Goal: Contribute content: Contribute content

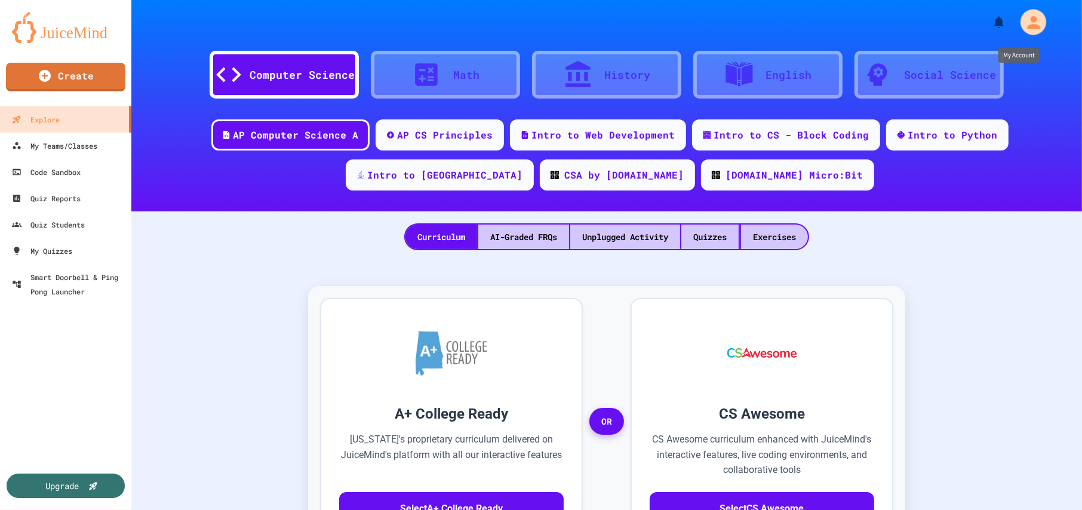
click at [1027, 23] on icon "My Account" at bounding box center [1032, 22] width 19 height 19
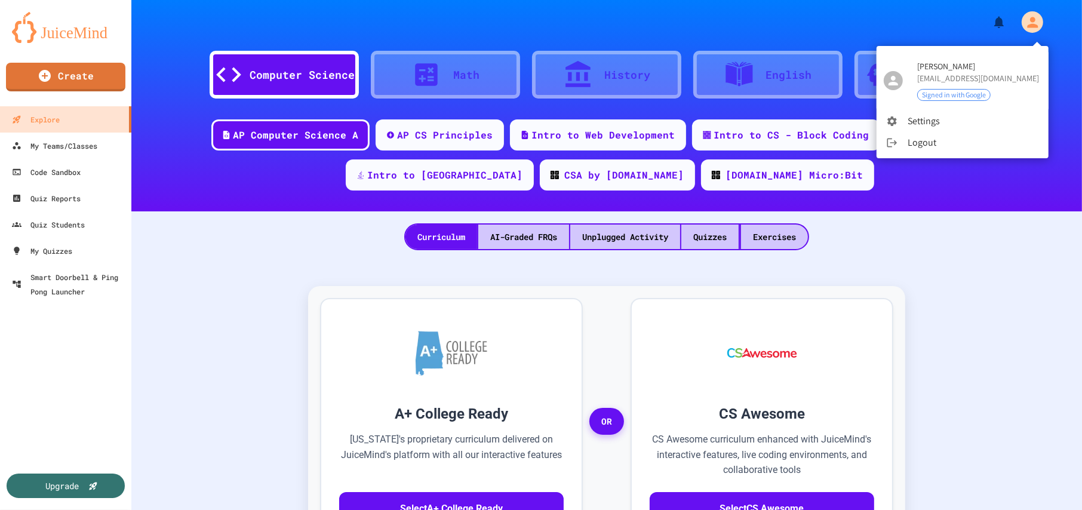
click at [83, 475] on div at bounding box center [541, 255] width 1082 height 510
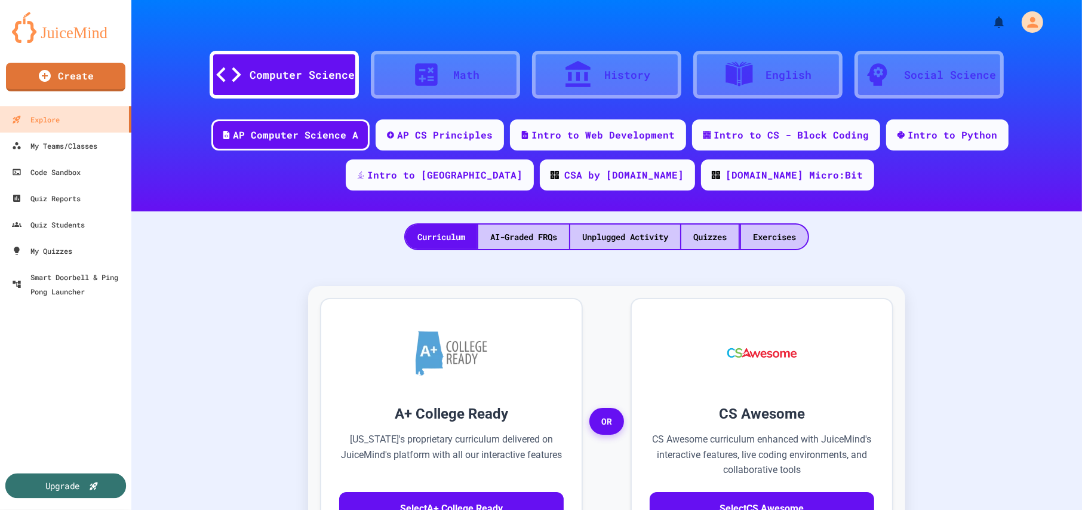
click at [84, 490] on div "Upgrade" at bounding box center [65, 485] width 121 height 25
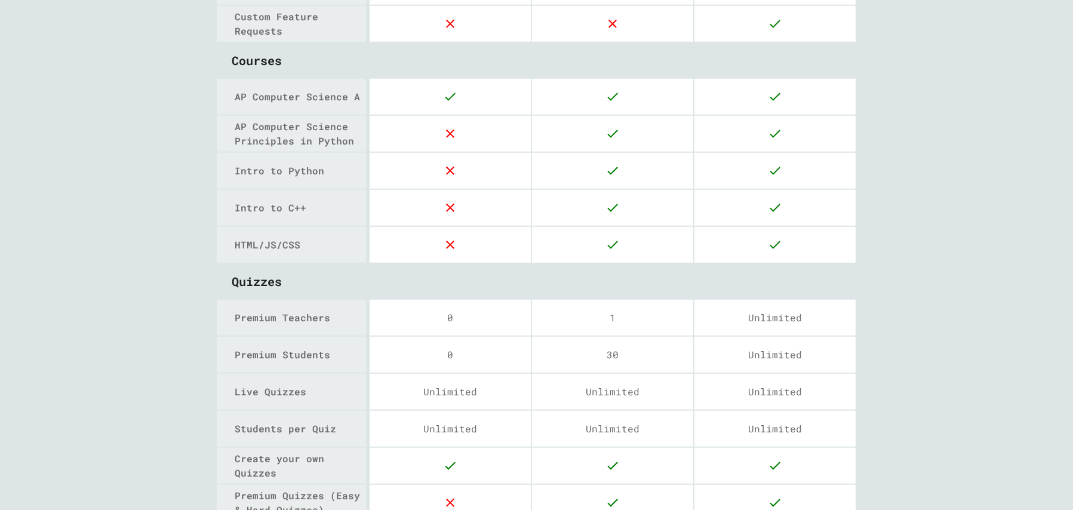
scroll to position [1336, 0]
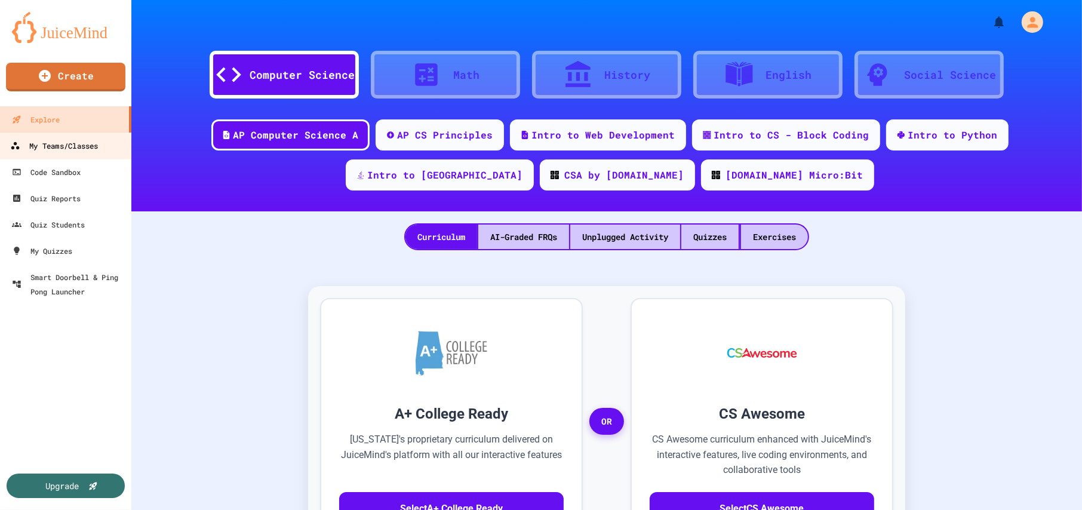
click at [76, 150] on div "My Teams/Classes" at bounding box center [54, 146] width 88 height 15
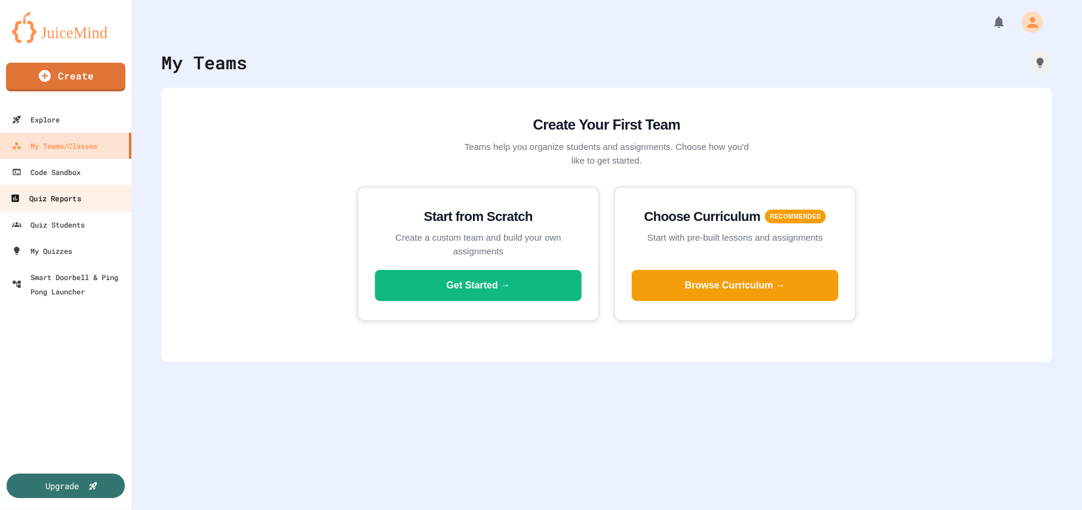
click at [60, 199] on div "Quiz Reports" at bounding box center [45, 198] width 70 height 15
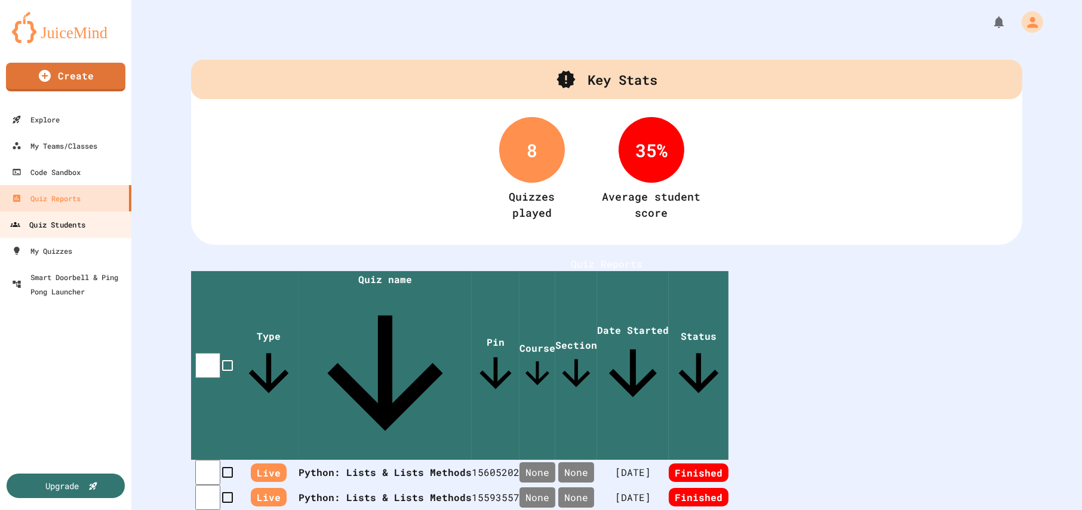
click at [65, 226] on div "Quiz Students" at bounding box center [47, 224] width 75 height 15
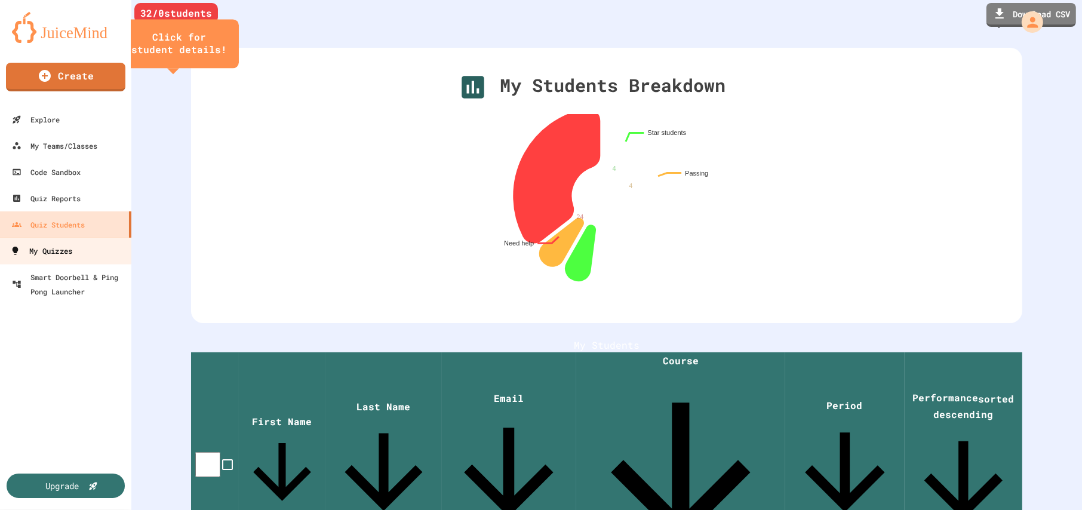
click at [65, 248] on div "My Quizzes" at bounding box center [41, 251] width 62 height 15
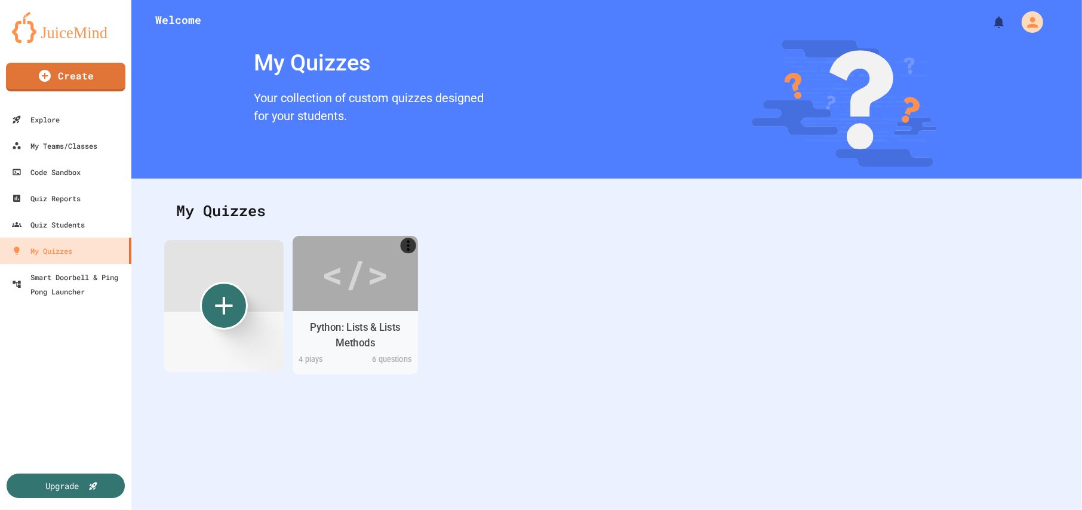
click at [371, 282] on div "</>" at bounding box center [354, 273] width 67 height 57
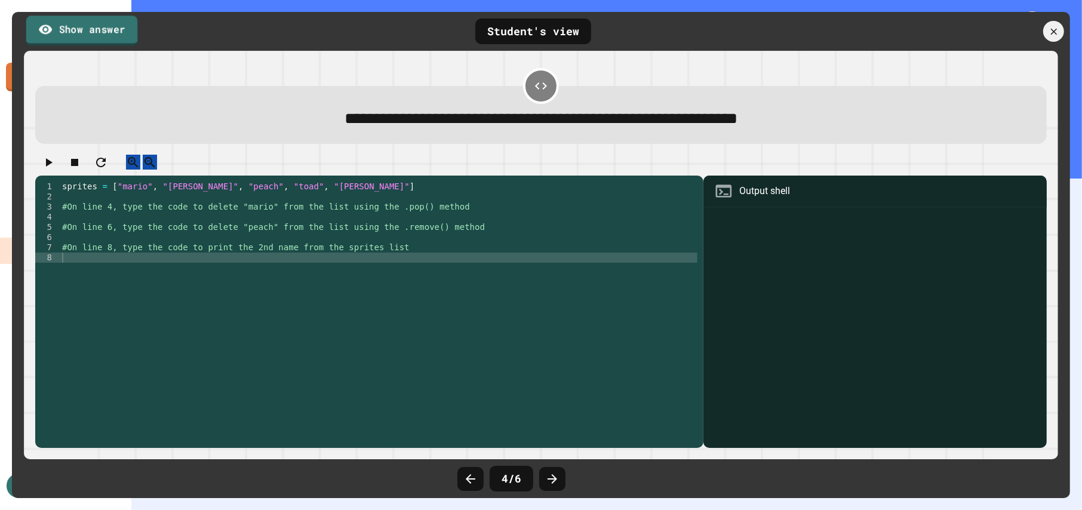
click at [86, 28] on link "Show answer" at bounding box center [82, 31] width 112 height 30
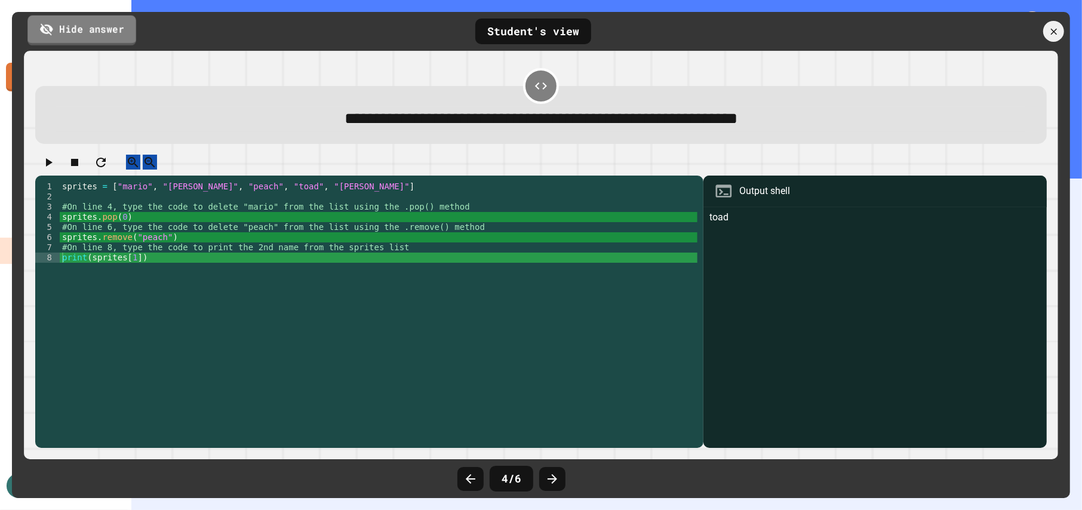
click at [86, 28] on link "Hide answer" at bounding box center [81, 30] width 109 height 30
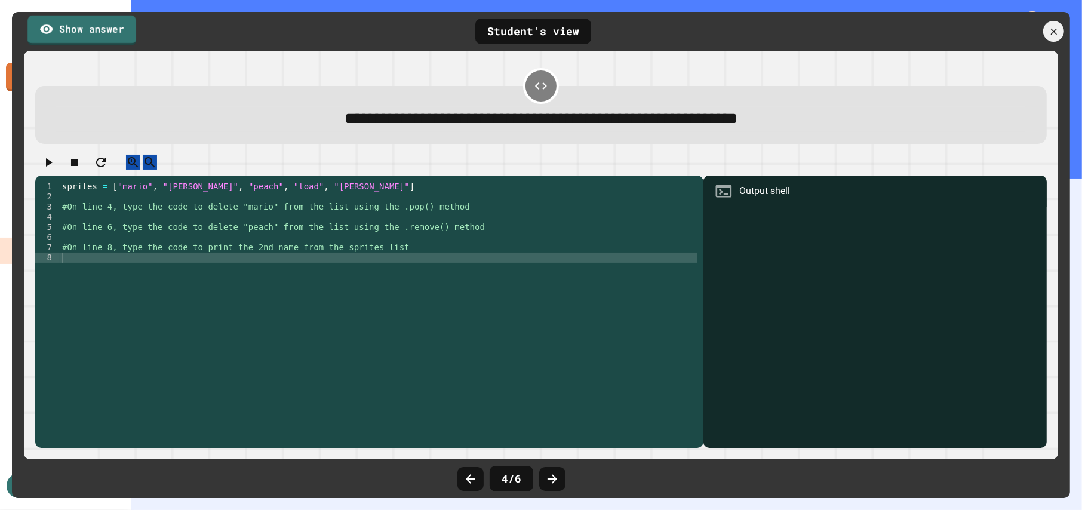
click at [86, 28] on link "Show answer" at bounding box center [81, 30] width 109 height 30
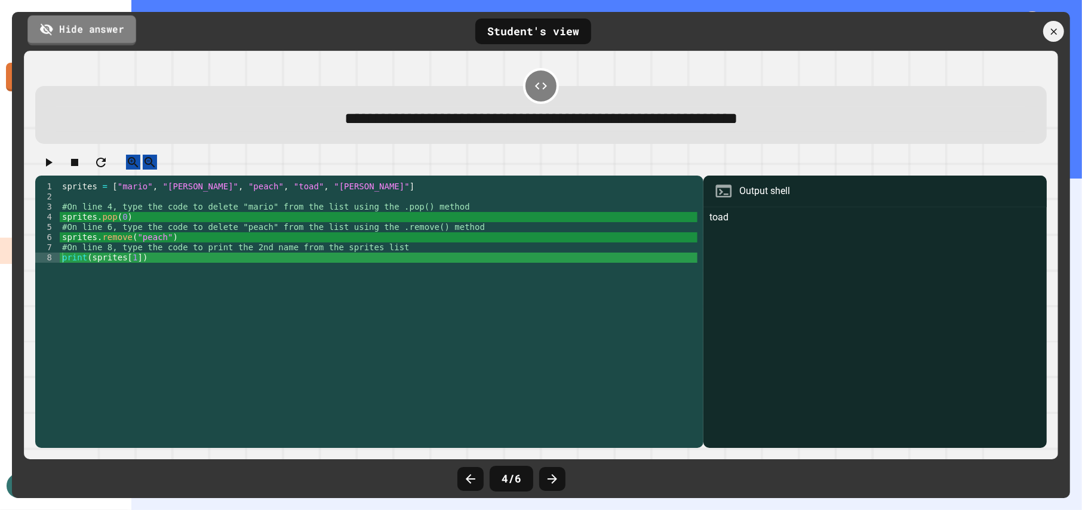
click at [86, 28] on link "Hide answer" at bounding box center [81, 30] width 109 height 30
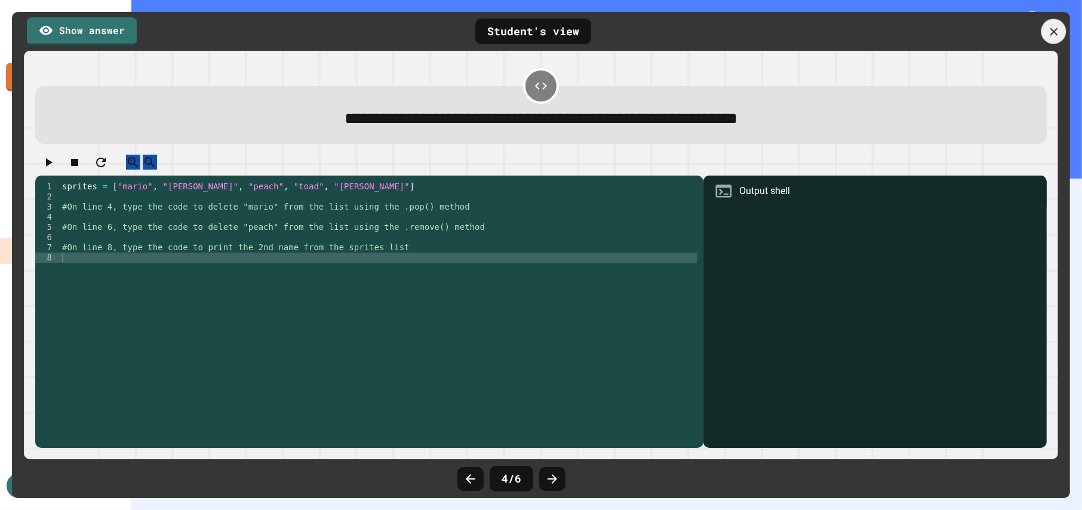
click at [1054, 34] on icon at bounding box center [1053, 31] width 13 height 13
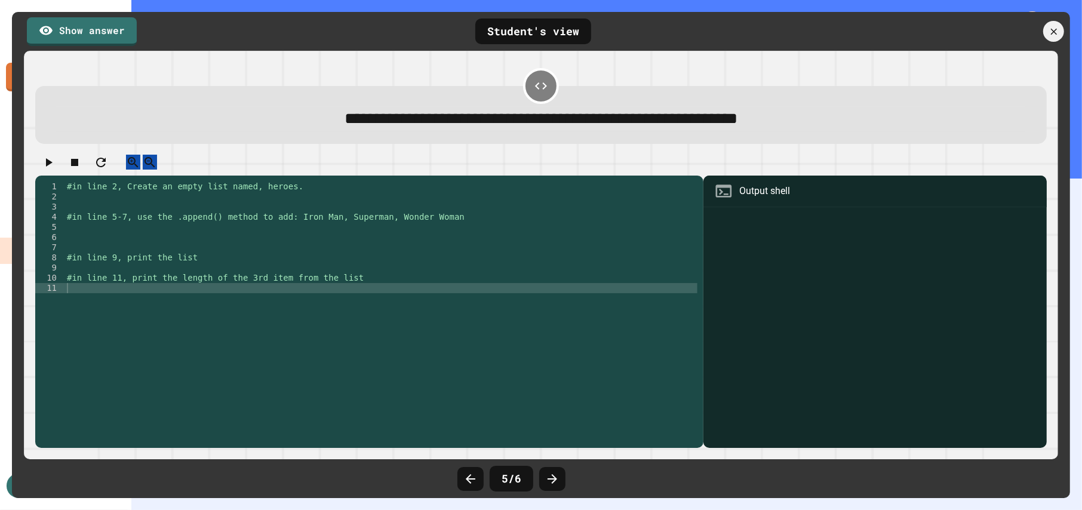
scroll to position [322, 0]
click at [1057, 35] on icon at bounding box center [1053, 31] width 13 height 13
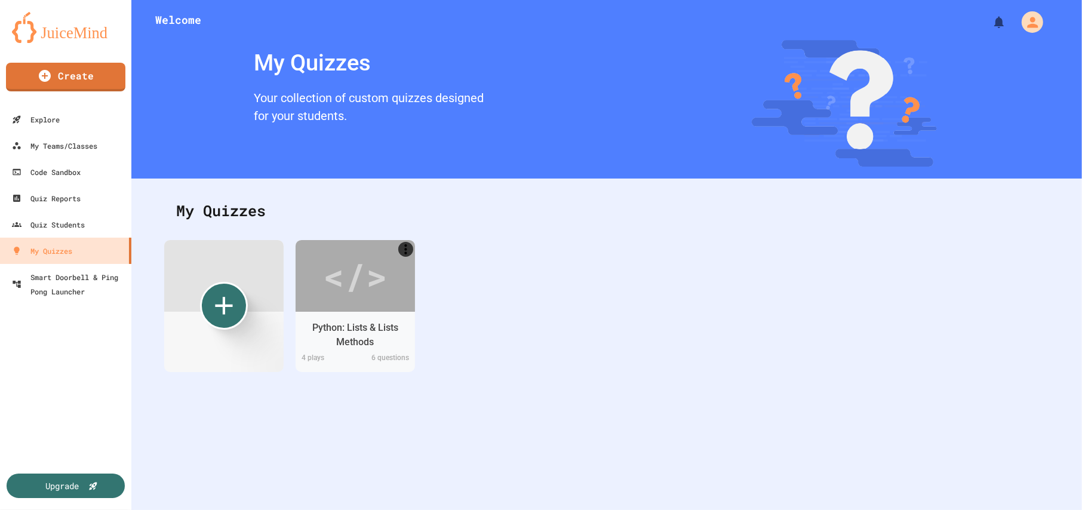
scroll to position [2, 0]
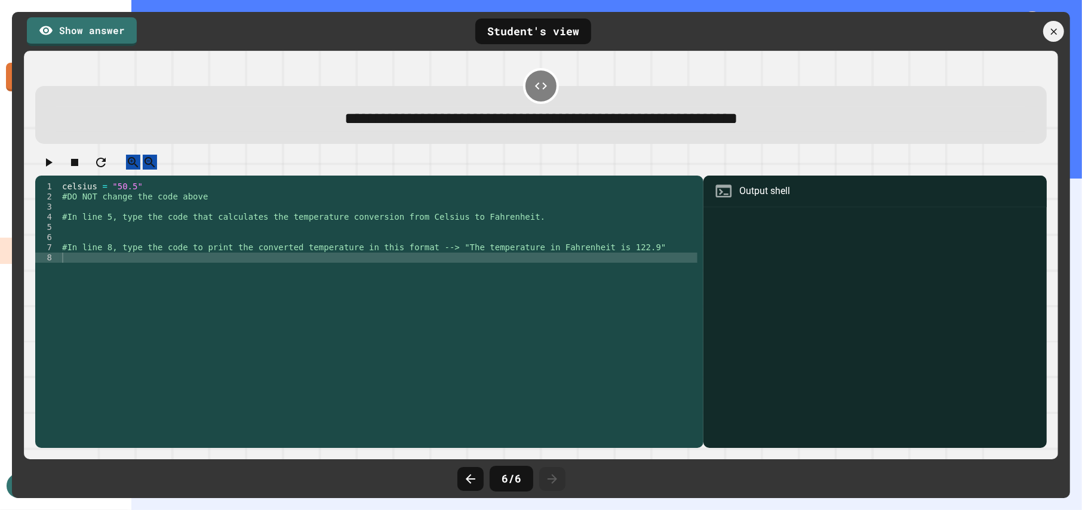
scroll to position [322, 0]
click at [1051, 29] on icon at bounding box center [1053, 31] width 13 height 13
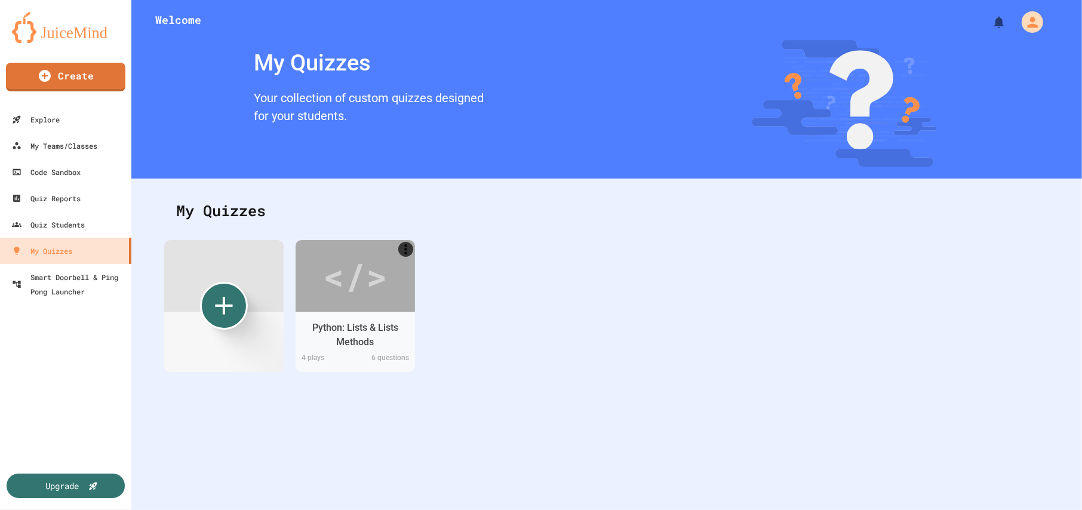
click at [217, 310] on icon "Create new" at bounding box center [224, 306] width 36 height 36
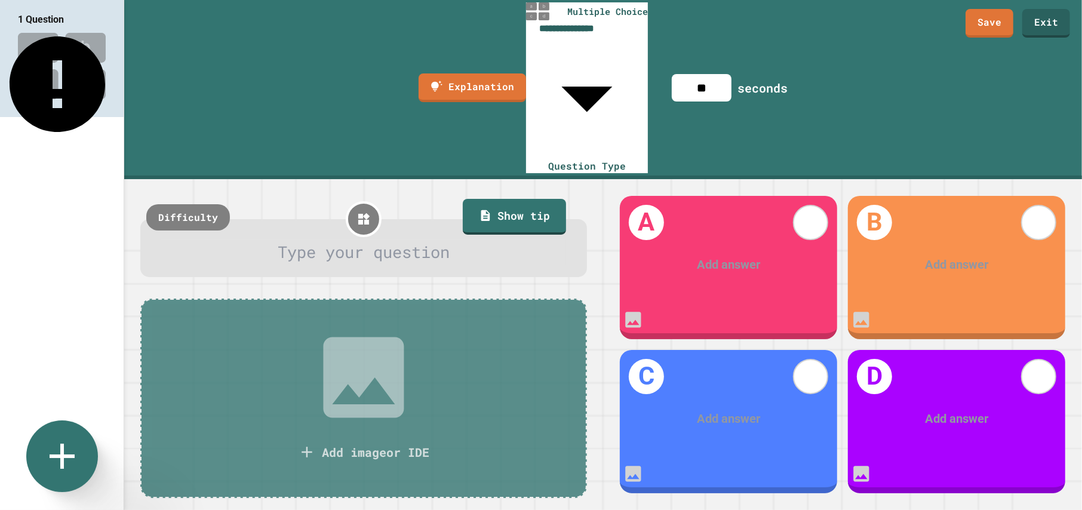
click at [57, 472] on icon at bounding box center [62, 456] width 43 height 43
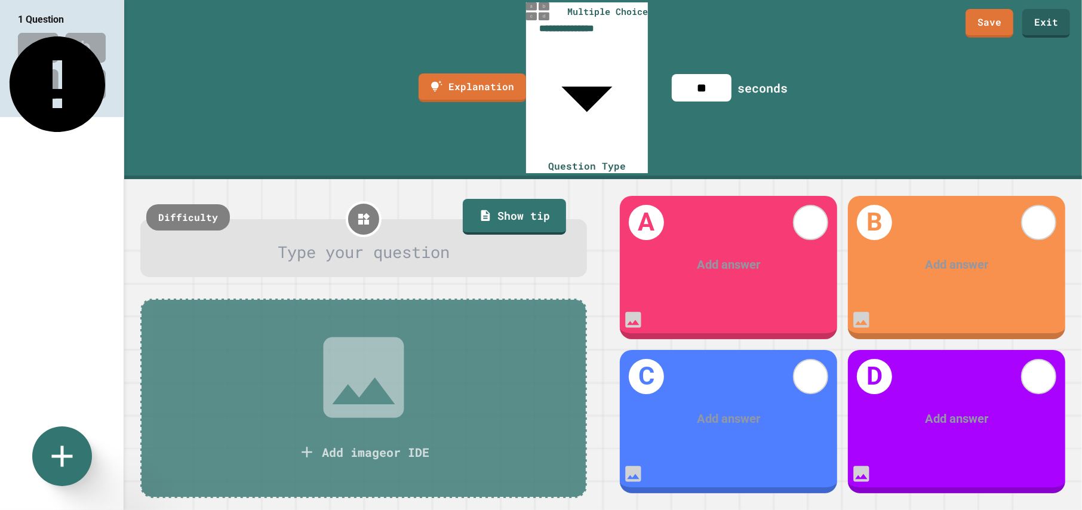
scroll to position [5113, 0]
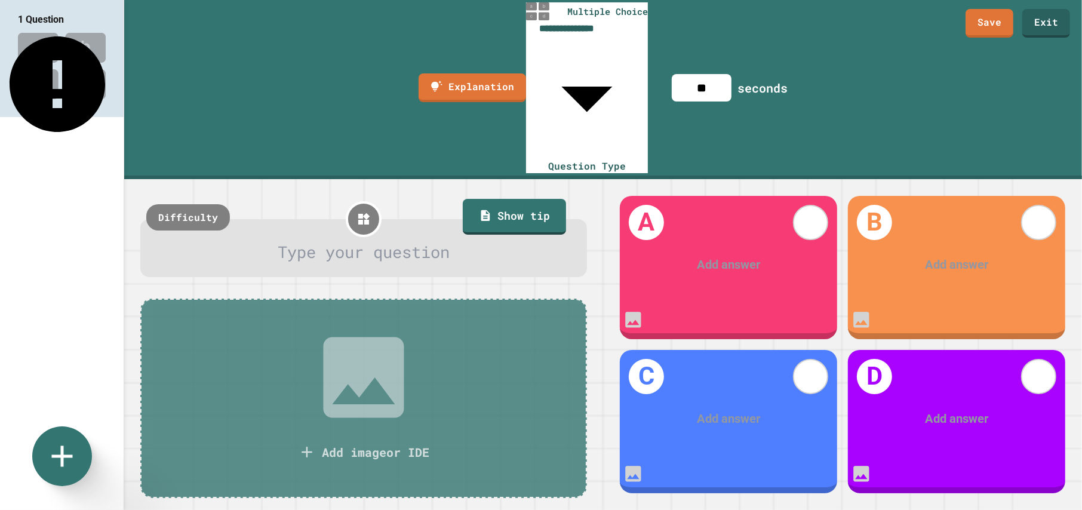
scroll to position [0, 0]
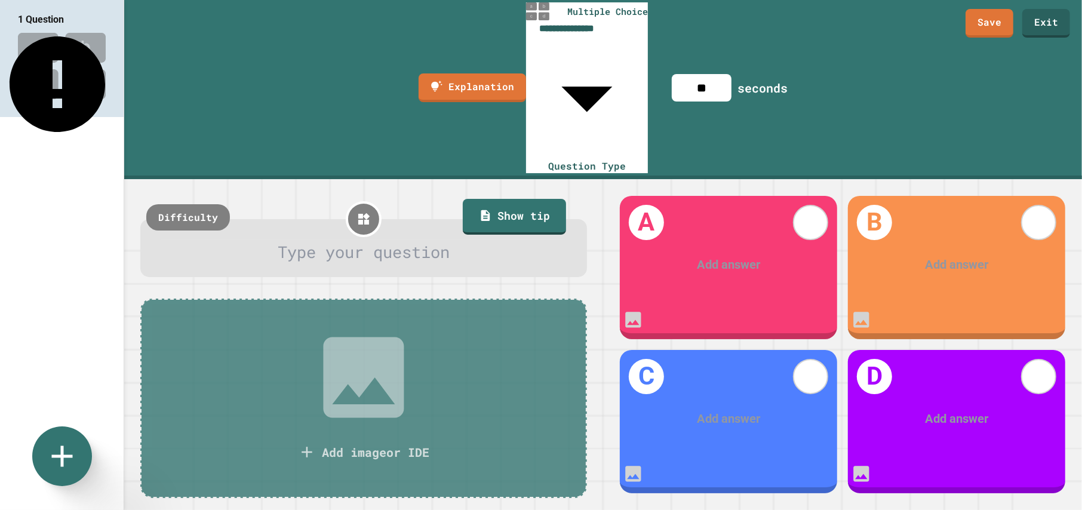
click at [57, 90] on img at bounding box center [62, 66] width 124 height 78
click at [624, 9] on body "**********" at bounding box center [541, 255] width 1082 height 510
type input "**********"
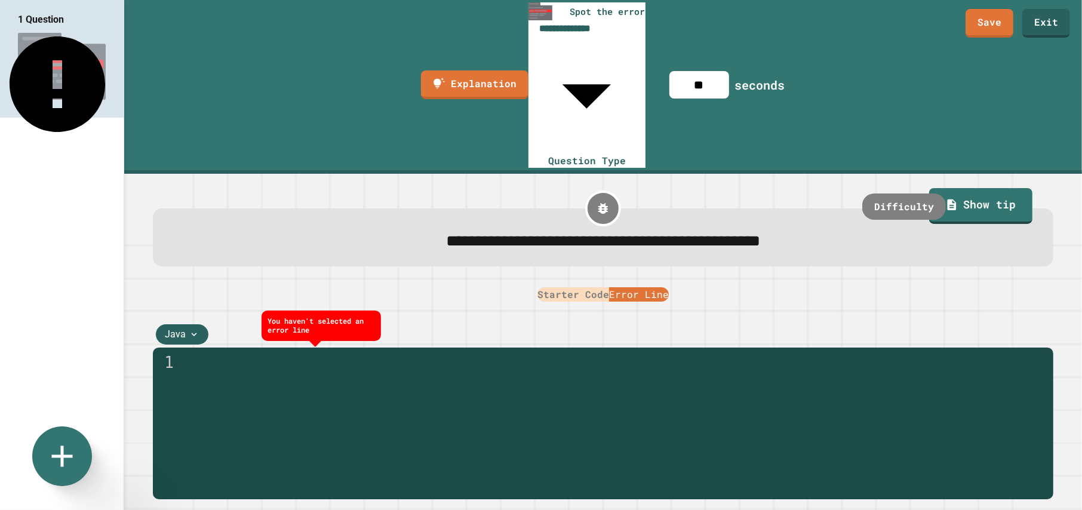
click at [430, 353] on div at bounding box center [615, 487] width 866 height 269
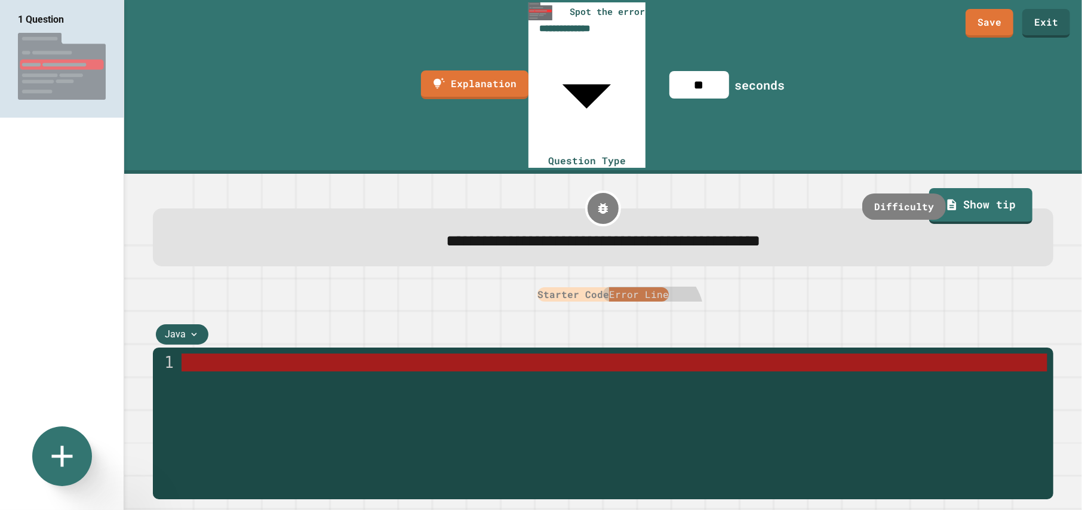
click at [573, 287] on button "Starter Code" at bounding box center [573, 294] width 72 height 14
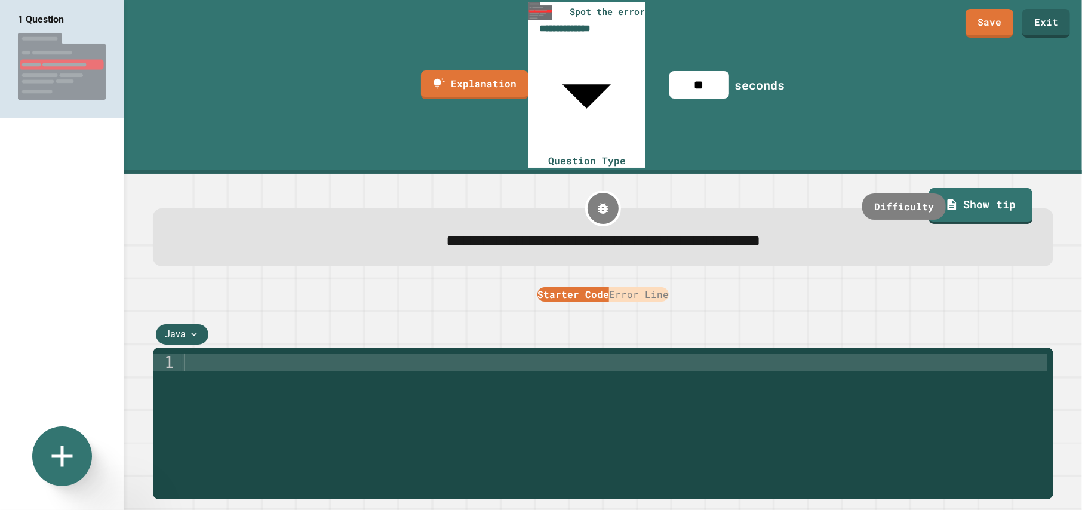
click at [625, 287] on button "Error Line" at bounding box center [639, 294] width 60 height 14
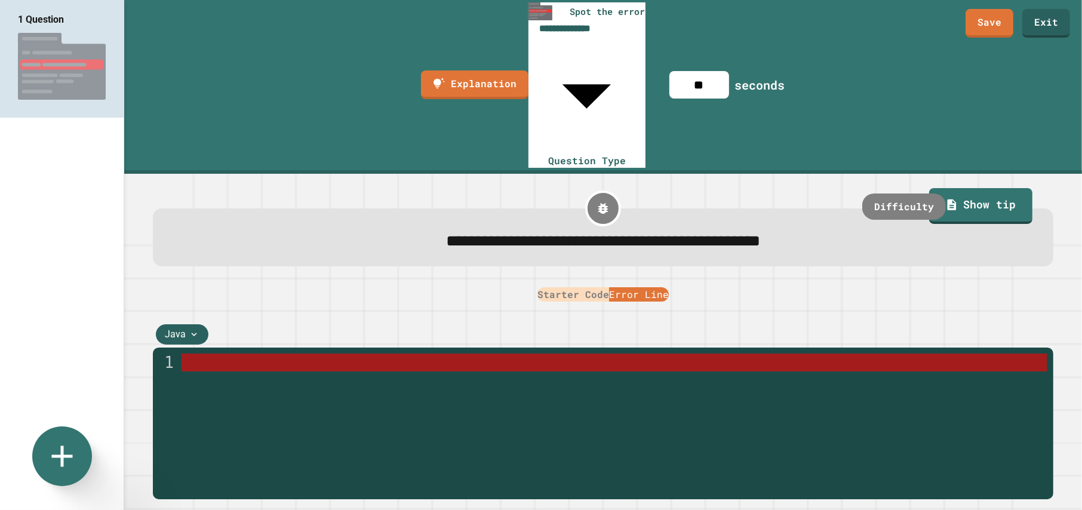
click at [585, 287] on button "Starter Code" at bounding box center [573, 294] width 72 height 14
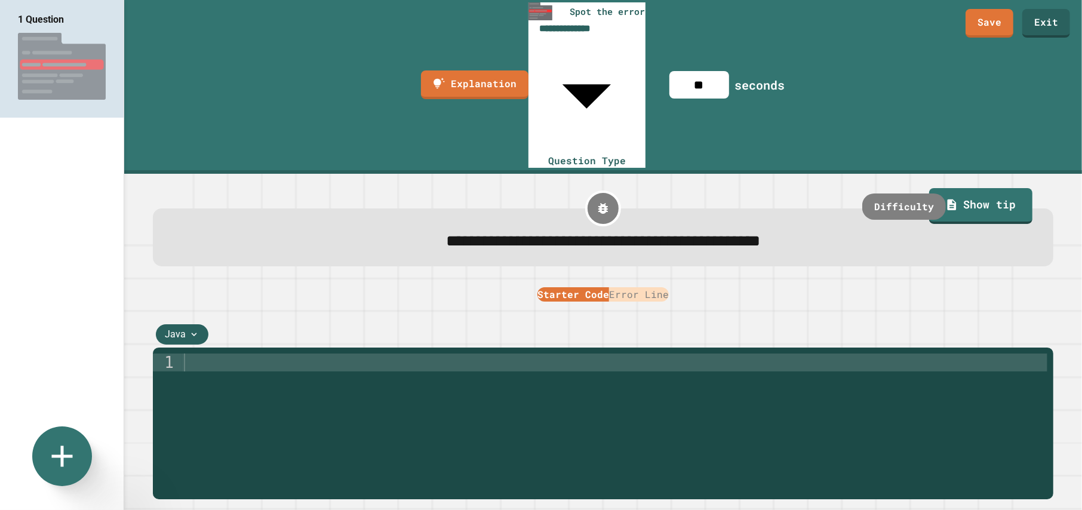
click at [189, 329] on icon at bounding box center [194, 334] width 11 height 11
click at [187, 251] on div "Python" at bounding box center [182, 245] width 53 height 25
click at [299, 353] on div at bounding box center [615, 487] width 866 height 269
click at [46, 452] on icon at bounding box center [62, 456] width 43 height 43
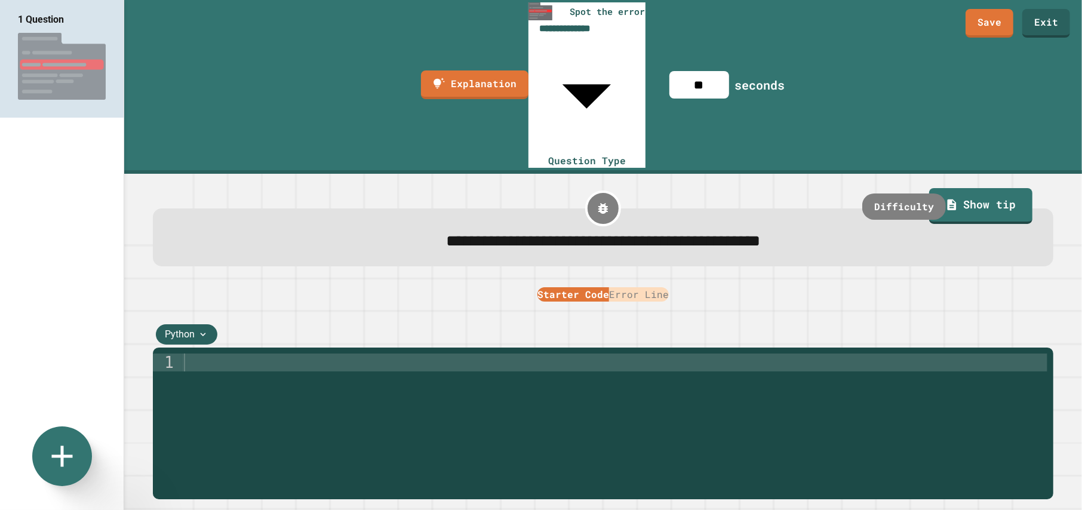
click at [1046, 22] on link "Exit" at bounding box center [1045, 22] width 47 height 30
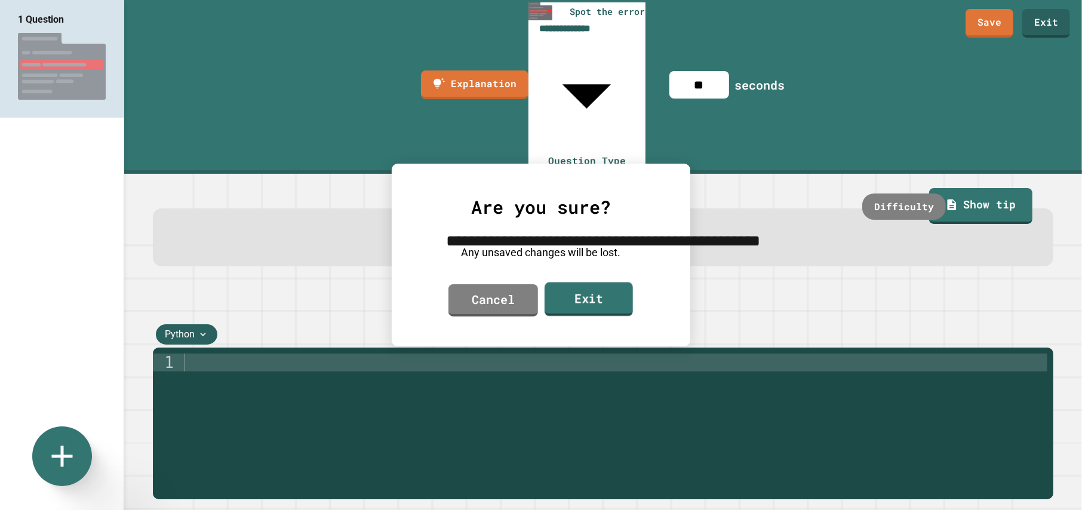
click at [593, 297] on link "Exit" at bounding box center [589, 299] width 88 height 34
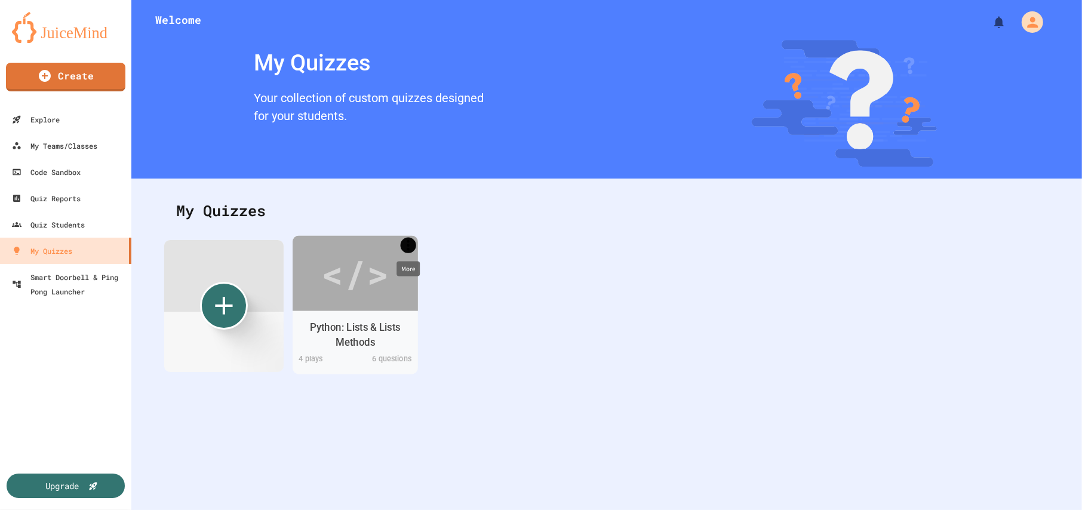
click at [407, 246] on icon "More" at bounding box center [409, 245] width 16 height 16
click at [360, 289] on div at bounding box center [541, 255] width 1082 height 510
click at [354, 320] on div "Python: Lists & Lists Methods" at bounding box center [355, 335] width 107 height 30
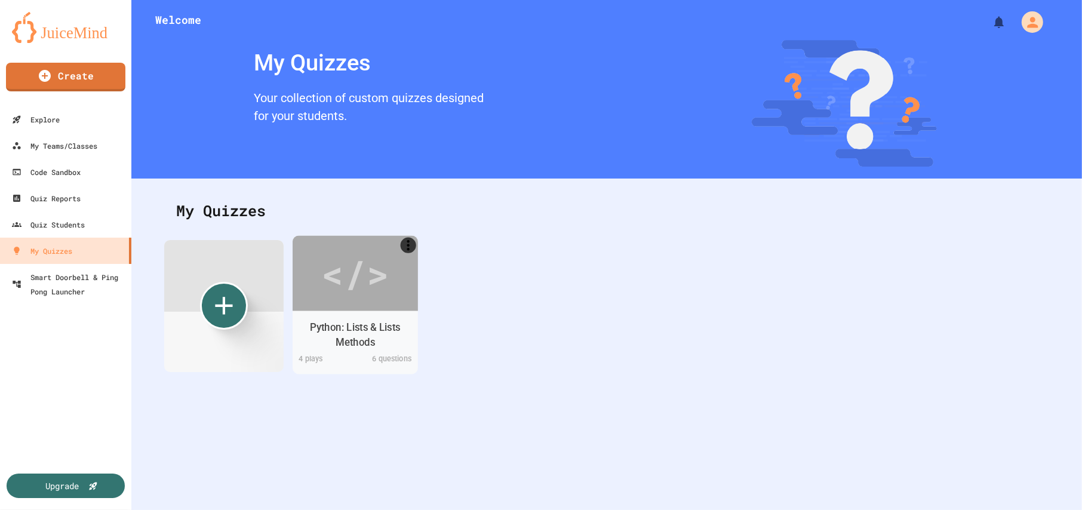
click at [364, 276] on div "</>" at bounding box center [354, 273] width 67 height 57
click at [408, 243] on icon "More" at bounding box center [409, 245] width 16 height 16
click at [390, 299] on div at bounding box center [541, 255] width 1082 height 510
click at [390, 299] on div "</>" at bounding box center [355, 272] width 125 height 75
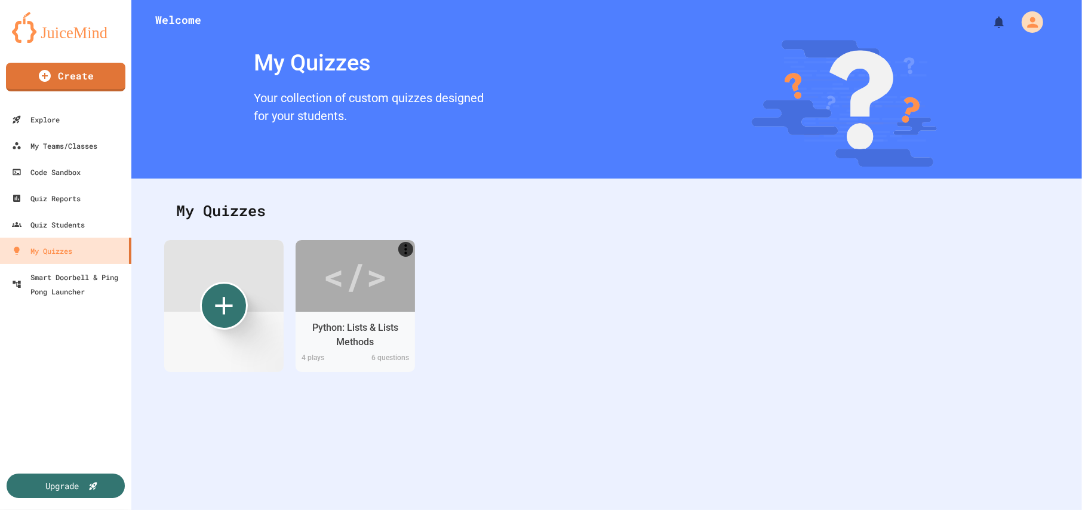
scroll to position [0, 0]
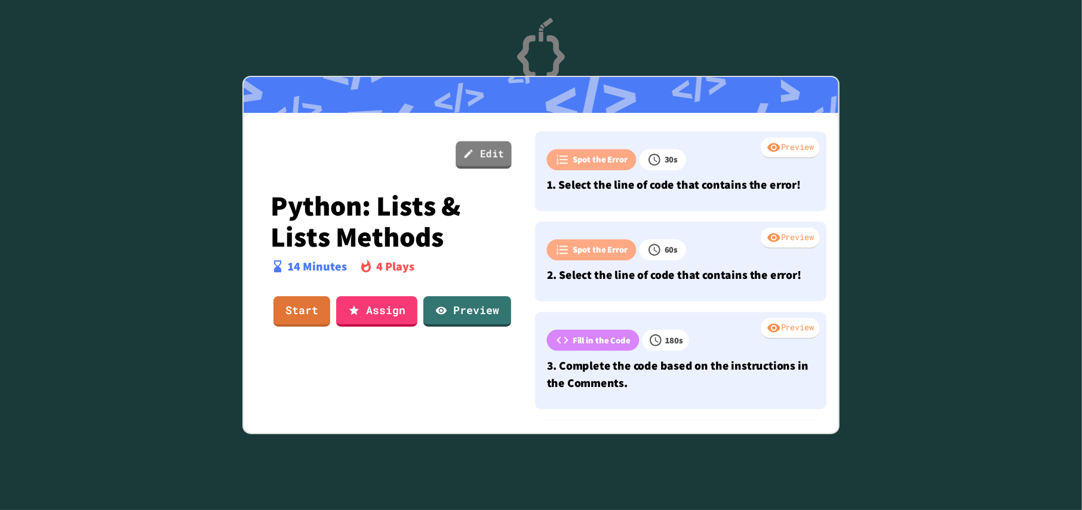
click at [497, 147] on link "Edit" at bounding box center [484, 154] width 56 height 27
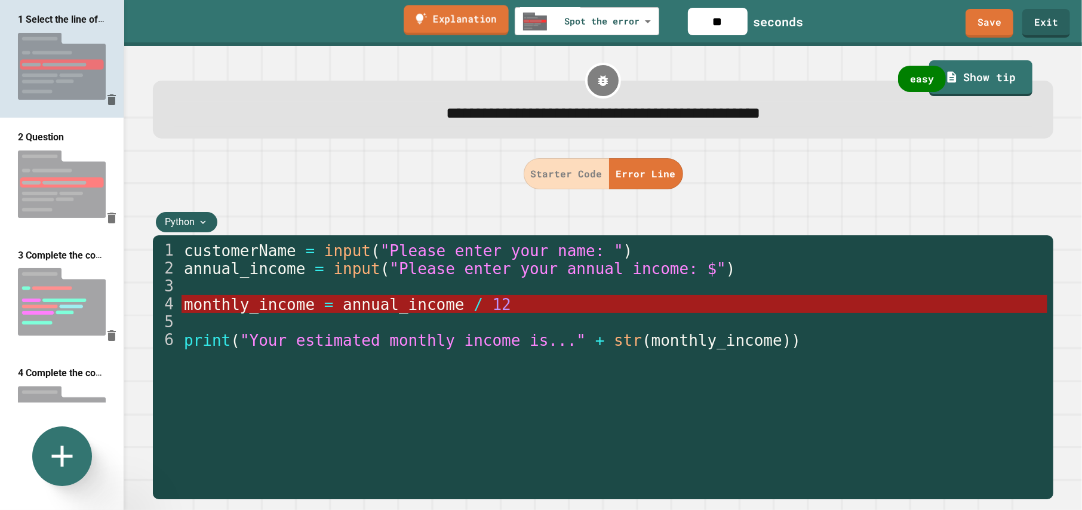
click at [481, 23] on link "Explanation" at bounding box center [456, 20] width 105 height 30
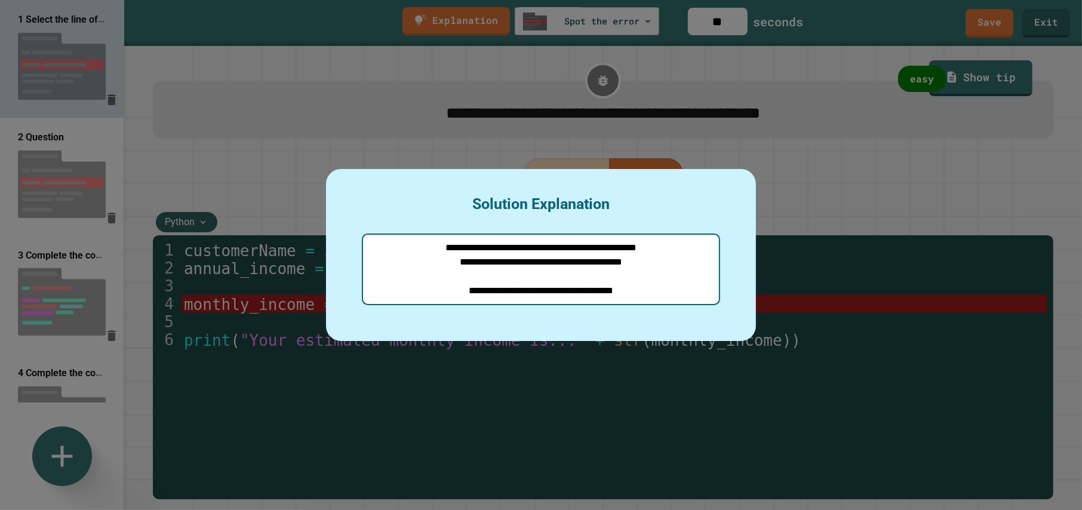
click at [457, 14] on div at bounding box center [541, 255] width 1082 height 510
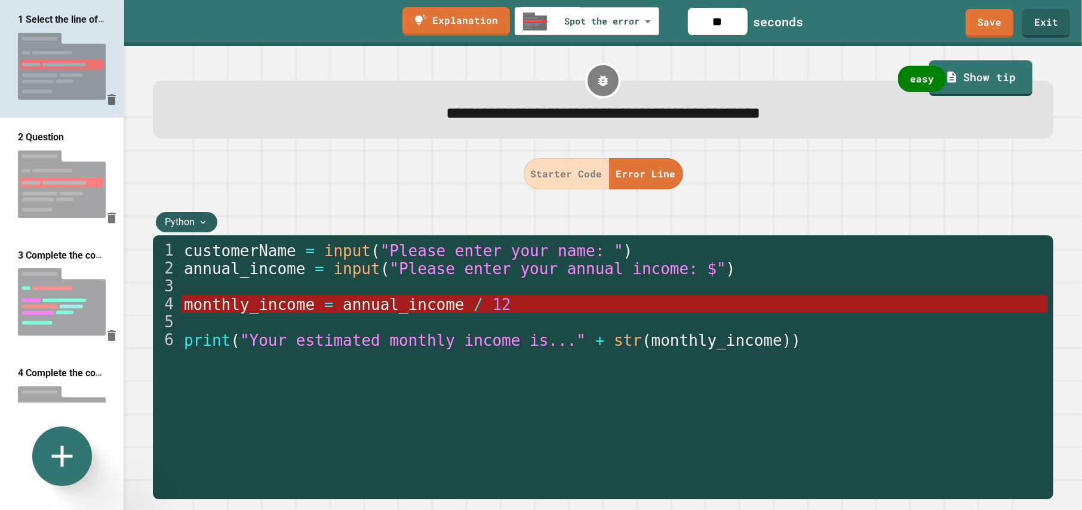
click at [30, 186] on img at bounding box center [62, 183] width 124 height 79
type input "**"
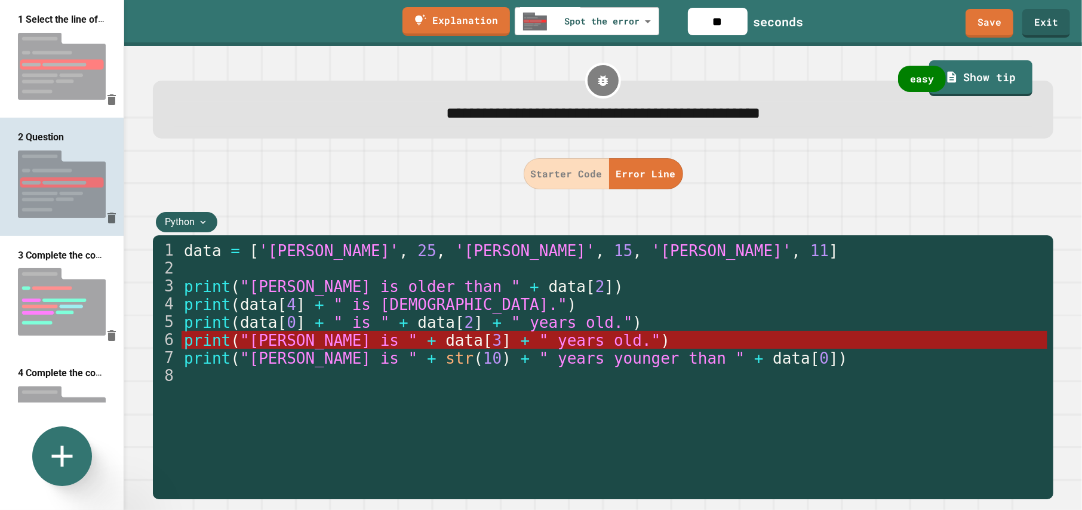
click at [48, 269] on img at bounding box center [62, 301] width 124 height 79
type input "**********"
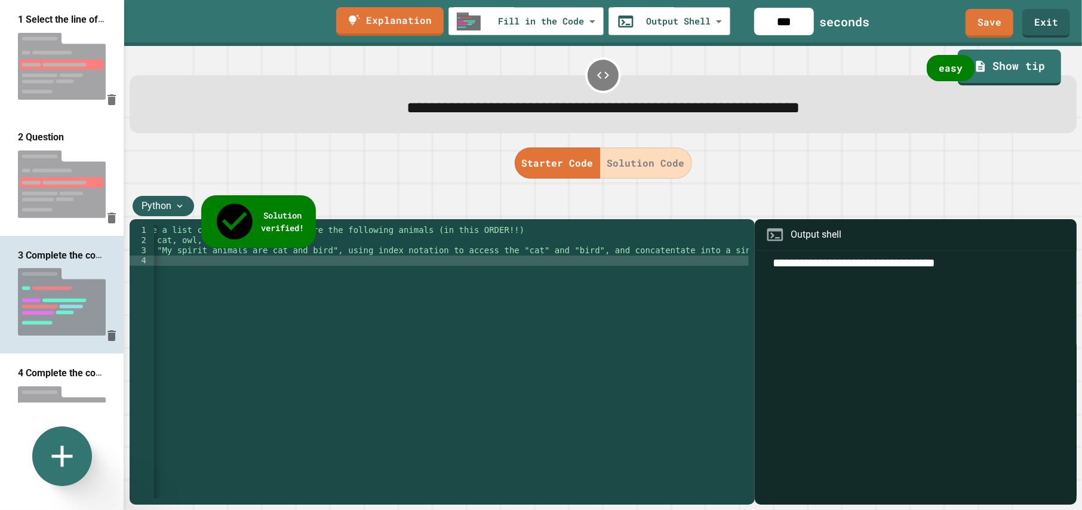
scroll to position [0, 31]
click at [48, 263] on img at bounding box center [62, 301] width 124 height 79
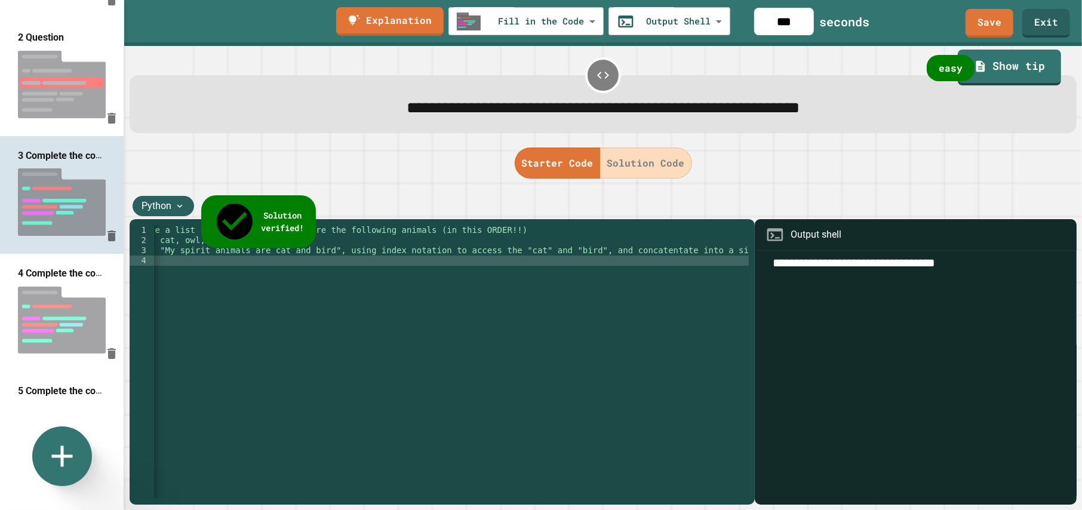
scroll to position [119, 0]
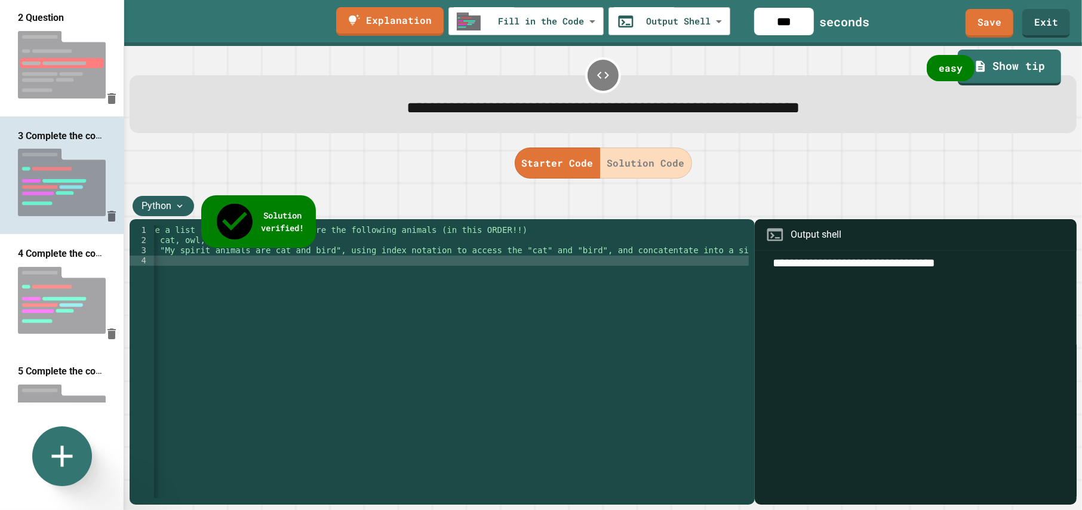
click at [47, 272] on img at bounding box center [62, 300] width 124 height 79
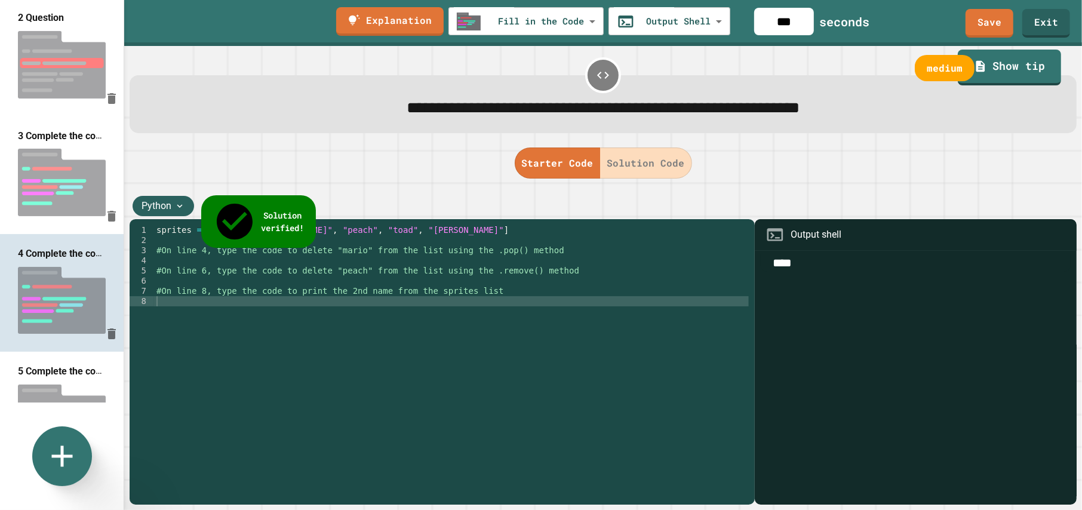
click at [46, 157] on img at bounding box center [62, 182] width 124 height 79
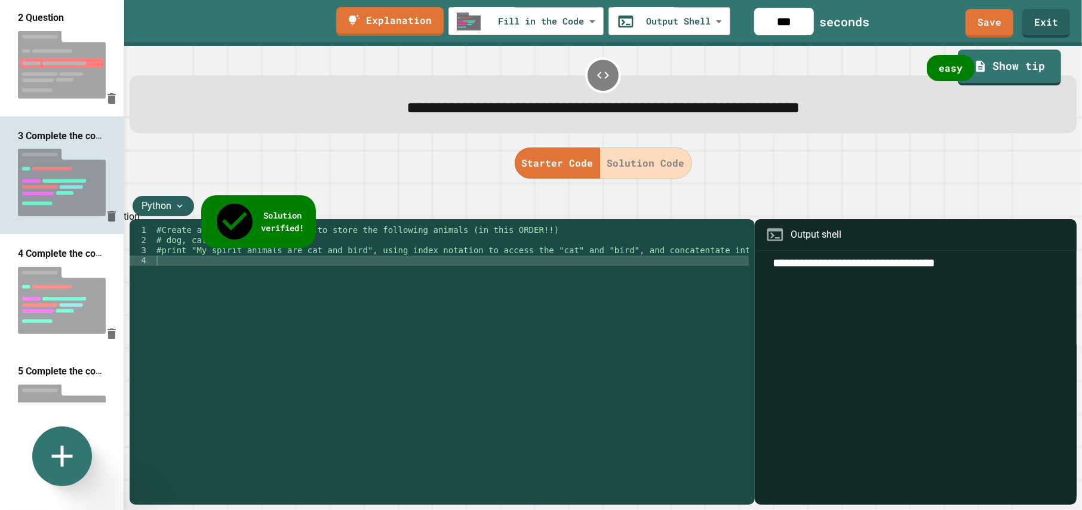
click at [107, 211] on icon "Delete question" at bounding box center [111, 216] width 8 height 11
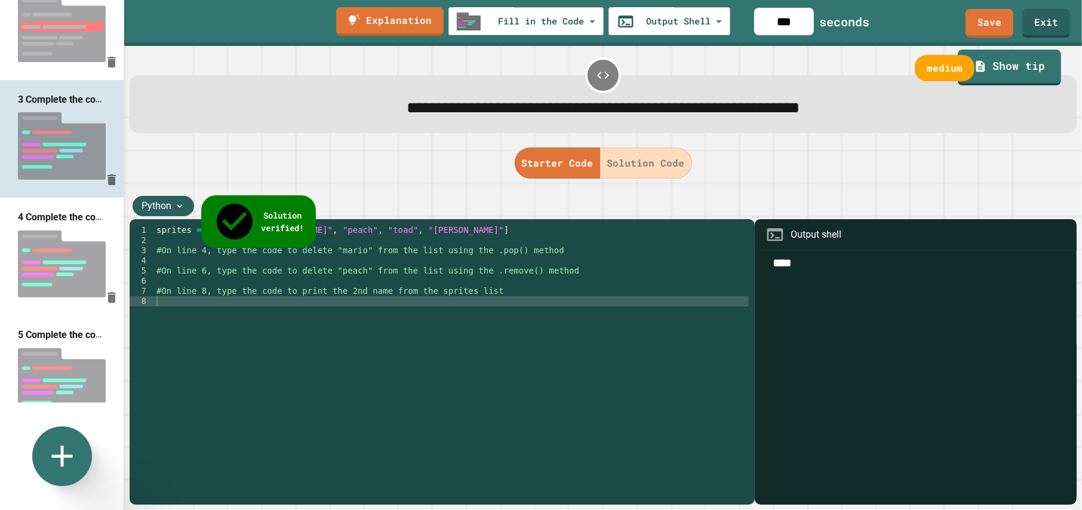
click at [49, 239] on img at bounding box center [62, 263] width 124 height 79
type input "***"
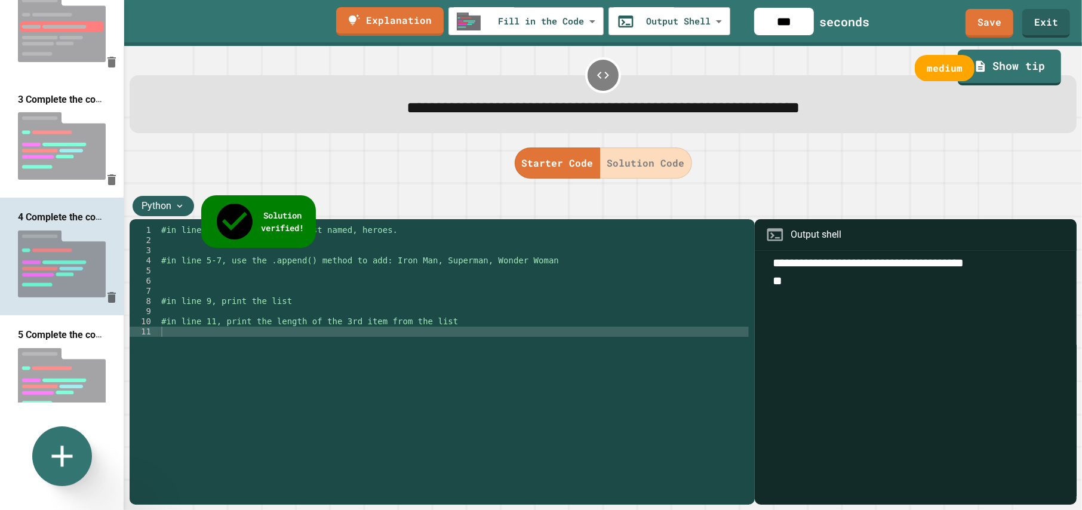
click at [64, 342] on img at bounding box center [62, 381] width 124 height 79
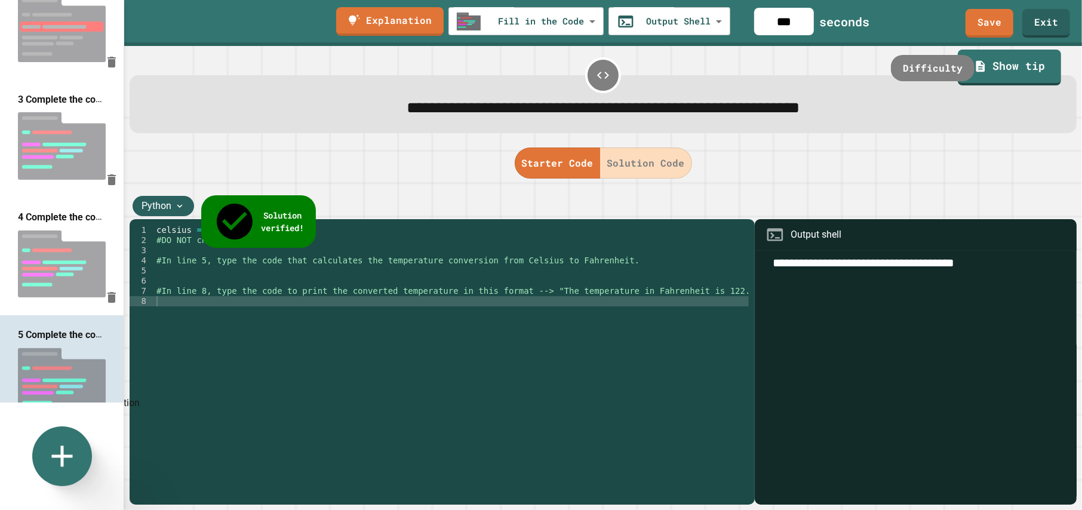
click at [107, 410] on icon "Delete question" at bounding box center [111, 415] width 8 height 11
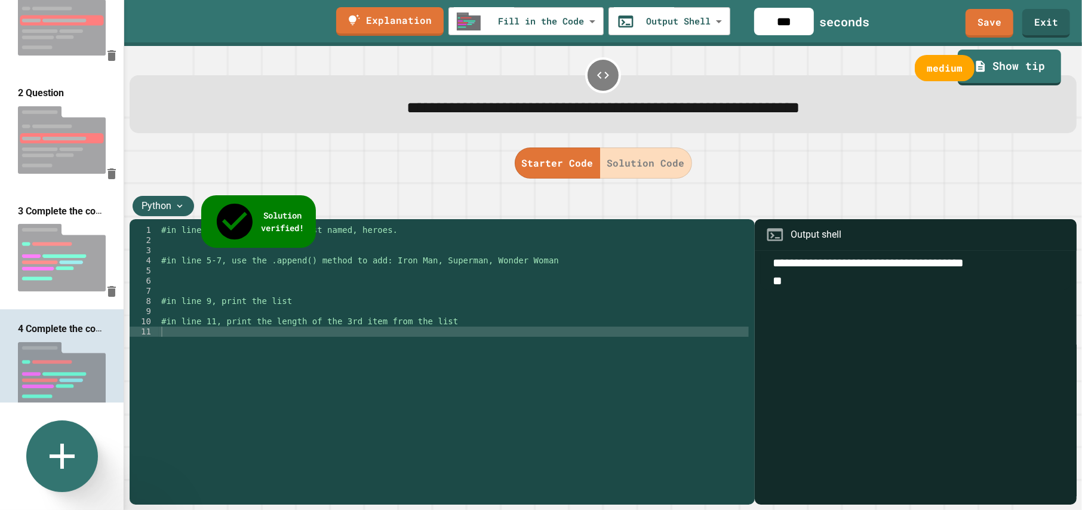
click at [60, 459] on icon at bounding box center [62, 456] width 43 height 43
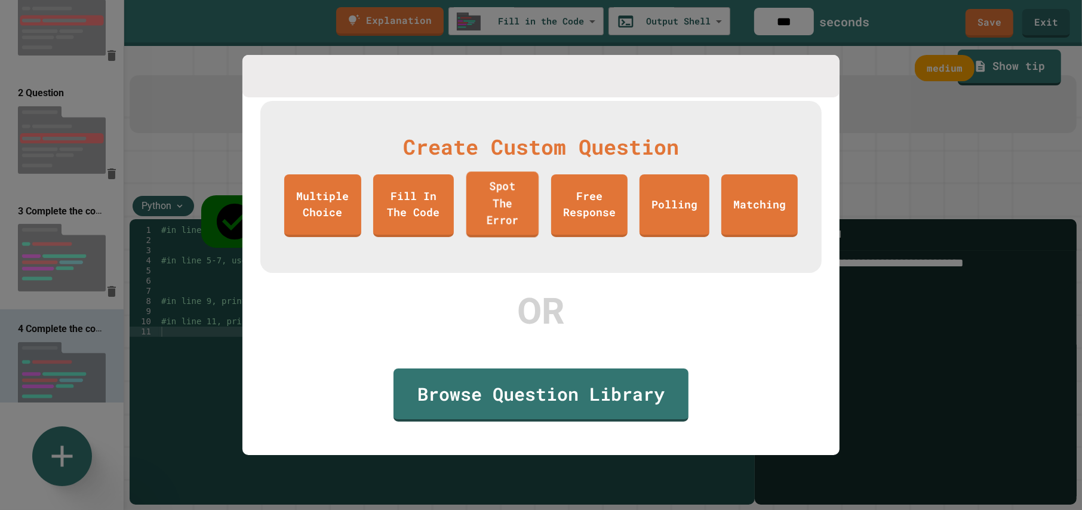
click at [519, 217] on link "Spot The Error" at bounding box center [502, 204] width 72 height 66
type input "**********"
type input "**"
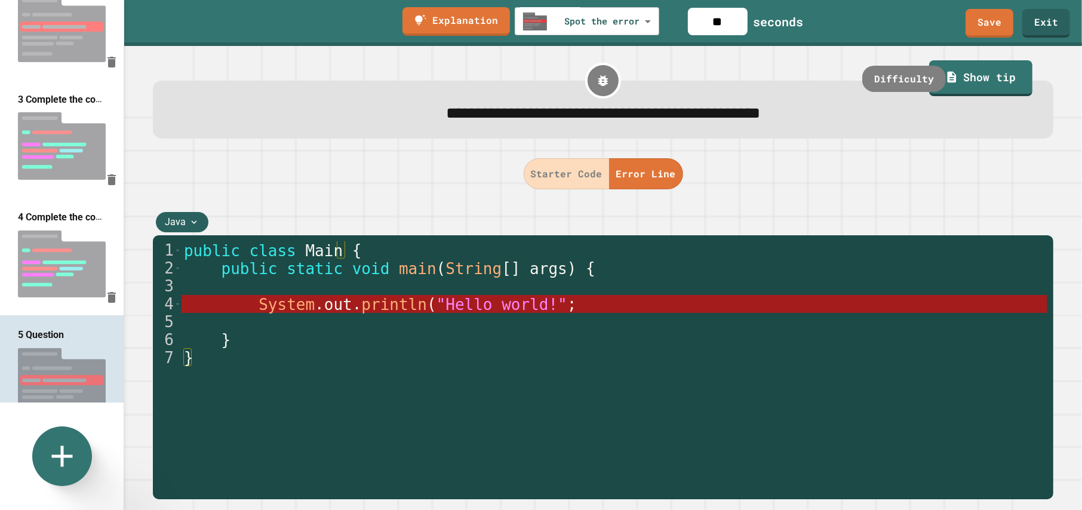
click at [189, 222] on icon at bounding box center [194, 222] width 11 height 11
click at [187, 244] on div "Python" at bounding box center [182, 245] width 53 height 25
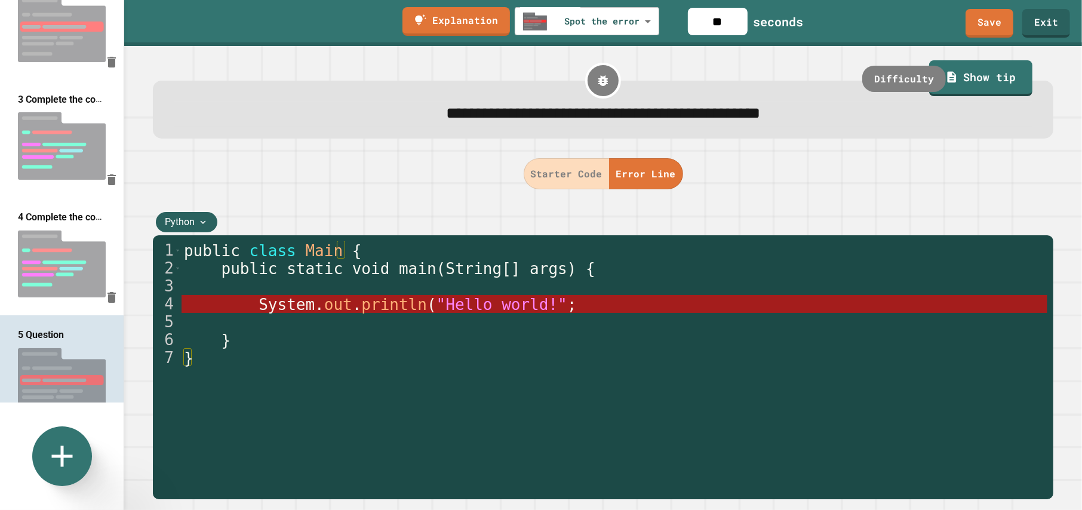
click at [47, 227] on img at bounding box center [62, 263] width 124 height 79
type input "**********"
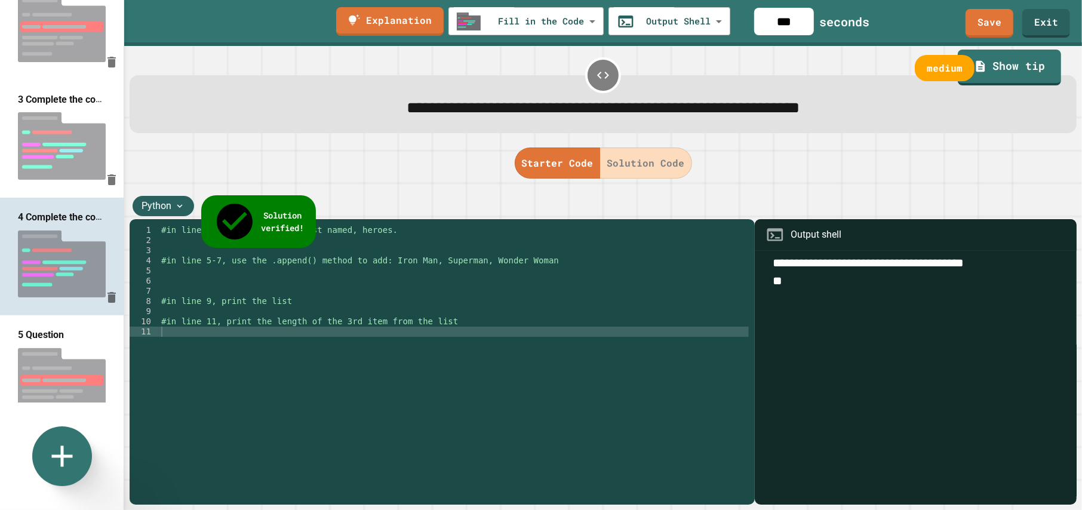
click at [47, 118] on img at bounding box center [62, 145] width 124 height 79
type input "***"
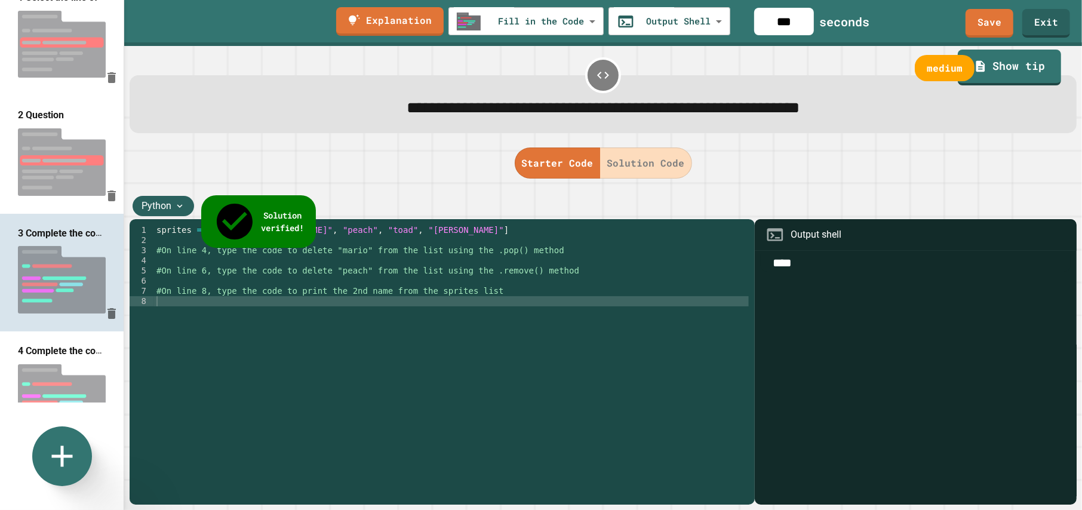
scroll to position [0, 0]
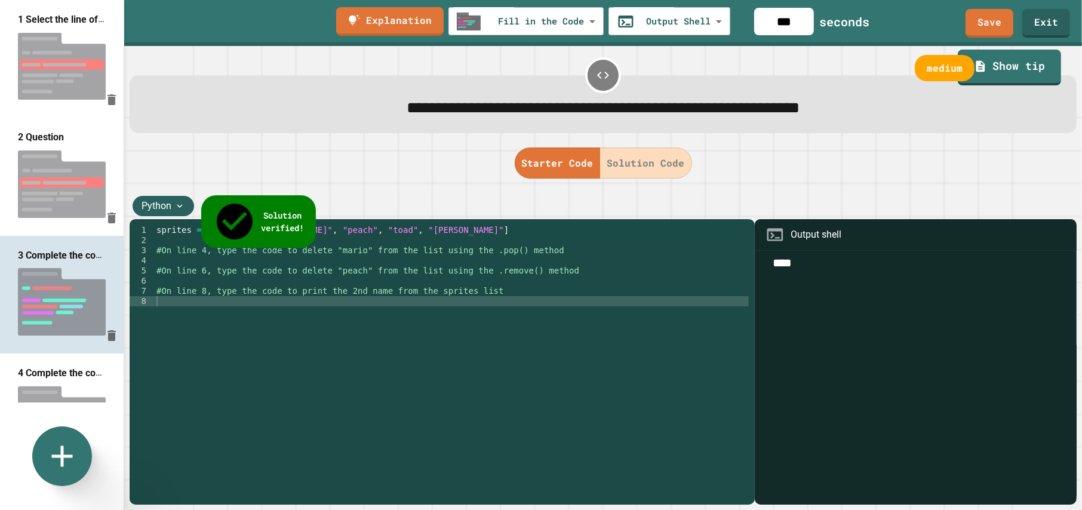
click at [72, 167] on img at bounding box center [62, 183] width 124 height 79
type input "**********"
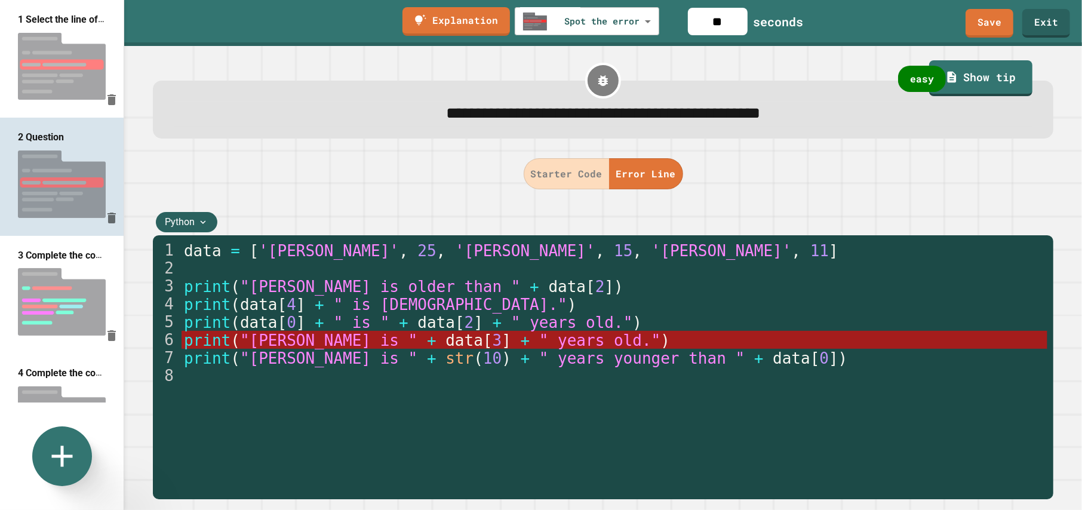
click at [55, 81] on img at bounding box center [62, 66] width 124 height 79
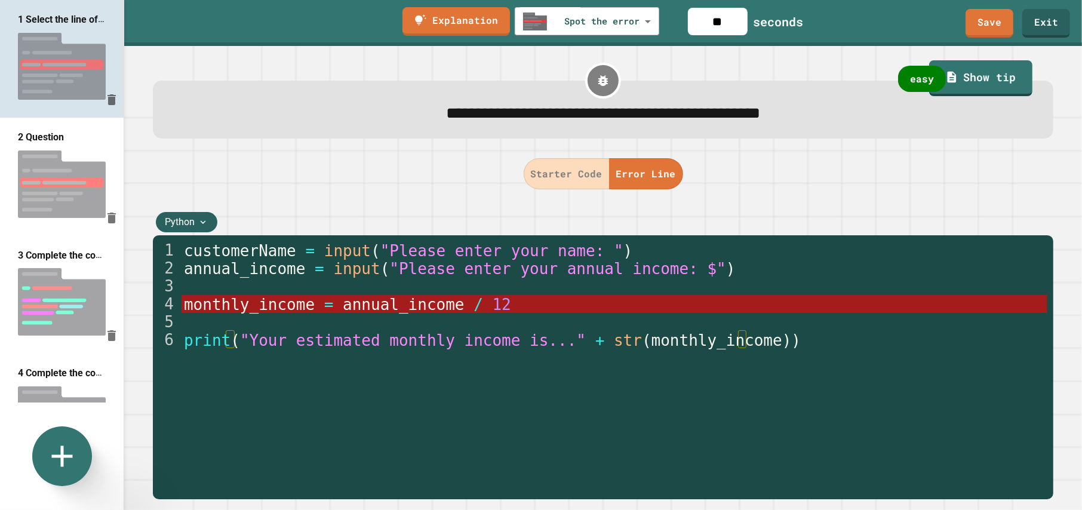
click at [56, 167] on img at bounding box center [62, 183] width 124 height 79
type input "**"
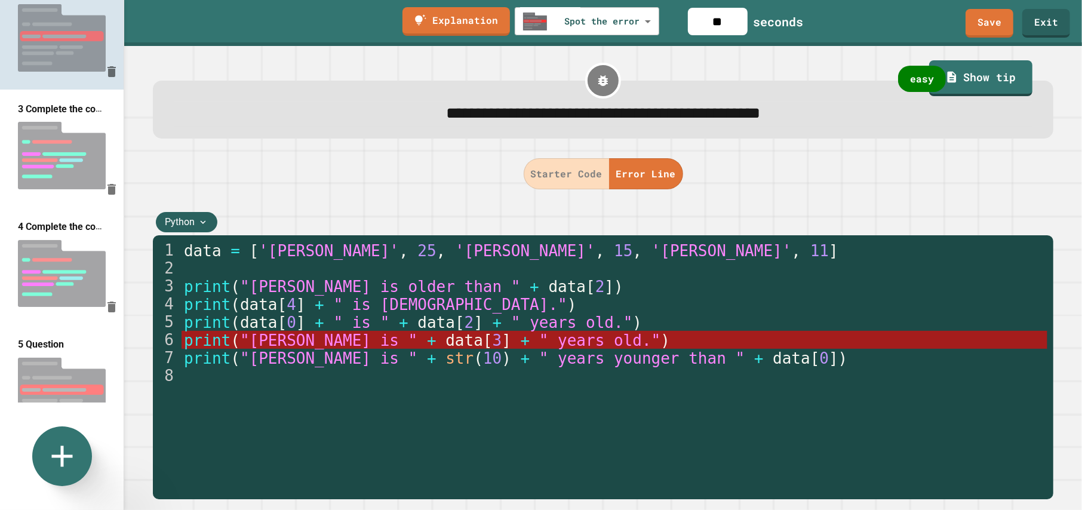
scroll to position [156, 0]
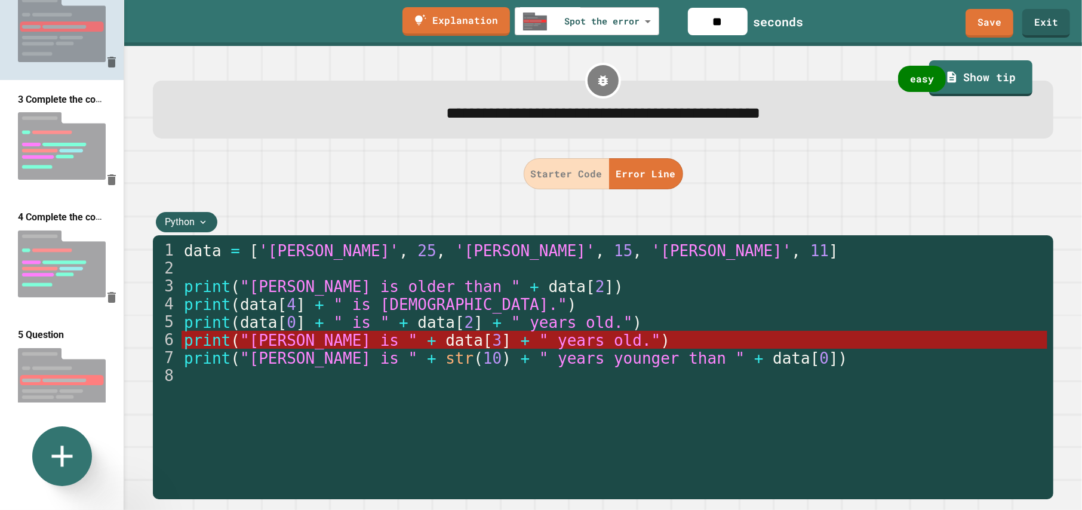
click at [70, 342] on img at bounding box center [62, 381] width 124 height 79
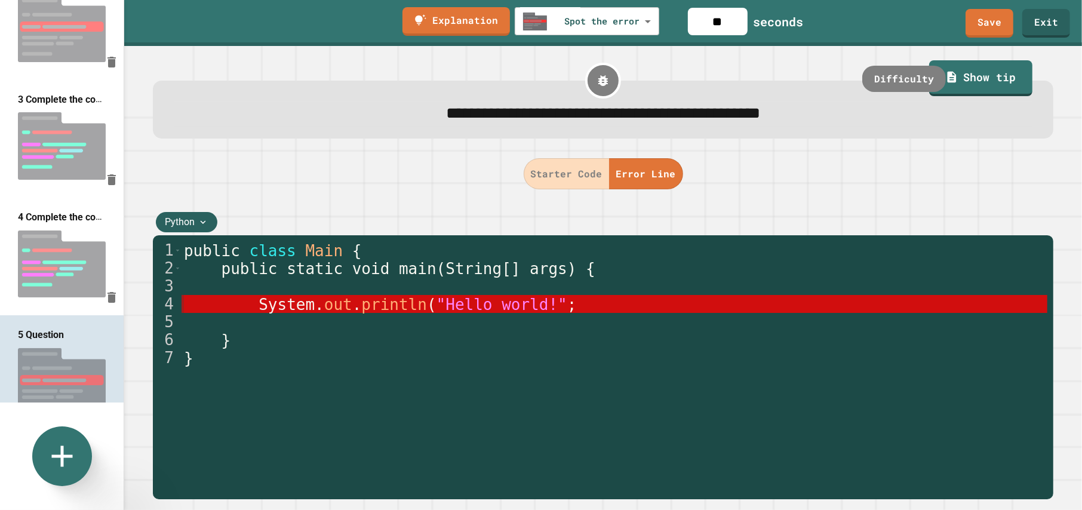
click at [362, 305] on span "println" at bounding box center [395, 305] width 66 height 18
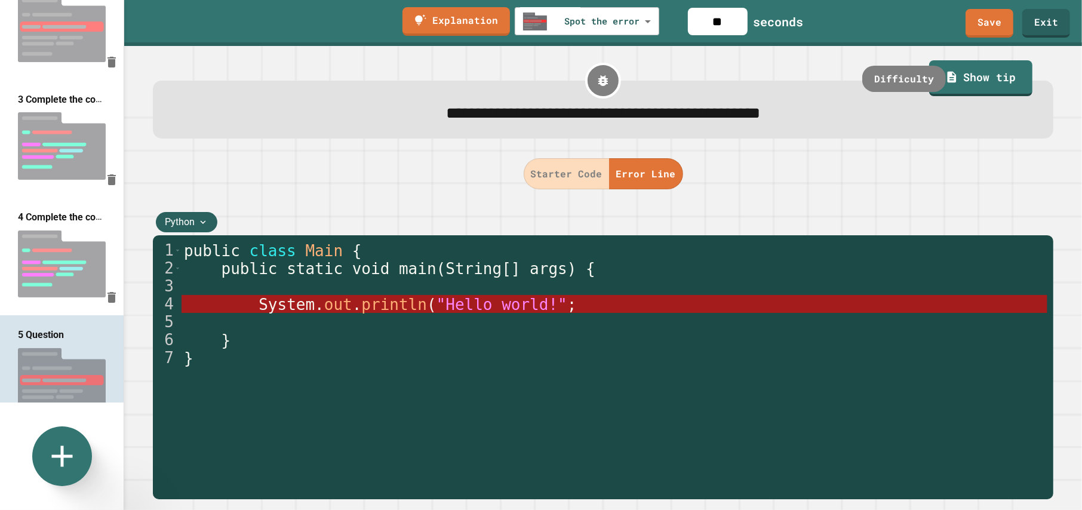
click at [207, 226] on icon at bounding box center [203, 222] width 11 height 11
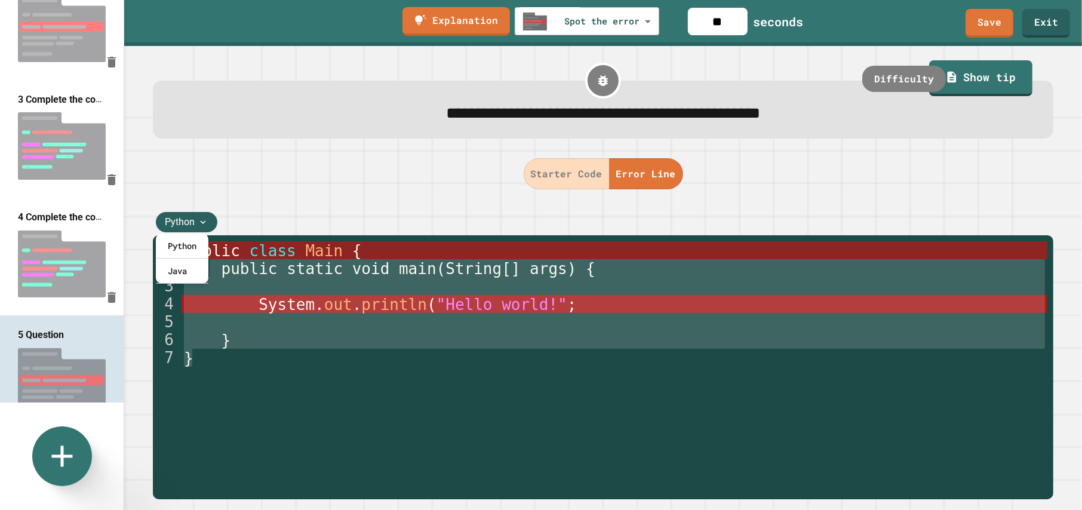
drag, startPoint x: 247, startPoint y: 367, endPoint x: 198, endPoint y: 246, distance: 130.4
click at [198, 246] on body "**********" at bounding box center [541, 255] width 1082 height 510
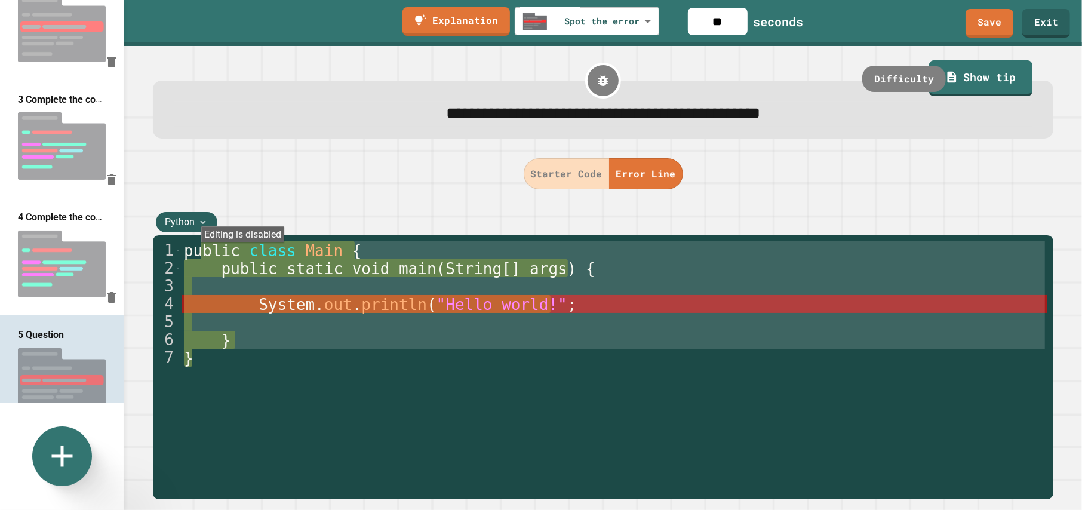
click at [179, 251] on span "Toggle code folding, rows 1 through 7" at bounding box center [177, 250] width 7 height 18
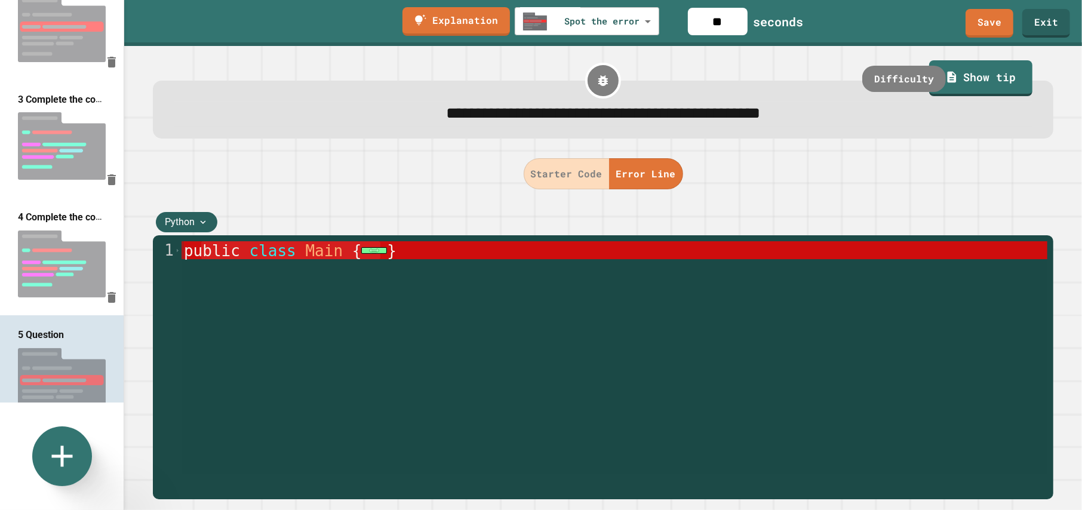
click at [390, 259] on div "public class Main { ... }" at bounding box center [615, 357] width 866 height 233
type textarea "*"
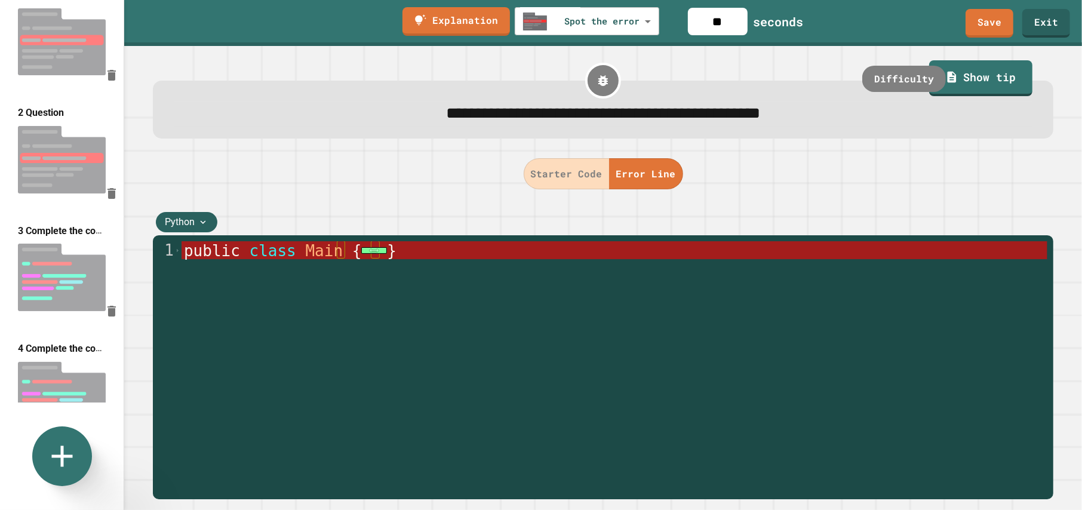
scroll to position [0, 0]
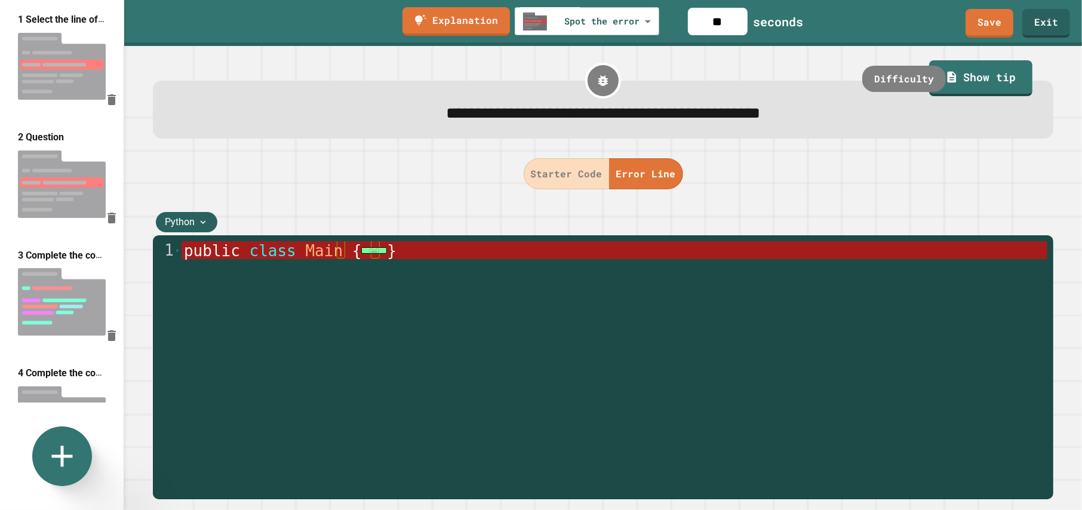
click at [55, 162] on img at bounding box center [62, 183] width 124 height 79
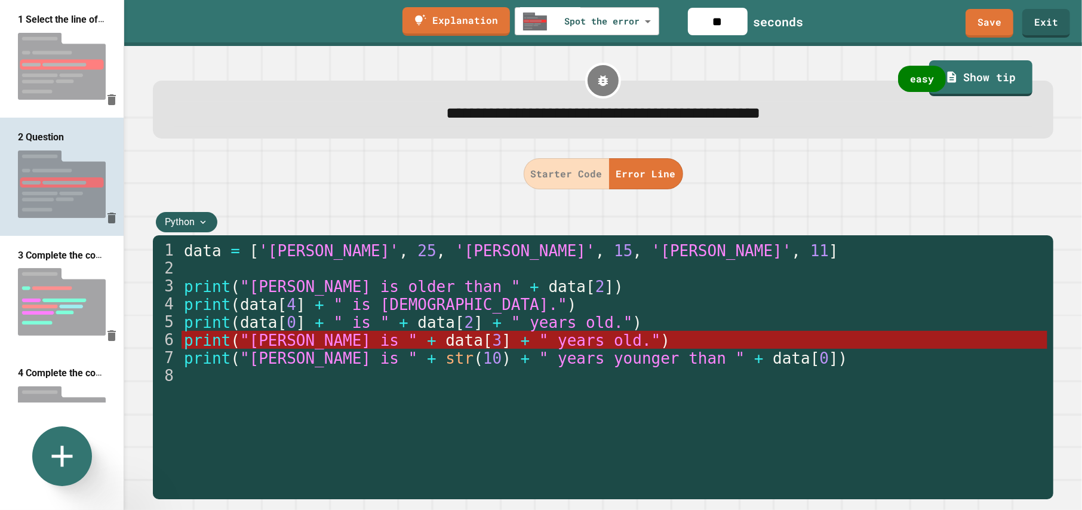
click at [46, 47] on img at bounding box center [62, 66] width 124 height 79
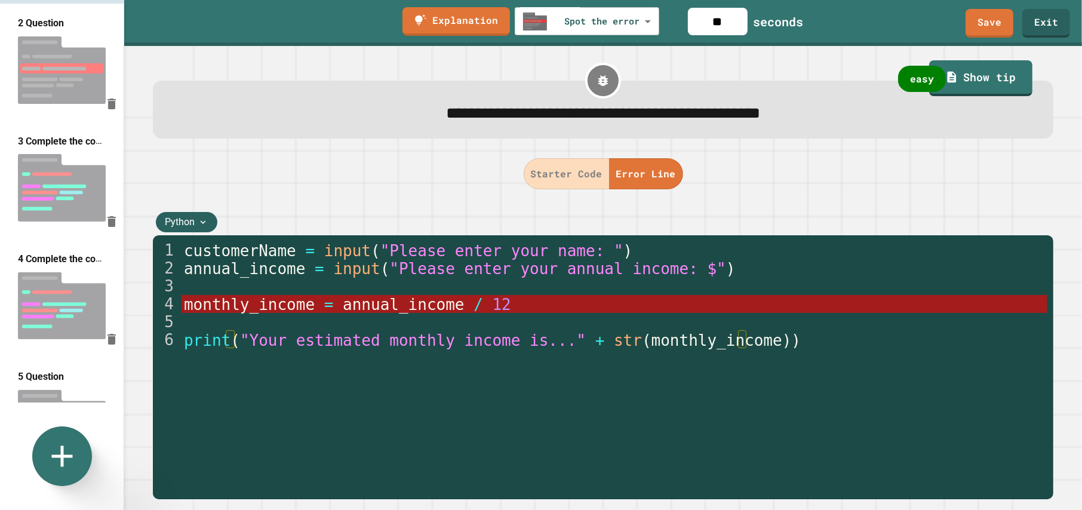
scroll to position [156, 0]
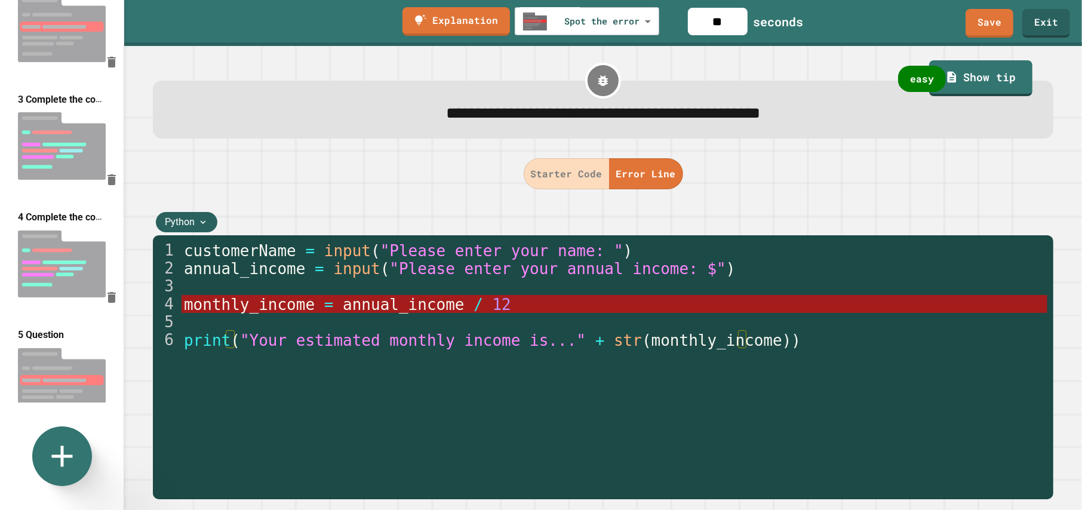
click at [53, 343] on img at bounding box center [62, 381] width 124 height 79
type input "**"
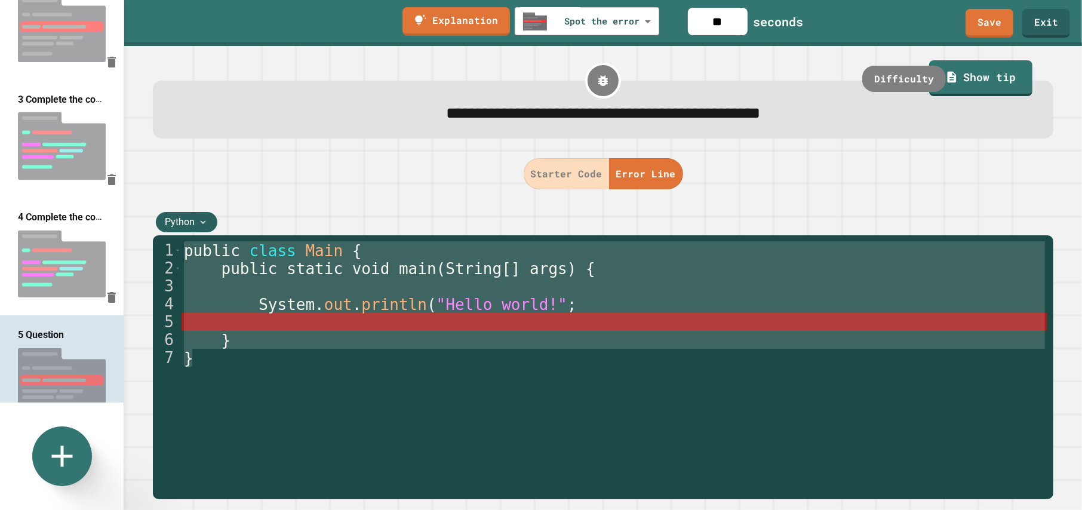
drag, startPoint x: 216, startPoint y: 382, endPoint x: 168, endPoint y: 247, distance: 143.1
click at [168, 247] on div "1 2 3 4 5 6 7 public class Main { public static void main ( String [ ] args ) {…" at bounding box center [600, 357] width 894 height 233
type textarea "**********"
click at [192, 219] on span "Python" at bounding box center [180, 222] width 30 height 14
click at [79, 359] on img at bounding box center [62, 381] width 124 height 79
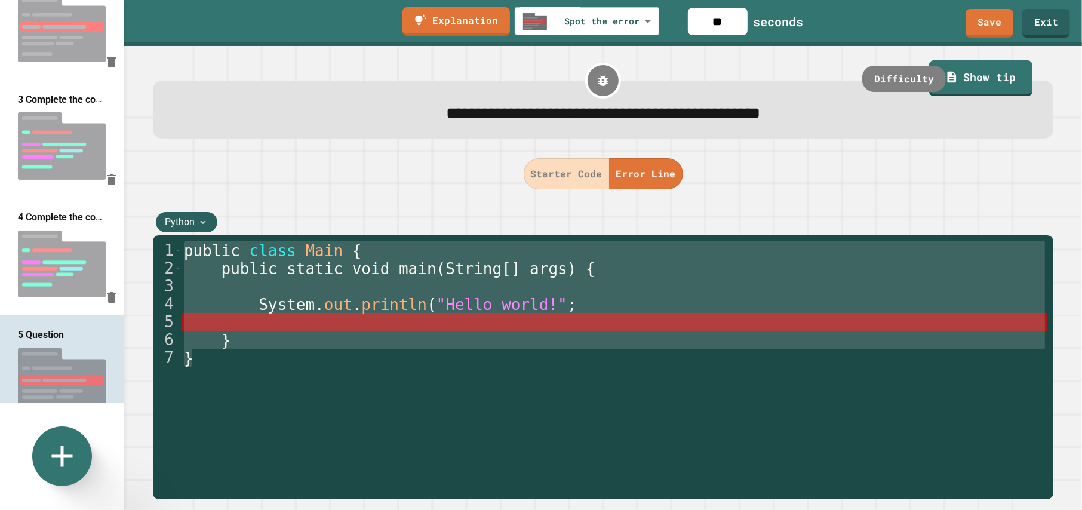
click at [78, 342] on img at bounding box center [62, 381] width 124 height 79
click at [54, 245] on img at bounding box center [62, 263] width 124 height 79
type input "**********"
type input "***"
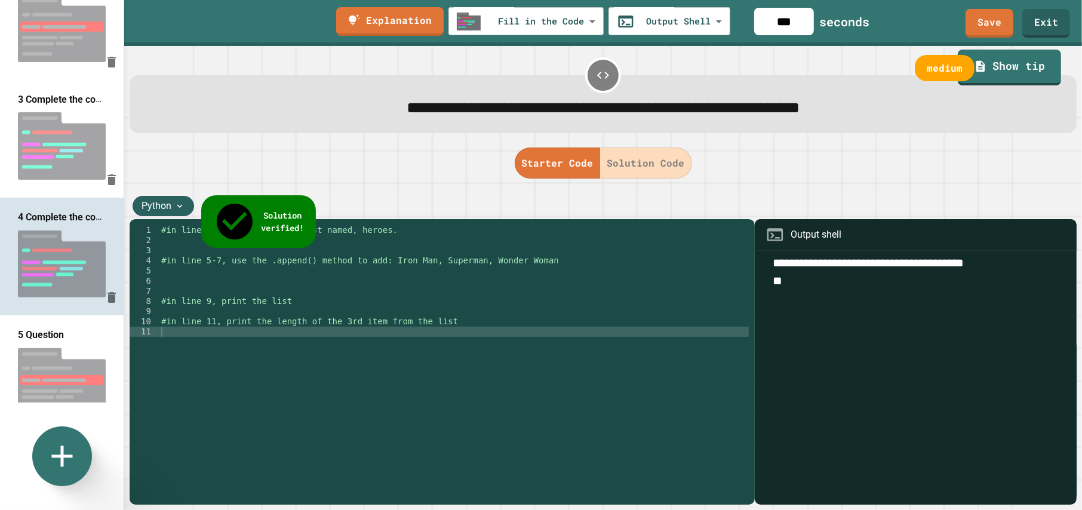
click at [56, 342] on img at bounding box center [62, 381] width 124 height 79
type input "**********"
type input "**"
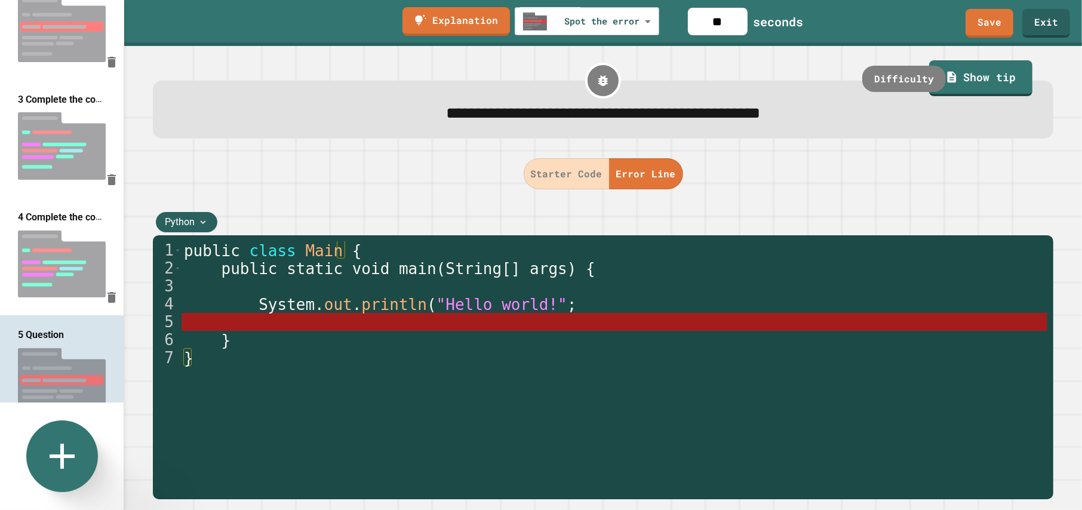
click at [57, 468] on icon at bounding box center [62, 456] width 43 height 43
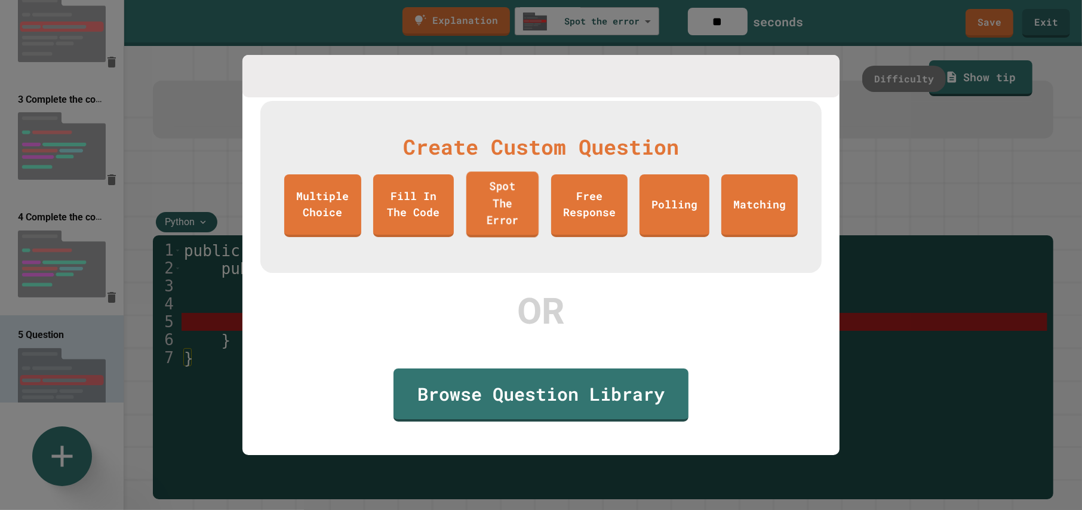
click at [518, 213] on link "Spot The Error" at bounding box center [502, 204] width 72 height 66
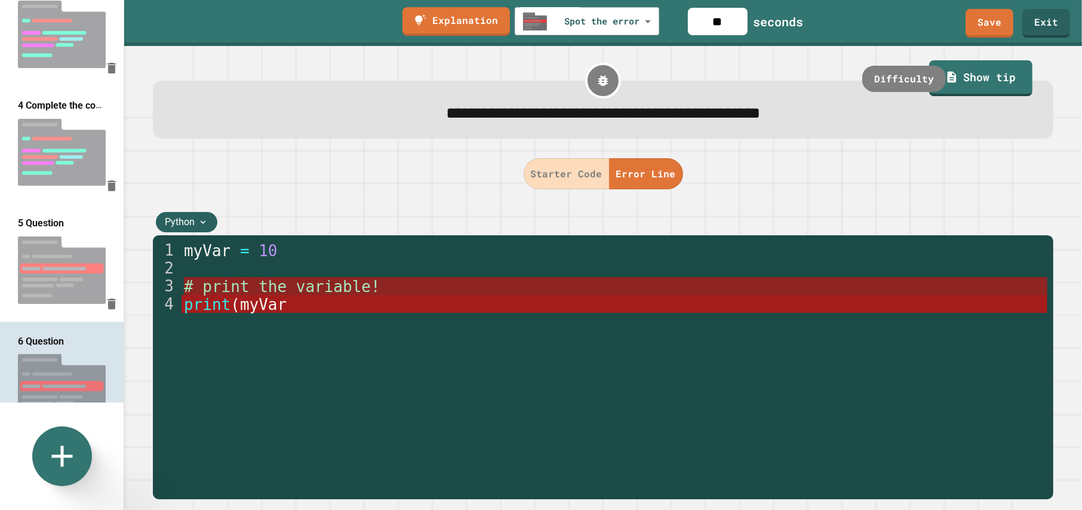
click at [299, 282] on span "# print the variable!" at bounding box center [282, 287] width 196 height 18
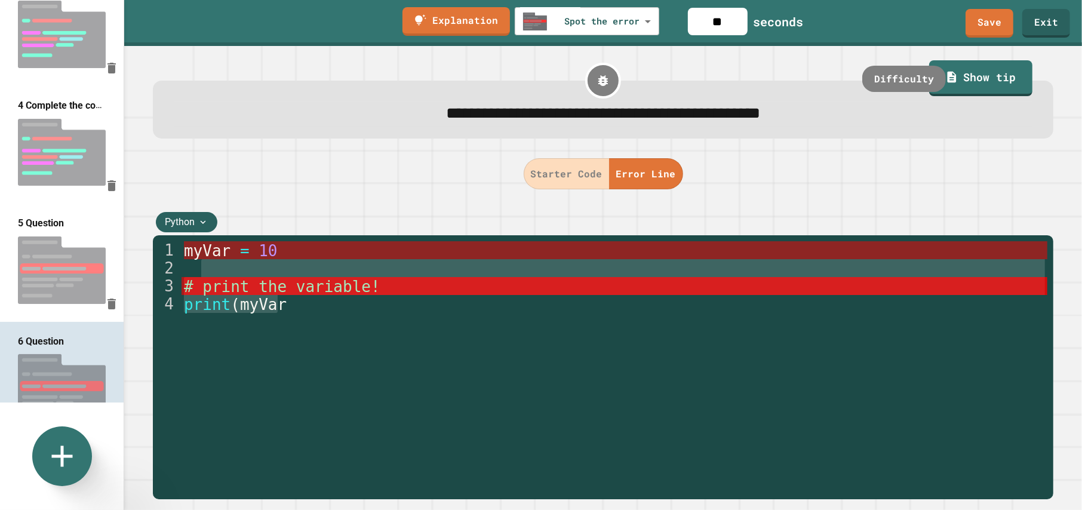
drag, startPoint x: 295, startPoint y: 302, endPoint x: 222, endPoint y: 249, distance: 90.3
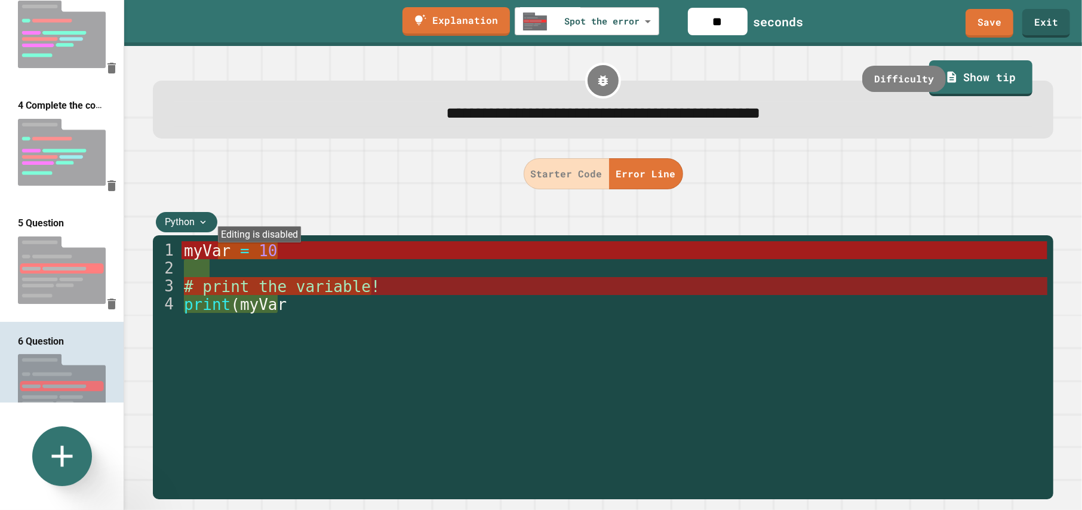
click at [590, 177] on button "Starter Code" at bounding box center [567, 173] width 86 height 31
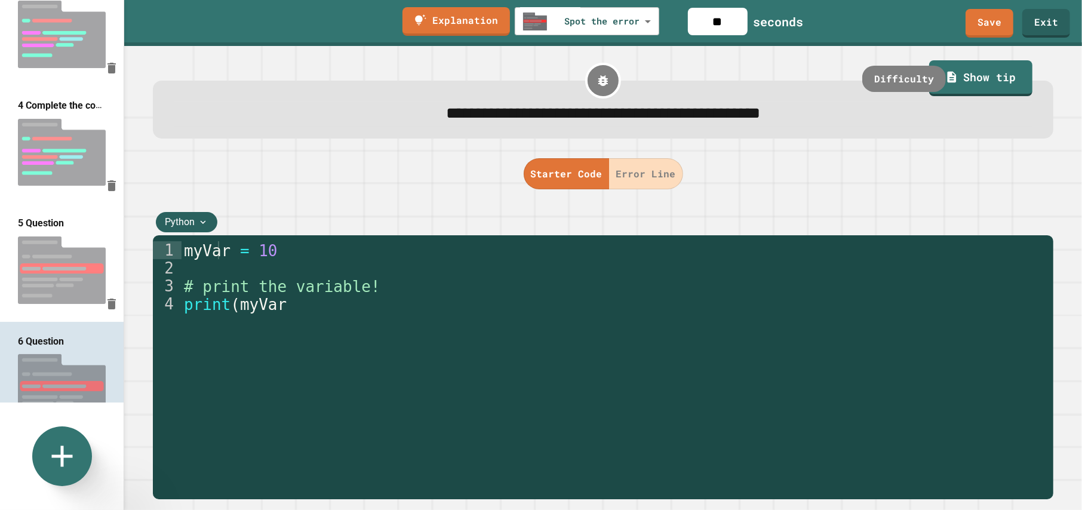
click at [638, 174] on button "Error Line" at bounding box center [646, 173] width 74 height 31
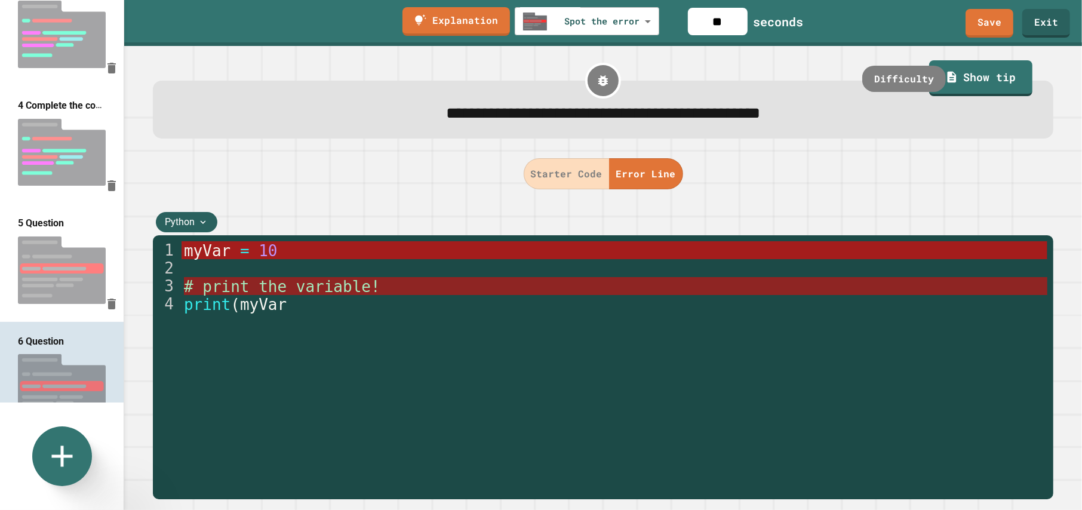
click at [579, 176] on button "Starter Code" at bounding box center [567, 173] width 86 height 31
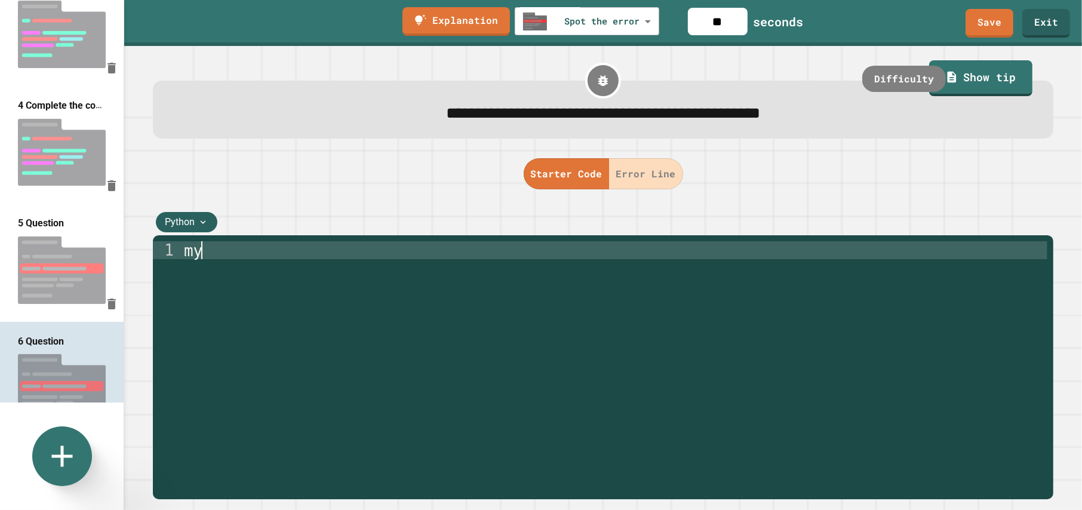
type textarea "*"
click at [63, 230] on img at bounding box center [62, 269] width 124 height 79
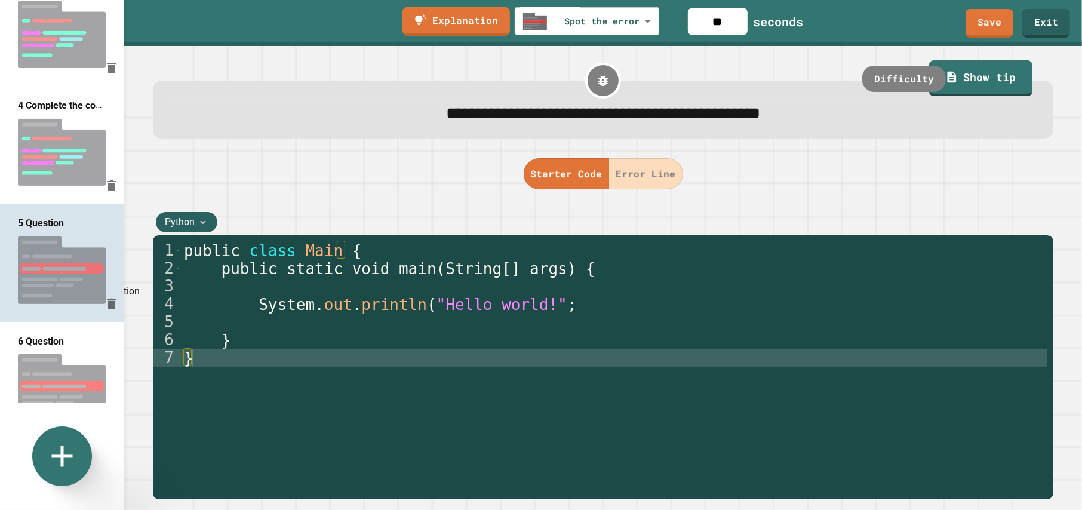
click at [104, 297] on icon "Delete question" at bounding box center [111, 304] width 14 height 14
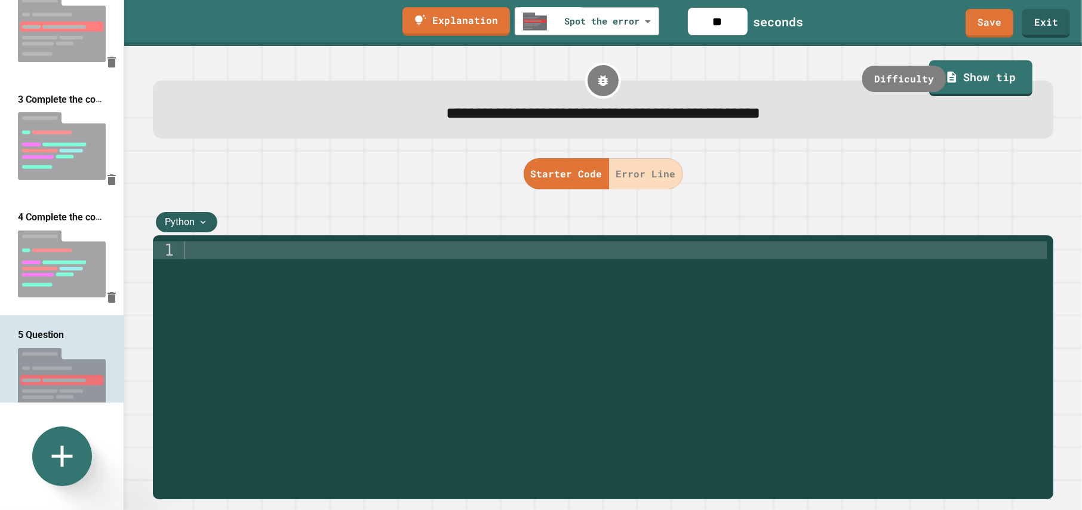
click at [69, 344] on img at bounding box center [62, 381] width 124 height 79
click at [231, 266] on div at bounding box center [615, 375] width 866 height 269
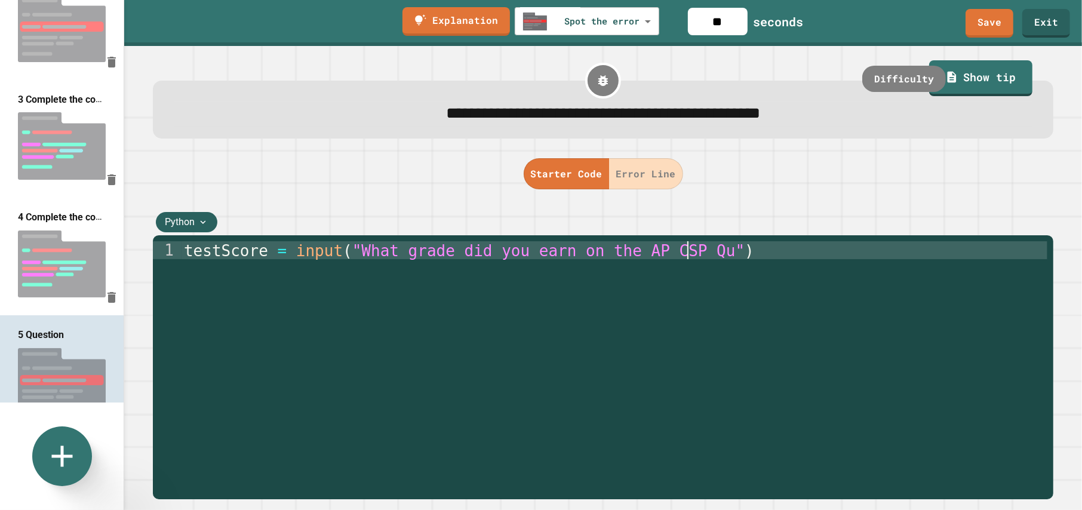
scroll to position [0, 20]
type textarea "**********"
click at [749, 262] on div "testScore = input ( "What grade did you earn on the AP CSP Quiz?" )" at bounding box center [615, 375] width 866 height 269
click at [220, 252] on div "testScore = input ( "What grade did you earn on the AP CSP Quiz?" )" at bounding box center [615, 375] width 866 height 269
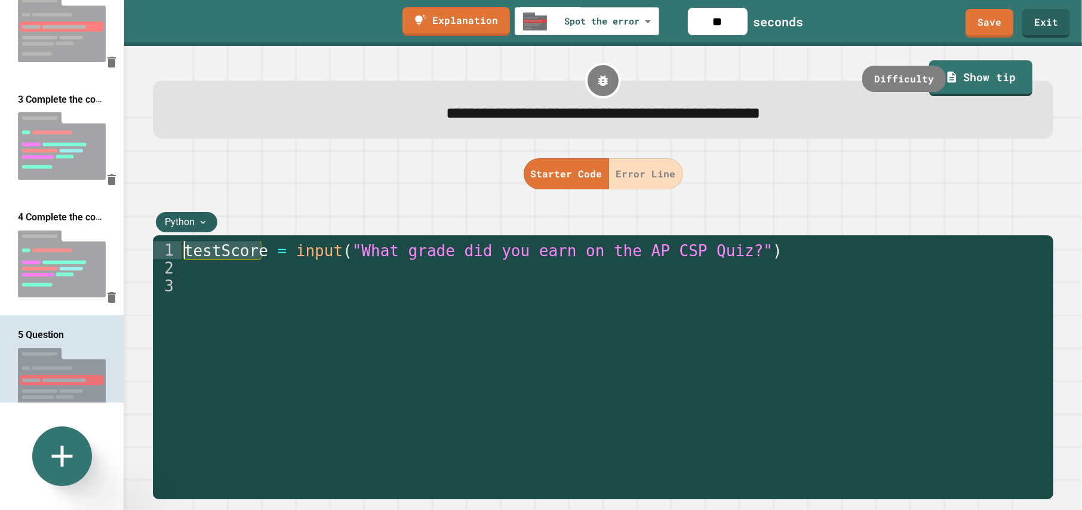
drag, startPoint x: 259, startPoint y: 254, endPoint x: 169, endPoint y: 250, distance: 89.7
click at [169, 250] on div "1 2 3 testScore = input ( "What grade did you earn on the AP CSP Quiz?" ) XXXXX…" at bounding box center [600, 357] width 894 height 233
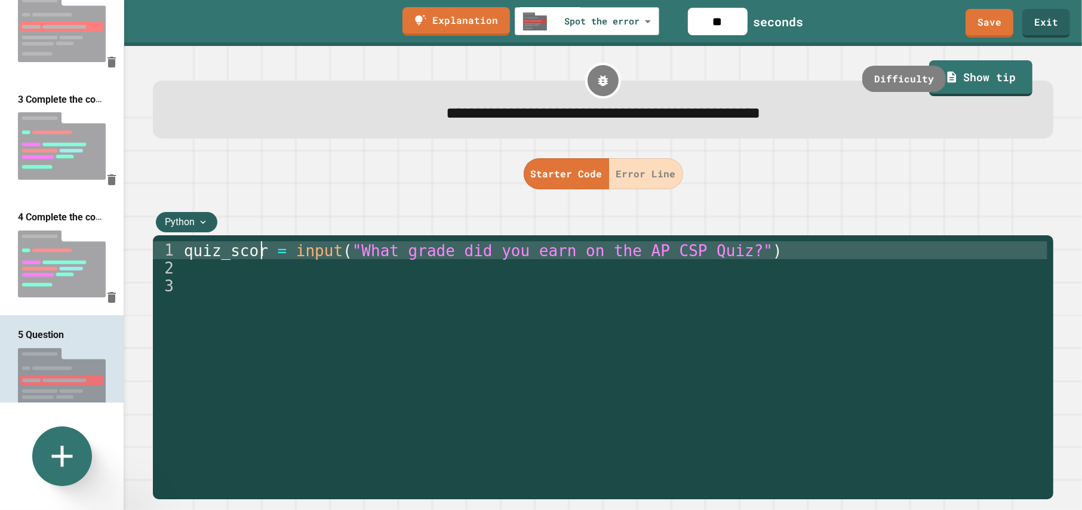
scroll to position [0, 3]
type textarea "**********"
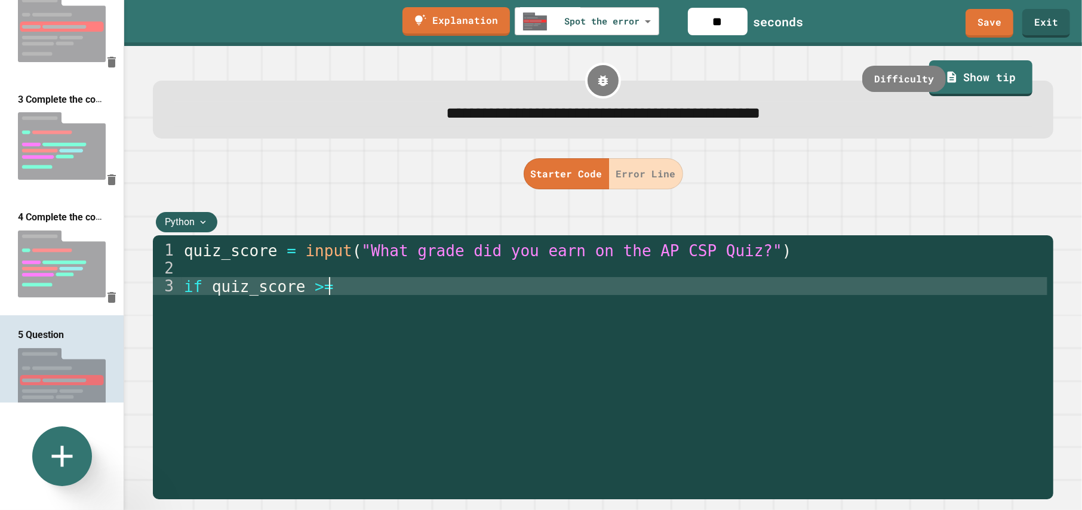
scroll to position [0, 5]
type textarea "**********"
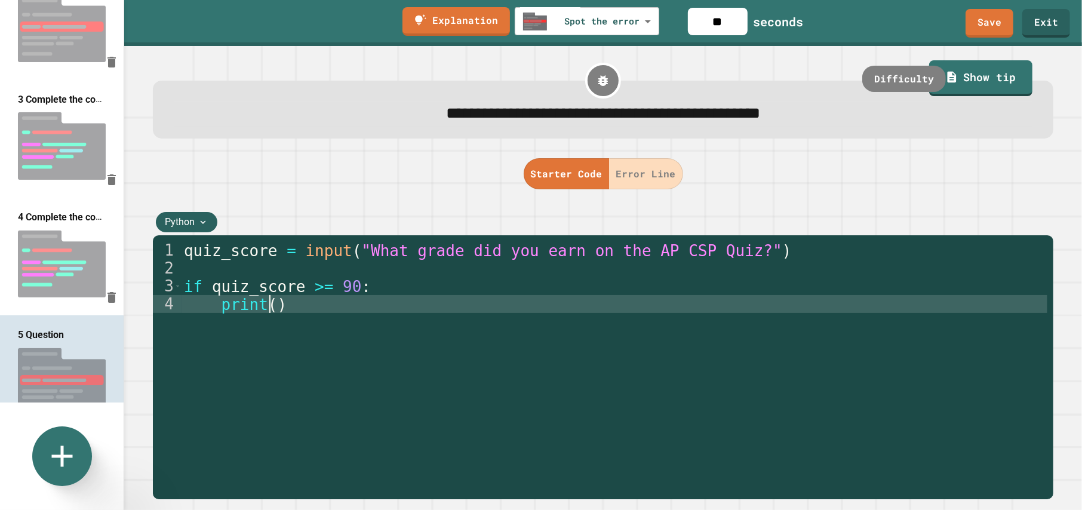
scroll to position [0, 2]
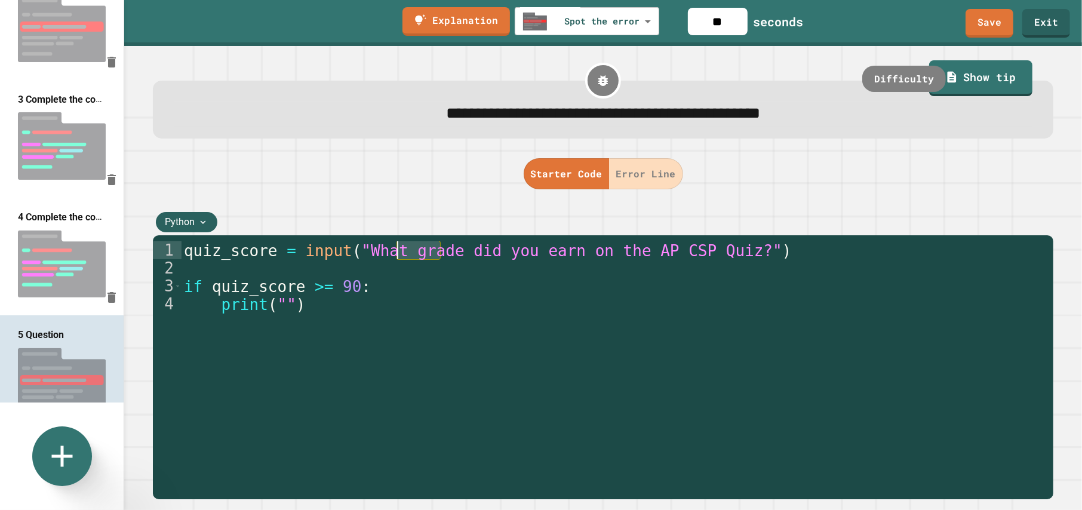
drag, startPoint x: 442, startPoint y: 253, endPoint x: 395, endPoint y: 256, distance: 47.2
click at [395, 256] on div "quiz_score = input ( "What grade did you earn on the AP CSP Quiz?" ) if quiz_sc…" at bounding box center [615, 375] width 866 height 269
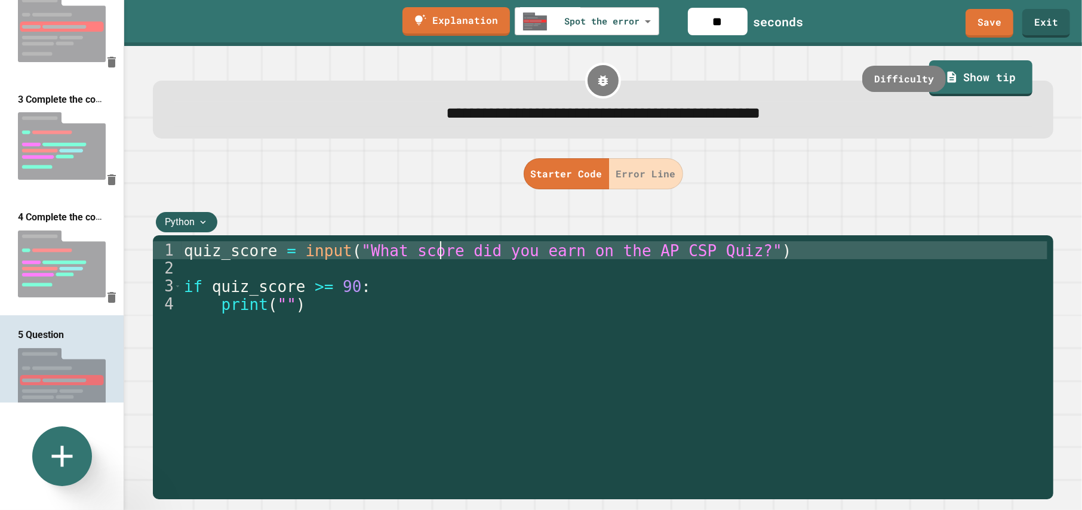
scroll to position [0, 10]
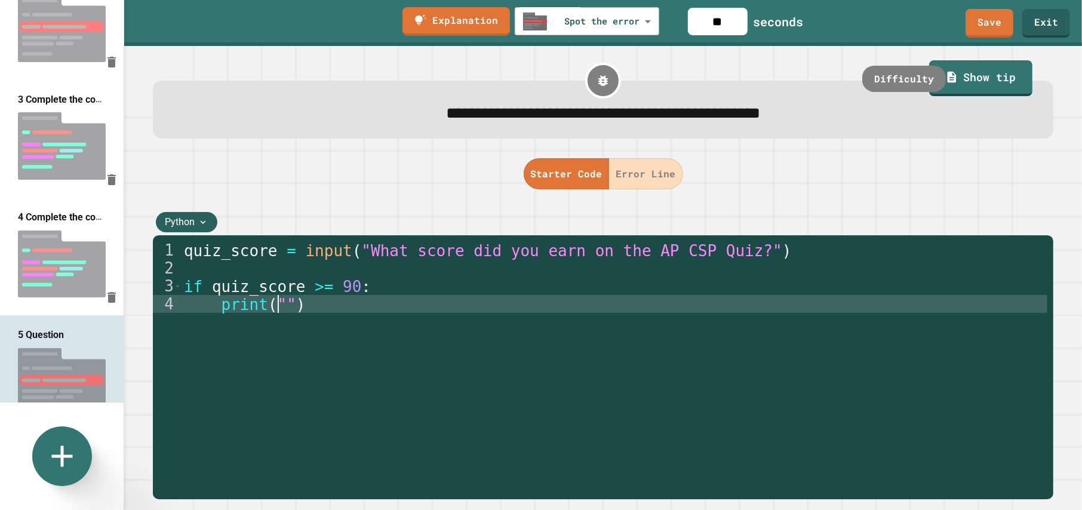
click at [278, 305] on div "quiz_score = input ( "What score did you earn on the AP CSP Quiz?" ) if quiz_sc…" at bounding box center [615, 375] width 866 height 269
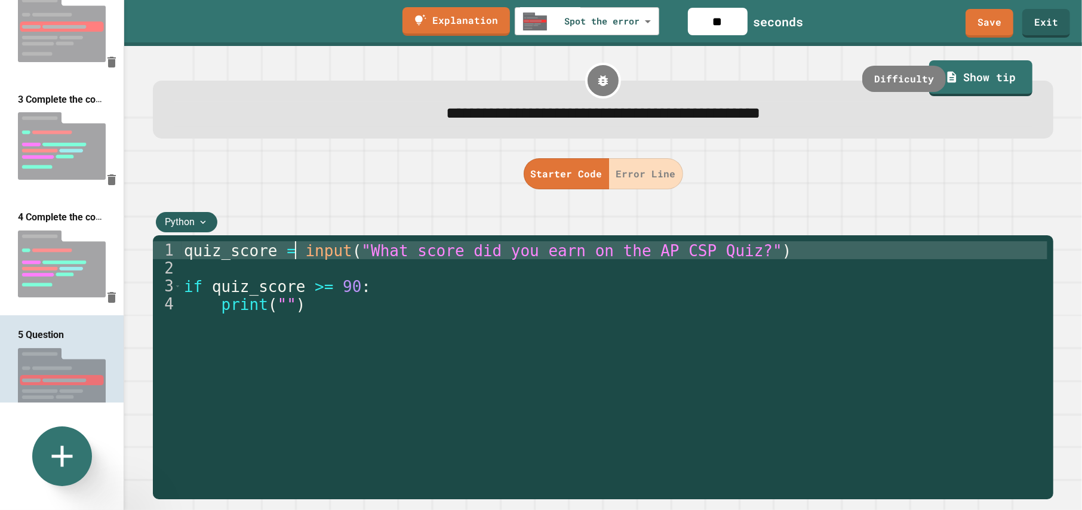
click at [294, 248] on div "quiz_score = input ( "What score did you earn on the AP CSP Quiz?" ) if quiz_sc…" at bounding box center [615, 375] width 866 height 269
click at [798, 242] on div "quiz_score = float ( input ( "What score did you earn on the AP CSP Quiz?" ) if…" at bounding box center [615, 375] width 866 height 269
click at [793, 247] on div "quiz_score = float ( input ( "What score did you earn on the AP CSP Quiz?" ) if…" at bounding box center [615, 375] width 866 height 269
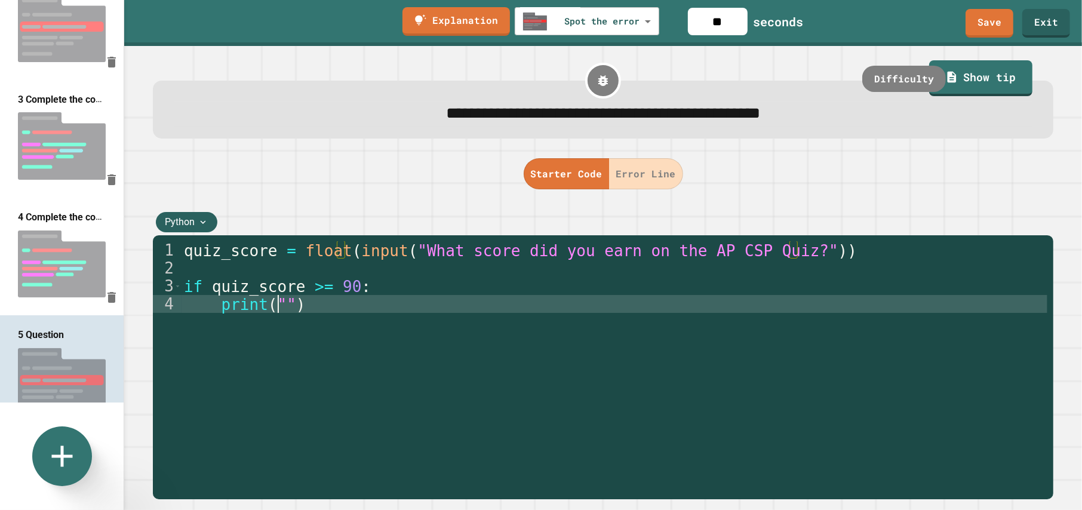
click at [279, 307] on div "quiz_score = float ( input ( "What score did you earn on the AP CSP Quiz?" )) i…" at bounding box center [615, 375] width 866 height 269
type textarea "**********"
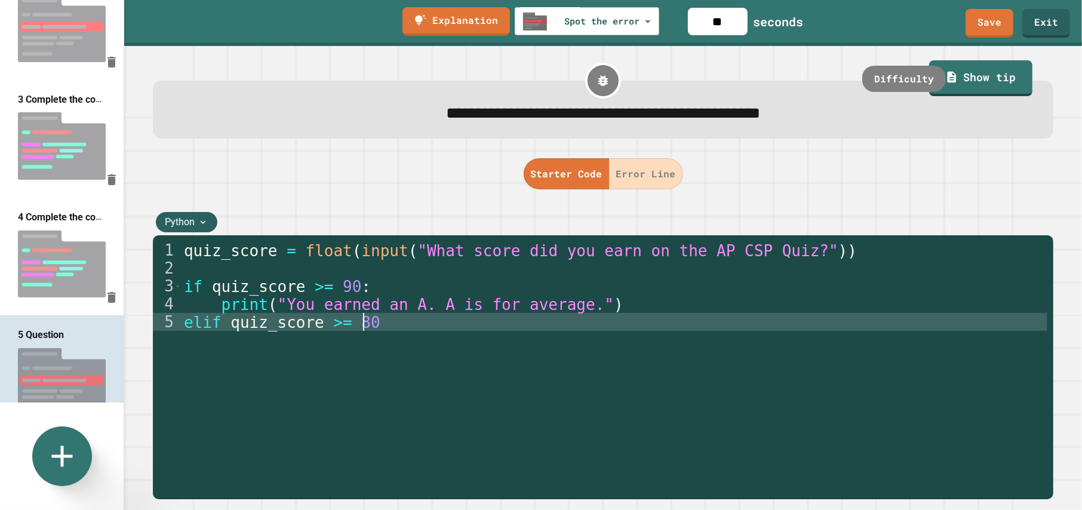
scroll to position [0, 6]
type textarea "**********"
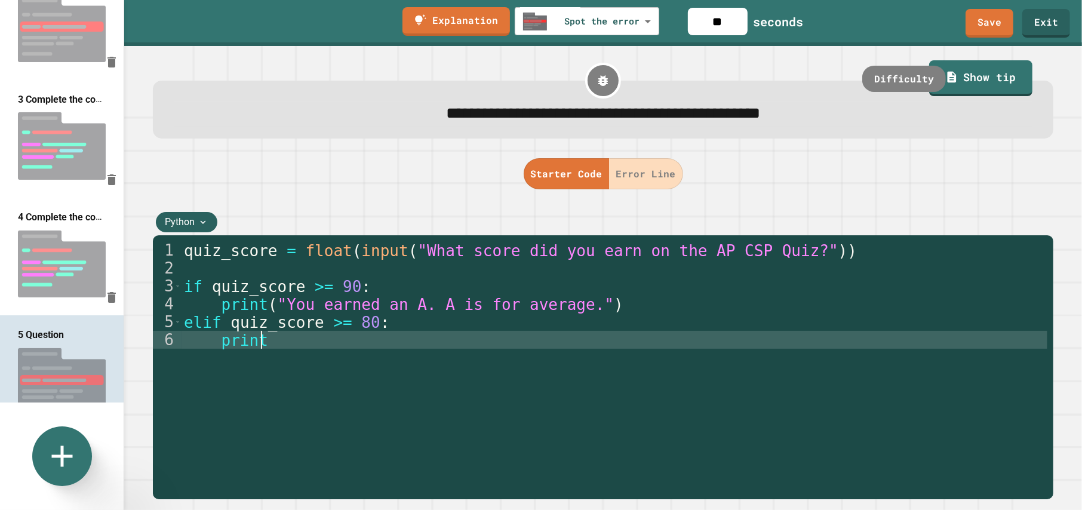
scroll to position [0, 2]
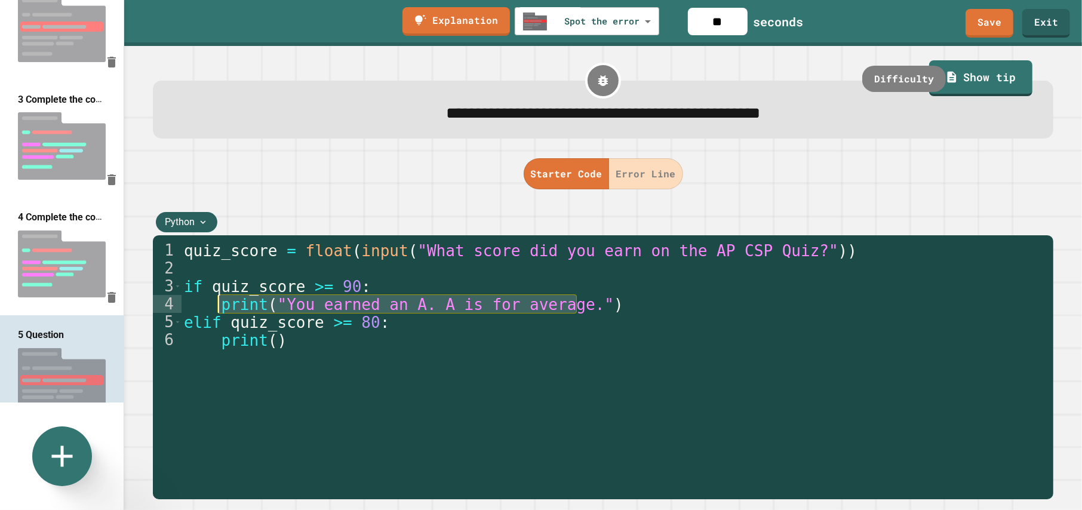
drag, startPoint x: 579, startPoint y: 306, endPoint x: 218, endPoint y: 312, distance: 361.3
click at [218, 312] on div "quiz_score = float ( input ( "What score did you earn on the AP CSP Quiz?" )) i…" at bounding box center [615, 375] width 866 height 269
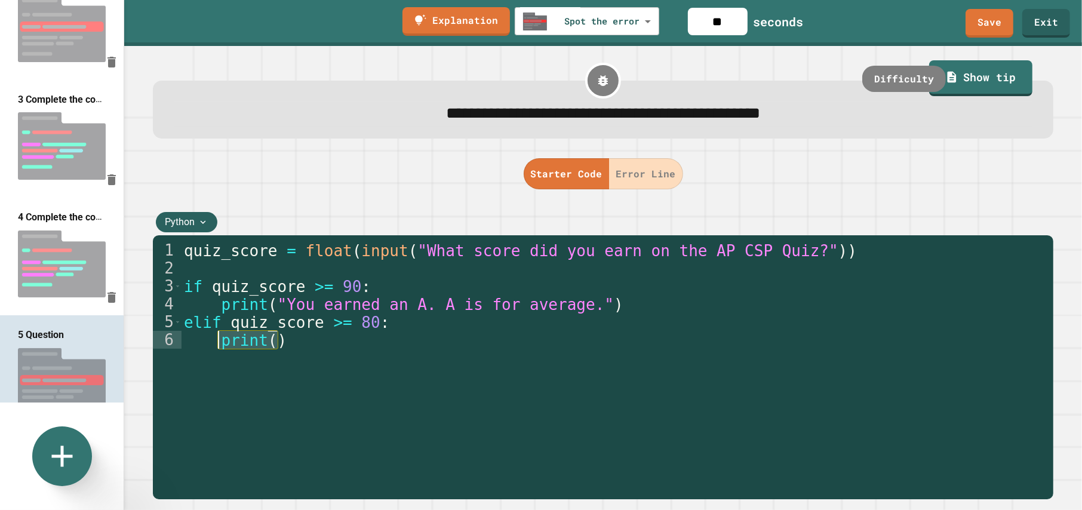
drag, startPoint x: 283, startPoint y: 346, endPoint x: 220, endPoint y: 347, distance: 62.7
click at [220, 347] on div "quiz_score = float ( input ( "What score did you earn on the AP CSP Quiz?" )) i…" at bounding box center [615, 375] width 866 height 269
paste textarea "**********"
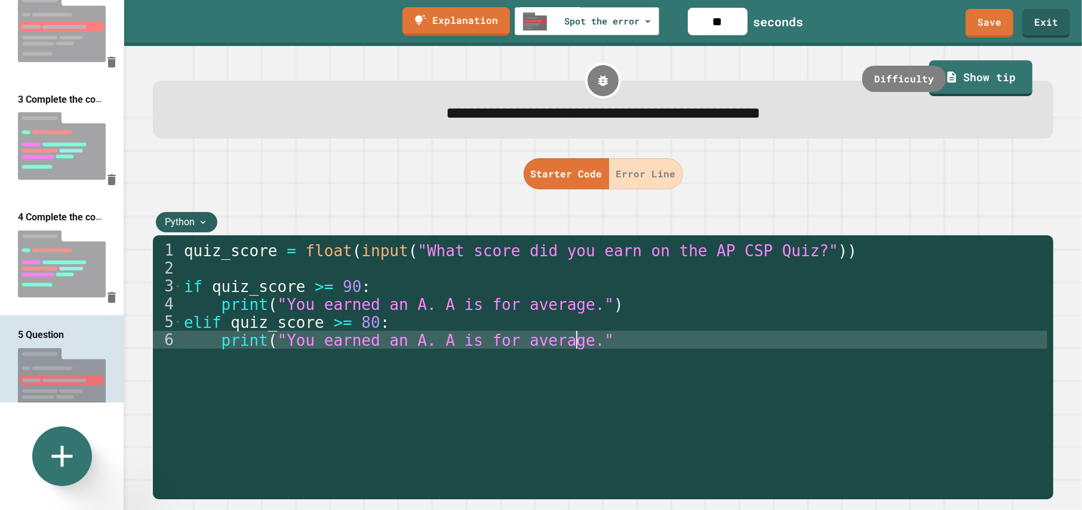
click at [327, 338] on div "quiz_score = float ( input ( "What score did you earn on the AP CSP Quiz?" )) i…" at bounding box center [615, 375] width 866 height 269
click at [401, 340] on div "quiz_score = float ( input ( "What score did you earn on the AP CSP Quiz?" )) i…" at bounding box center [615, 375] width 866 height 269
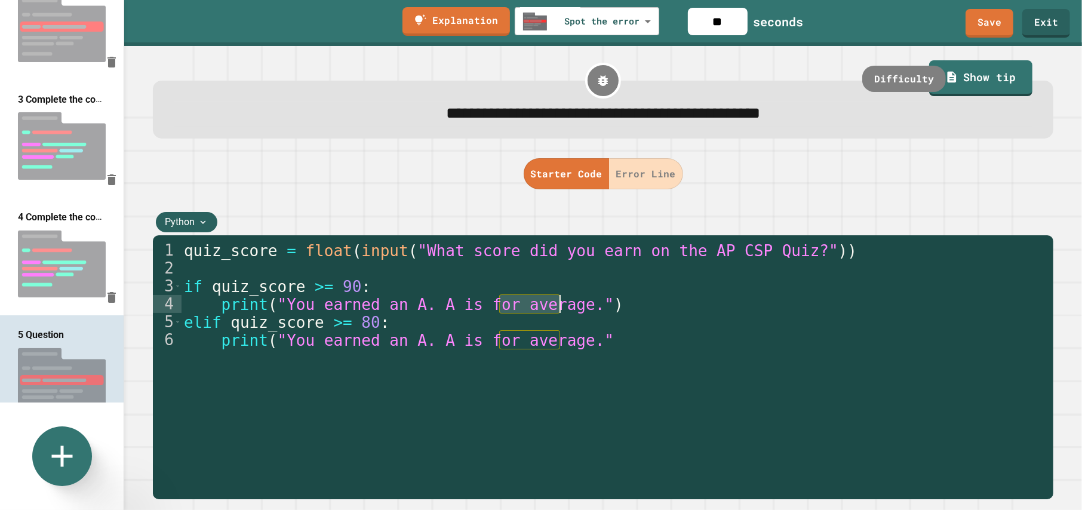
drag, startPoint x: 499, startPoint y: 305, endPoint x: 562, endPoint y: 305, distance: 63.3
click at [562, 305] on div "quiz_score = float ( input ( "What score did you earn on the AP CSP Quiz?" )) i…" at bounding box center [615, 375] width 866 height 269
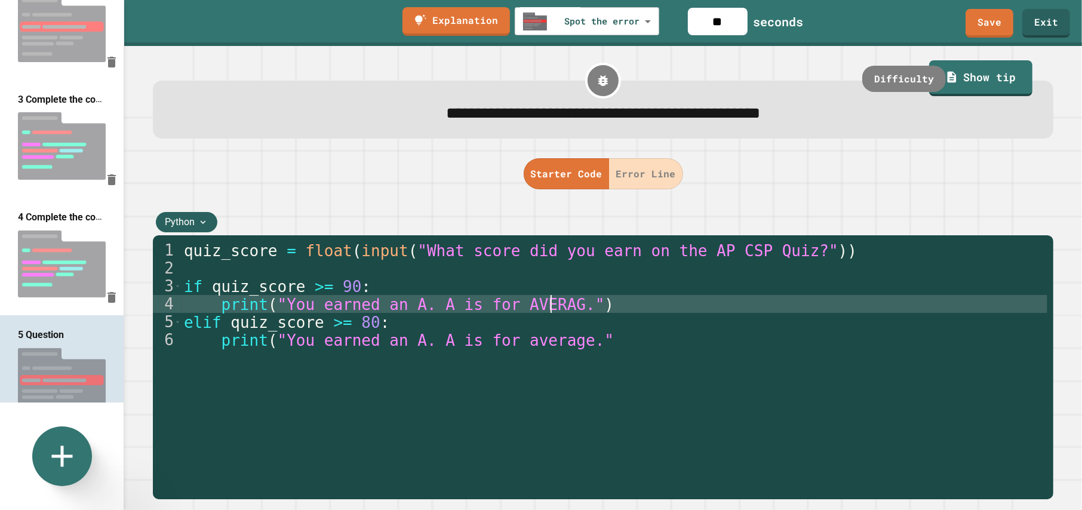
scroll to position [0, 14]
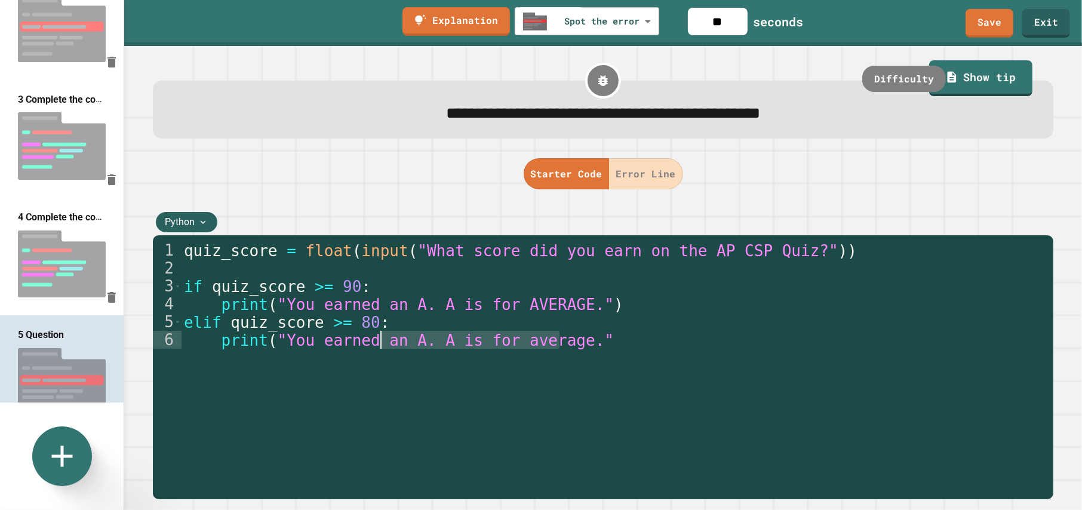
drag, startPoint x: 533, startPoint y: 345, endPoint x: 382, endPoint y: 349, distance: 151.7
click at [382, 349] on div "quiz_score = float ( input ( "What score did you earn on the AP CSP Quiz?" )) i…" at bounding box center [615, 375] width 866 height 269
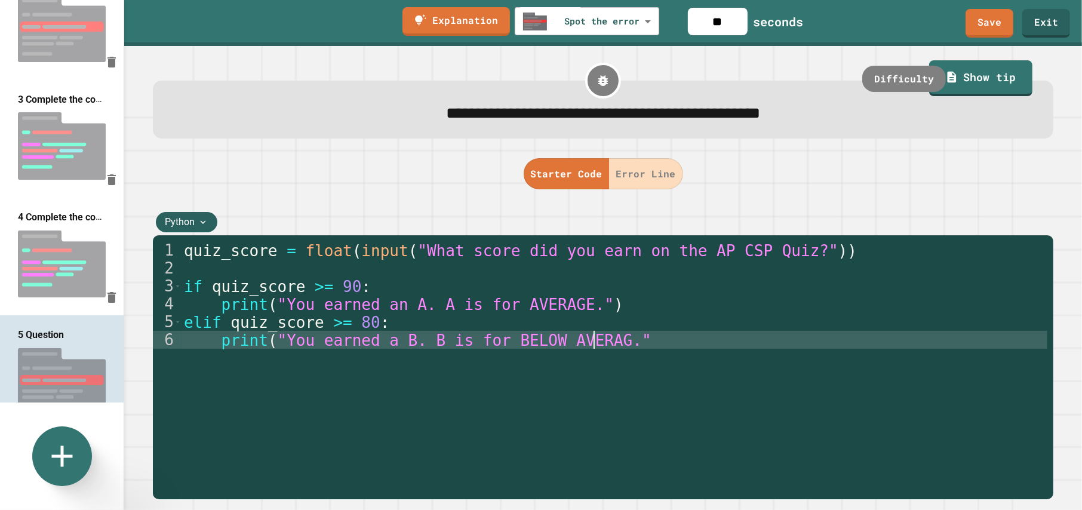
scroll to position [0, 16]
click at [636, 341] on div "quiz_score = float ( input ( "What score did you earn on the AP CSP Quiz?" )) i…" at bounding box center [615, 375] width 866 height 269
click at [563, 309] on div "quiz_score = float ( input ( "What score did you earn on the AP CSP Quiz?" )) i…" at bounding box center [615, 375] width 866 height 269
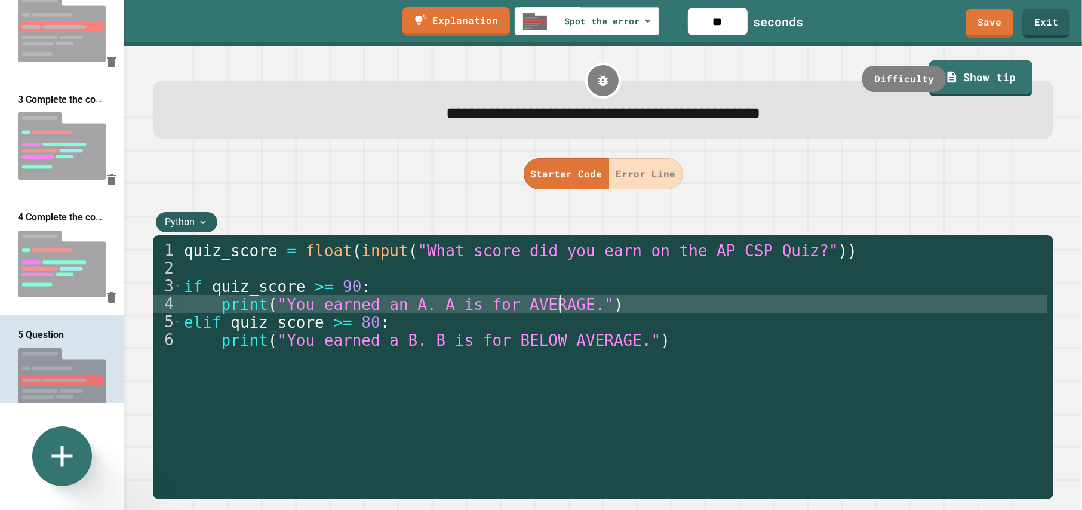
scroll to position [0, 14]
click at [565, 309] on div "quiz_score = float ( input ( "What score did you earn on the AP CSP Quiz?" )) i…" at bounding box center [615, 375] width 866 height 269
paste textarea "**"
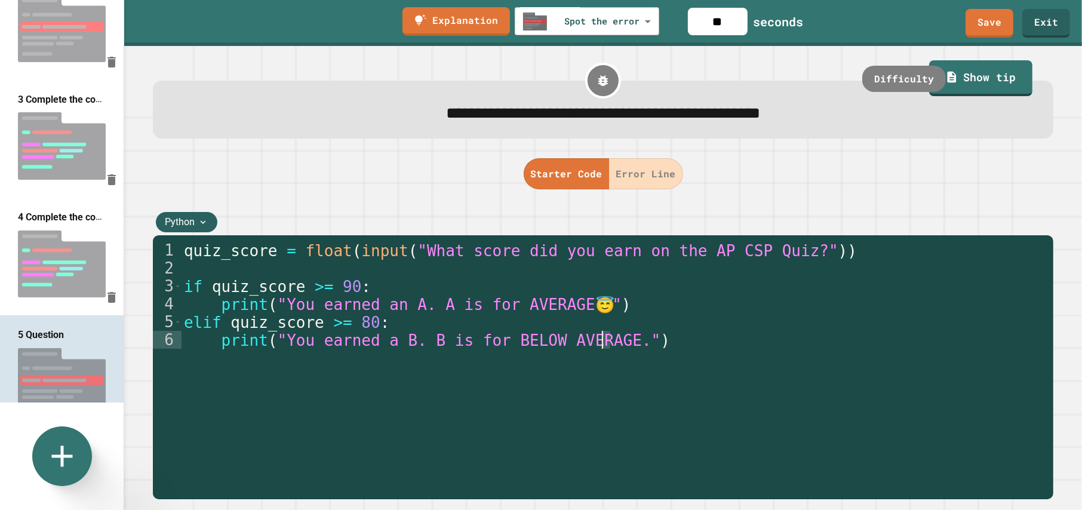
click at [604, 347] on div "quiz_score = float ( input ( "What score did you earn on the AP CSP Quiz?" )) i…" at bounding box center [615, 375] width 866 height 269
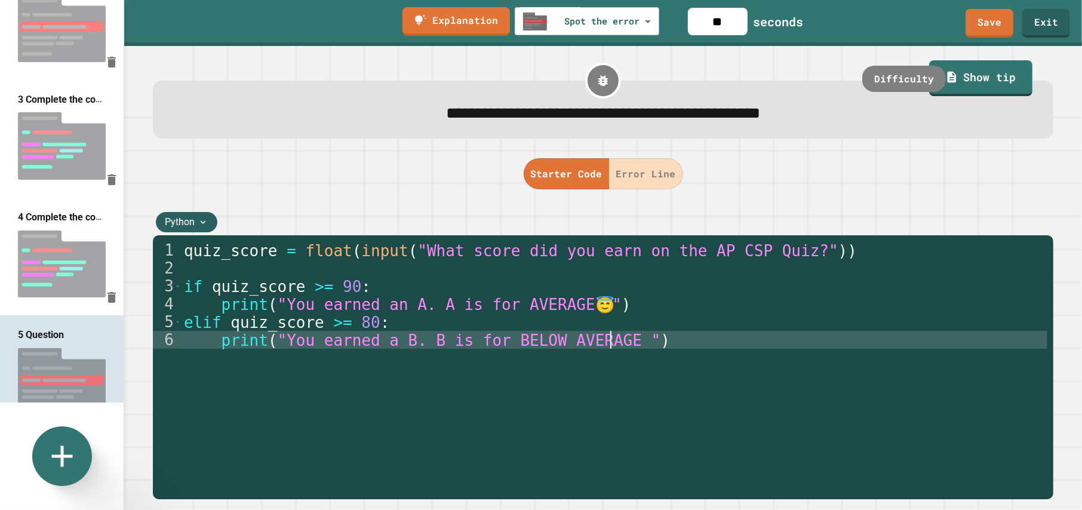
paste textarea "**"
type textarea "**********"
click at [676, 346] on div "quiz_score = float ( input ( "What score did you earn on the AP CSP Quiz?" )) i…" at bounding box center [615, 375] width 866 height 269
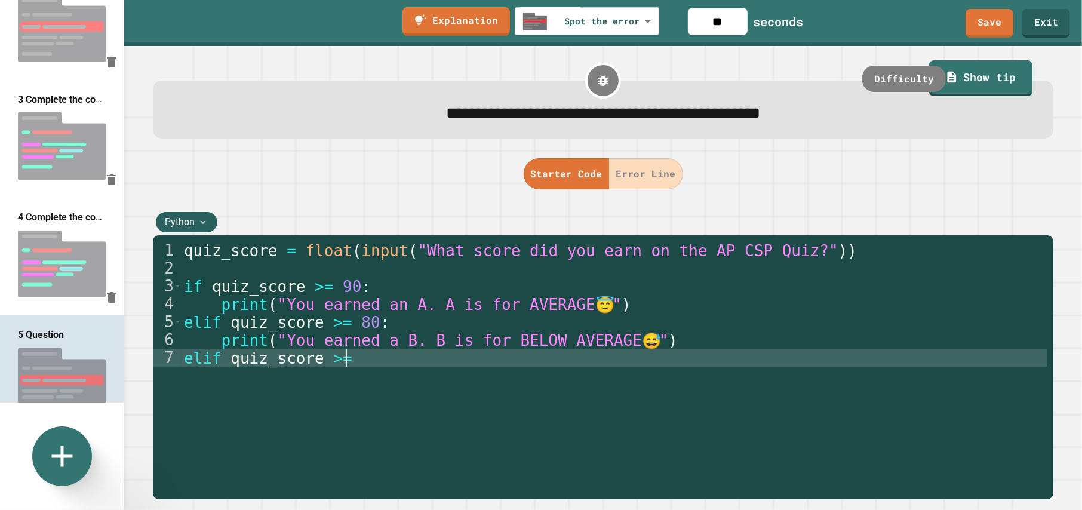
scroll to position [0, 6]
type textarea "**********"
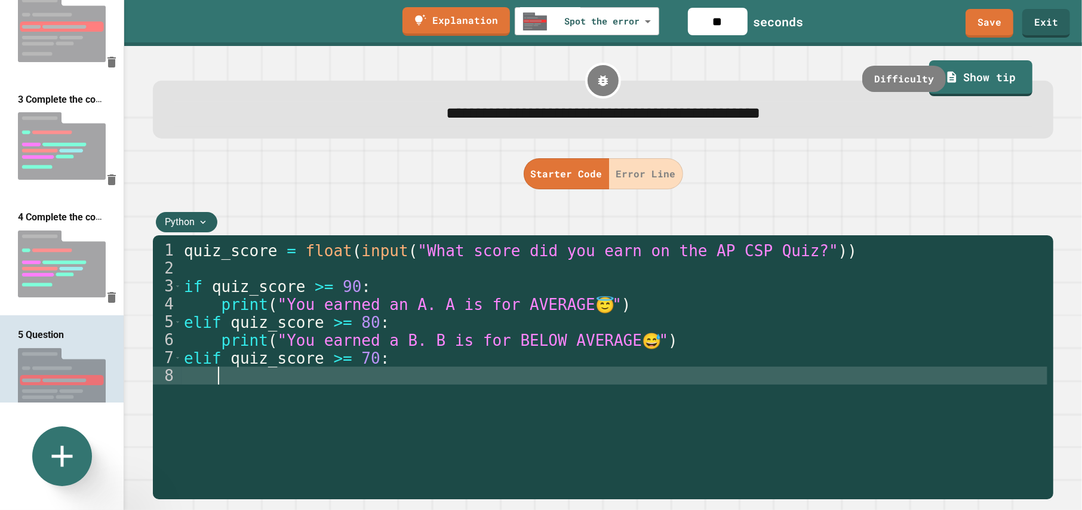
paste textarea "**"
type textarea "**"
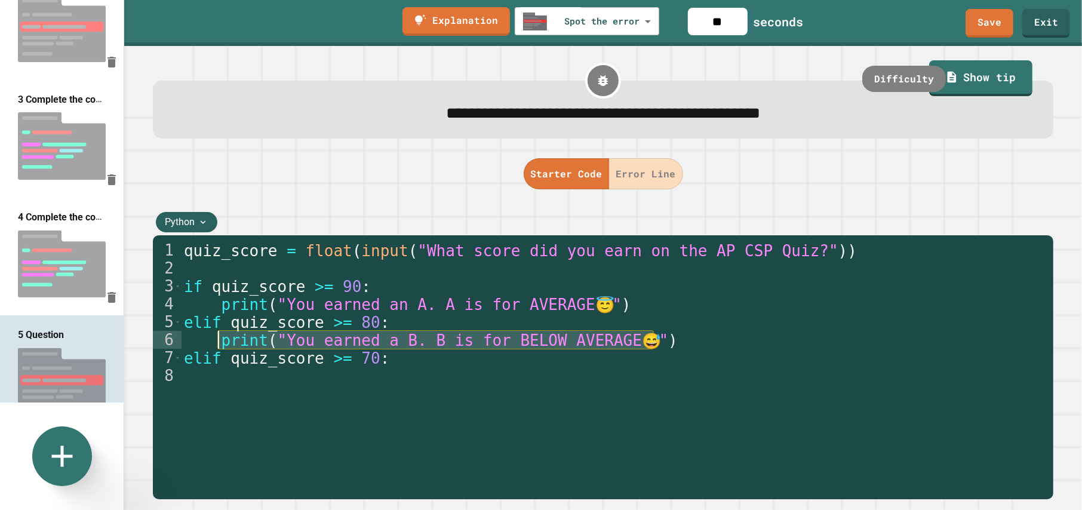
drag, startPoint x: 672, startPoint y: 339, endPoint x: 217, endPoint y: 345, distance: 455.6
click at [217, 345] on div "quiz_score = float ( input ( "What score did you earn on the AP CSP Quiz?" )) i…" at bounding box center [615, 375] width 866 height 269
type textarea "**********"
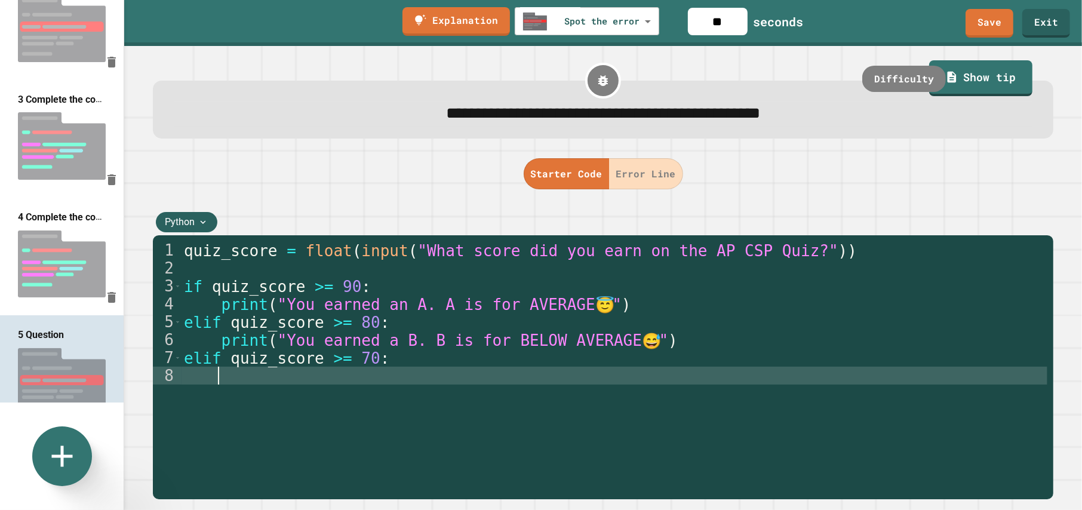
click at [247, 377] on div "quiz_score = float ( input ( "What score did you earn on the AP CSP Quiz?" )) i…" at bounding box center [615, 375] width 866 height 269
paste textarea "**********"
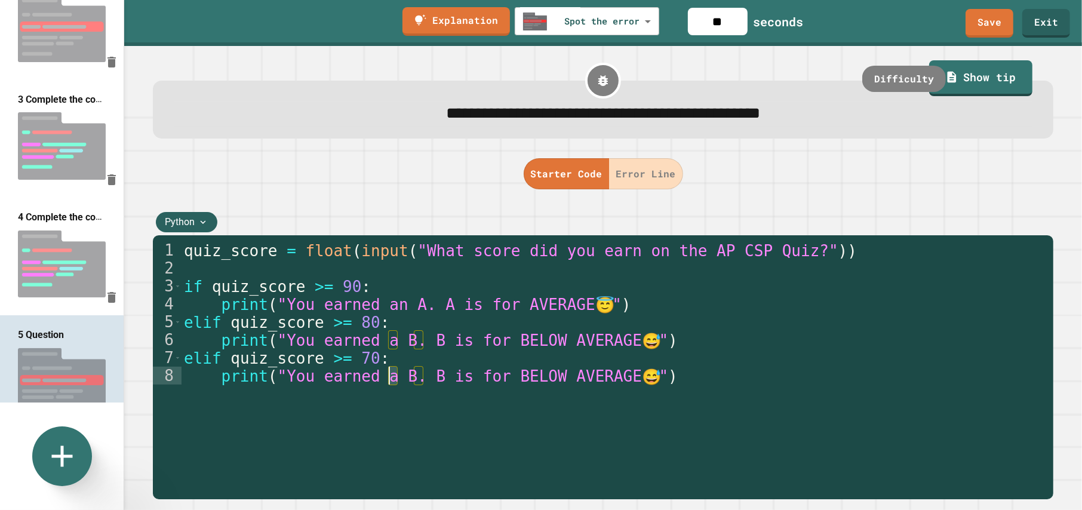
click at [389, 377] on div "quiz_score = float ( input ( "What score did you earn on the AP CSP Quiz?" )) i…" at bounding box center [615, 375] width 866 height 269
click at [414, 374] on div "quiz_score = float ( input ( "What score did you earn on the AP CSP Quiz?" )) i…" at bounding box center [615, 375] width 866 height 269
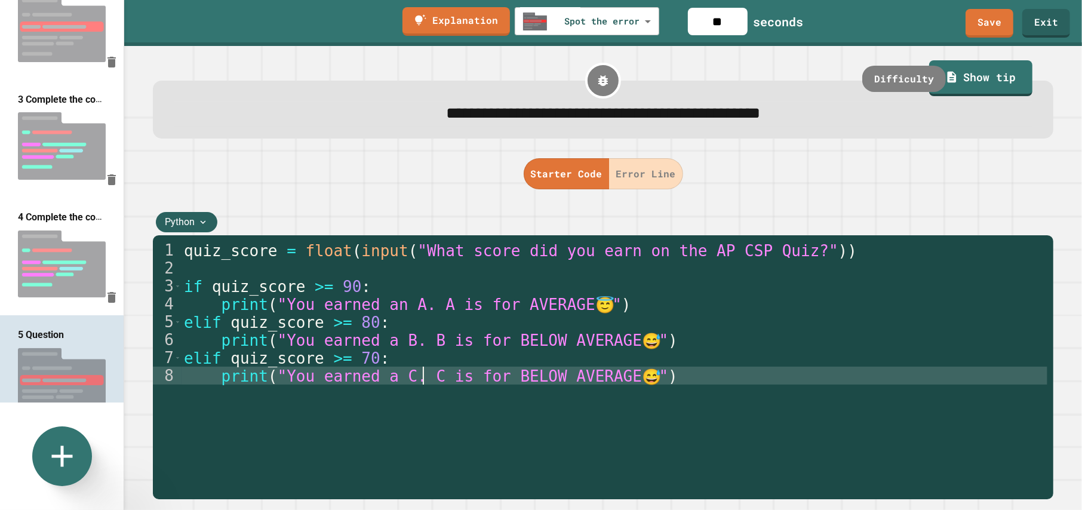
scroll to position [0, 9]
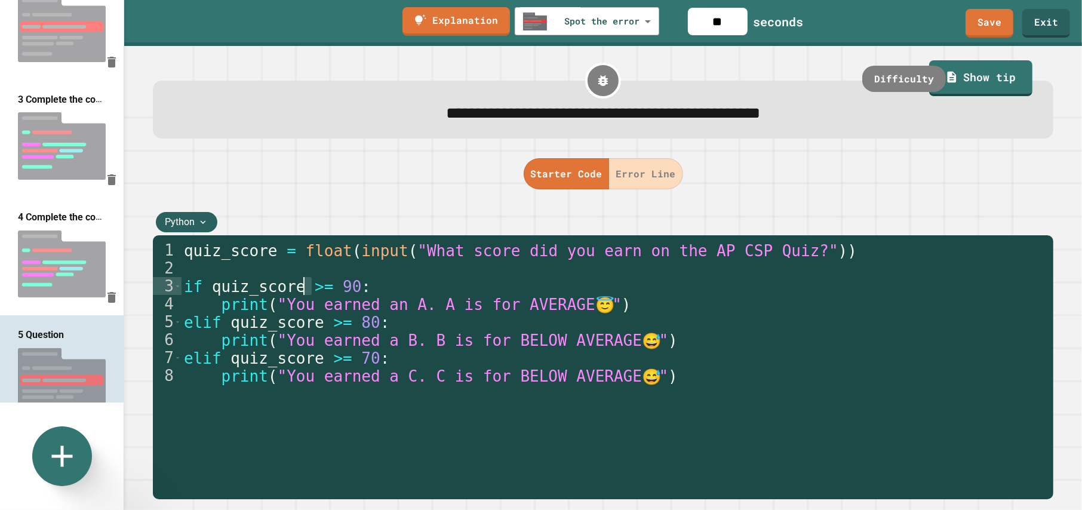
click at [307, 291] on div "quiz_score = float ( input ( "What score did you earn on the AP CSP Quiz?" )) i…" at bounding box center [615, 375] width 866 height 269
drag, startPoint x: 322, startPoint y: 290, endPoint x: 307, endPoint y: 290, distance: 14.9
click at [307, 290] on div "quiz_score = float ( input ( "What score did you earn on the AP CSP Quiz?" )) i…" at bounding box center [615, 375] width 866 height 269
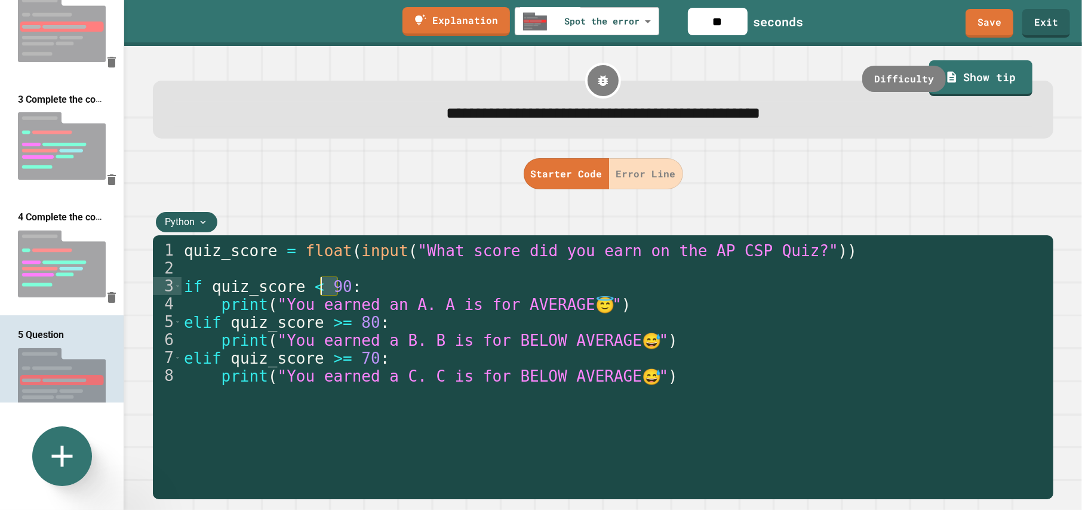
drag, startPoint x: 338, startPoint y: 290, endPoint x: 322, endPoint y: 290, distance: 16.1
click at [322, 290] on div "quiz_score = float ( input ( "What score did you earn on the AP CSP Quiz?" )) i…" at bounding box center [615, 375] width 866 height 269
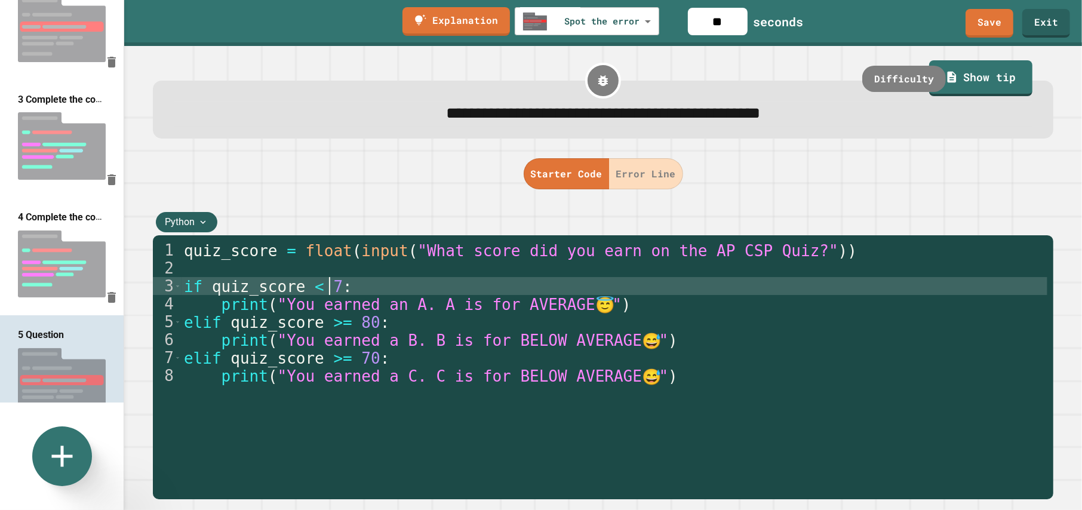
scroll to position [0, 5]
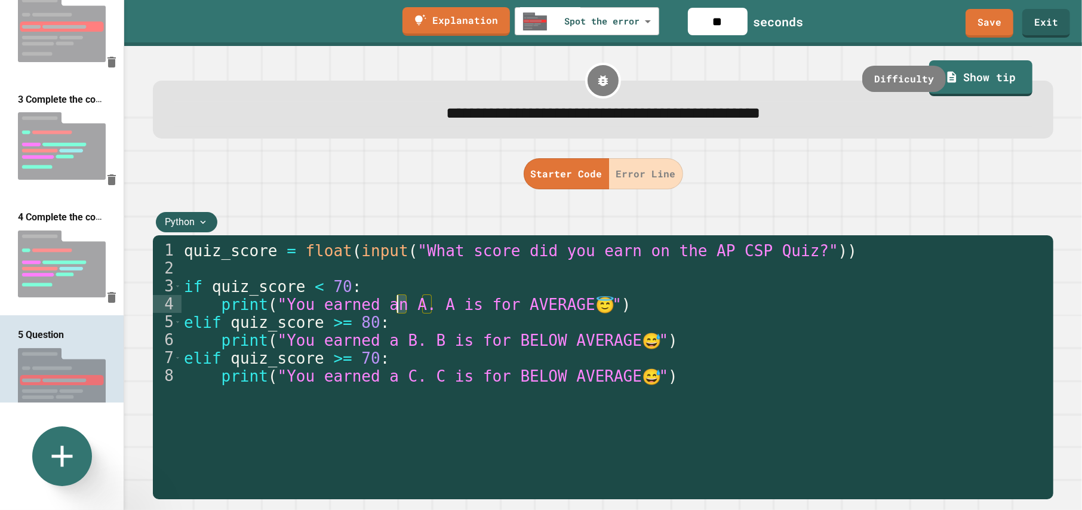
click at [399, 306] on div "quiz_score = float ( input ( "What score did you earn on the AP CSP Quiz?" )) i…" at bounding box center [615, 375] width 866 height 269
drag, startPoint x: 558, startPoint y: 309, endPoint x: 423, endPoint y: 303, distance: 135.0
click at [423, 303] on div "quiz_score = float ( input ( "What score did you earn on the AP CSP Quiz?" )) i…" at bounding box center [615, 375] width 866 height 269
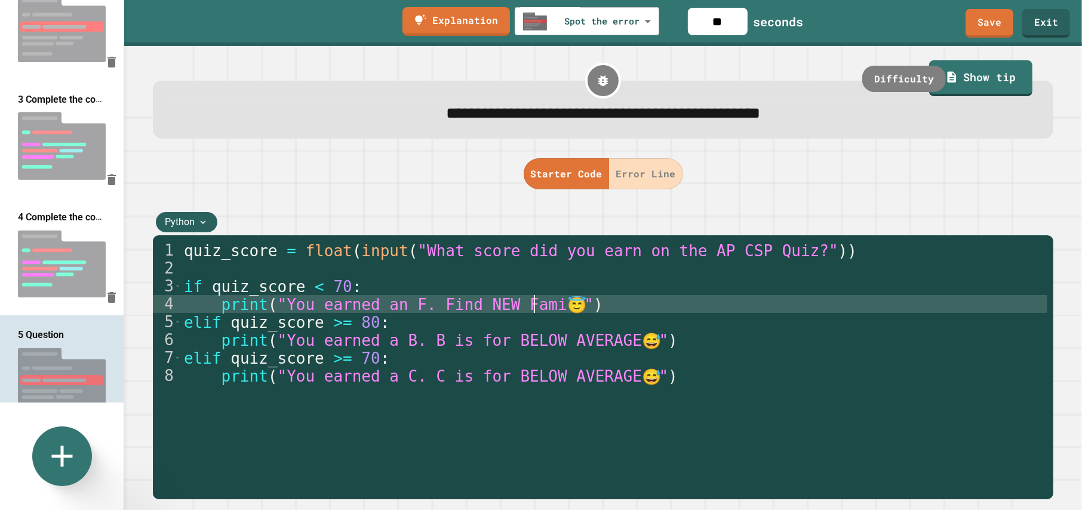
scroll to position [0, 13]
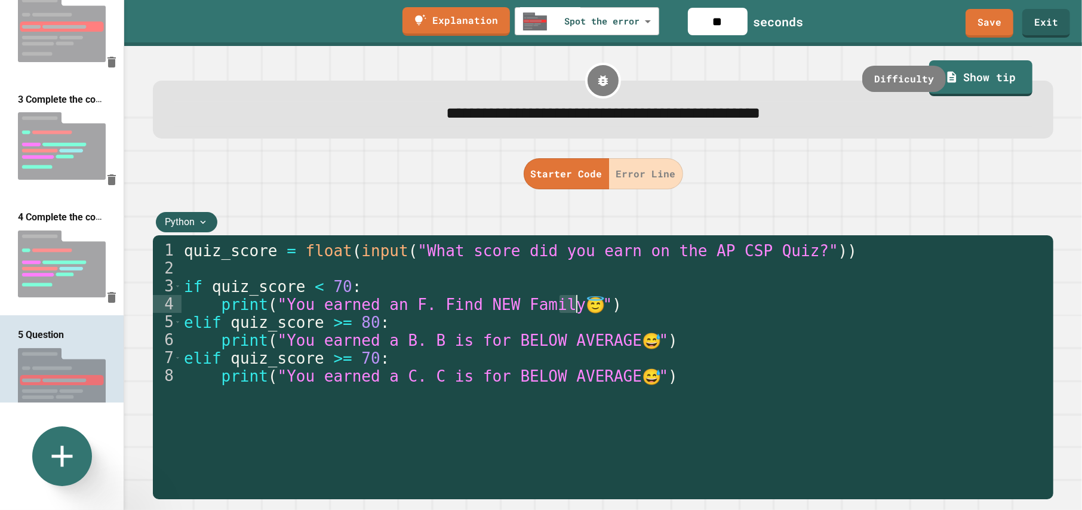
drag, startPoint x: 562, startPoint y: 311, endPoint x: 571, endPoint y: 310, distance: 9.0
click at [569, 310] on div "quiz_score = float ( input ( "What score did you earn on the AP CSP Quiz?" )) i…" at bounding box center [615, 375] width 866 height 269
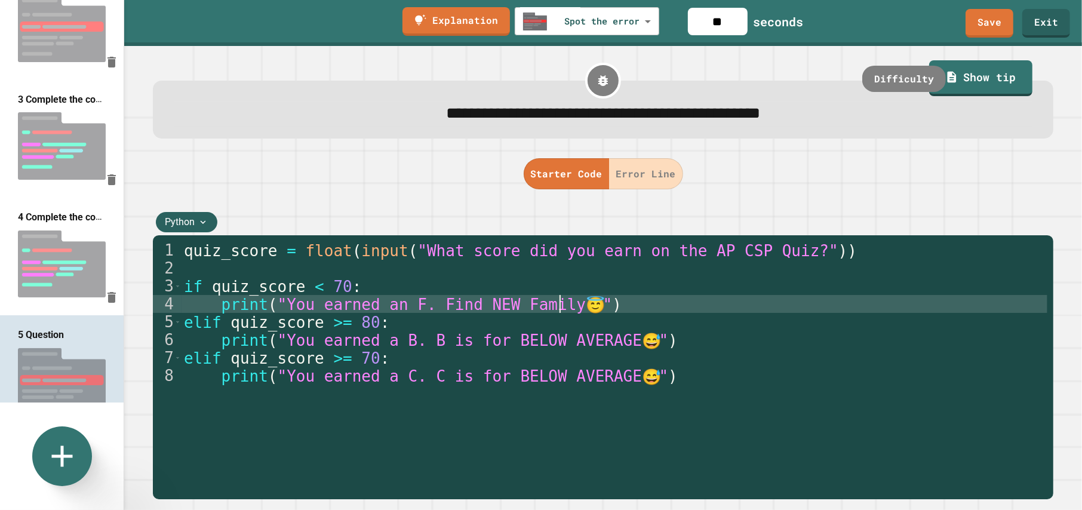
paste textarea "**"
drag, startPoint x: 487, startPoint y: 322, endPoint x: 512, endPoint y: 316, distance: 25.2
click at [490, 322] on div "quiz_score = float ( input ( "What score did you earn on the AP CSP Quiz?" )) i…" at bounding box center [615, 375] width 866 height 269
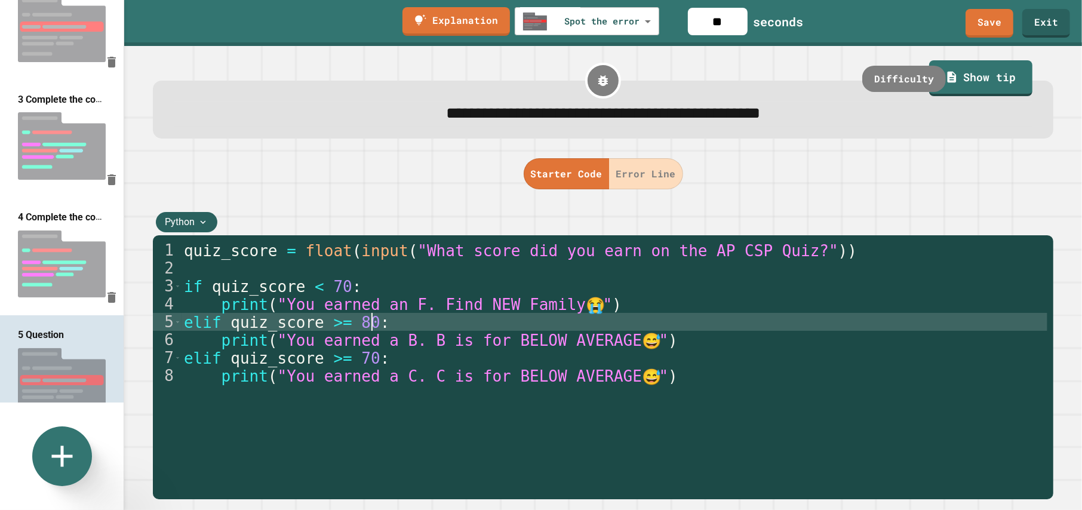
click at [472, 346] on div "quiz_score = float ( input ( "What score did you earn on the AP CSP Quiz?" )) i…" at bounding box center [615, 375] width 866 height 269
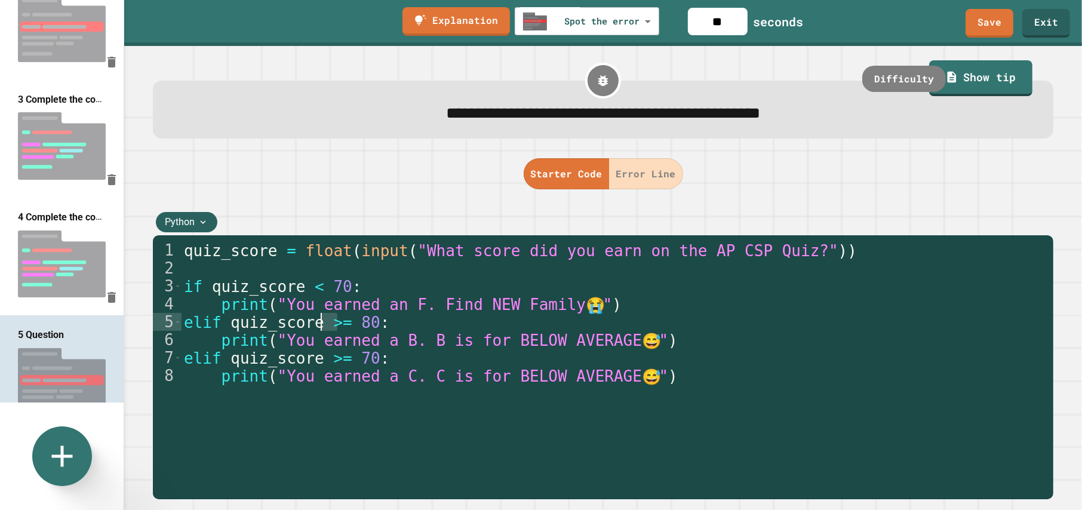
drag, startPoint x: 337, startPoint y: 325, endPoint x: 318, endPoint y: 322, distance: 19.3
click at [318, 322] on div "quiz_score = float ( input ( "What score did you earn on the AP CSP Quiz?" )) i…" at bounding box center [615, 375] width 866 height 269
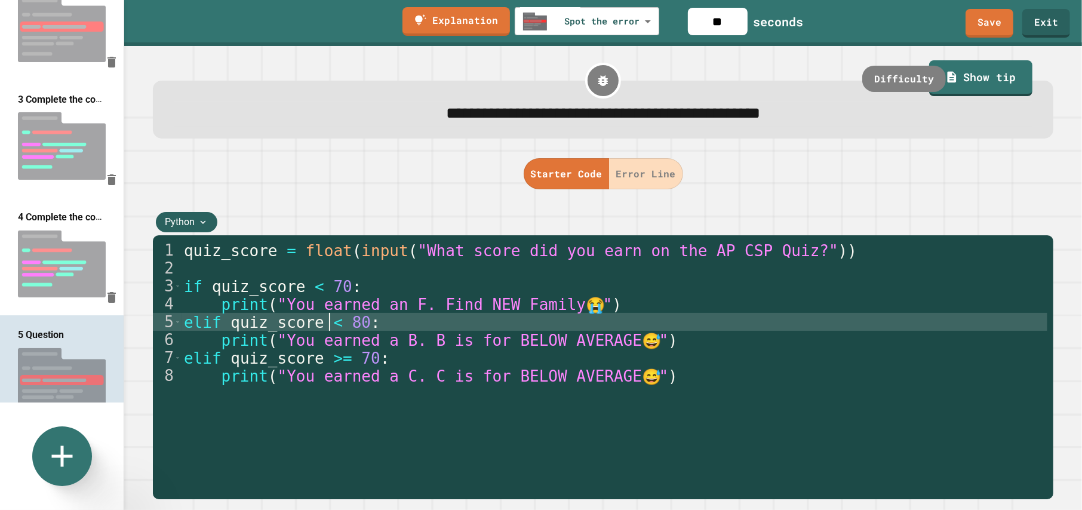
scroll to position [0, 6]
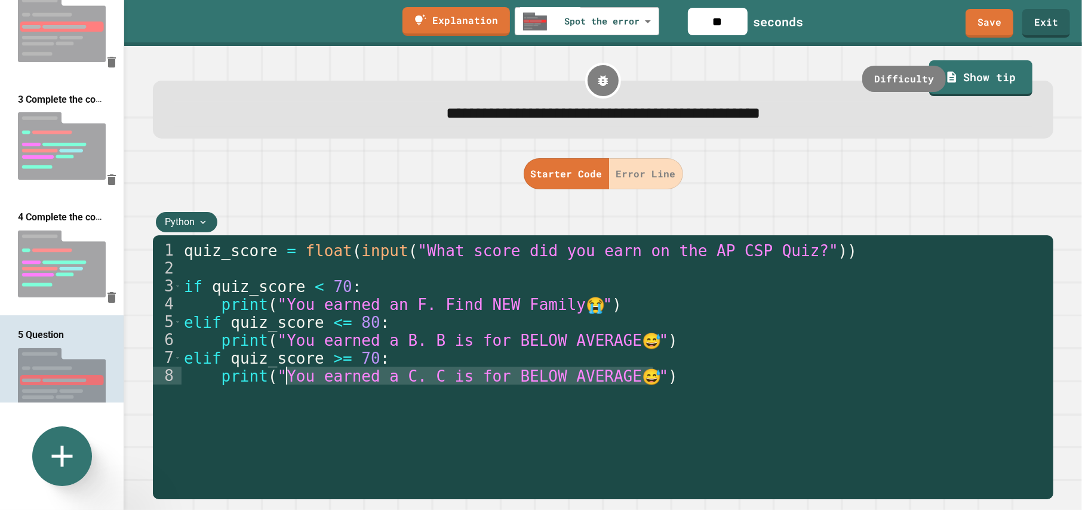
drag, startPoint x: 661, startPoint y: 379, endPoint x: 303, endPoint y: 374, distance: 357.7
click at [290, 370] on div "quiz_score = float ( input ( "What score did you earn on the AP CSP Quiz?" )) i…" at bounding box center [615, 375] width 866 height 269
click at [324, 380] on div "quiz_score = float ( input ( "What score did you earn on the AP CSP Quiz?" )) i…" at bounding box center [615, 357] width 866 height 233
drag, startPoint x: 638, startPoint y: 376, endPoint x: 266, endPoint y: 378, distance: 372.0
click at [266, 378] on div "quiz_score = float ( input ( "What score did you earn on the AP CSP Quiz?" )) i…" at bounding box center [615, 375] width 866 height 269
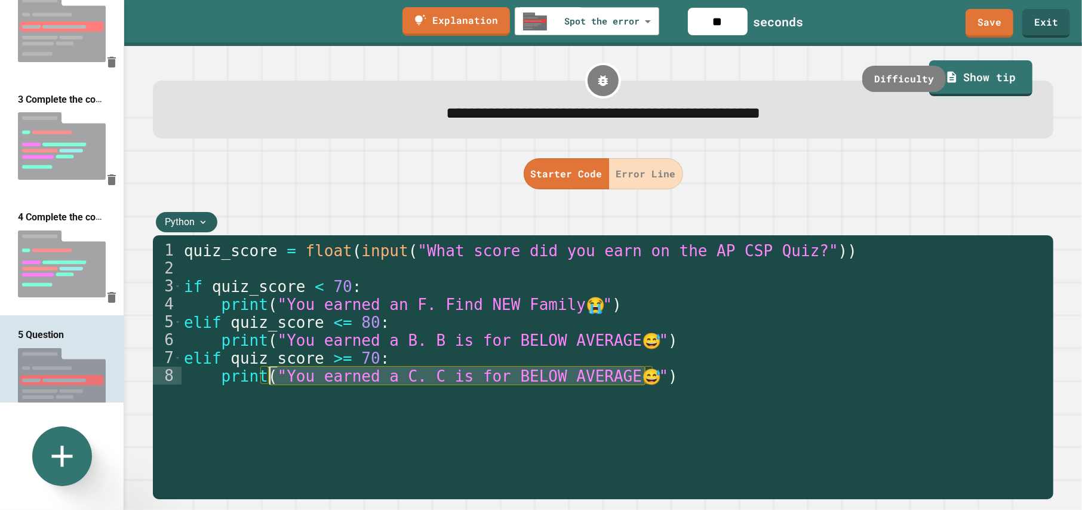
drag, startPoint x: 642, startPoint y: 374, endPoint x: 267, endPoint y: 376, distance: 374.4
click at [267, 376] on div "quiz_score = float ( input ( "What score did you earn on the AP CSP Quiz?" )) i…" at bounding box center [615, 375] width 866 height 269
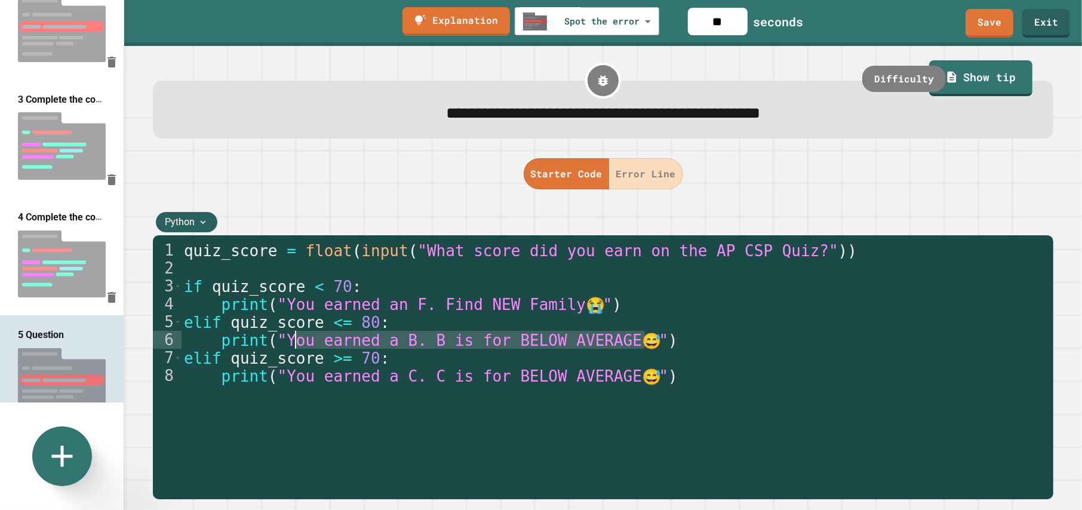
drag, startPoint x: 642, startPoint y: 342, endPoint x: 325, endPoint y: 342, distance: 317.0
click at [296, 339] on div "quiz_score = float ( input ( "What score did you earn on the AP CSP Quiz?" )) i…" at bounding box center [615, 375] width 866 height 269
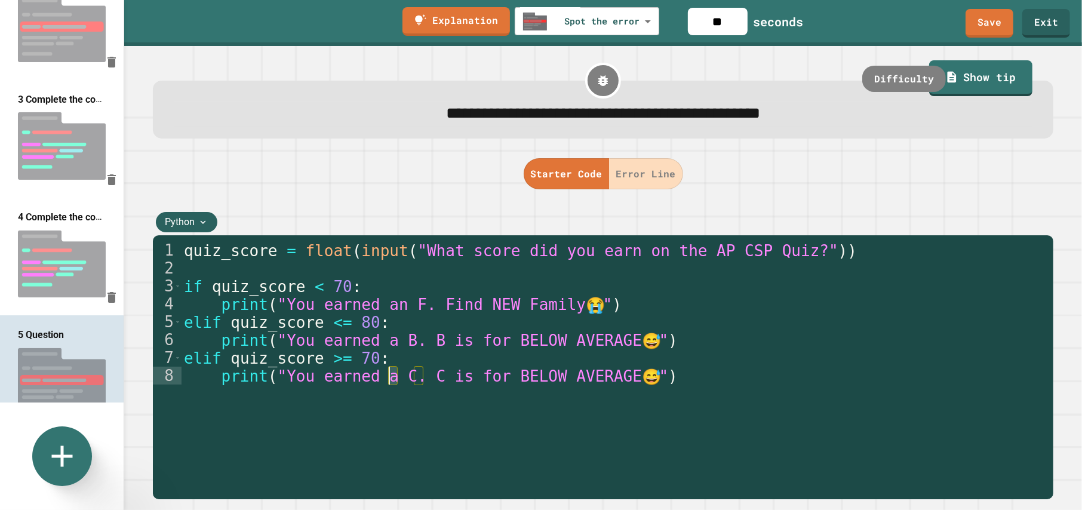
drag, startPoint x: 395, startPoint y: 379, endPoint x: 388, endPoint y: 379, distance: 7.2
click at [388, 379] on div "quiz_score = float ( input ( "What score did you earn on the AP CSP Quiz?" )) i…" at bounding box center [615, 375] width 866 height 269
click at [416, 380] on div "quiz_score = float ( input ( "What score did you earn on the AP CSP Quiz?" )) i…" at bounding box center [615, 375] width 866 height 269
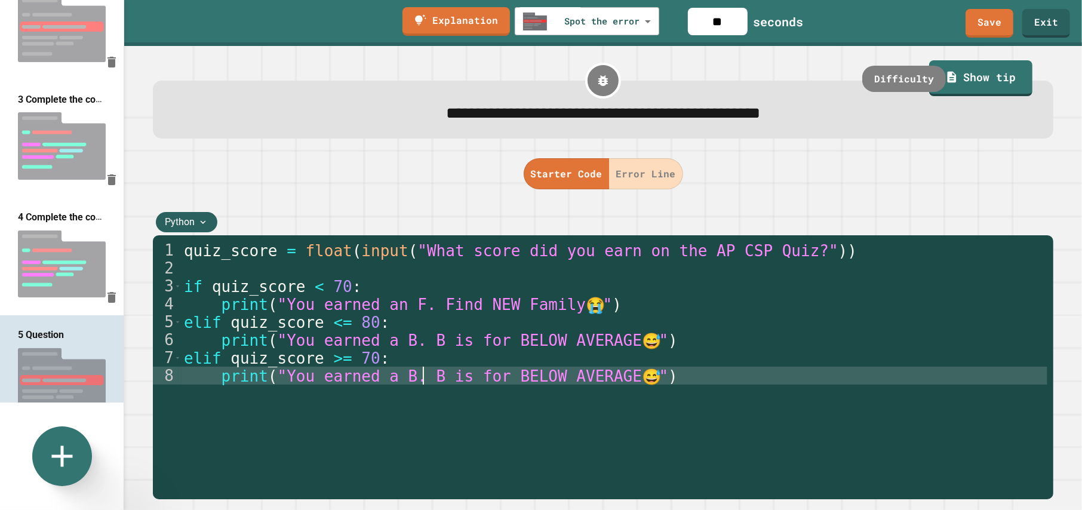
scroll to position [0, 9]
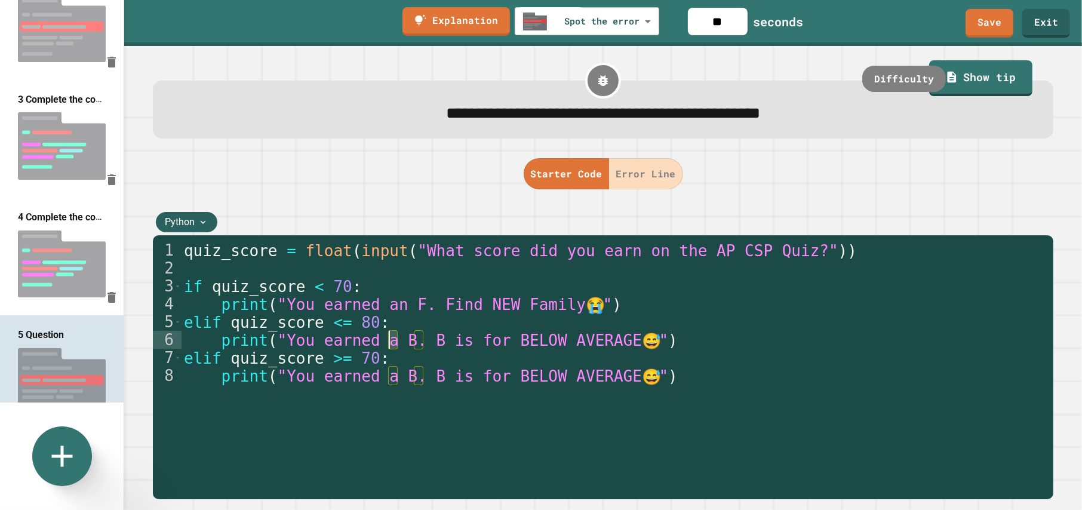
drag, startPoint x: 395, startPoint y: 346, endPoint x: 388, endPoint y: 345, distance: 6.6
click at [388, 345] on div "quiz_score = float ( input ( "What score did you earn on the AP CSP Quiz?" )) i…" at bounding box center [615, 375] width 866 height 269
drag, startPoint x: 424, startPoint y: 343, endPoint x: 412, endPoint y: 343, distance: 11.9
click at [412, 343] on div "quiz_score = float ( input ( "What score did you earn on the AP CSP Quiz?" )) i…" at bounding box center [615, 375] width 866 height 269
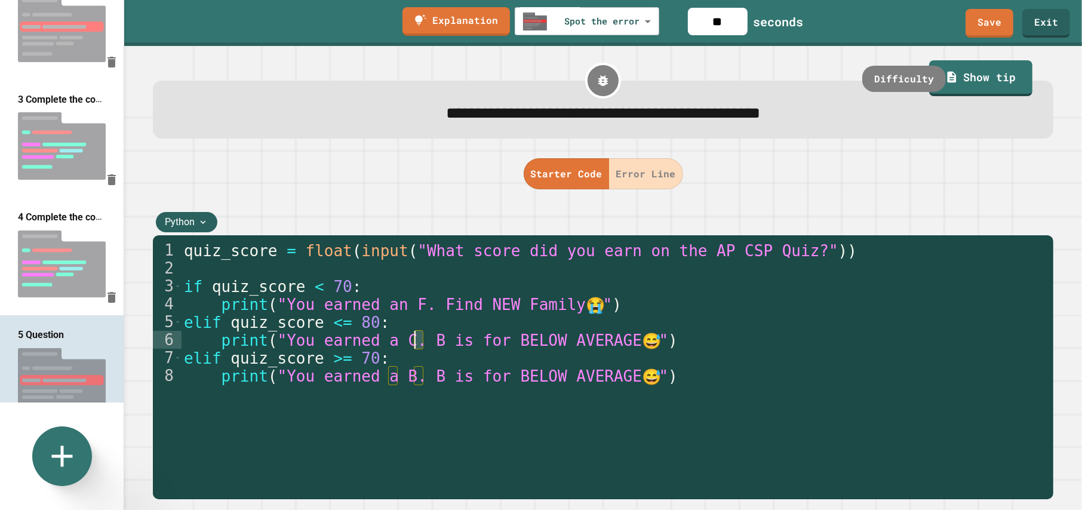
scroll to position [0, 9]
drag, startPoint x: 595, startPoint y: 342, endPoint x: 489, endPoint y: 341, distance: 105.7
click at [489, 341] on div "quiz_score = float ( input ( "What score did you earn on the AP CSP Quiz?" )) i…" at bounding box center [615, 375] width 866 height 269
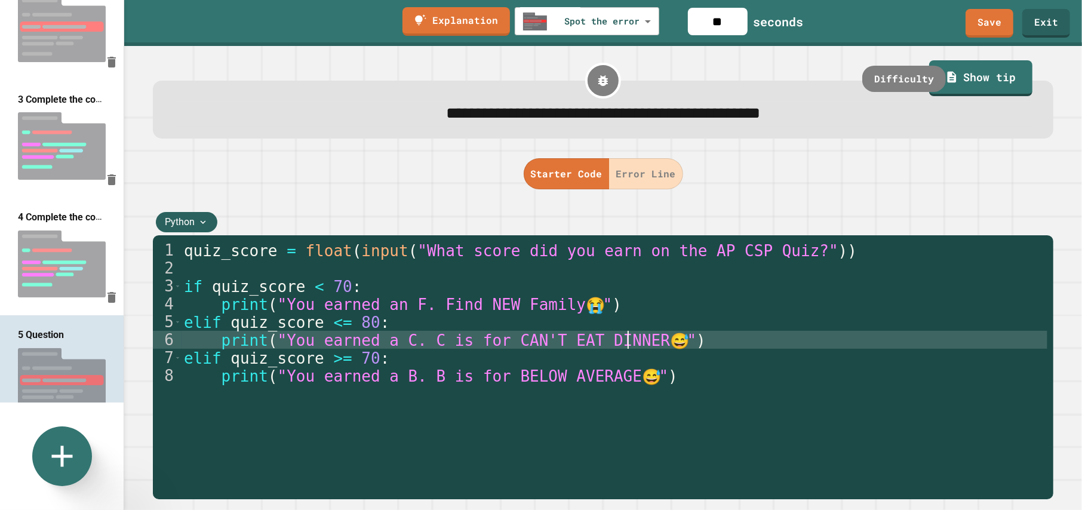
scroll to position [0, 17]
click at [629, 339] on div "quiz_score = float ( input ( "What score did you earn on the AP CSP Quiz?" )) i…" at bounding box center [615, 375] width 866 height 269
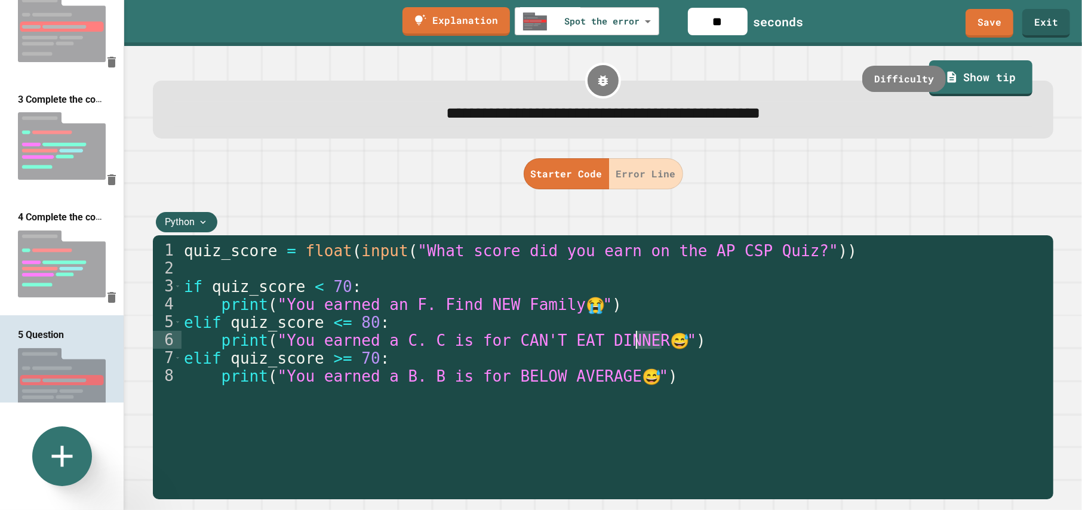
drag, startPoint x: 652, startPoint y: 340, endPoint x: 645, endPoint y: 340, distance: 6.6
click at [645, 340] on div "quiz_score = float ( input ( "What score did you earn on the AP CSP Quiz?" )) i…" at bounding box center [615, 375] width 866 height 269
paste textarea "Cursor at row 6"
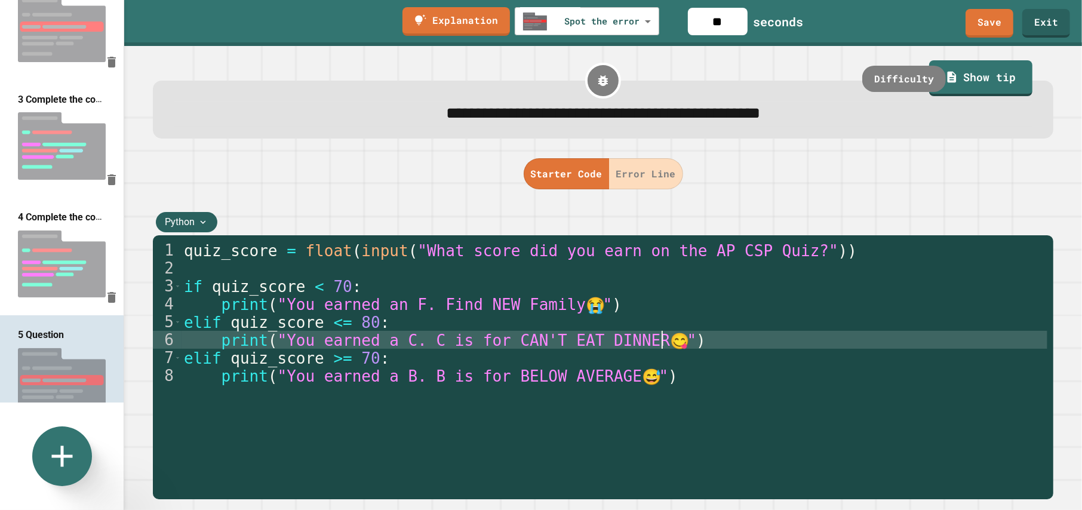
scroll to position [0, 18]
click at [663, 341] on div "quiz_score = float ( input ( "What score did you earn on the AP CSP Quiz?" )) i…" at bounding box center [615, 375] width 866 height 269
paste textarea "**"
click at [668, 343] on div "quiz_score = float ( input ( "What score did you earn on the AP CSP Quiz?" )) i…" at bounding box center [615, 375] width 866 height 269
paste textarea "**"
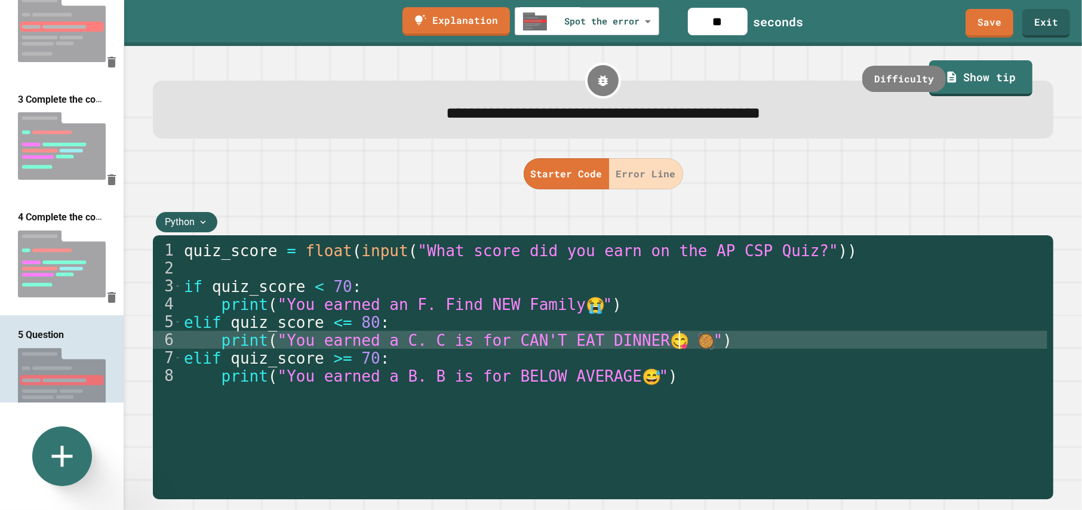
click at [702, 339] on div "quiz_score = float ( input ( "What score did you earn on the AP CSP Quiz?" )) i…" at bounding box center [615, 375] width 866 height 269
click at [660, 346] on div "quiz_score = float ( input ( "What score did you earn on the AP CSP Quiz?" )) i…" at bounding box center [615, 375] width 866 height 269
click at [713, 339] on div "quiz_score = float ( input ( "What score did you earn on the AP CSP Quiz?" )) i…" at bounding box center [615, 375] width 866 height 269
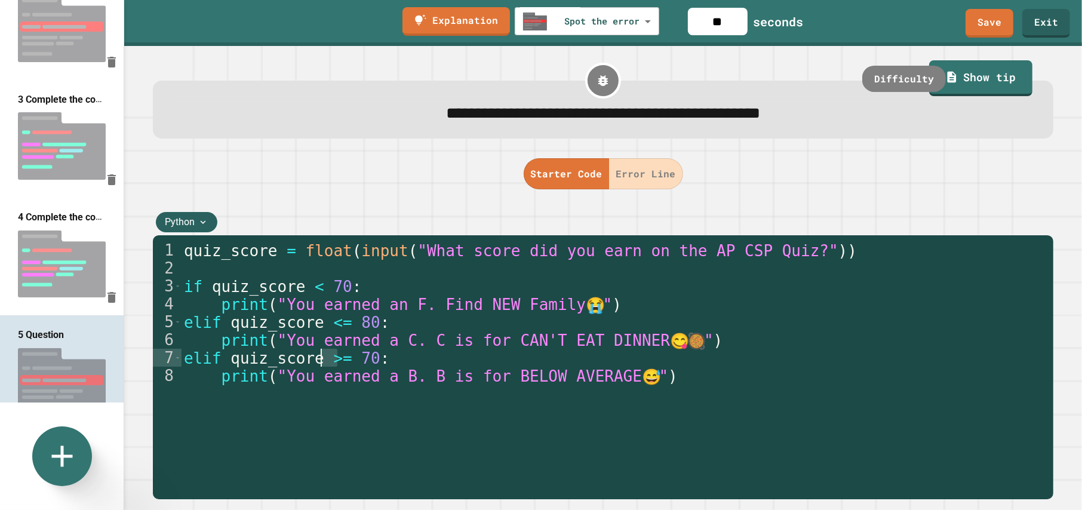
drag, startPoint x: 337, startPoint y: 360, endPoint x: 319, endPoint y: 360, distance: 17.3
click at [319, 360] on div "quiz_score = float ( input ( "What score did you earn on the AP CSP Quiz?" )) i…" at bounding box center [615, 375] width 866 height 269
click at [337, 324] on div "quiz_score = float ( input ( "What score did you earn on the AP CSP Quiz?" )) i…" at bounding box center [615, 375] width 866 height 269
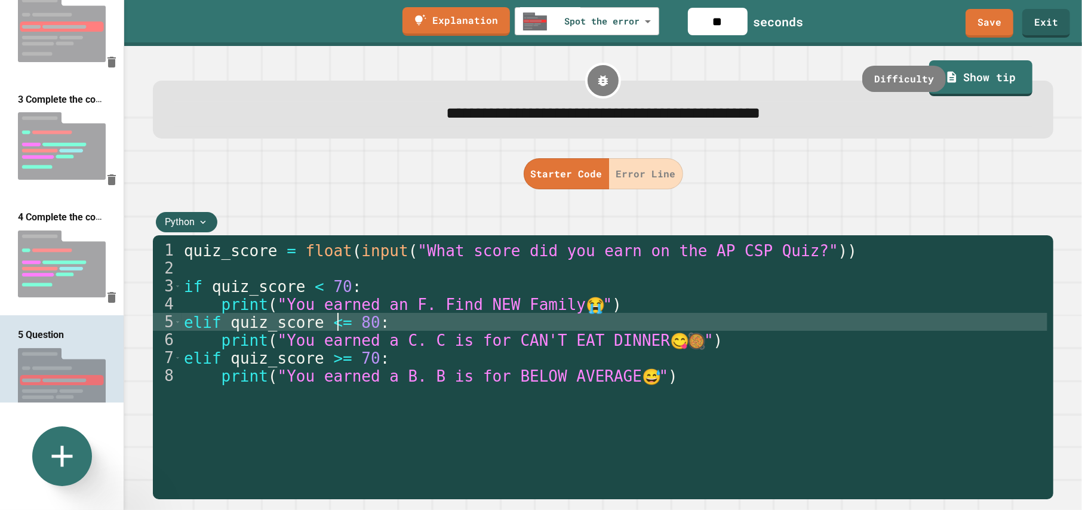
scroll to position [0, 6]
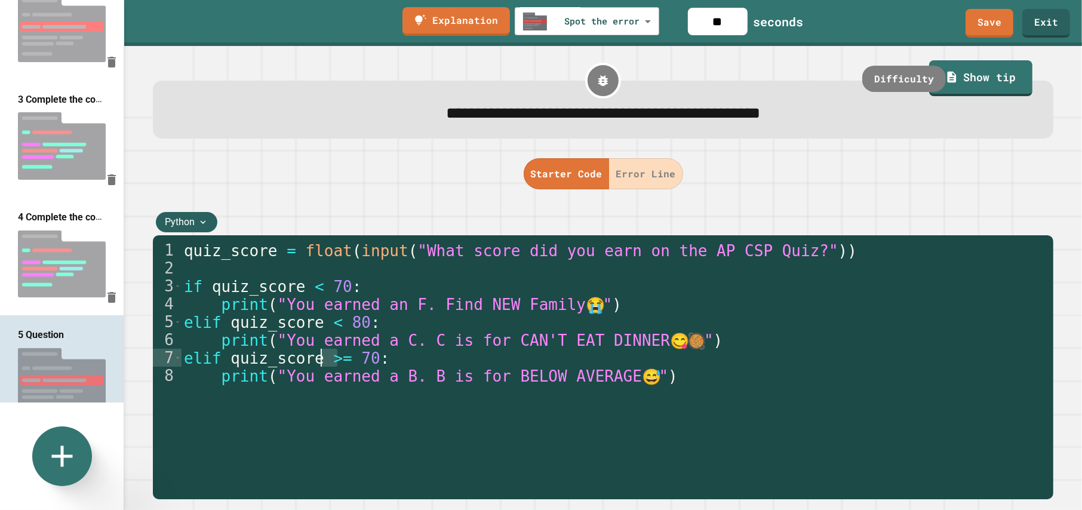
drag, startPoint x: 338, startPoint y: 362, endPoint x: 323, endPoint y: 362, distance: 14.9
click at [323, 362] on div "quiz_score = float ( input ( "What score did you earn on the AP CSP Quiz?" )) i…" at bounding box center [615, 375] width 866 height 269
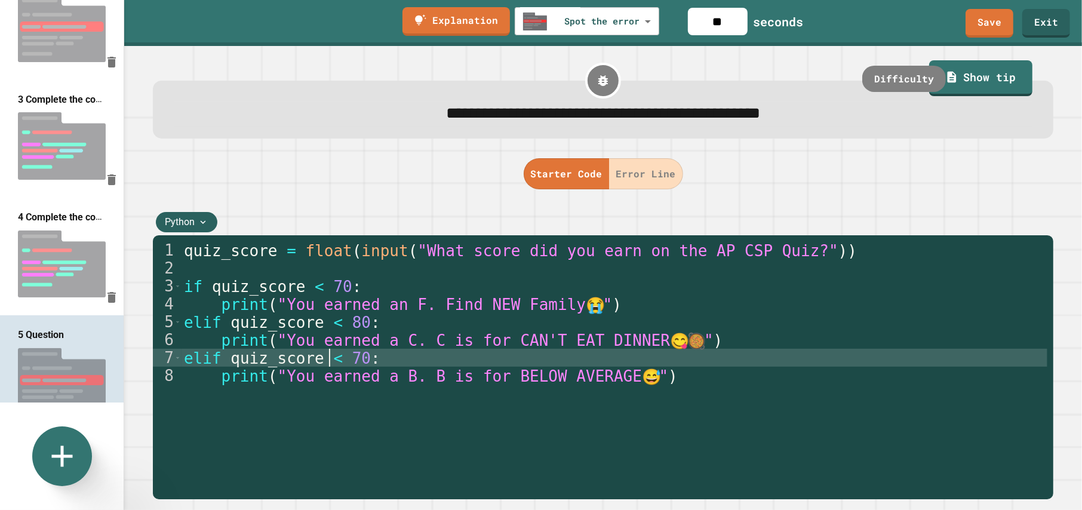
scroll to position [0, 5]
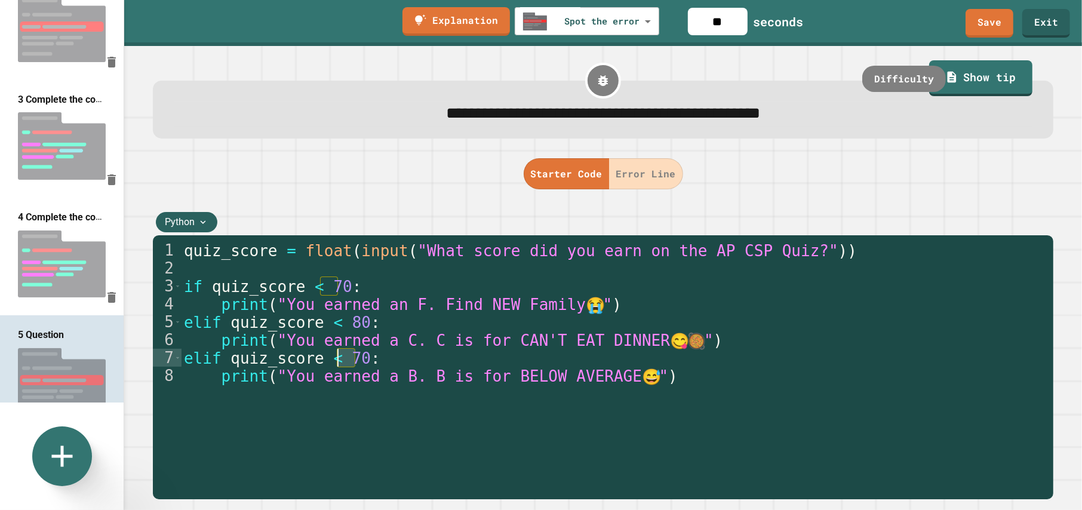
drag, startPoint x: 355, startPoint y: 357, endPoint x: 340, endPoint y: 358, distance: 14.3
click at [340, 358] on div "quiz_score = float ( input ( "What score did you earn on the AP CSP Quiz?" )) i…" at bounding box center [615, 375] width 866 height 269
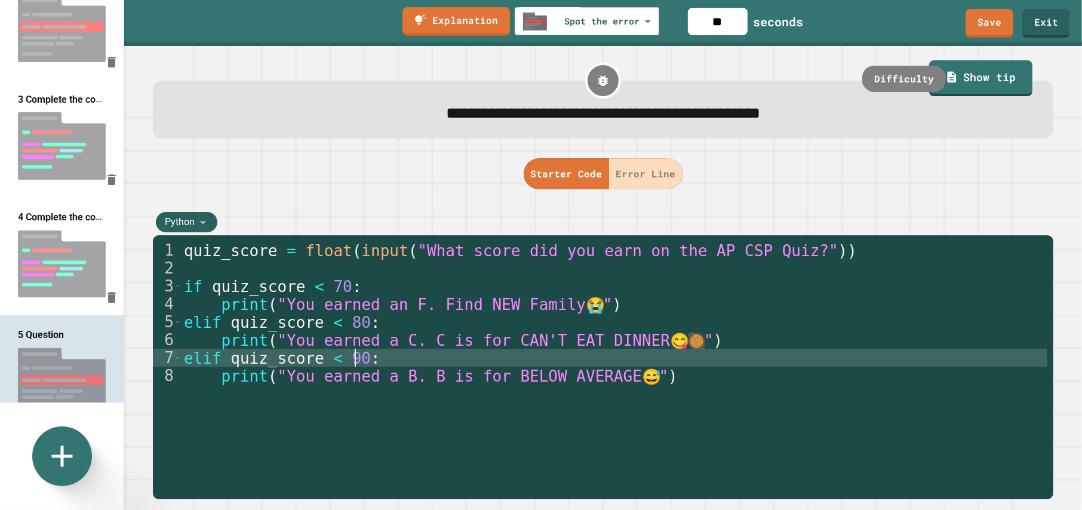
click at [677, 374] on div "quiz_score = float ( input ( "What score did you earn on the AP CSP Quiz?" )) i…" at bounding box center [615, 375] width 866 height 269
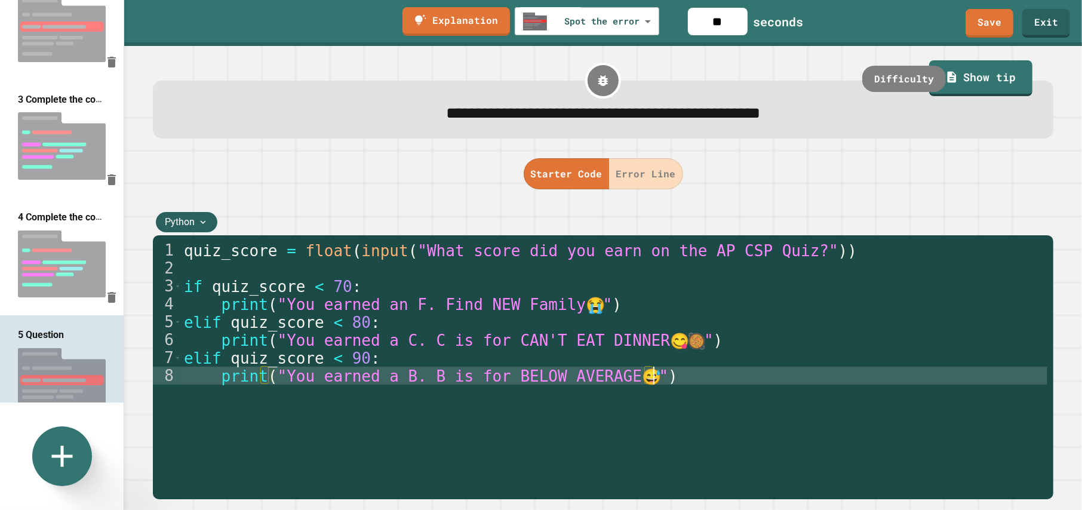
type textarea "**********"
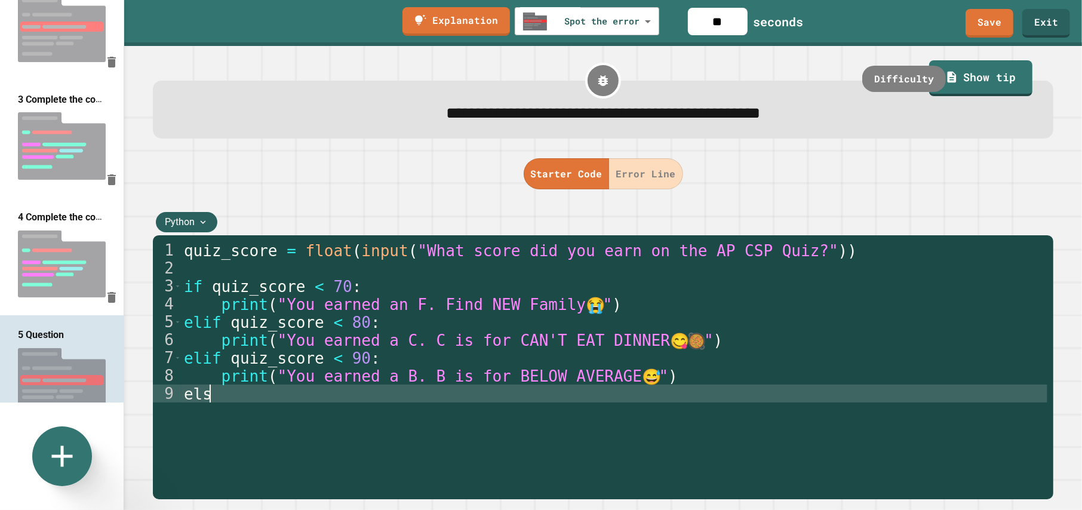
scroll to position [0, 0]
type textarea "****"
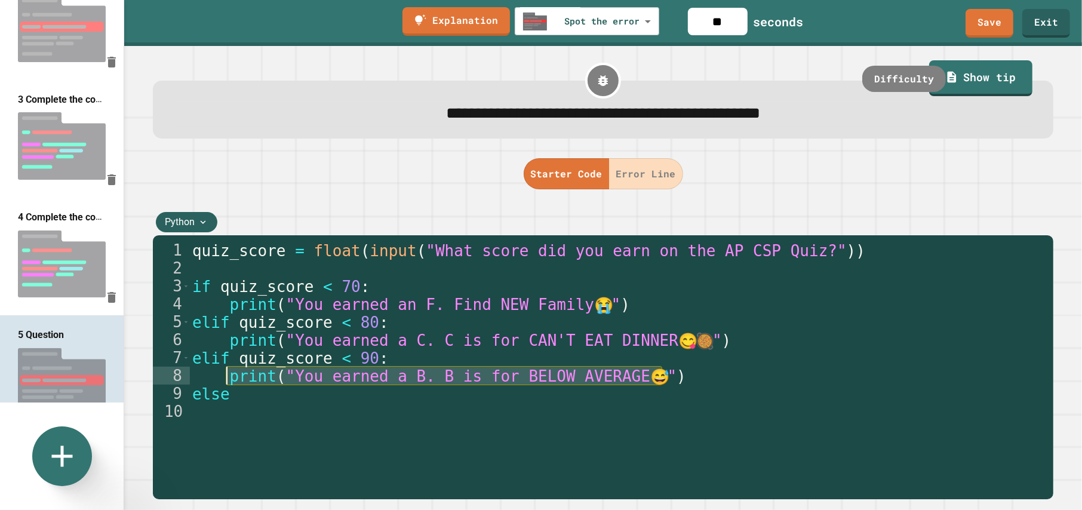
drag, startPoint x: 669, startPoint y: 384, endPoint x: 229, endPoint y: 386, distance: 440.6
click at [229, 386] on div "quiz_score = float ( input ( "What score did you earn on the AP CSP Quiz?" )) i…" at bounding box center [618, 375] width 857 height 269
type textarea "**********"
click at [244, 412] on div "quiz_score = float ( input ( "What score did you earn on the AP CSP Quiz?" )) i…" at bounding box center [618, 375] width 857 height 269
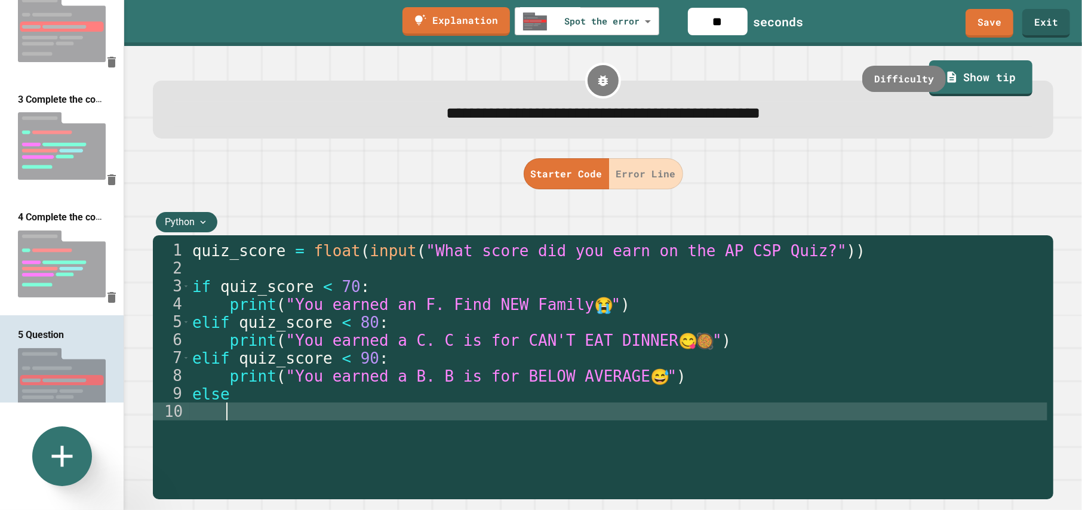
paste textarea "**********"
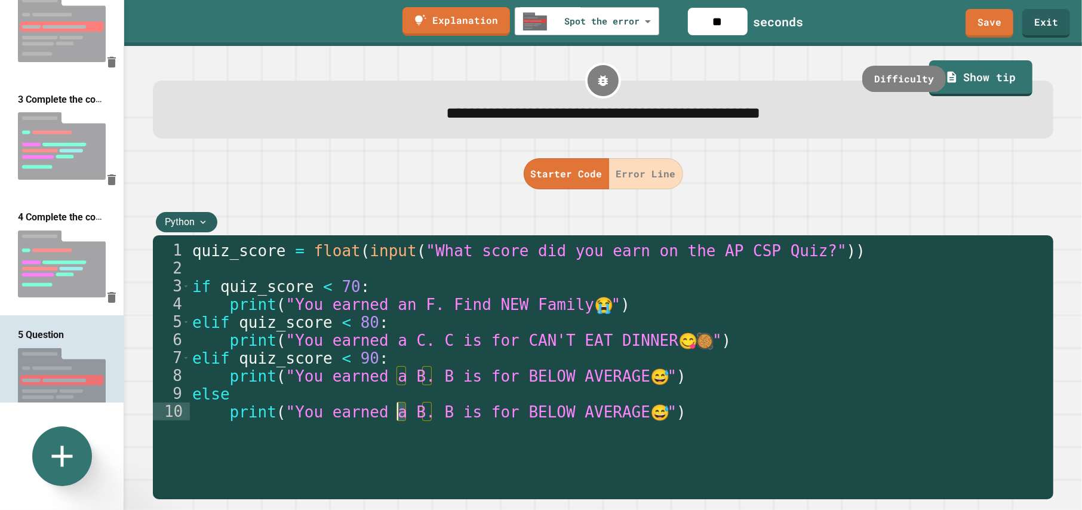
click at [399, 417] on div "quiz_score = float ( input ( "What score did you earn on the AP CSP Quiz?" )) i…" at bounding box center [618, 375] width 857 height 269
click at [427, 415] on div "quiz_score = float ( input ( "What score did you earn on the AP CSP Quiz?" )) i…" at bounding box center [618, 375] width 857 height 269
drag, startPoint x: 611, startPoint y: 414, endPoint x: 497, endPoint y: 409, distance: 113.5
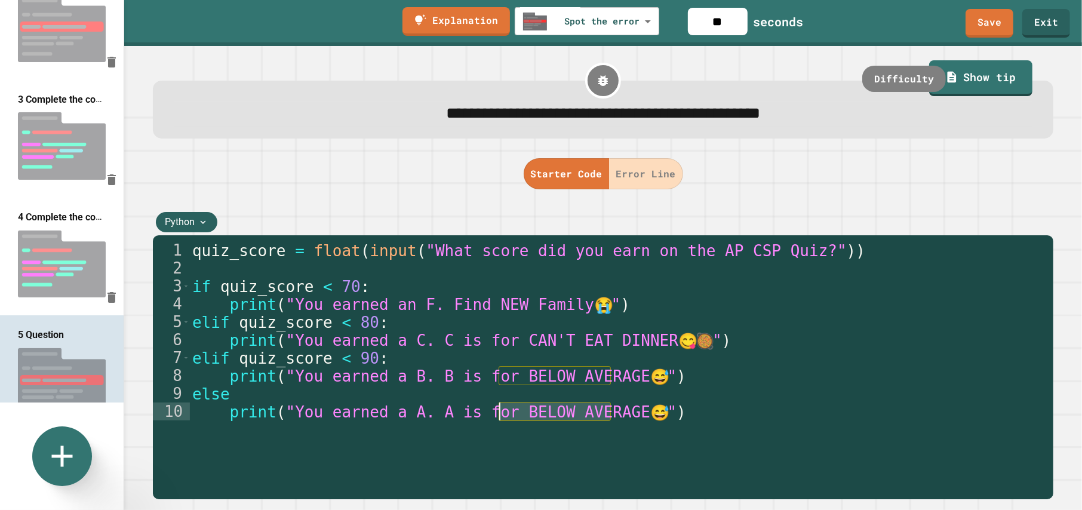
click at [497, 409] on div "quiz_score = float ( input ( "What score did you earn on the AP CSP Quiz?" )) i…" at bounding box center [618, 375] width 857 height 269
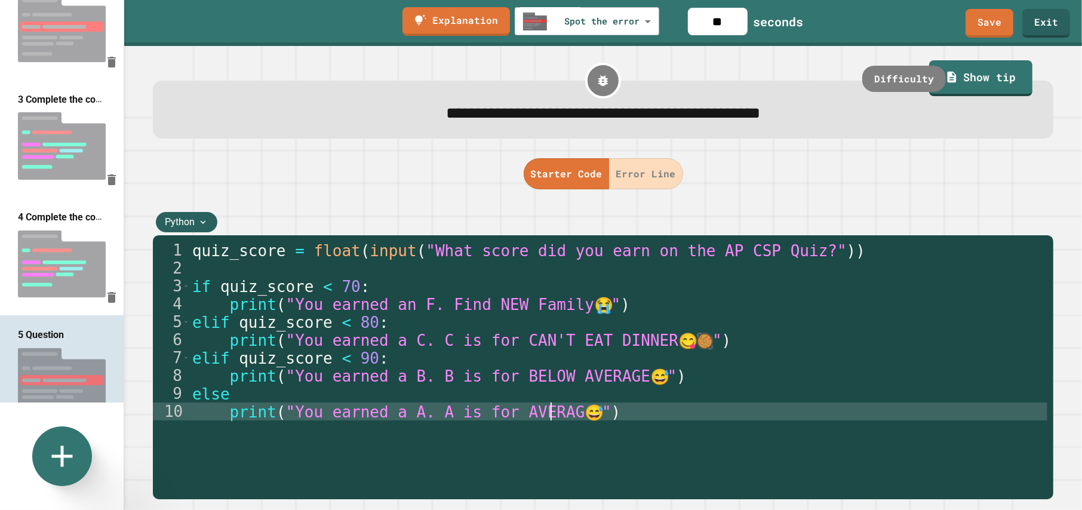
scroll to position [0, 14]
drag, startPoint x: 573, startPoint y: 417, endPoint x: 580, endPoint y: 417, distance: 7.8
click at [580, 417] on div "quiz_score = float ( input ( "What score did you earn on the AP CSP Quiz?" )) i…" at bounding box center [618, 375] width 857 height 269
paste textarea "**"
type textarea "**********"
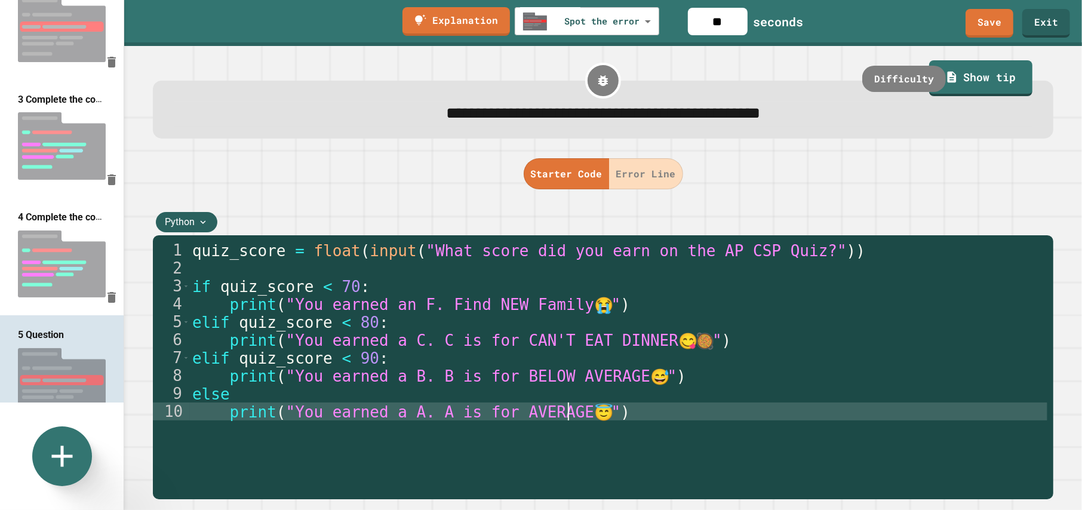
click at [653, 407] on div "quiz_score = float ( input ( "What score did you earn on the AP CSP Quiz?" )) i…" at bounding box center [618, 375] width 857 height 269
click at [641, 165] on button "Error Line" at bounding box center [646, 173] width 74 height 31
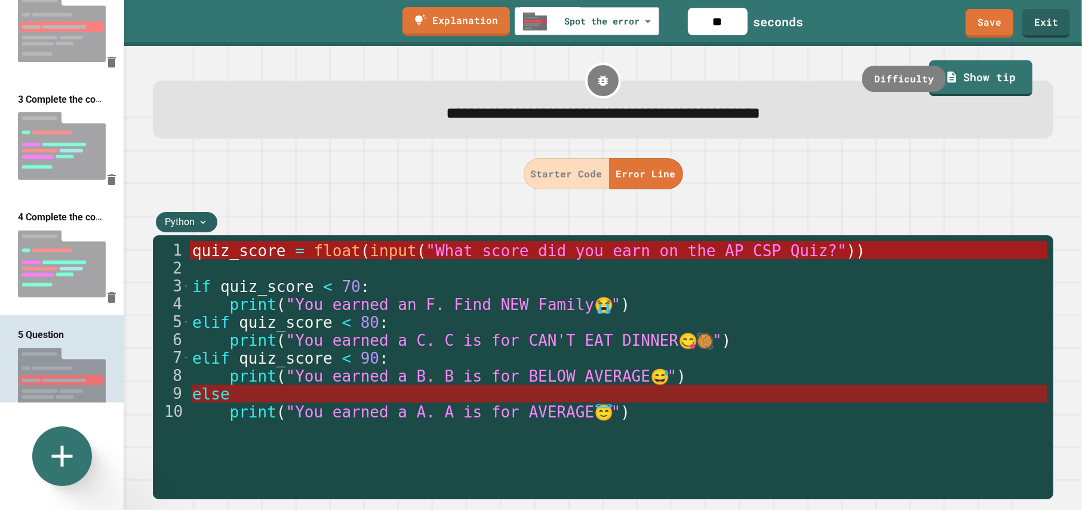
scroll to position [0, 0]
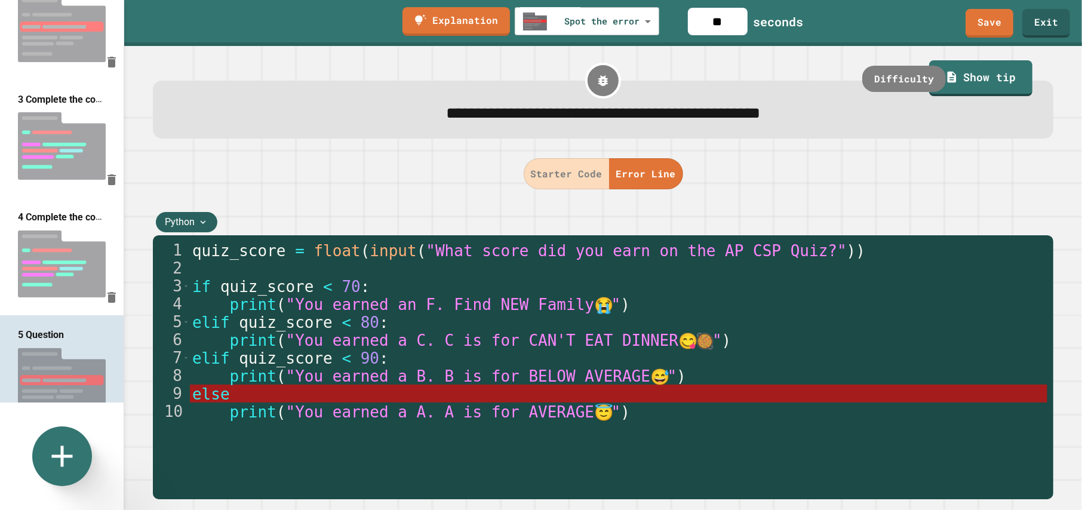
click at [734, 14] on input "**" at bounding box center [718, 21] width 60 height 27
click at [974, 32] on link "Save" at bounding box center [989, 22] width 48 height 29
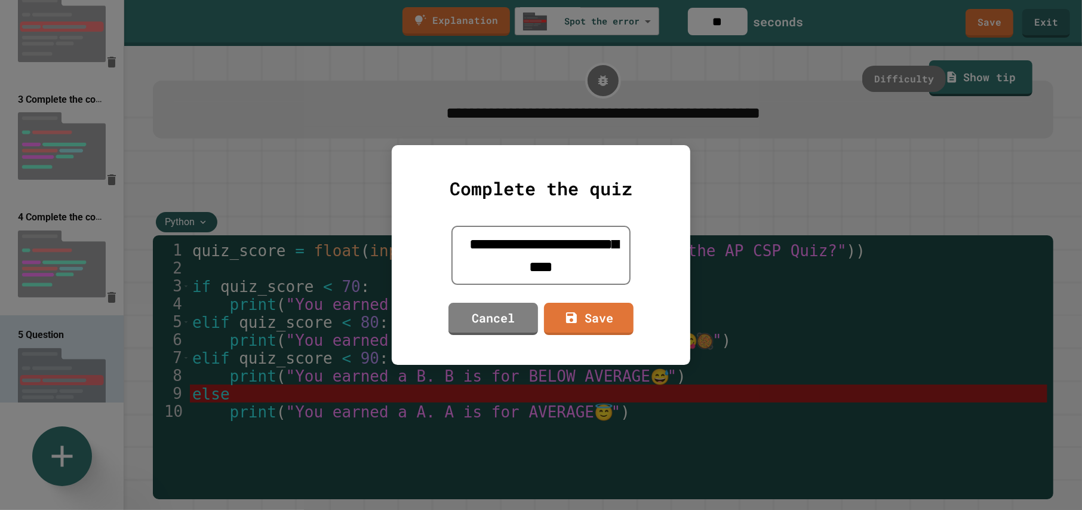
drag, startPoint x: 574, startPoint y: 272, endPoint x: 558, endPoint y: 247, distance: 30.6
click at [558, 247] on textarea "**********" at bounding box center [540, 255] width 179 height 59
type textarea "**********"
click at [572, 316] on icon at bounding box center [572, 316] width 14 height 15
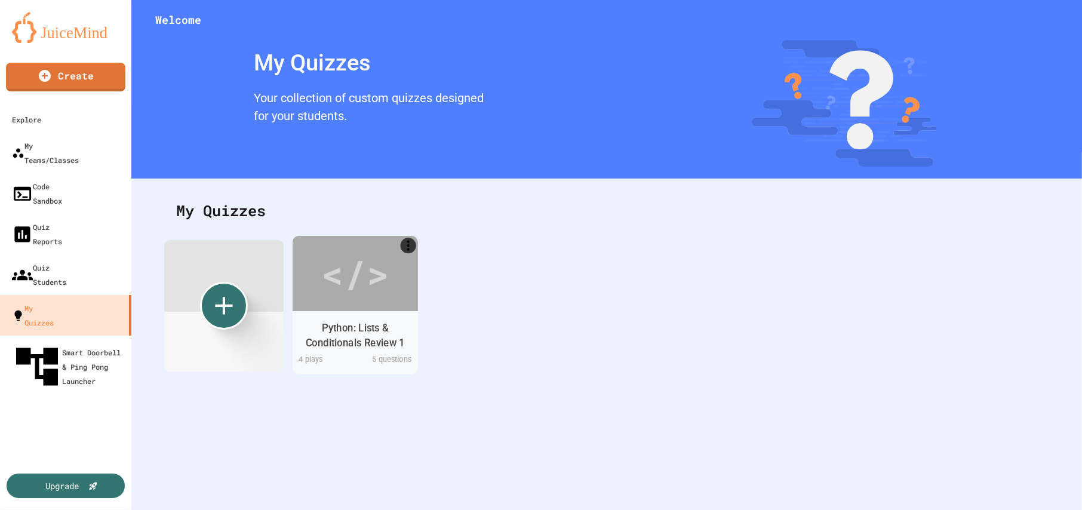
click at [361, 289] on div "</>" at bounding box center [354, 273] width 67 height 57
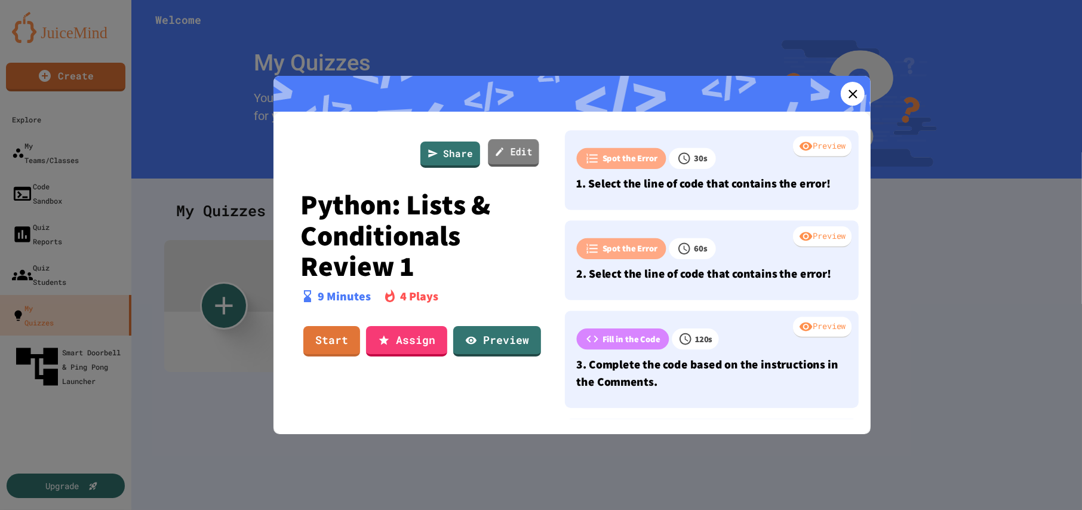
click at [506, 148] on link "Edit" at bounding box center [513, 152] width 51 height 27
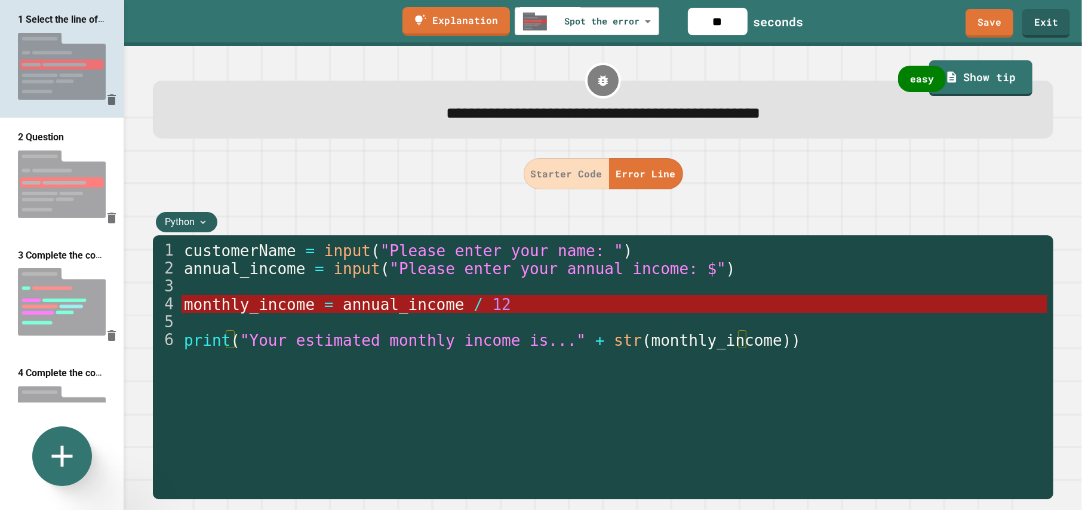
scroll to position [156, 0]
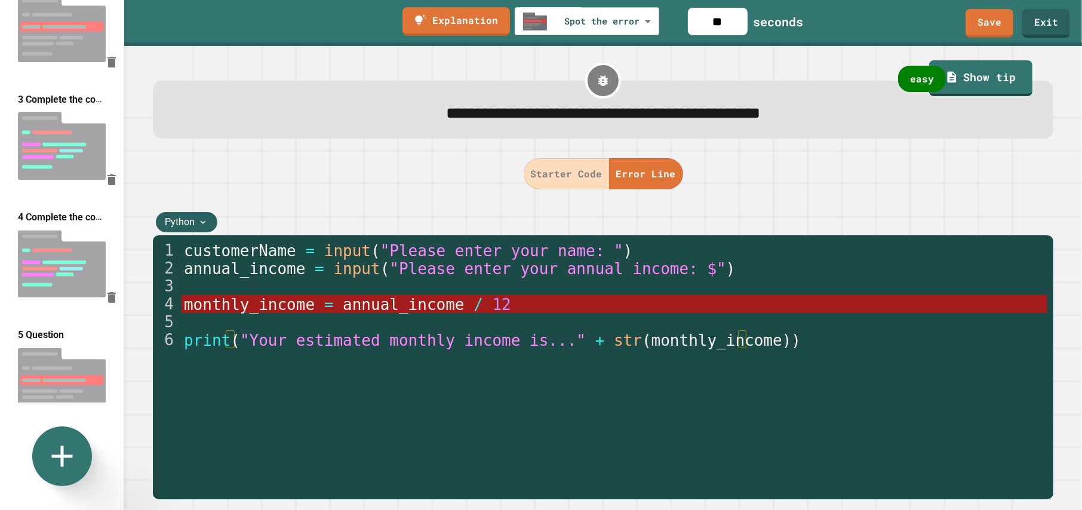
click at [70, 342] on img at bounding box center [62, 381] width 124 height 79
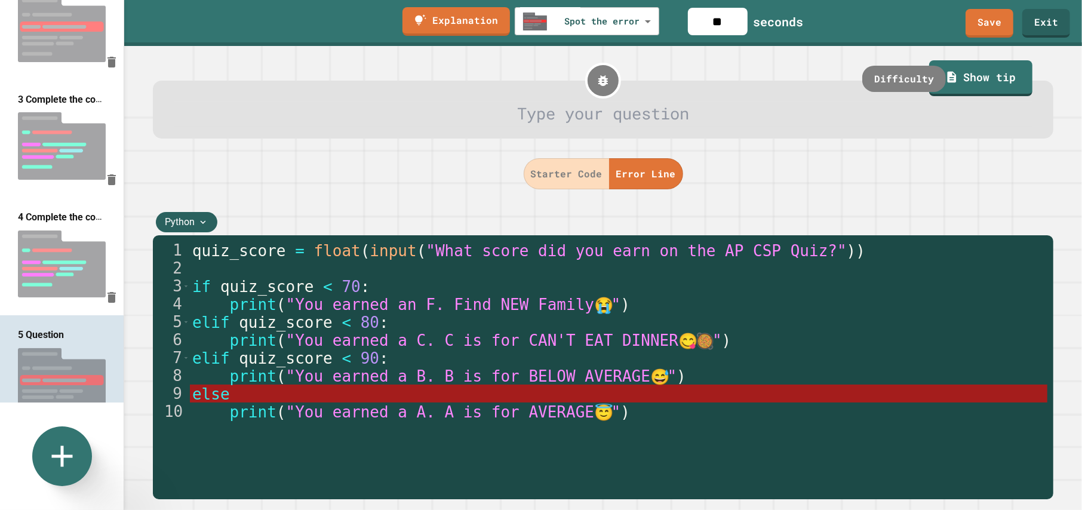
type input "**"
click at [908, 84] on div "Difficulty" at bounding box center [904, 79] width 90 height 28
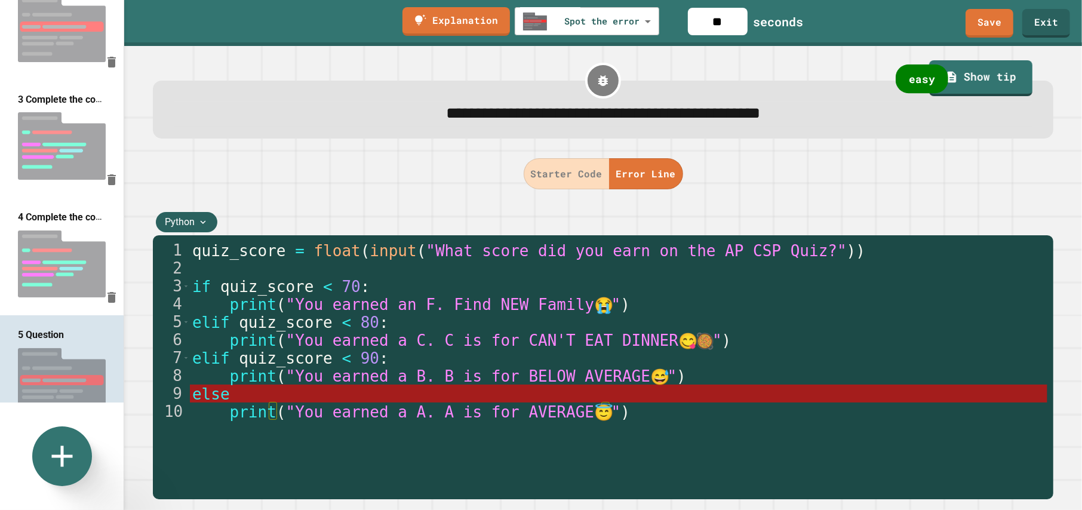
click at [918, 82] on div "easy" at bounding box center [922, 78] width 53 height 29
click at [910, 81] on div "medium" at bounding box center [916, 78] width 66 height 29
drag, startPoint x: 77, startPoint y: 337, endPoint x: 62, endPoint y: 339, distance: 15.0
click at [62, 342] on img at bounding box center [62, 381] width 124 height 79
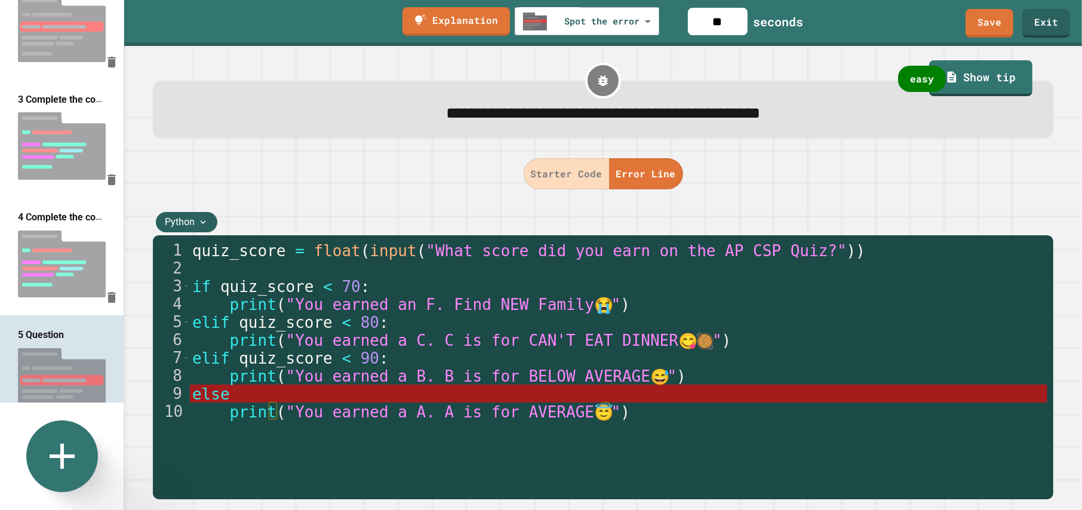
click at [66, 454] on icon at bounding box center [62, 456] width 43 height 43
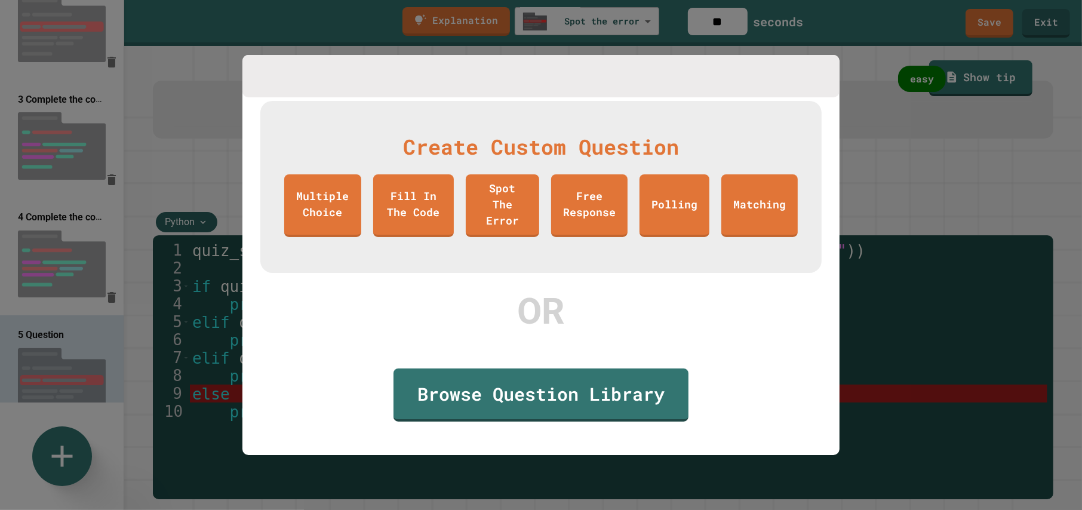
click at [863, 184] on div at bounding box center [541, 255] width 1082 height 510
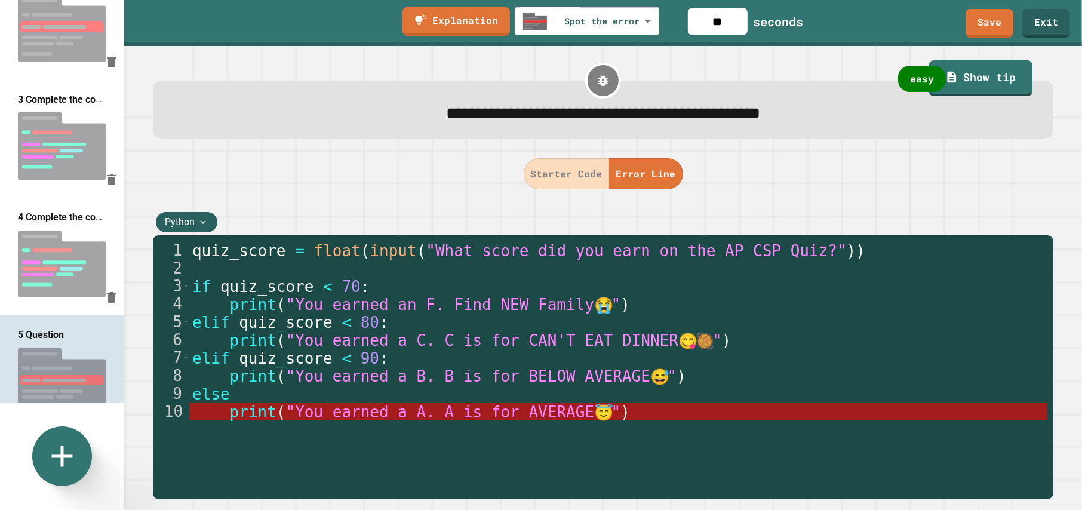
click at [578, 180] on button "Starter Code" at bounding box center [567, 173] width 86 height 31
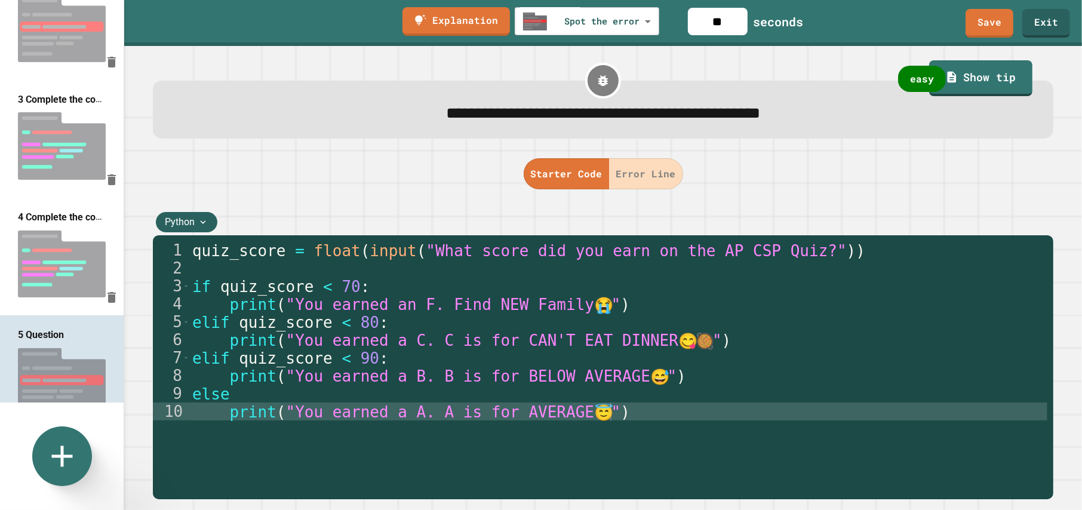
click at [522, 393] on div "quiz_score = float ( input ( "What score did you earn on the AP CSP Quiz?" )) i…" at bounding box center [618, 375] width 857 height 269
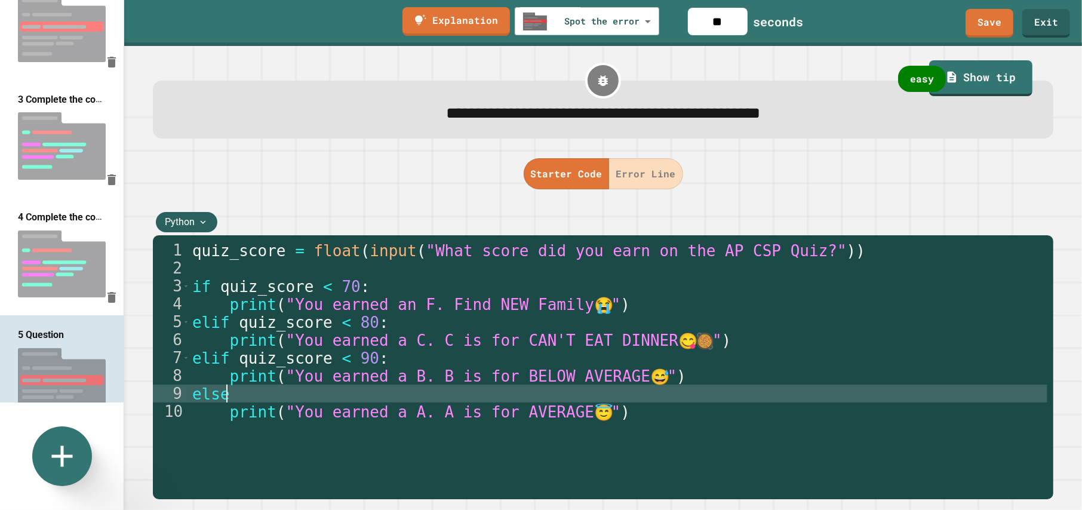
click at [648, 176] on button "Error Line" at bounding box center [646, 173] width 74 height 31
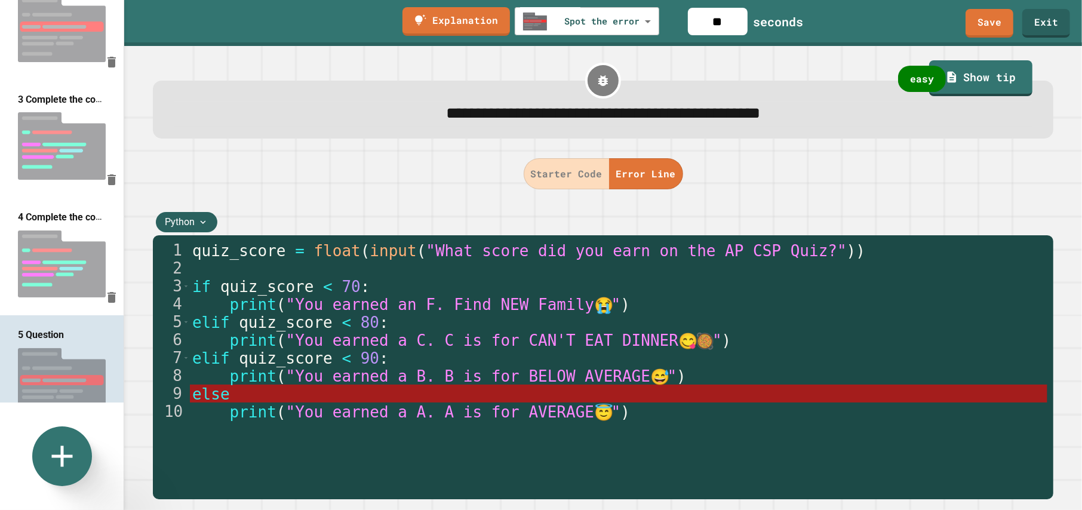
click at [565, 186] on button "Starter Code" at bounding box center [567, 173] width 86 height 31
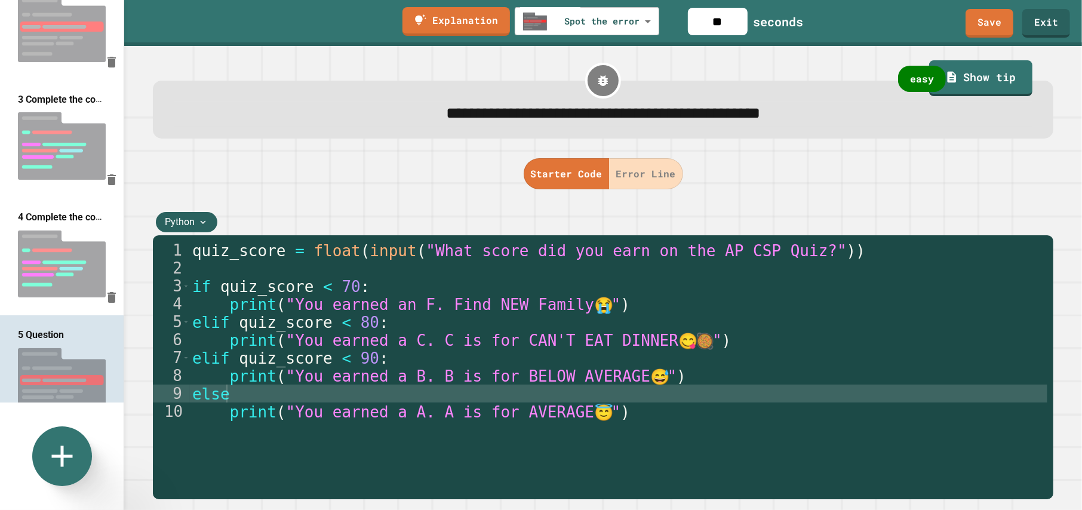
click at [562, 354] on div "quiz_score = float ( input ( "What score did you earn on the AP CSP Quiz?" )) i…" at bounding box center [618, 375] width 857 height 269
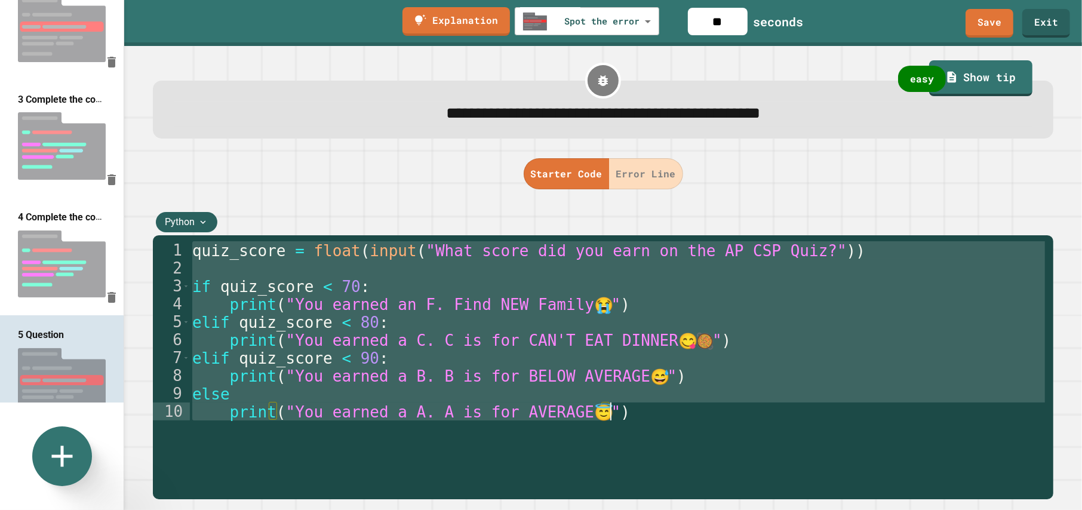
type textarea "**********"
click at [72, 451] on icon at bounding box center [62, 456] width 43 height 43
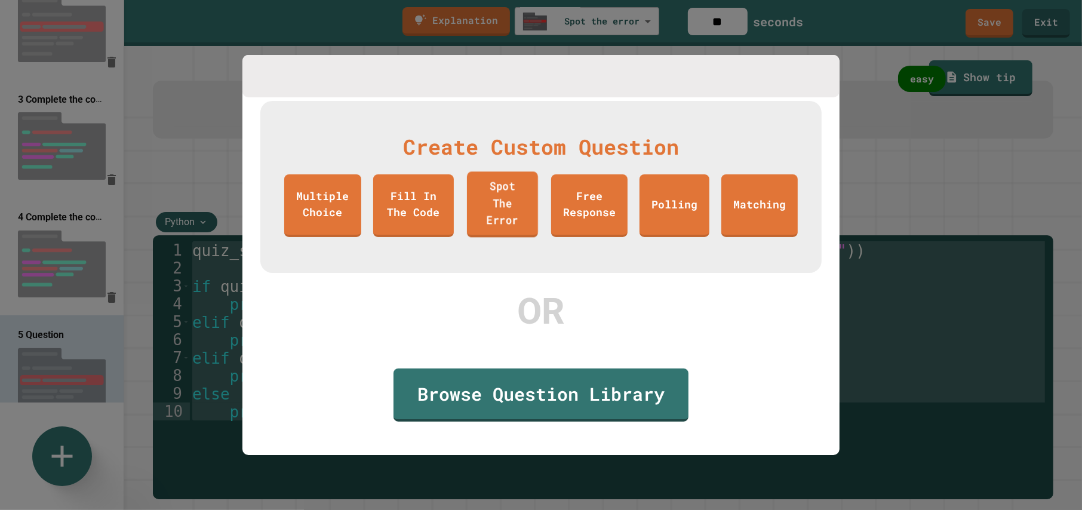
click at [498, 216] on link "Spot The Error" at bounding box center [502, 204] width 71 height 66
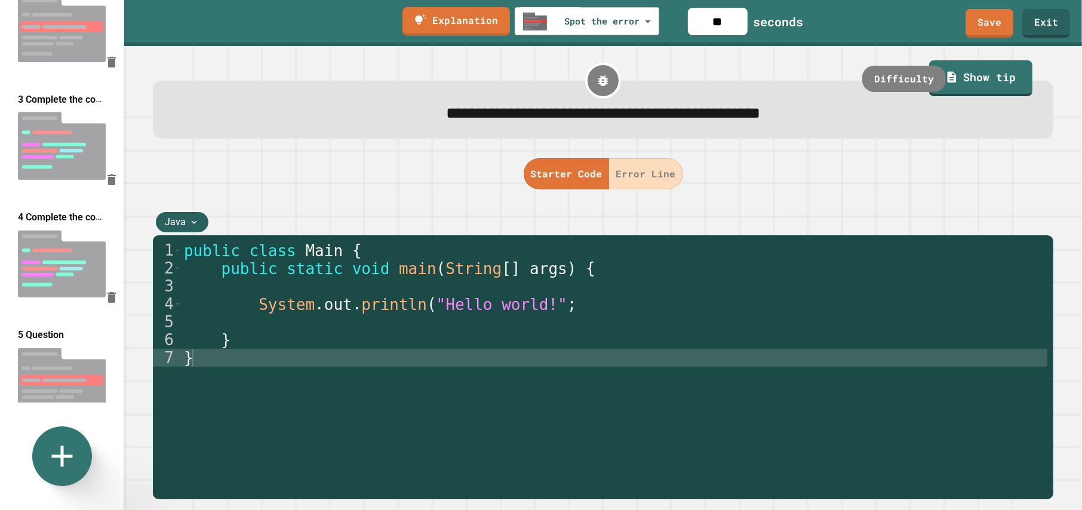
scroll to position [267, 0]
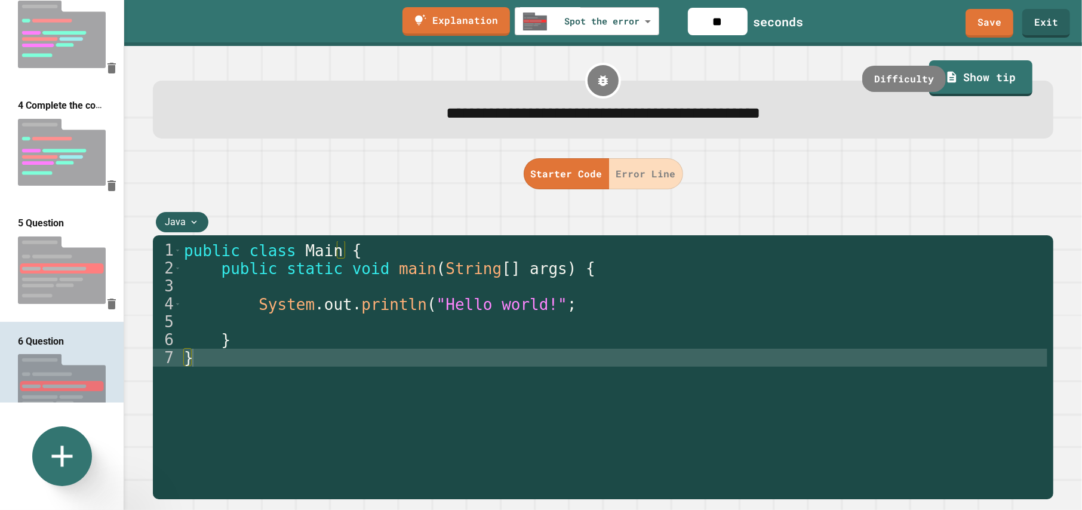
click at [454, 315] on div "public class Main { public static void main ( String [ ] args ) { System . out …" at bounding box center [615, 375] width 866 height 269
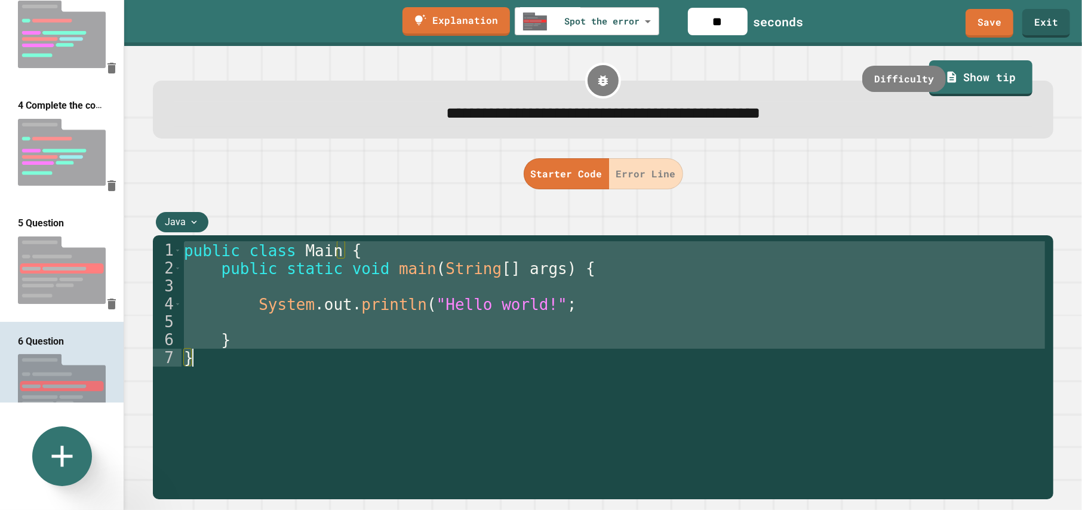
type textarea "* *"
click at [192, 224] on icon at bounding box center [194, 223] width 5 height 4
click at [192, 251] on div "Python" at bounding box center [182, 245] width 53 height 25
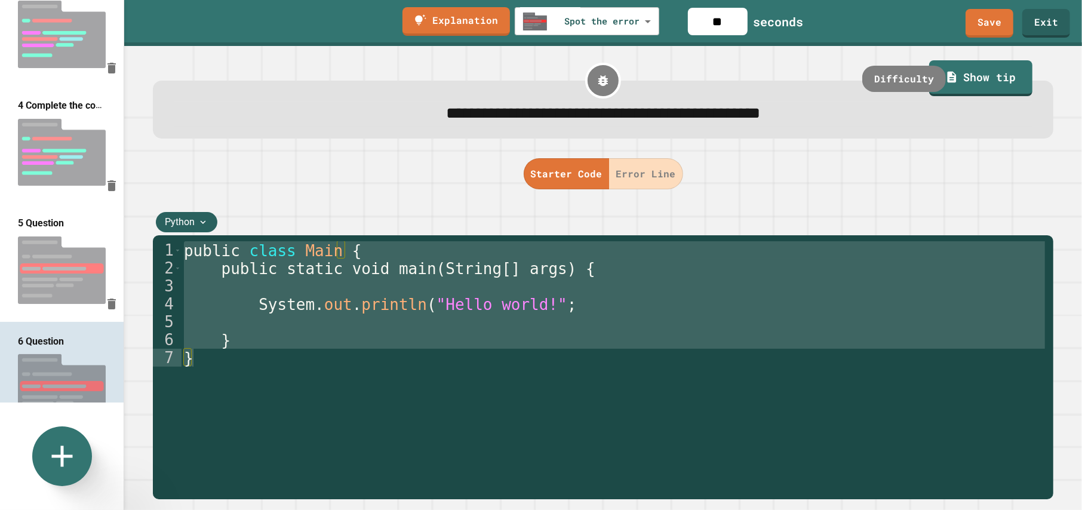
click at [318, 315] on div "public class Main { public static void main ( String [ ] args ) { System . out …" at bounding box center [615, 357] width 866 height 233
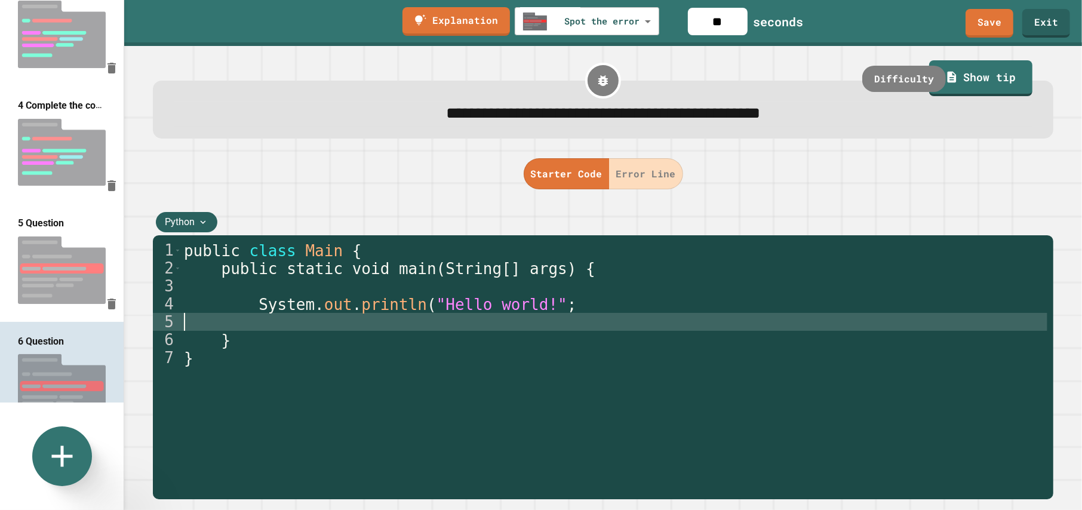
type textarea "* *"
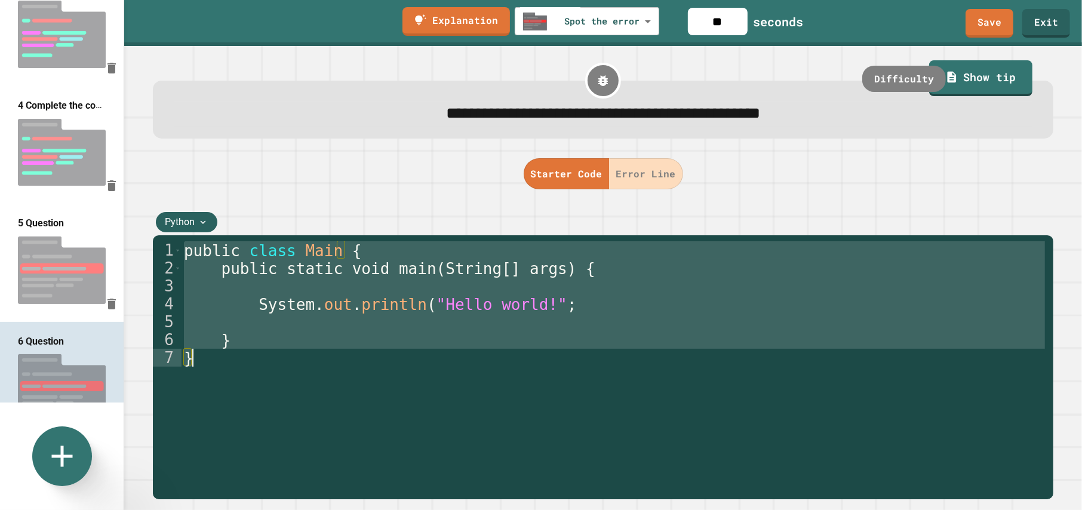
paste textarea "**********"
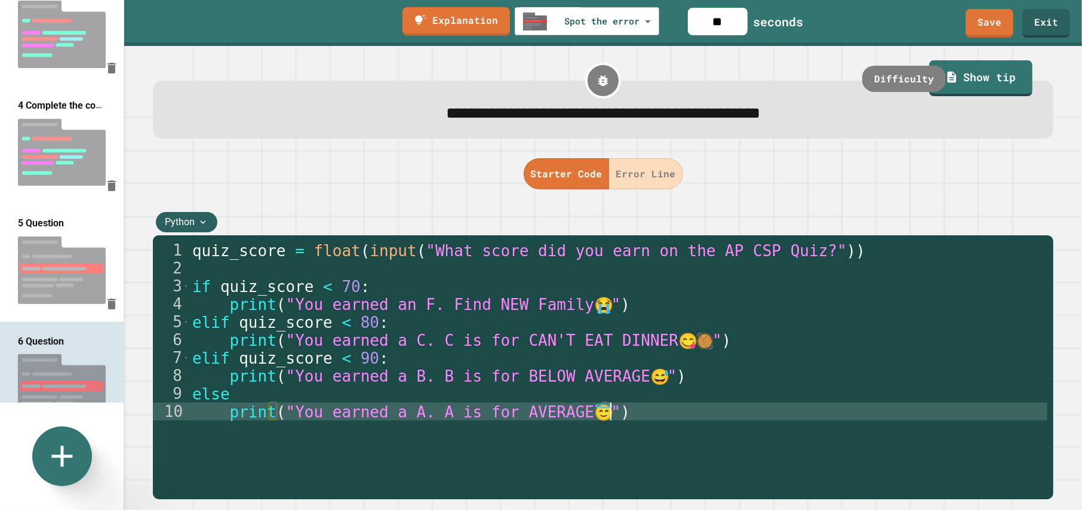
click at [380, 298] on div "quiz_score = float ( input ( "What score did you earn on the AP CSP Quiz?" )) i…" at bounding box center [618, 375] width 857 height 269
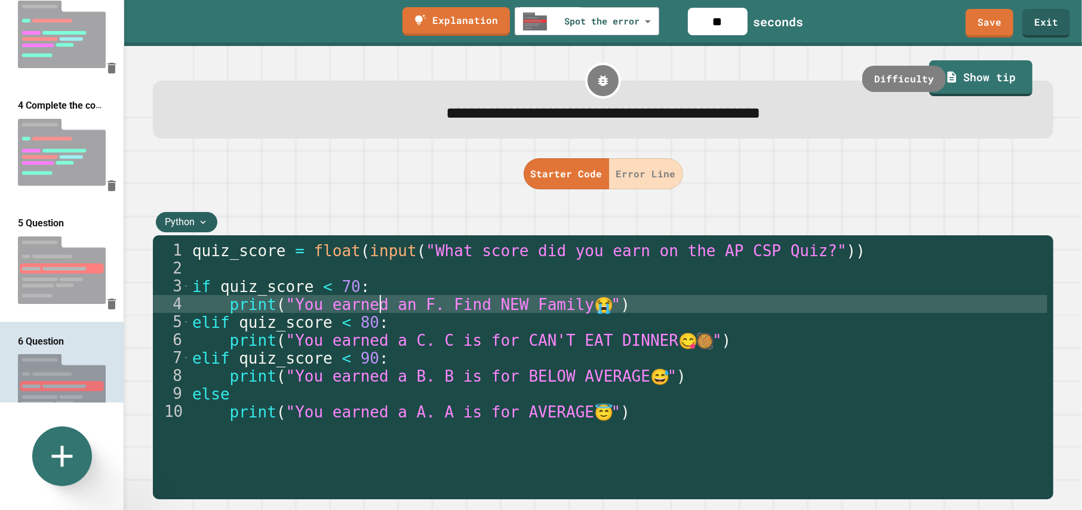
click at [420, 354] on div "quiz_score = float ( input ( "What score did you earn on the AP CSP Quiz?" )) i…" at bounding box center [618, 375] width 857 height 269
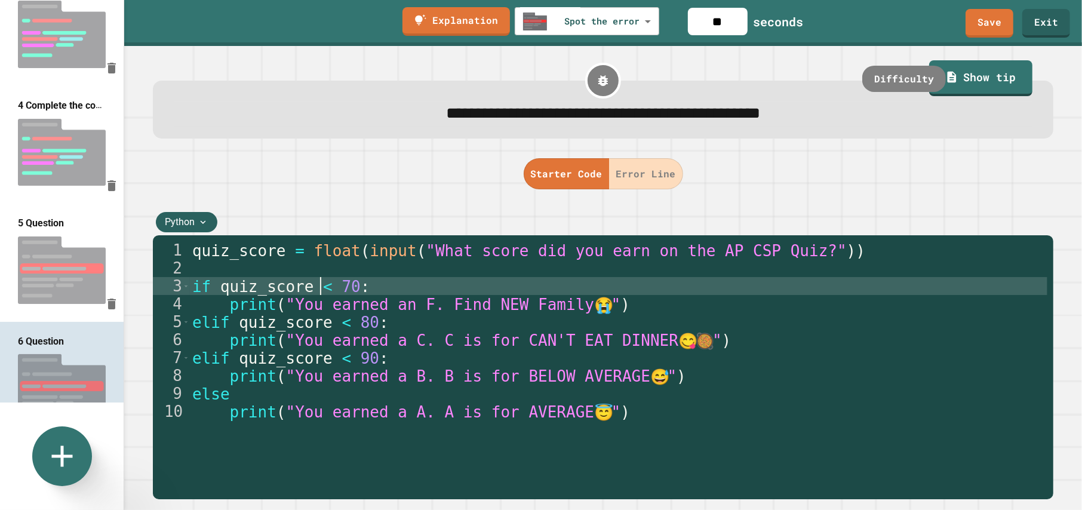
click at [322, 294] on div "quiz_score = float ( input ( "What score did you earn on the AP CSP Quiz?" )) i…" at bounding box center [618, 375] width 857 height 269
click at [230, 395] on div "quiz_score = float ( input ( "What score did you earn on the AP CSP Quiz?" )) i…" at bounding box center [618, 375] width 857 height 269
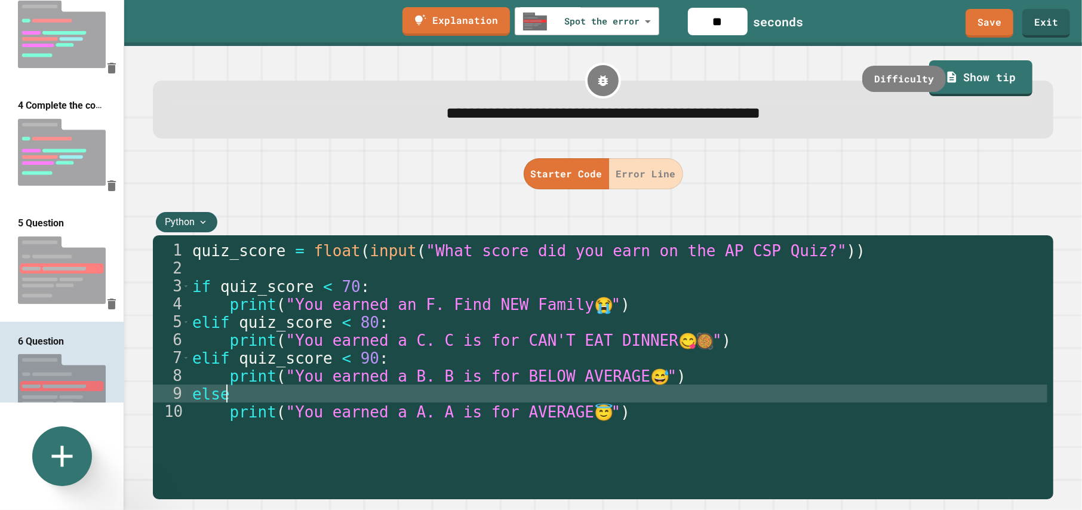
scroll to position [0, 0]
click at [192, 362] on div "quiz_score = float ( input ( "What score did you earn on the AP CSP Quiz?" )) i…" at bounding box center [618, 375] width 857 height 269
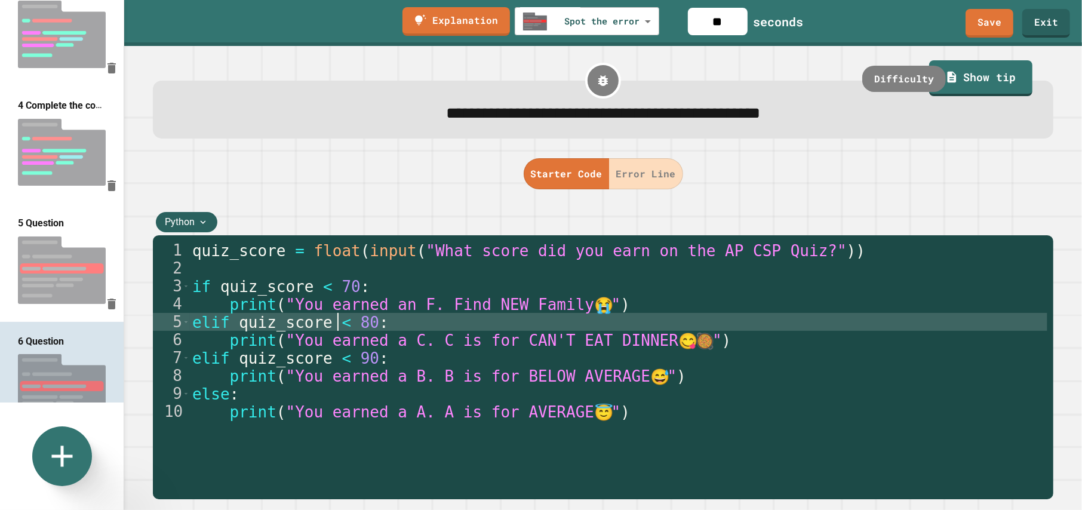
click at [337, 325] on div "quiz_score = float ( input ( "What score did you earn on the AP CSP Quiz?" )) i…" at bounding box center [618, 375] width 857 height 269
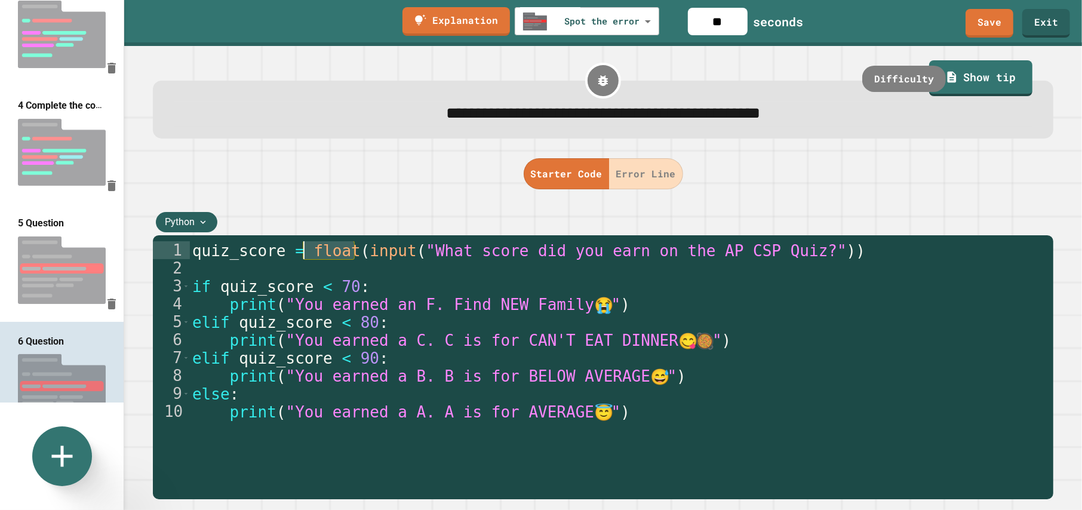
drag, startPoint x: 353, startPoint y: 254, endPoint x: 305, endPoint y: 257, distance: 47.8
click at [305, 257] on div "quiz_score = float ( input ( "What score did you earn on the AP CSP Quiz?" )) i…" at bounding box center [618, 375] width 857 height 269
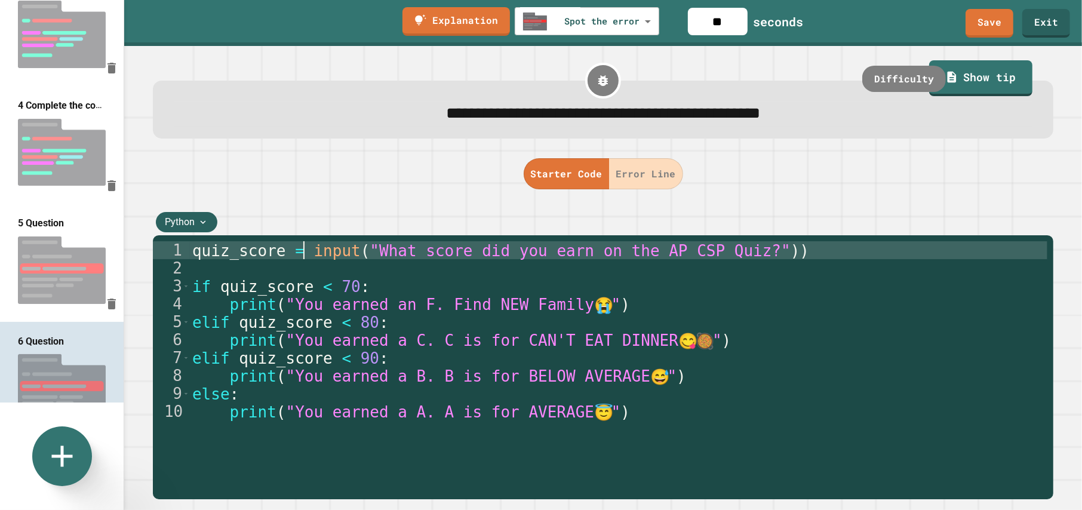
click at [756, 253] on div "quiz_score = input ( "What score did you earn on the AP CSP Quiz?" )) if quiz_s…" at bounding box center [618, 375] width 857 height 269
click at [648, 179] on button "Error Line" at bounding box center [646, 173] width 74 height 31
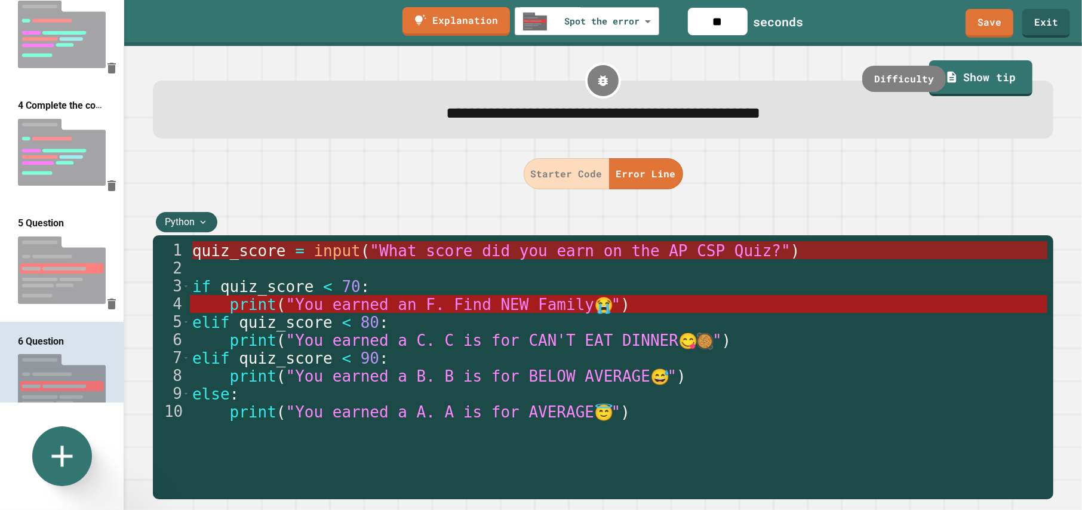
click at [505, 247] on span ""What score did you earn on the AP CSP Quiz?"" at bounding box center [580, 251] width 420 height 18
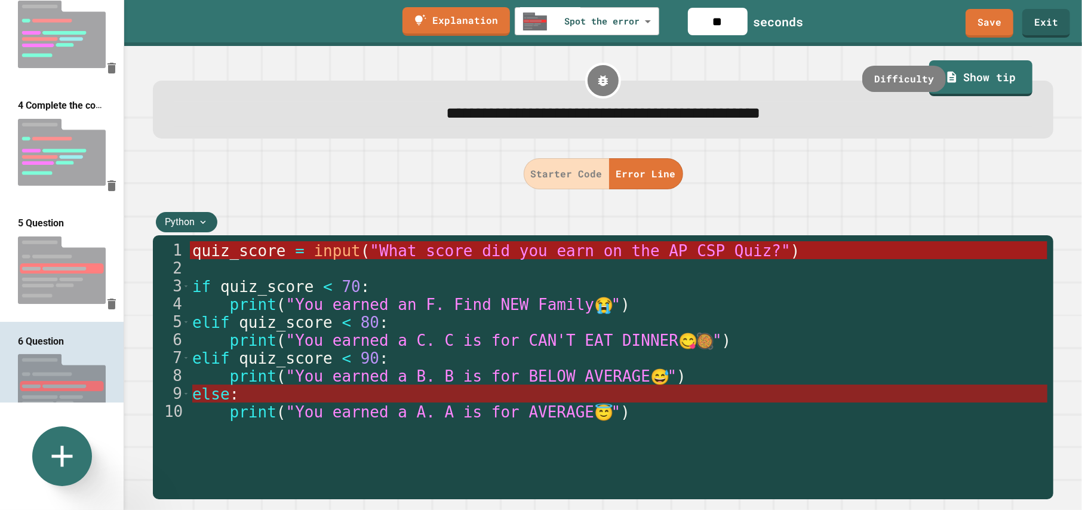
click at [222, 395] on span "else" at bounding box center [211, 395] width 38 height 18
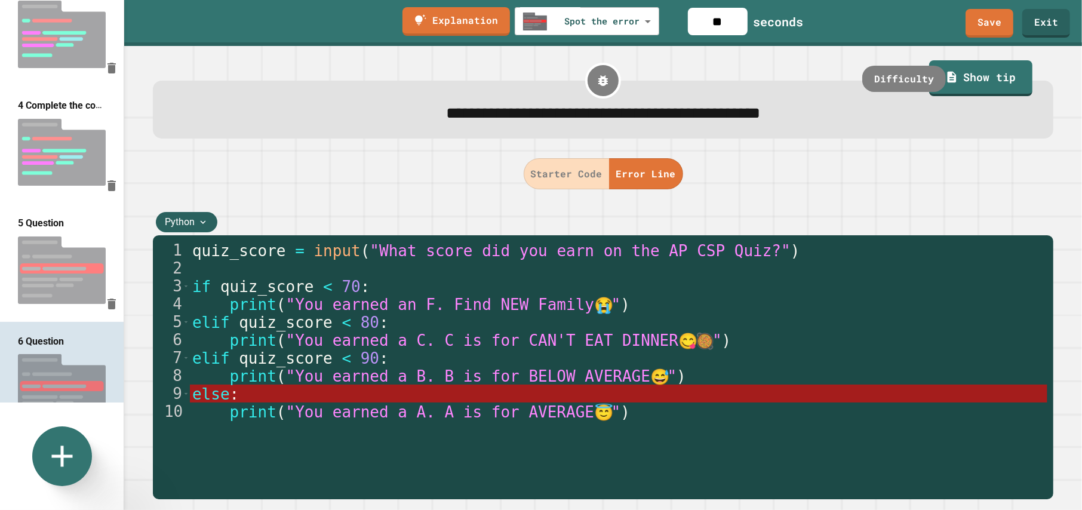
click at [622, 176] on button "Error Line" at bounding box center [646, 173] width 74 height 31
click at [568, 177] on button "Starter Code" at bounding box center [567, 173] width 86 height 31
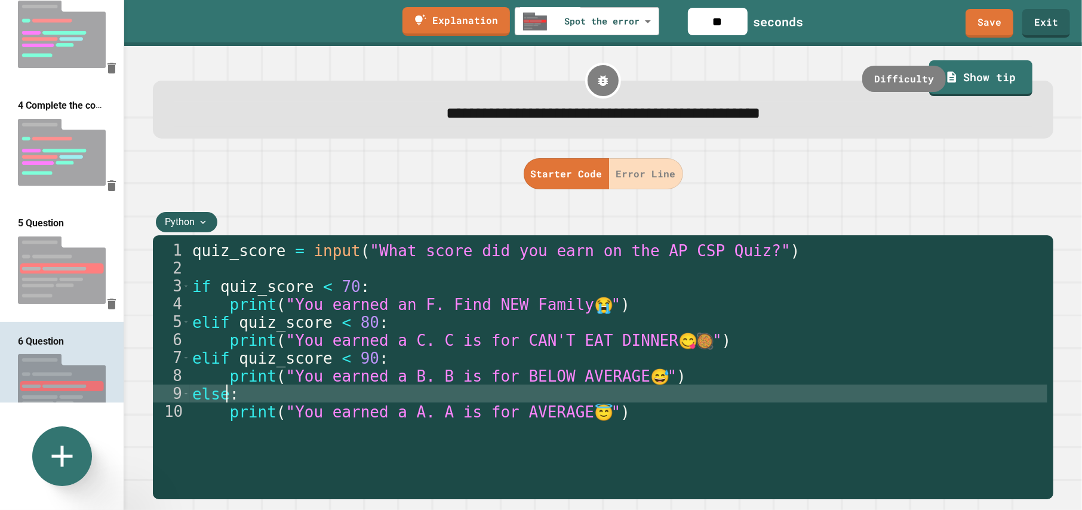
click at [225, 398] on div "quiz_score = input ( "What score did you earn on the AP CSP Quiz?" ) if quiz_sc…" at bounding box center [618, 375] width 857 height 269
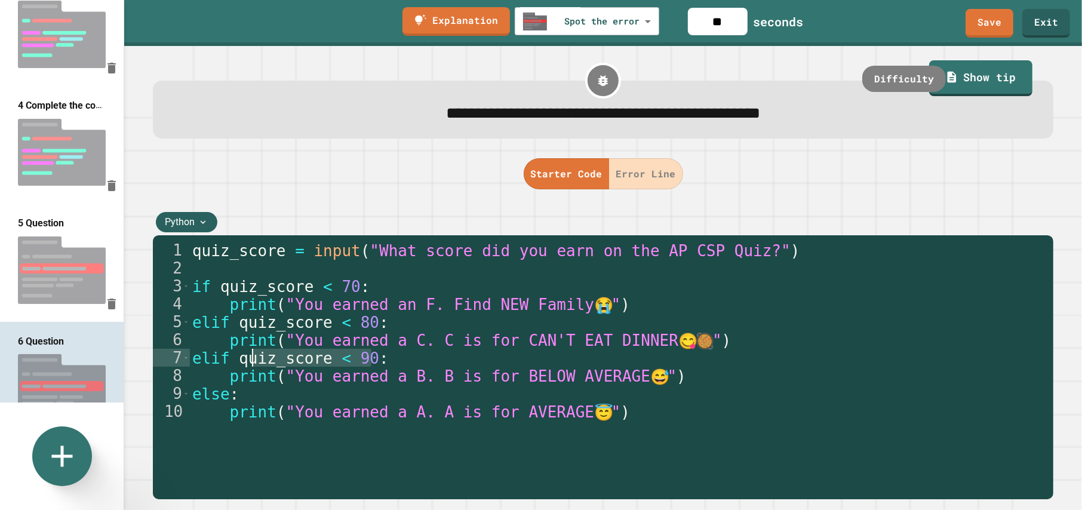
drag, startPoint x: 384, startPoint y: 358, endPoint x: 248, endPoint y: 355, distance: 136.2
click at [248, 355] on div "quiz_score = input ( "What score did you earn on the AP CSP Quiz?" ) if quiz_sc…" at bounding box center [618, 375] width 857 height 269
click at [267, 362] on div "quiz_score = input ( "What score did you earn on the AP CSP Quiz?" ) if quiz_sc…" at bounding box center [618, 357] width 857 height 233
drag, startPoint x: 364, startPoint y: 365, endPoint x: 239, endPoint y: 362, distance: 125.4
click at [239, 362] on div "quiz_score = input ( "What score did you earn on the AP CSP Quiz?" ) if quiz_sc…" at bounding box center [618, 375] width 857 height 269
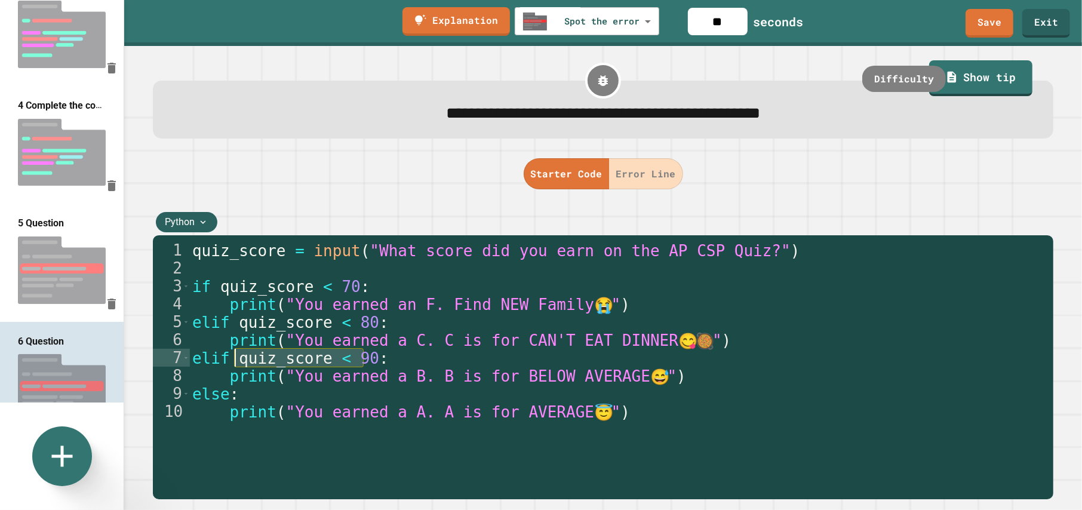
click at [228, 395] on div "quiz_score = input ( "What score did you earn on the AP CSP Quiz?" ) if quiz_sc…" at bounding box center [618, 375] width 857 height 269
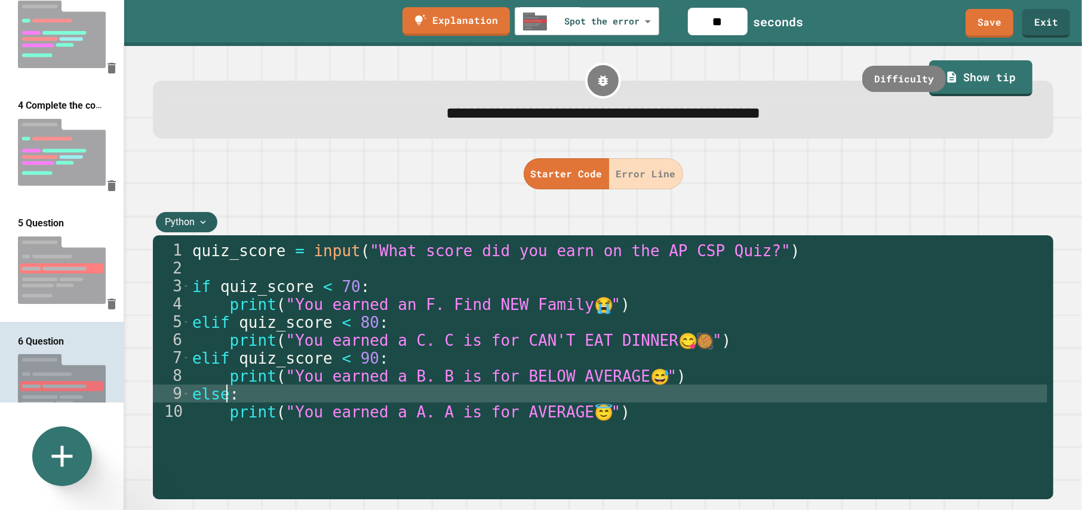
scroll to position [0, 1]
paste textarea "**********"
click at [339, 398] on div "quiz_score = input ( "What score did you earn on the AP CSP Quiz?" ) if quiz_sc…" at bounding box center [618, 375] width 857 height 269
type textarea "**********"
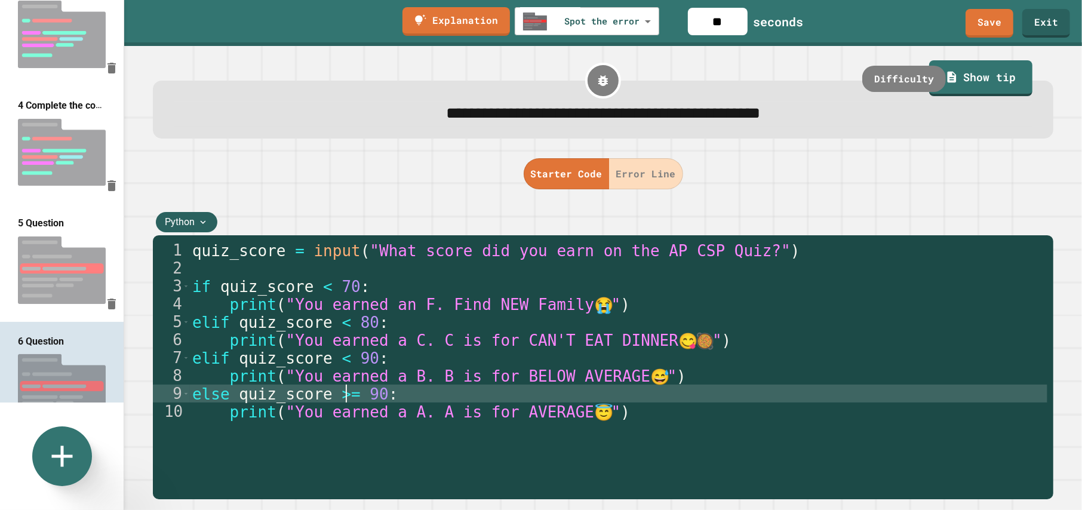
click at [647, 185] on button "Error Line" at bounding box center [646, 173] width 74 height 31
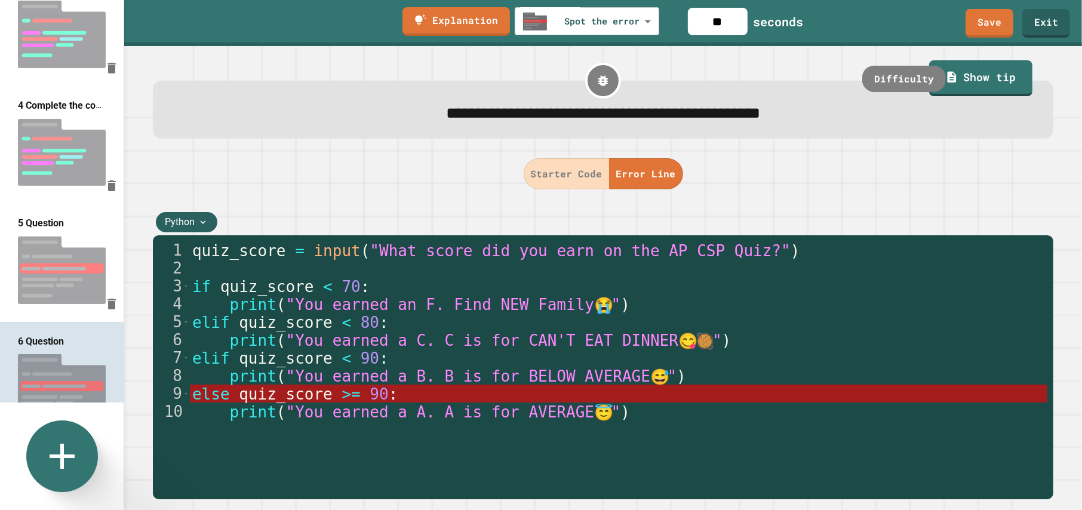
click at [60, 454] on icon at bounding box center [62, 456] width 43 height 43
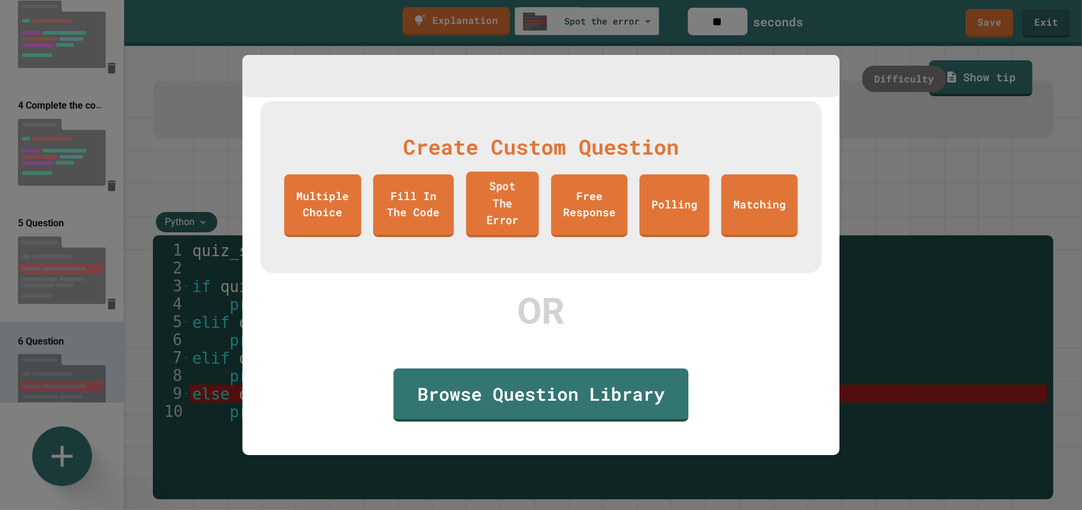
click at [494, 212] on link "Spot The Error" at bounding box center [502, 204] width 73 height 66
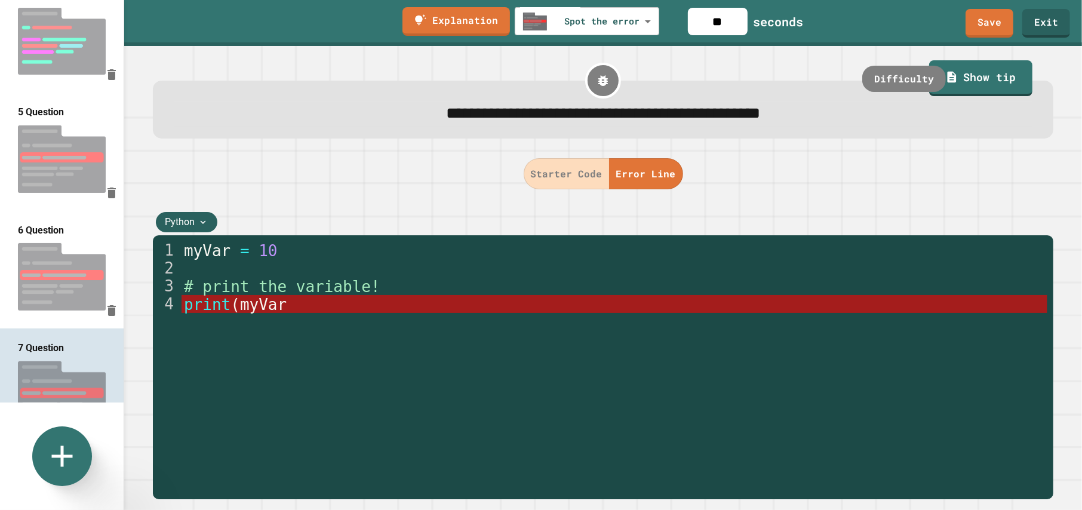
drag, startPoint x: 571, startPoint y: 184, endPoint x: 496, endPoint y: 223, distance: 84.1
click at [566, 186] on button "Starter Code" at bounding box center [567, 173] width 86 height 31
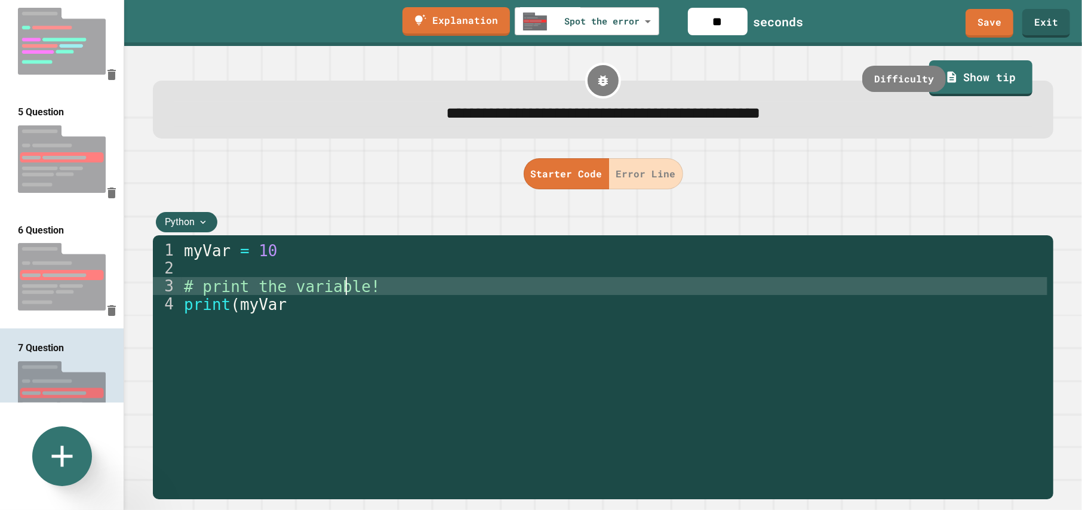
click at [345, 289] on div "myVar = 10 # print the variable! print ( myVar" at bounding box center [615, 375] width 866 height 269
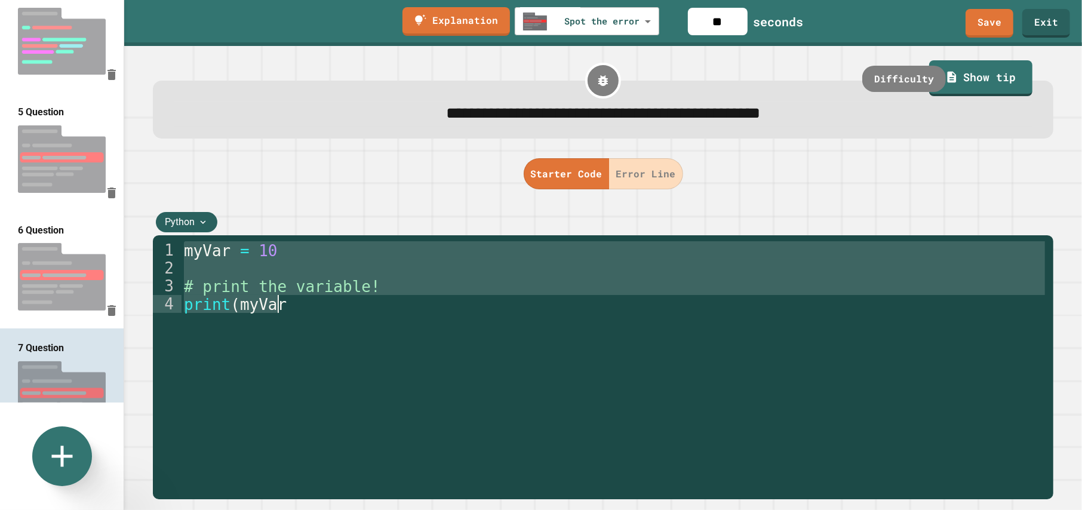
paste textarea "Cursor at row 4"
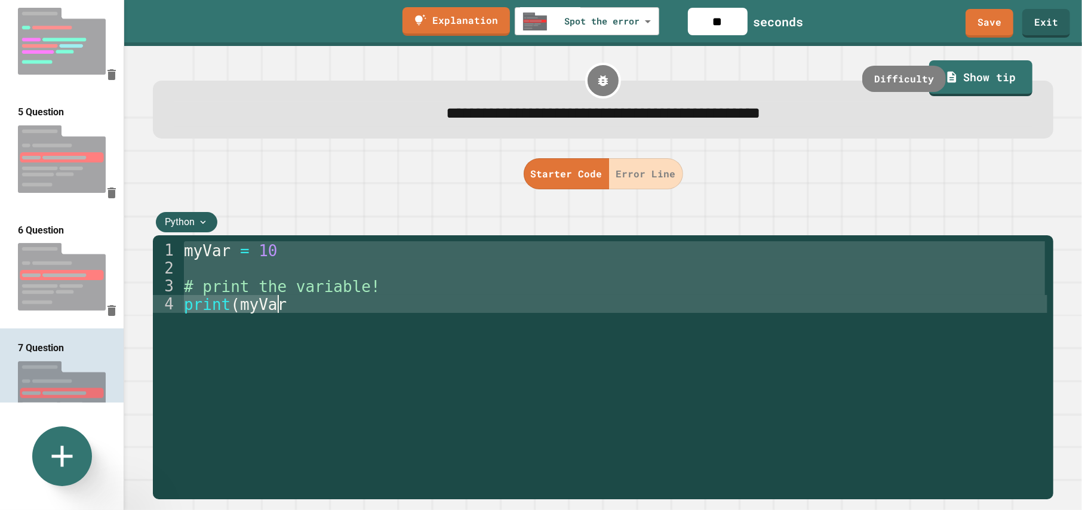
type textarea "**********"
click at [64, 252] on img at bounding box center [62, 276] width 124 height 79
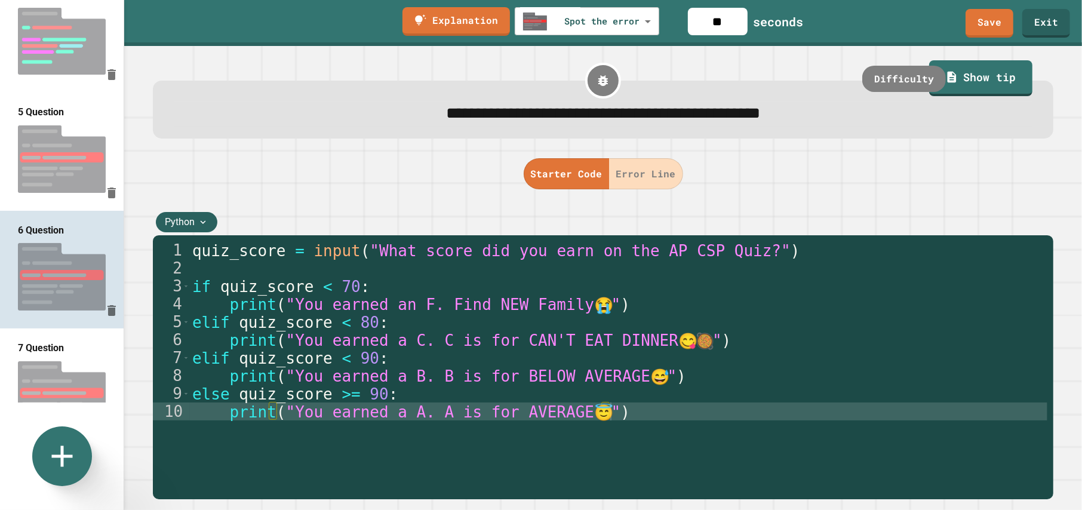
click at [348, 353] on div "quiz_score = input ( "What score did you earn on the AP CSP Quiz?" ) if quiz_sc…" at bounding box center [618, 375] width 857 height 269
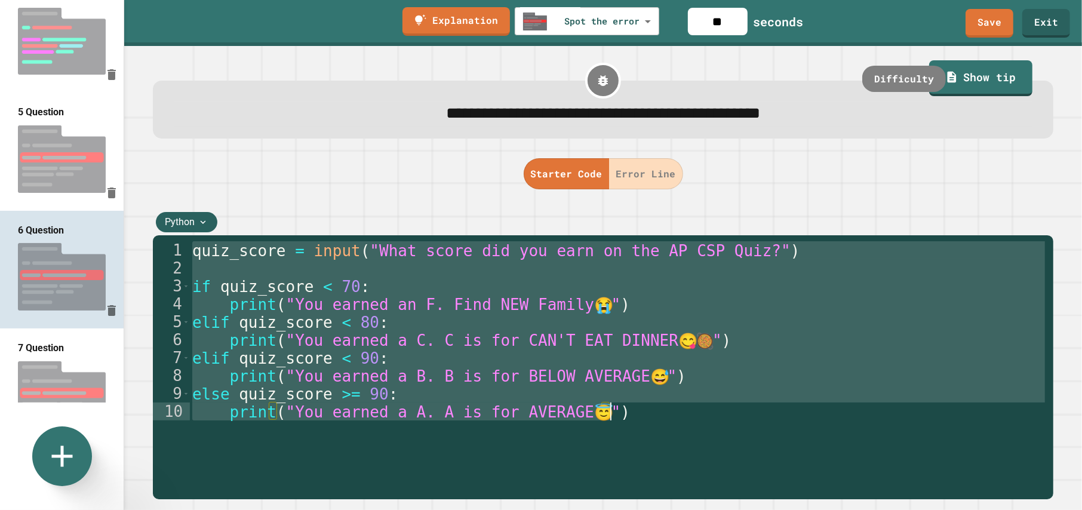
type textarea "**********"
click at [651, 180] on button "Error Line" at bounding box center [646, 173] width 74 height 31
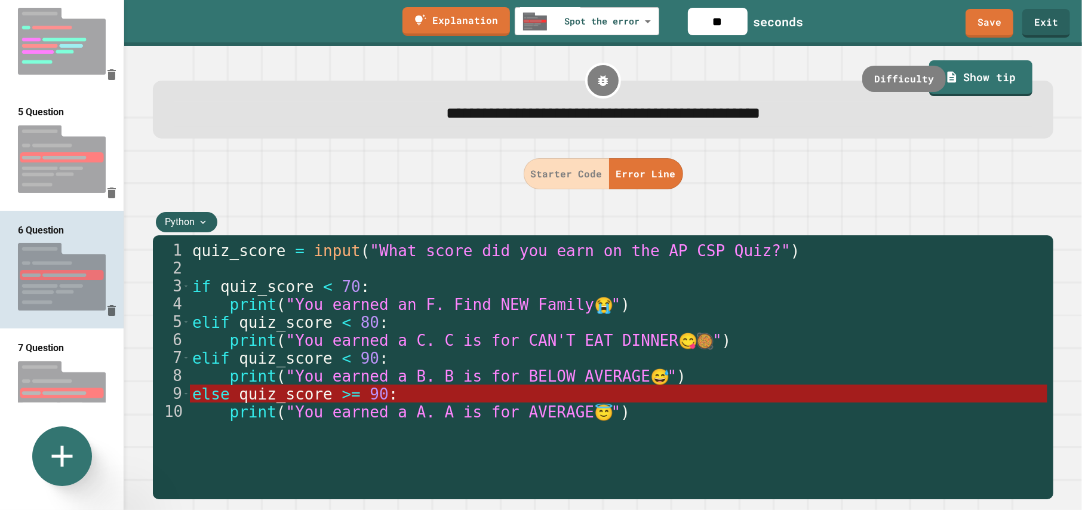
drag, startPoint x: 579, startPoint y: 177, endPoint x: 273, endPoint y: 206, distance: 307.0
click at [578, 177] on button "Starter Code" at bounding box center [567, 173] width 86 height 31
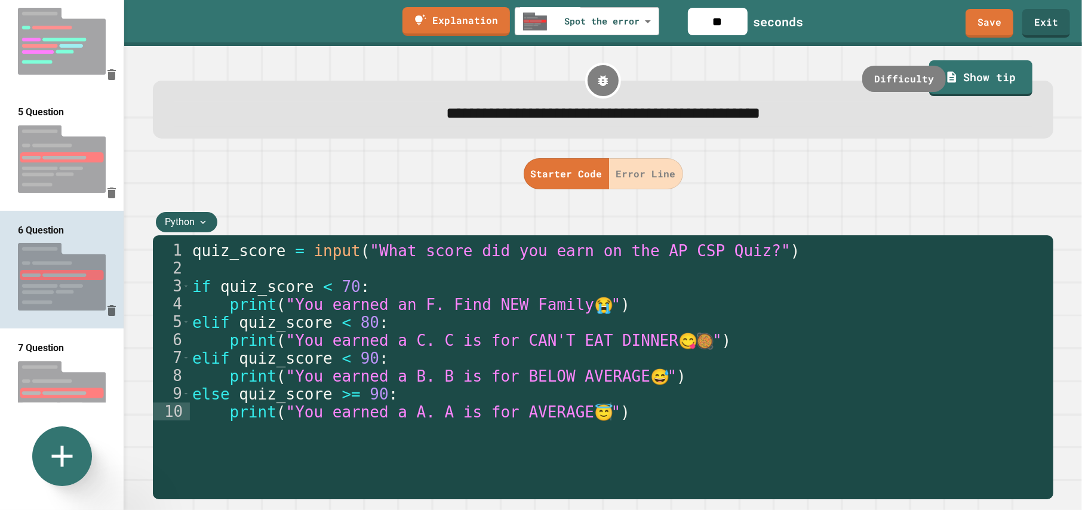
click at [60, 355] on img at bounding box center [62, 394] width 124 height 79
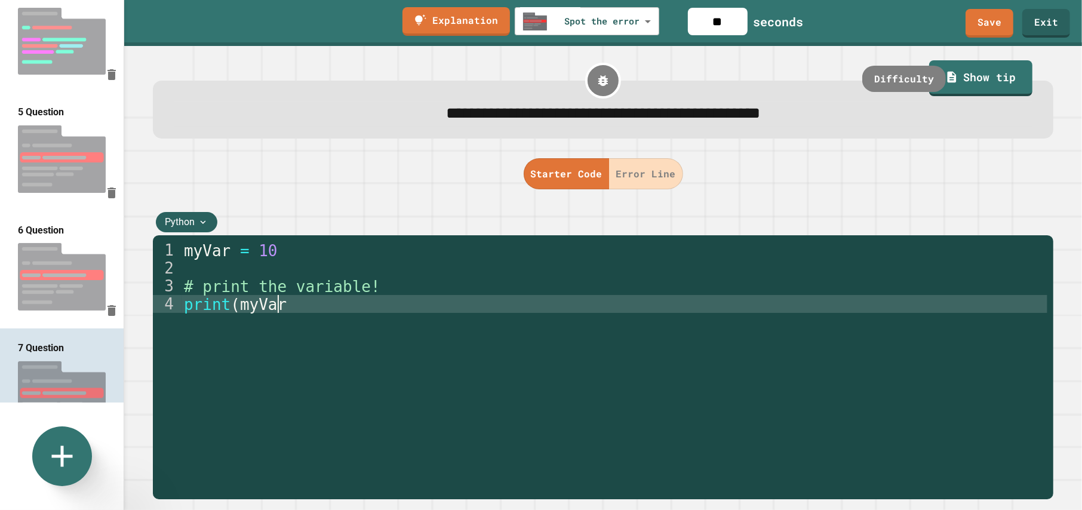
click at [356, 341] on div "myVar = 10 # print the variable! print ( myVar" at bounding box center [615, 375] width 866 height 269
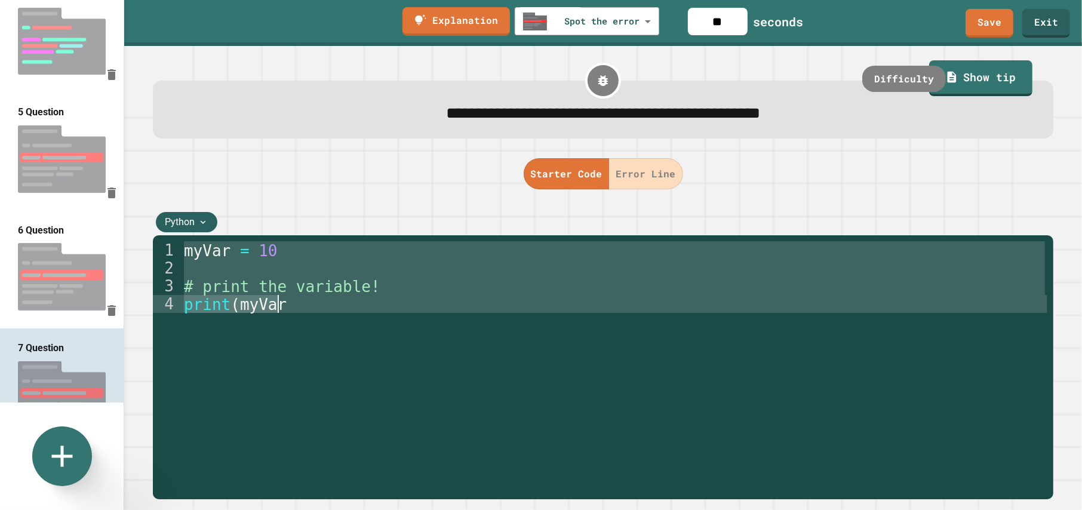
paste textarea "**********"
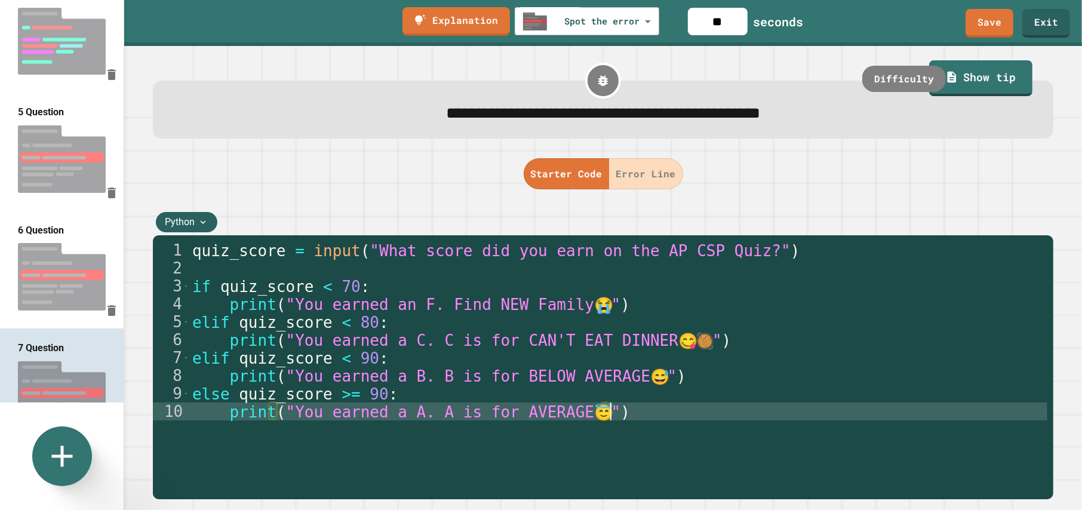
click at [373, 396] on div "quiz_score = input ( "What score did you earn on the AP CSP Quiz?" ) if quiz_sc…" at bounding box center [618, 375] width 857 height 269
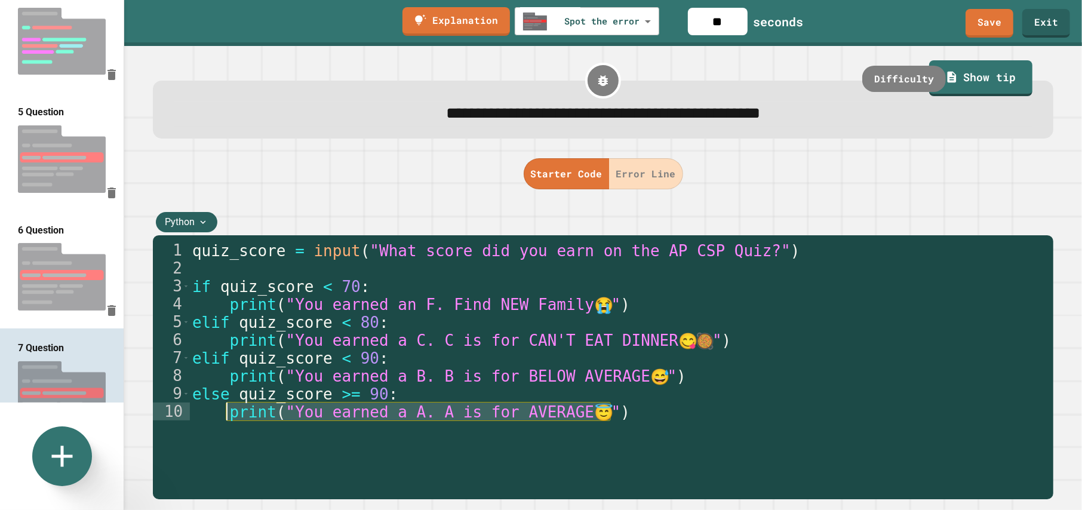
drag, startPoint x: 625, startPoint y: 414, endPoint x: 229, endPoint y: 417, distance: 396.5
click at [229, 417] on div "quiz_score = input ( "What score did you earn on the AP CSP Quiz?" ) if quiz_sc…" at bounding box center [618, 375] width 857 height 269
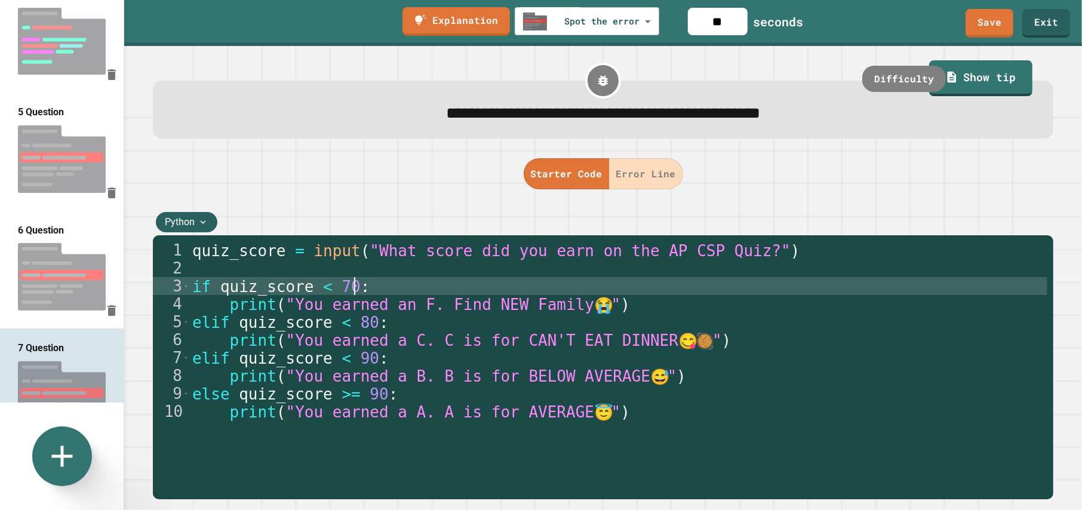
click at [370, 294] on div "quiz_score = input ( "What score did you earn on the AP CSP Quiz?" ) if quiz_sc…" at bounding box center [618, 375] width 857 height 269
type textarea "**********"
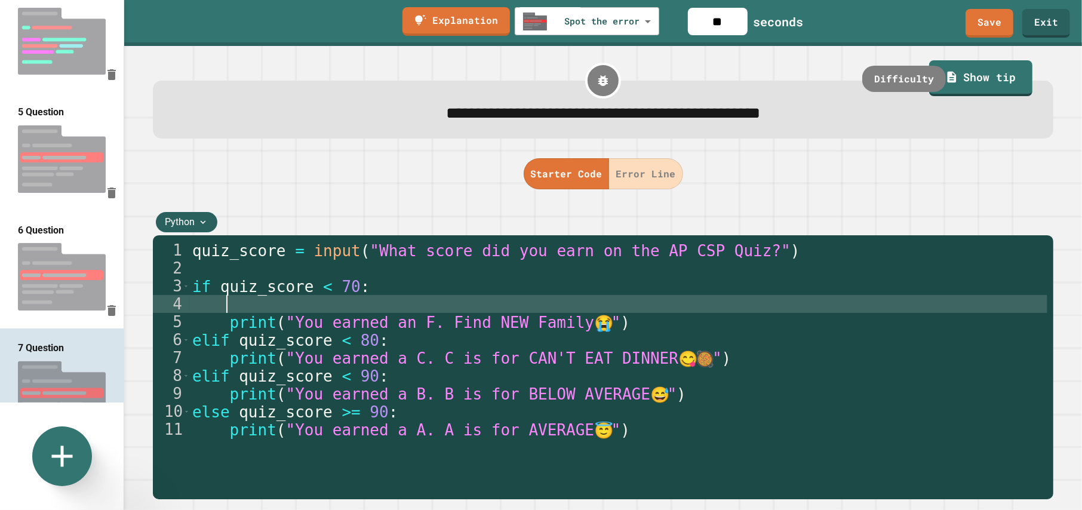
paste textarea "**********"
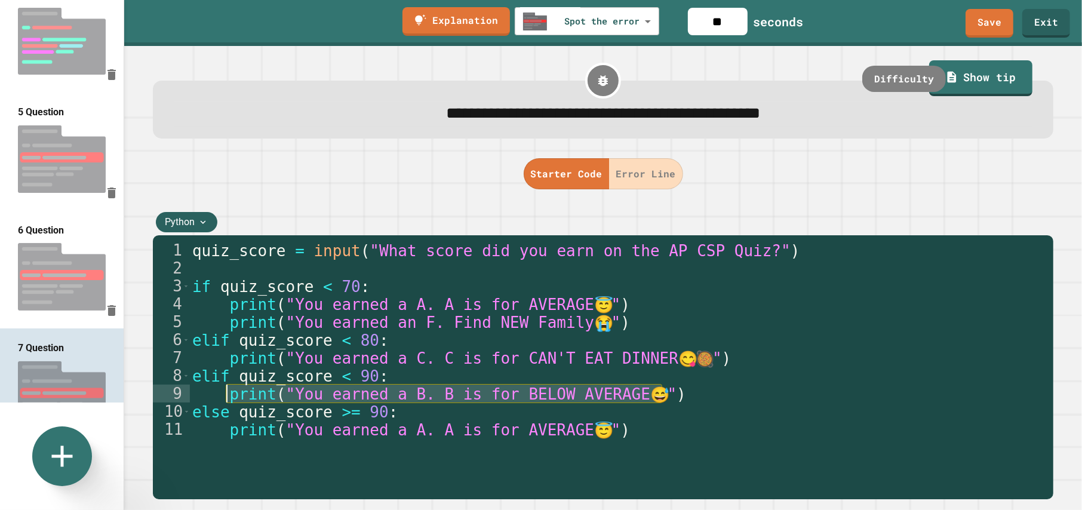
drag, startPoint x: 668, startPoint y: 398, endPoint x: 226, endPoint y: 395, distance: 441.2
click at [226, 395] on div "quiz_score = input ( "What score did you earn on the AP CSP Quiz?" ) if quiz_sc…" at bounding box center [618, 375] width 857 height 269
click at [624, 329] on div "quiz_score = input ( "What score did you earn on the AP CSP Quiz?" ) if quiz_sc…" at bounding box center [618, 375] width 857 height 269
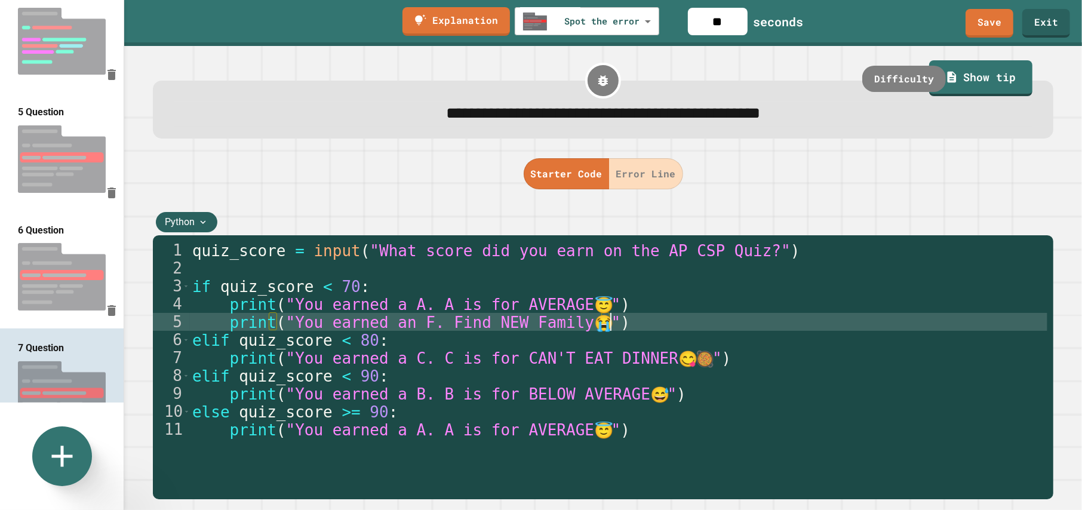
click at [553, 349] on div "quiz_score = input ( "What score did you earn on the AP CSP Quiz?" ) if quiz_sc…" at bounding box center [618, 375] width 857 height 269
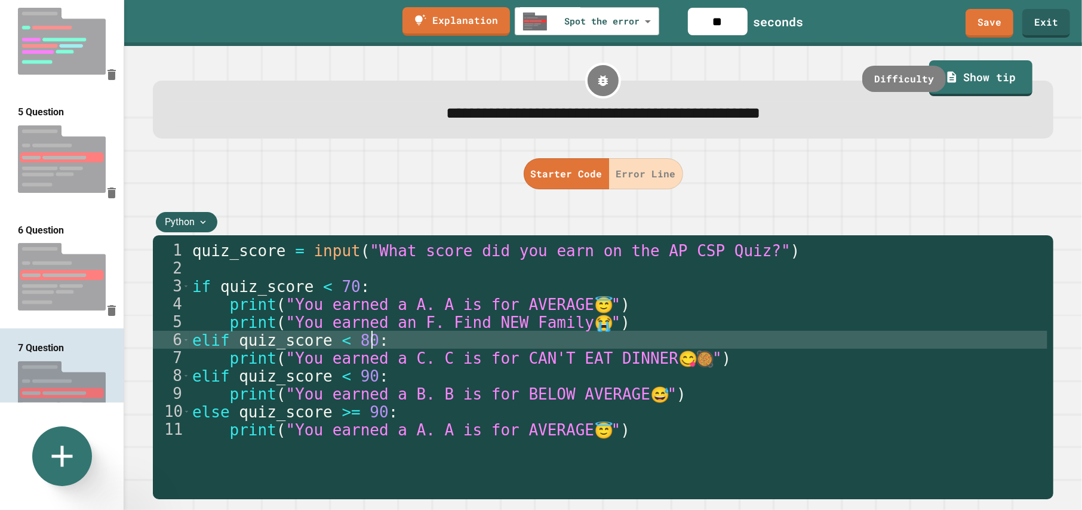
type textarea "**********"
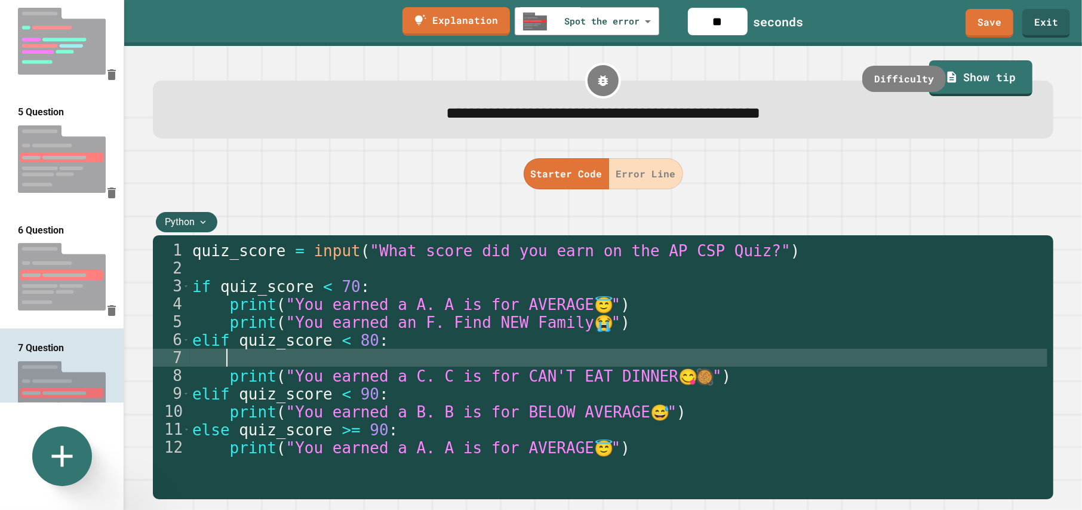
paste textarea "**********"
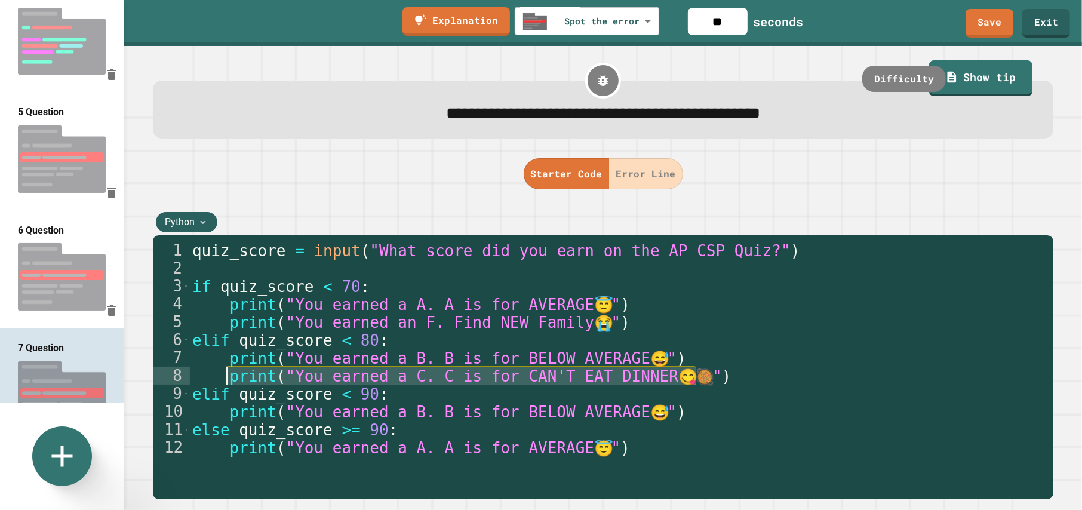
drag, startPoint x: 588, startPoint y: 379, endPoint x: 229, endPoint y: 380, distance: 358.8
click at [229, 380] on div "quiz_score = input ( "What score did you earn on the AP CSP Quiz?" ) if quiz_sc…" at bounding box center [618, 375] width 857 height 269
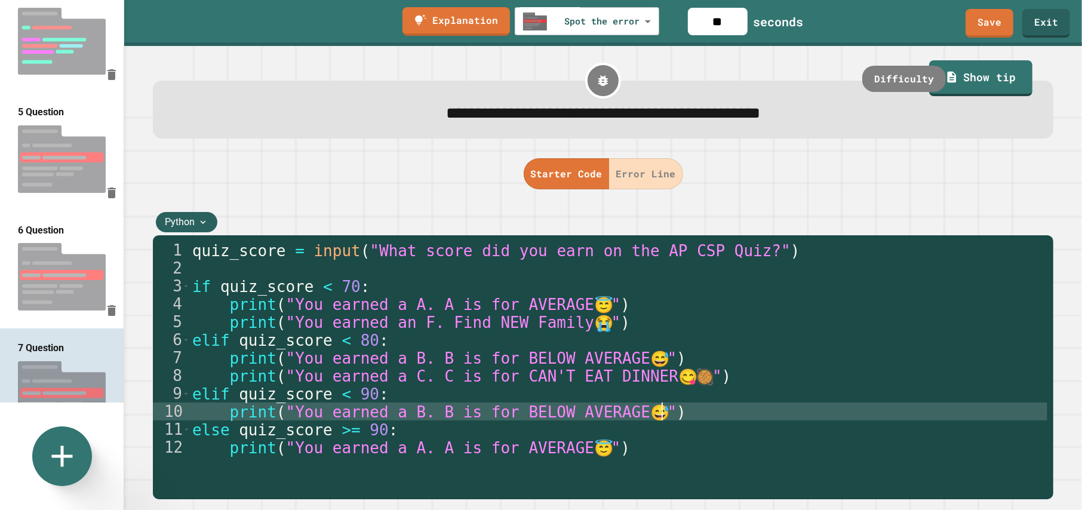
click at [676, 415] on div "quiz_score = input ( "What score did you earn on the AP CSP Quiz?" ) if quiz_sc…" at bounding box center [618, 375] width 857 height 269
type textarea "**********"
paste textarea "**********"
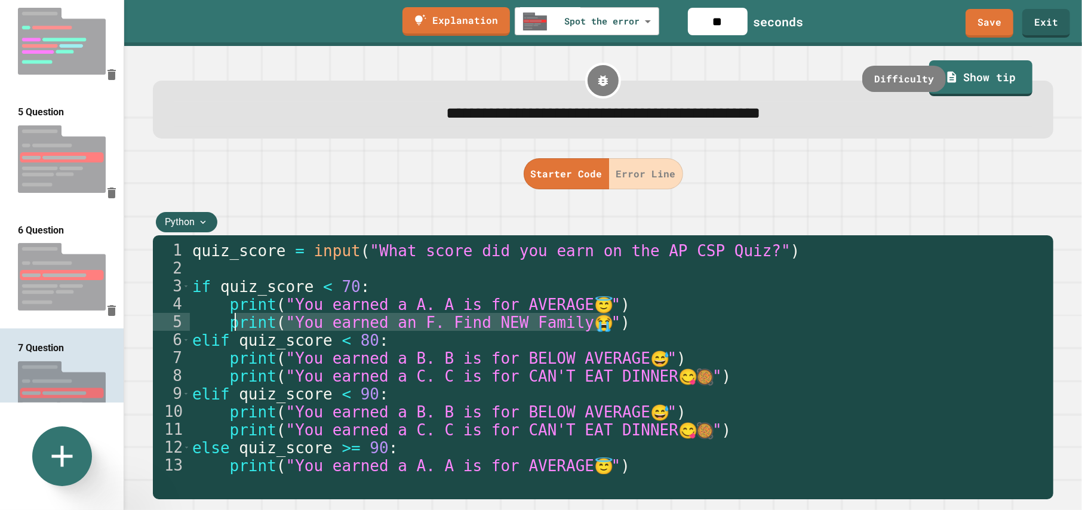
drag, startPoint x: 610, startPoint y: 327, endPoint x: 230, endPoint y: 332, distance: 380.4
click at [230, 332] on div "quiz_score = input ( "What score did you earn on the AP CSP Quiz?" ) if quiz_sc…" at bounding box center [618, 375] width 857 height 269
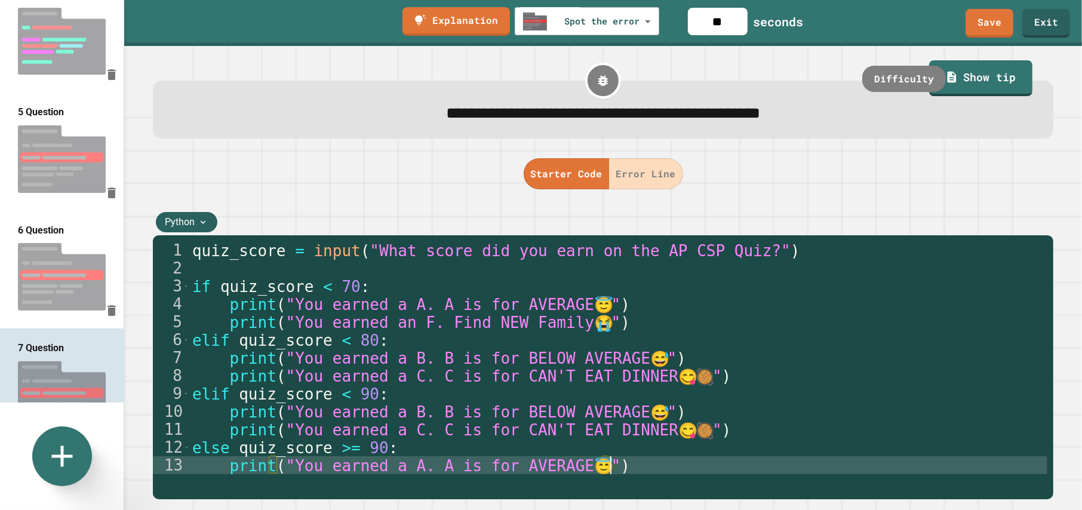
click at [622, 466] on div "quiz_score = input ( "What score did you earn on the AP CSP Quiz?" ) if quiz_sc…" at bounding box center [618, 375] width 857 height 269
type textarea "**********"
paste textarea "**********"
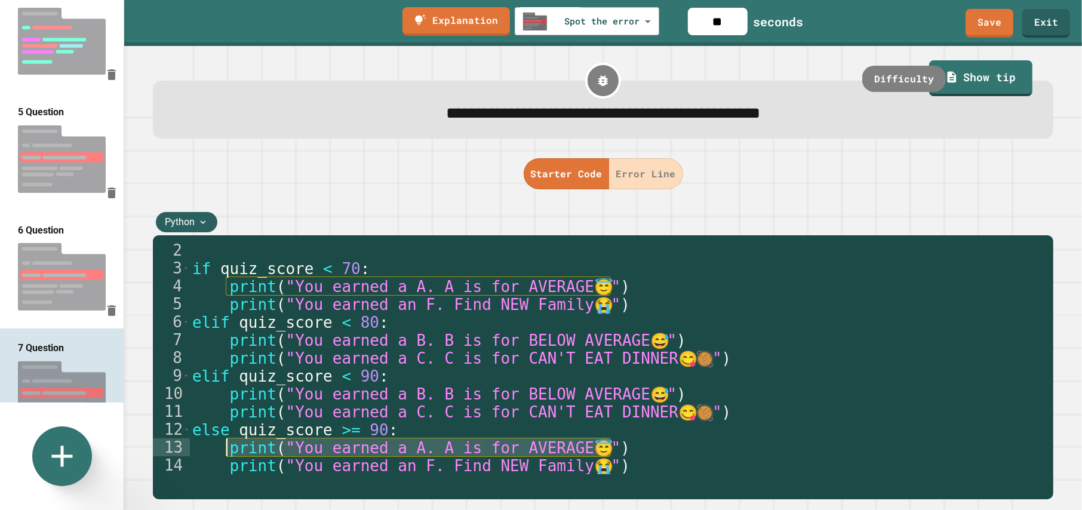
drag, startPoint x: 613, startPoint y: 450, endPoint x: 229, endPoint y: 454, distance: 383.9
click at [229, 454] on div "if quiz_score < 70 : print ( "You earned a A. A is for AVERAGE 😇 " ) print ( "Y…" at bounding box center [614, 375] width 848 height 269
type textarea "**********"
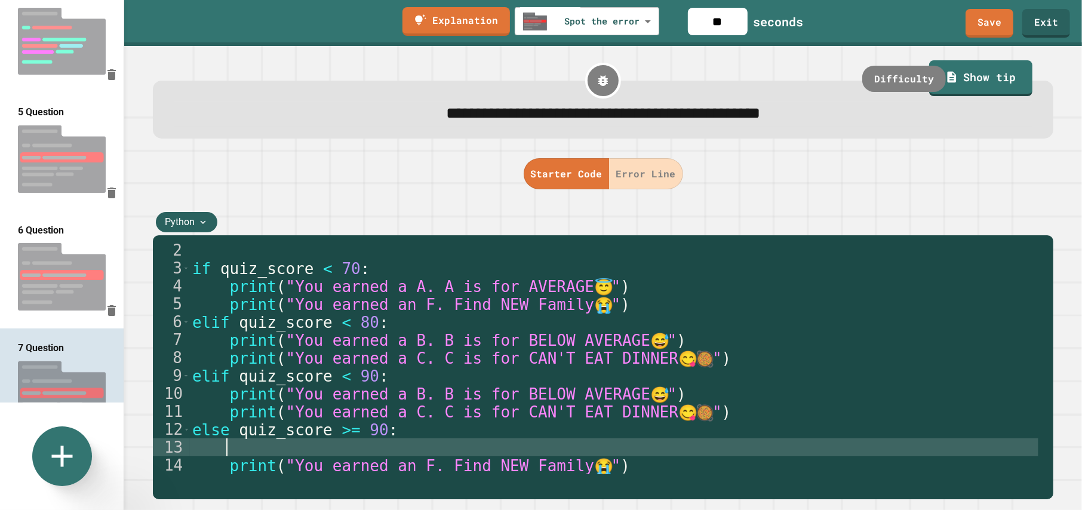
scroll to position [0, 0]
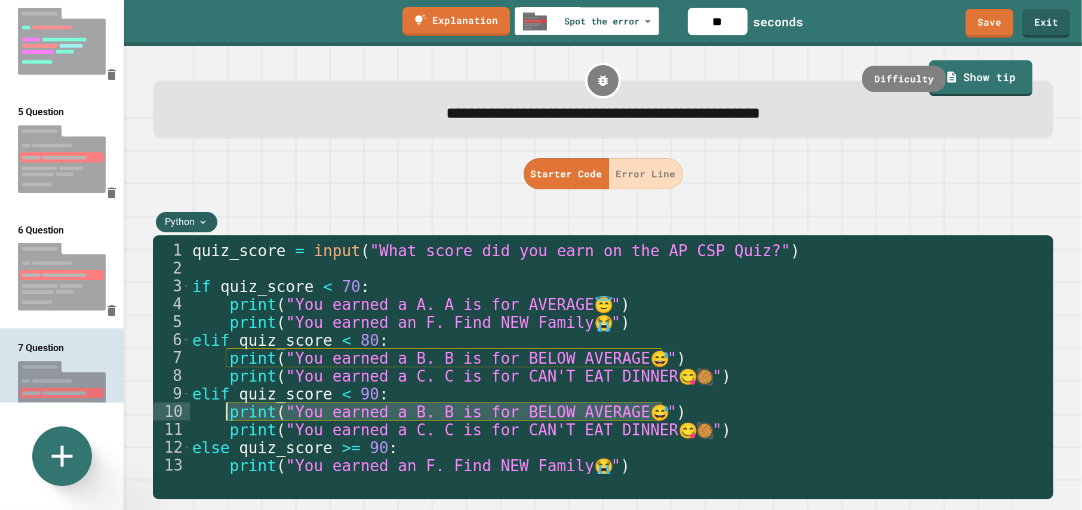
drag, startPoint x: 537, startPoint y: 421, endPoint x: 224, endPoint y: 414, distance: 312.3
click at [224, 414] on div "quiz_score = input ( "What score did you earn on the AP CSP Quiz?" ) if quiz_sc…" at bounding box center [618, 375] width 857 height 269
type textarea "**********"
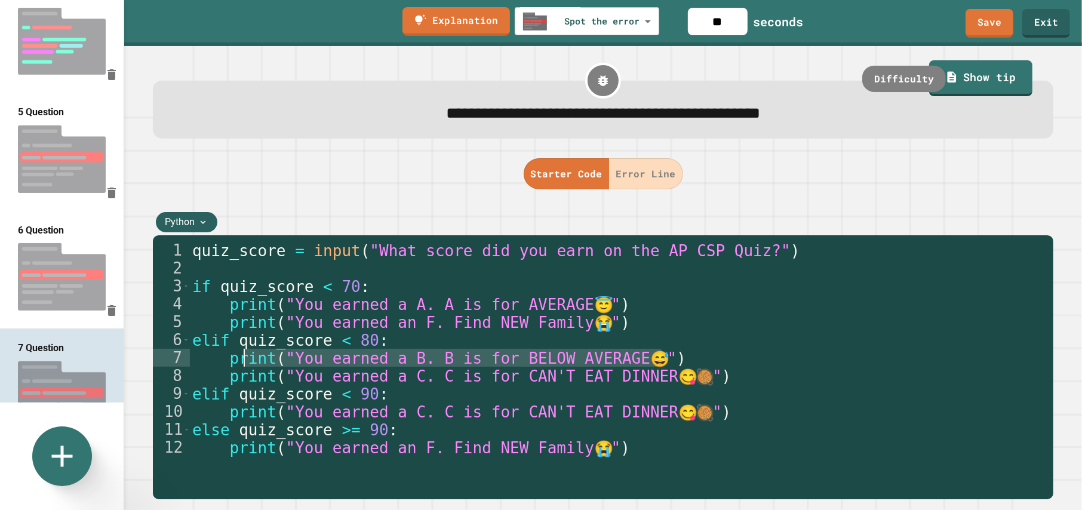
drag, startPoint x: 671, startPoint y: 359, endPoint x: 431, endPoint y: 373, distance: 240.4
click at [286, 361] on div "quiz_score = input ( "What score did you earn on the AP CSP Quiz?" ) if quiz_sc…" at bounding box center [618, 375] width 857 height 269
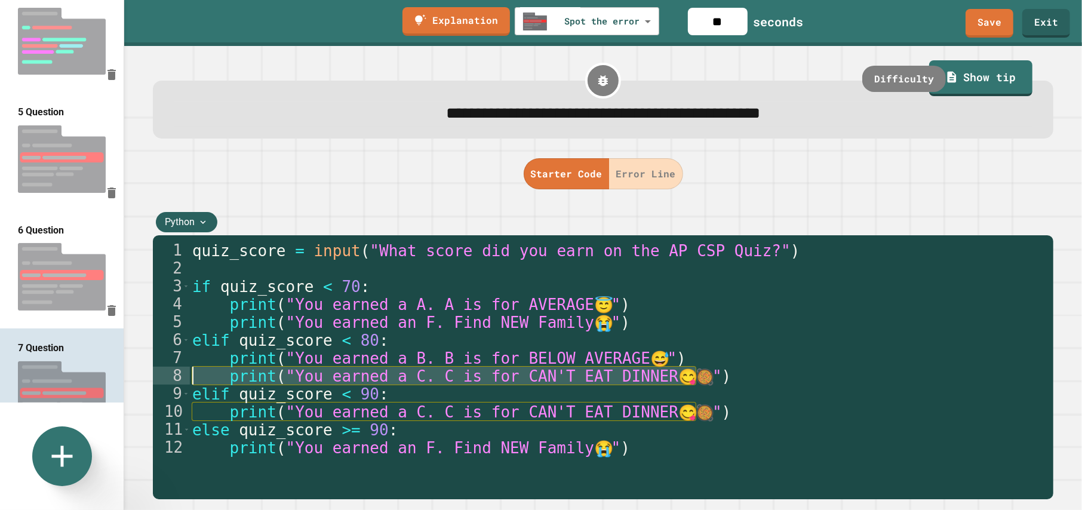
drag, startPoint x: 706, startPoint y: 377, endPoint x: 196, endPoint y: 381, distance: 509.9
click at [196, 381] on div "quiz_score = input ( "What score did you earn on the AP CSP Quiz?" ) if quiz_sc…" at bounding box center [618, 375] width 857 height 269
type textarea "**********"
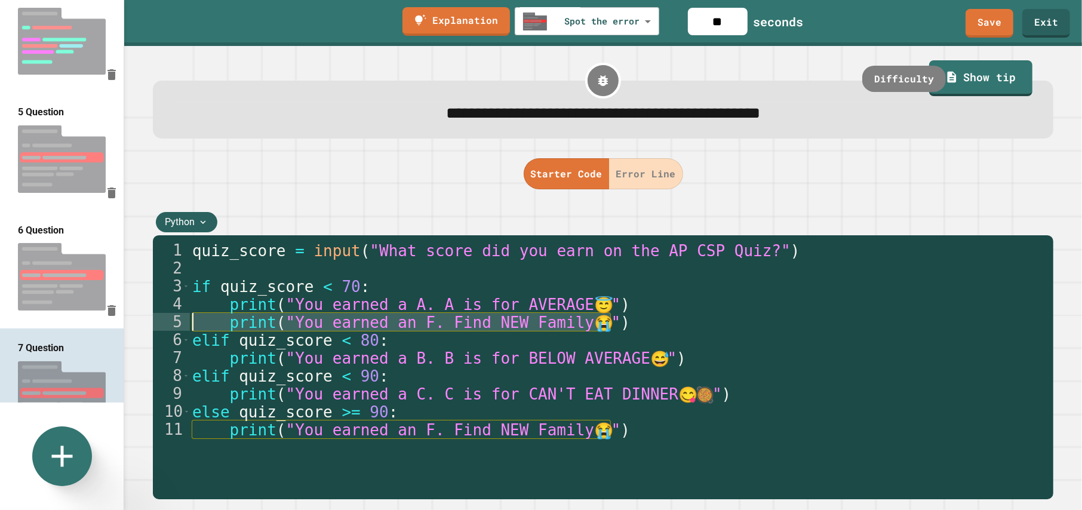
drag, startPoint x: 636, startPoint y: 325, endPoint x: 158, endPoint y: 328, distance: 478.9
click at [158, 328] on div "**********" at bounding box center [600, 357] width 894 height 233
type textarea "**********"
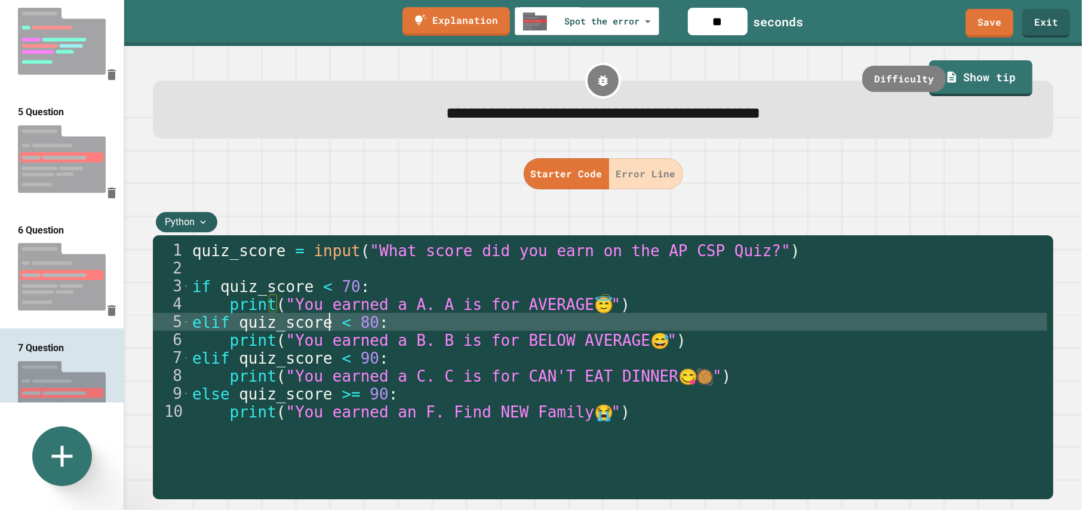
click at [332, 325] on div "quiz_score = input ( "What score did you earn on the AP CSP Quiz?" ) if quiz_sc…" at bounding box center [618, 375] width 857 height 269
click at [364, 324] on div "quiz_score = input ( "What score did you earn on the AP CSP Quiz?" ) if quiz_sc…" at bounding box center [618, 375] width 857 height 269
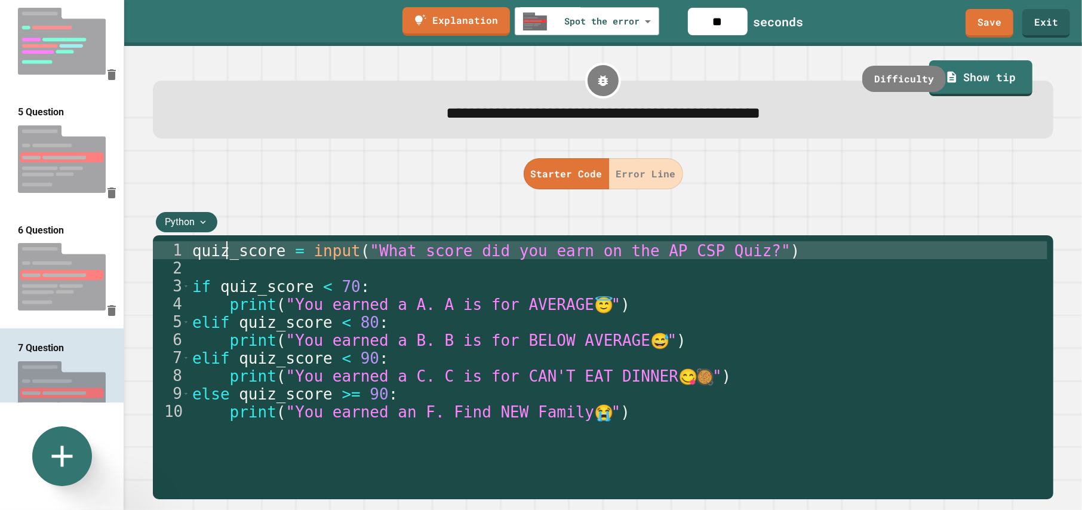
drag, startPoint x: 226, startPoint y: 255, endPoint x: 179, endPoint y: 255, distance: 47.2
click at [179, 255] on div "**********" at bounding box center [600, 357] width 894 height 233
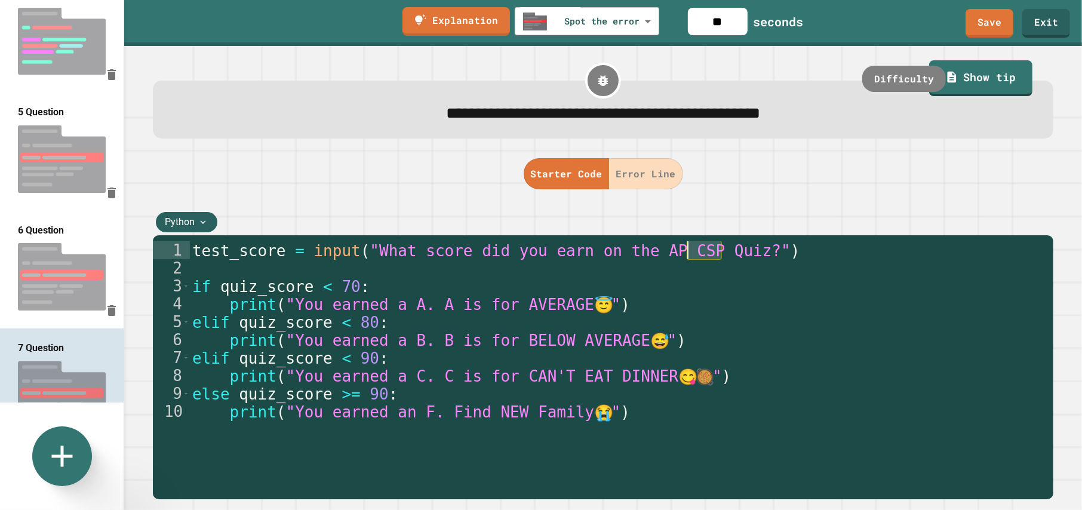
drag, startPoint x: 713, startPoint y: 254, endPoint x: 690, endPoint y: 250, distance: 24.1
click at [689, 256] on div "test_score = input ( "What score did you earn on the AP CSP Quiz?" ) if quiz_sc…" at bounding box center [618, 375] width 857 height 269
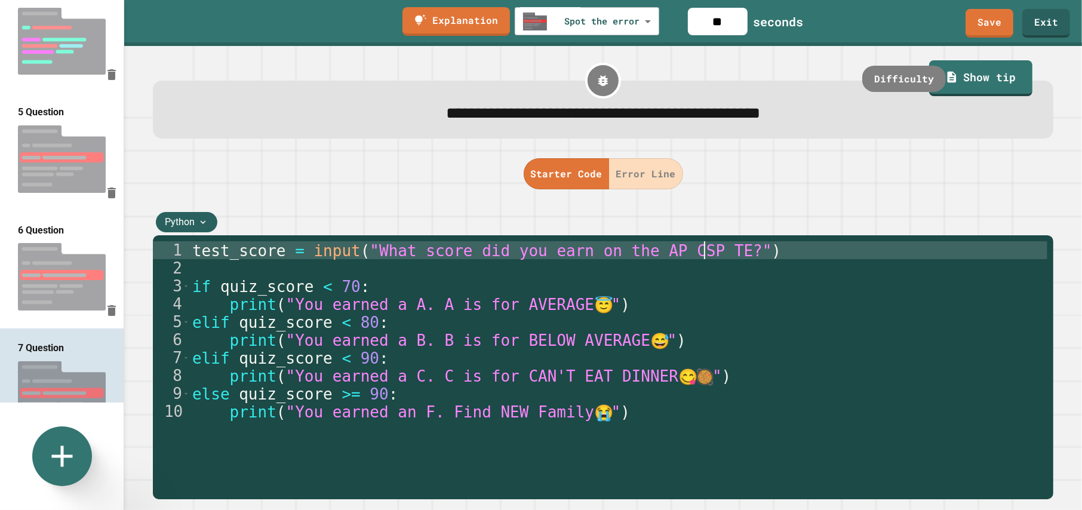
scroll to position [0, 20]
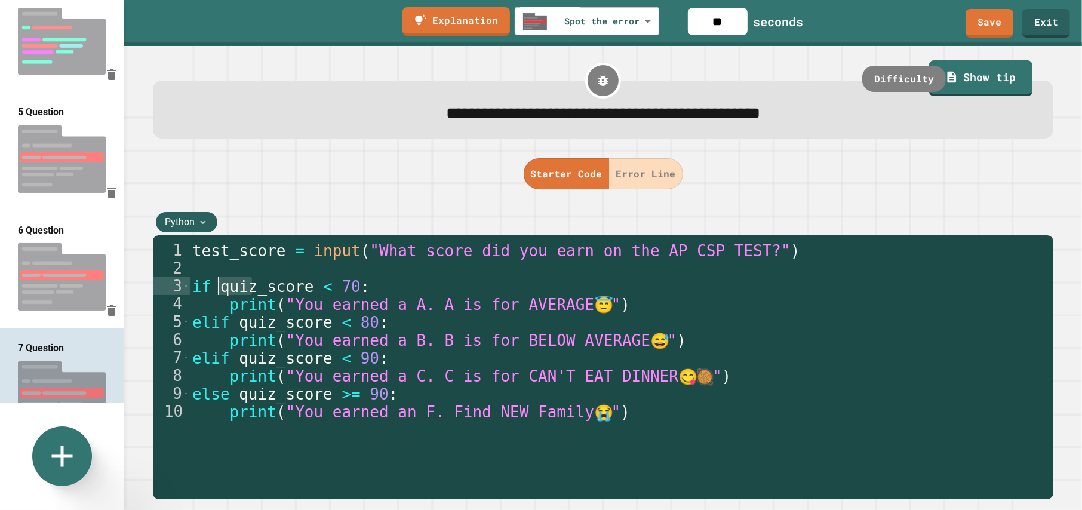
drag, startPoint x: 250, startPoint y: 285, endPoint x: 214, endPoint y: 288, distance: 35.9
click at [214, 288] on div "test_score = input ( "What score did you earn on the AP CSP TEST?" ) if quiz_sc…" at bounding box center [618, 375] width 857 height 269
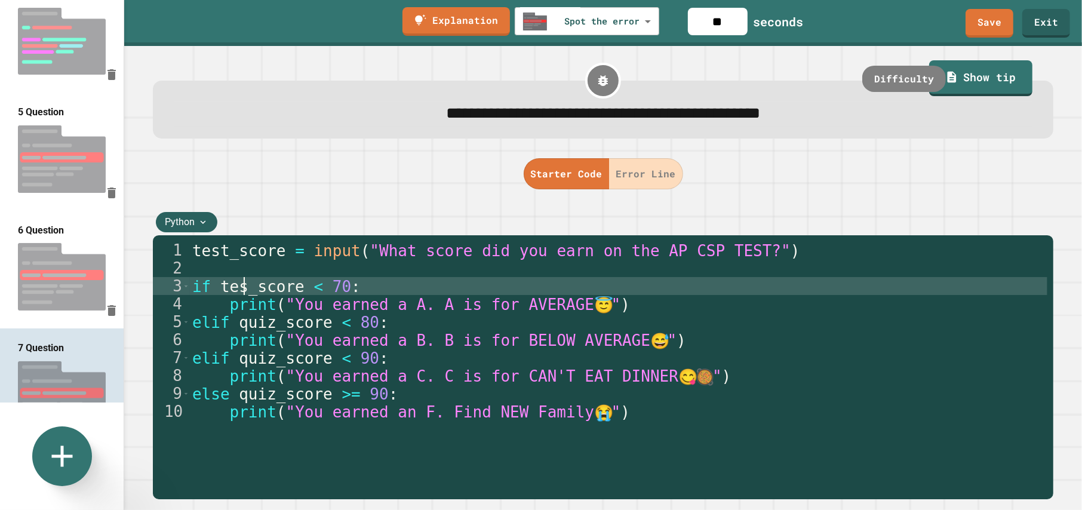
scroll to position [0, 2]
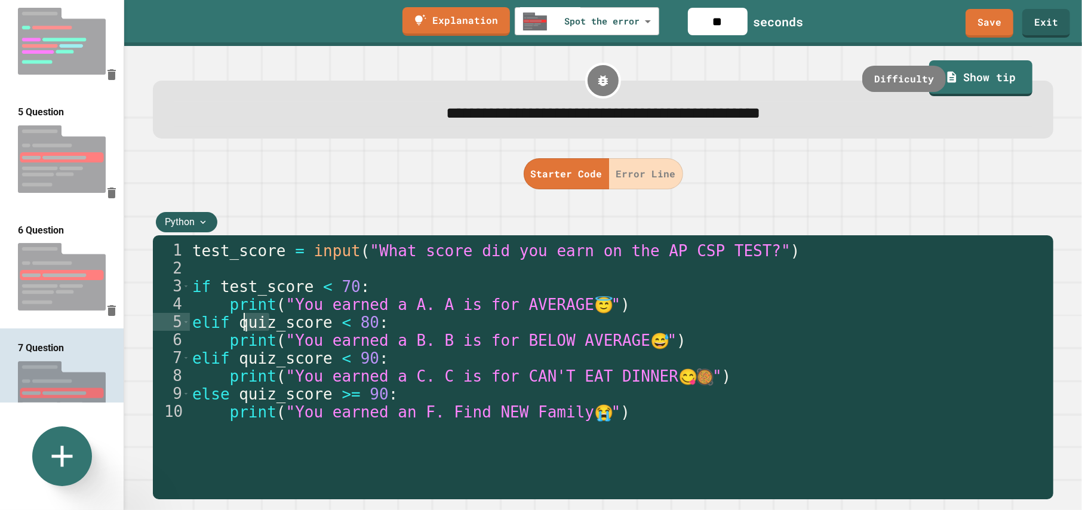
drag, startPoint x: 269, startPoint y: 327, endPoint x: 239, endPoint y: 329, distance: 29.4
click at [239, 329] on div "test_score = input ( "What score did you earn on the AP CSP TEST?" ) if test_sc…" at bounding box center [618, 375] width 857 height 269
click at [256, 327] on div "test_score = input ( "What score did you earn on the AP CSP TEST?" ) if test_sc…" at bounding box center [618, 357] width 857 height 233
drag, startPoint x: 267, startPoint y: 325, endPoint x: 238, endPoint y: 328, distance: 28.8
click at [238, 328] on div "test_score = input ( "What score did you earn on the AP CSP TEST?" ) if test_sc…" at bounding box center [618, 375] width 857 height 269
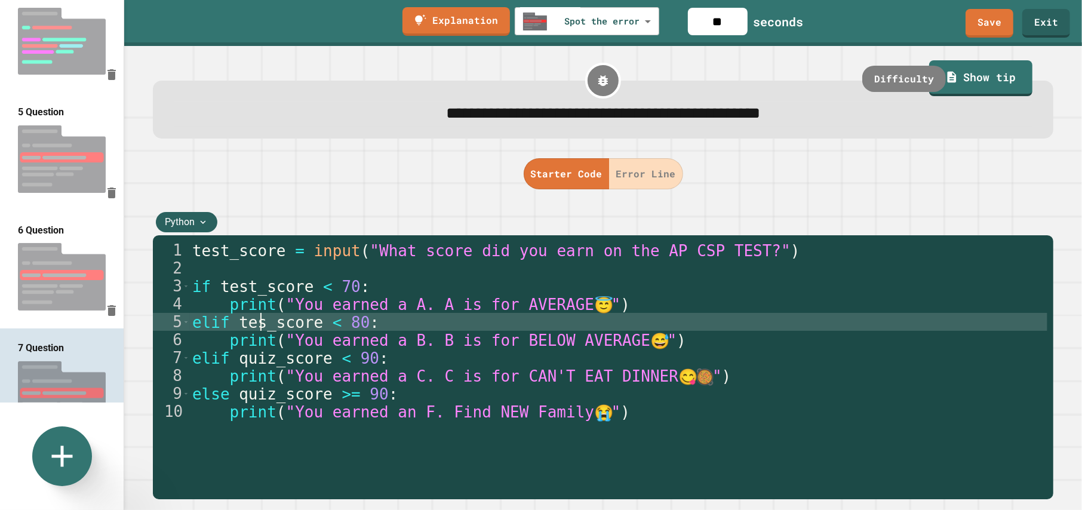
scroll to position [0, 3]
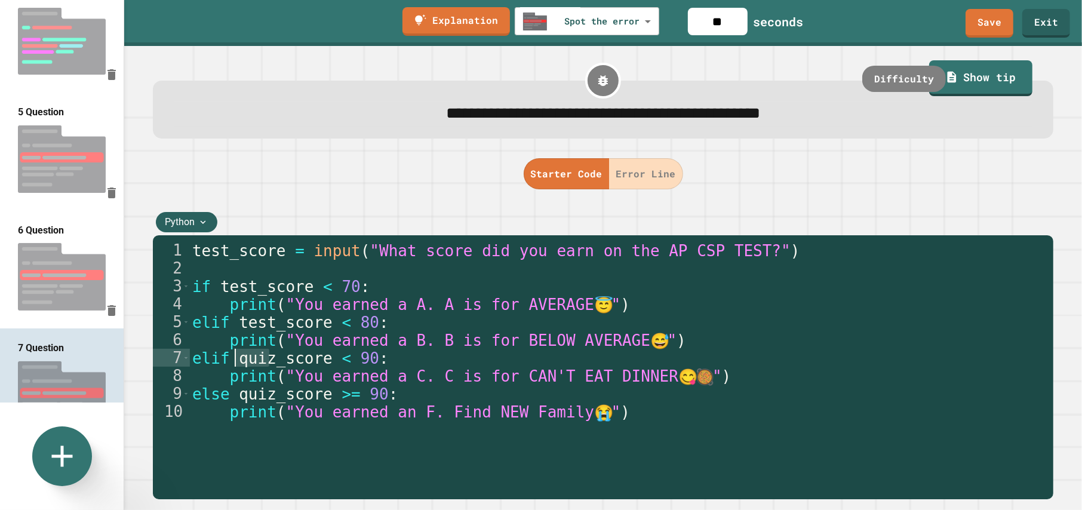
drag, startPoint x: 266, startPoint y: 362, endPoint x: 233, endPoint y: 362, distance: 32.8
click at [233, 362] on div "test_score = input ( "What score did you earn on the AP CSP TEST?" ) if test_sc…" at bounding box center [618, 375] width 857 height 269
drag, startPoint x: 268, startPoint y: 394, endPoint x: 239, endPoint y: 395, distance: 29.3
click at [239, 395] on div "test_score = input ( "What score did you earn on the AP CSP TEST?" ) if test_sc…" at bounding box center [618, 375] width 857 height 269
drag, startPoint x: 346, startPoint y: 287, endPoint x: 312, endPoint y: 290, distance: 34.8
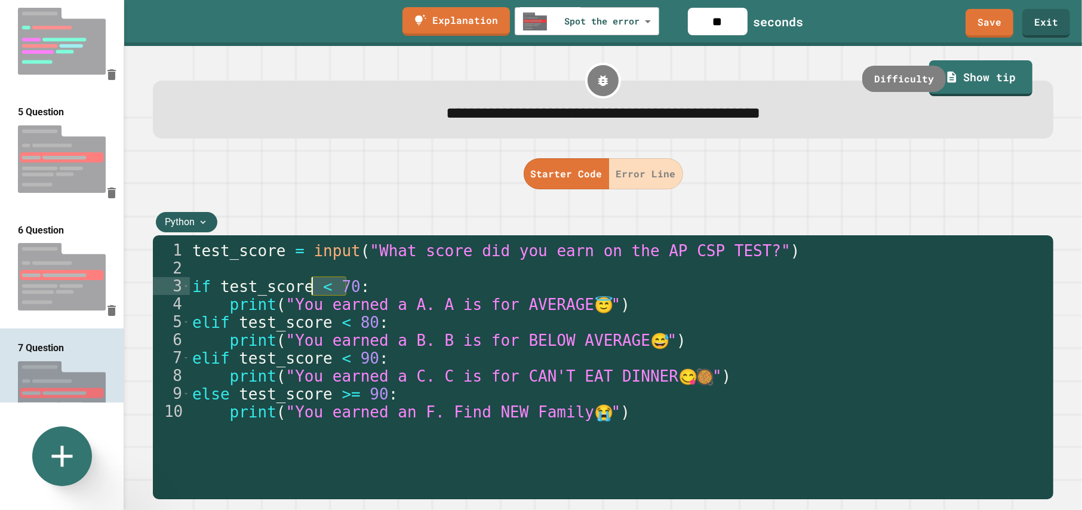
click at [312, 290] on div "test_score = input ( "What score did you earn on the AP CSP TEST?" ) if test_sc…" at bounding box center [618, 375] width 857 height 269
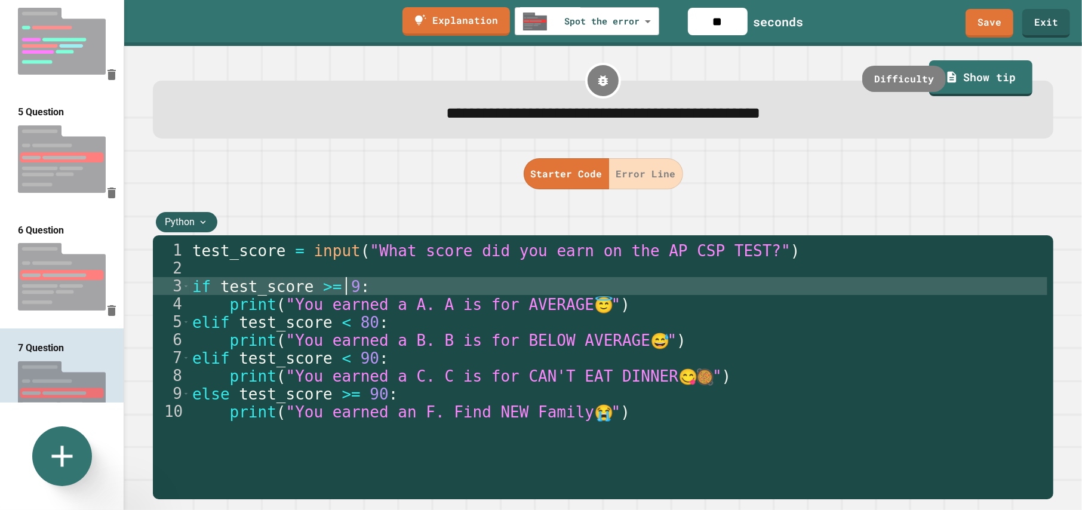
scroll to position [0, 5]
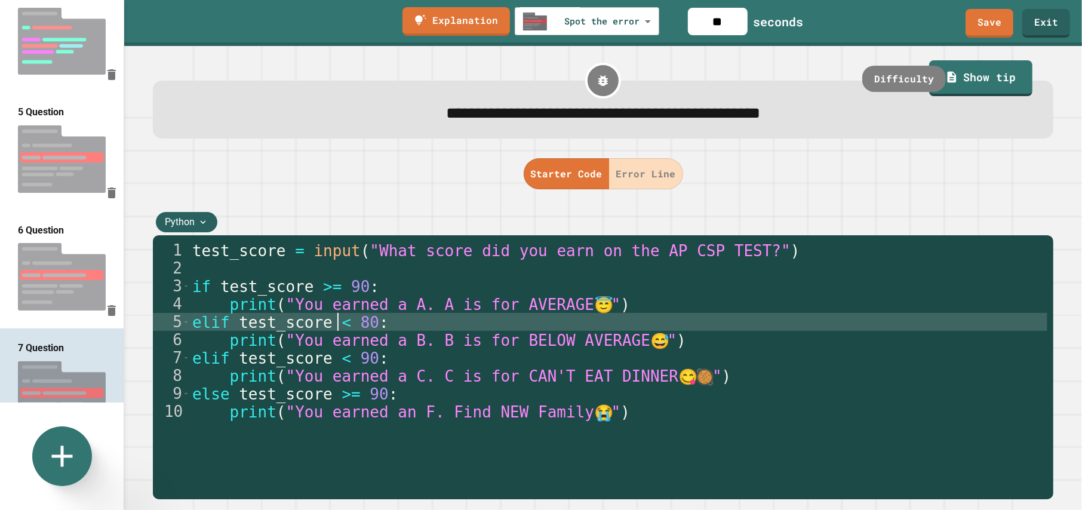
click at [333, 324] on div "test_score = input ( "What score did you earn on the AP CSP TEST?" ) if test_sc…" at bounding box center [618, 375] width 857 height 269
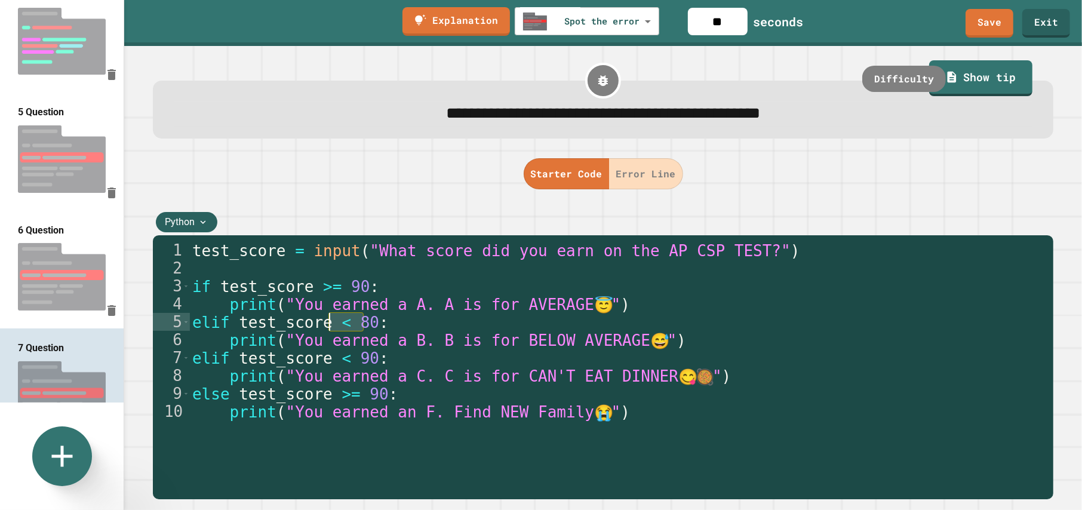
drag, startPoint x: 334, startPoint y: 324, endPoint x: 327, endPoint y: 324, distance: 7.8
click at [327, 324] on div "test_score = input ( "What score did you earn on the AP CSP TEST?" ) if test_sc…" at bounding box center [618, 375] width 857 height 269
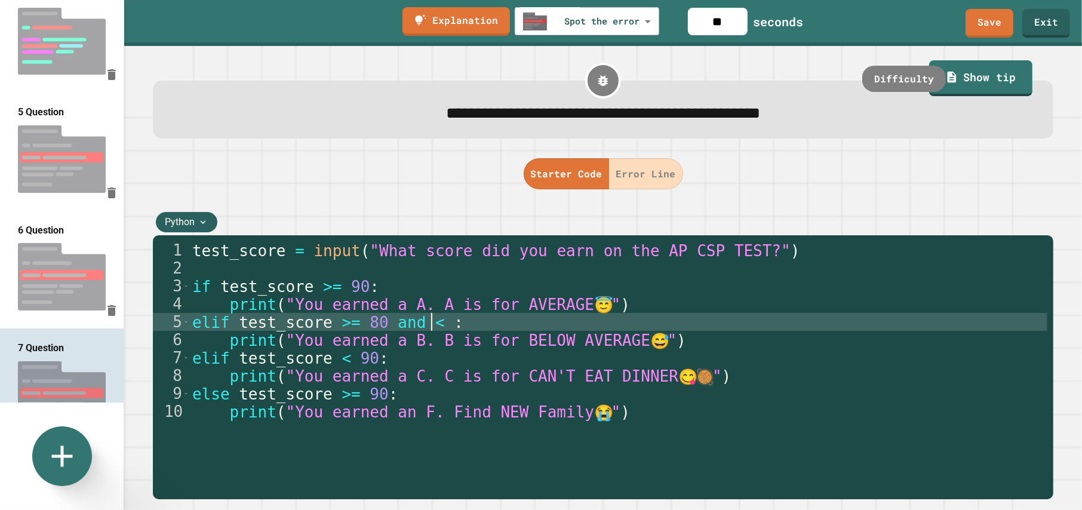
scroll to position [0, 10]
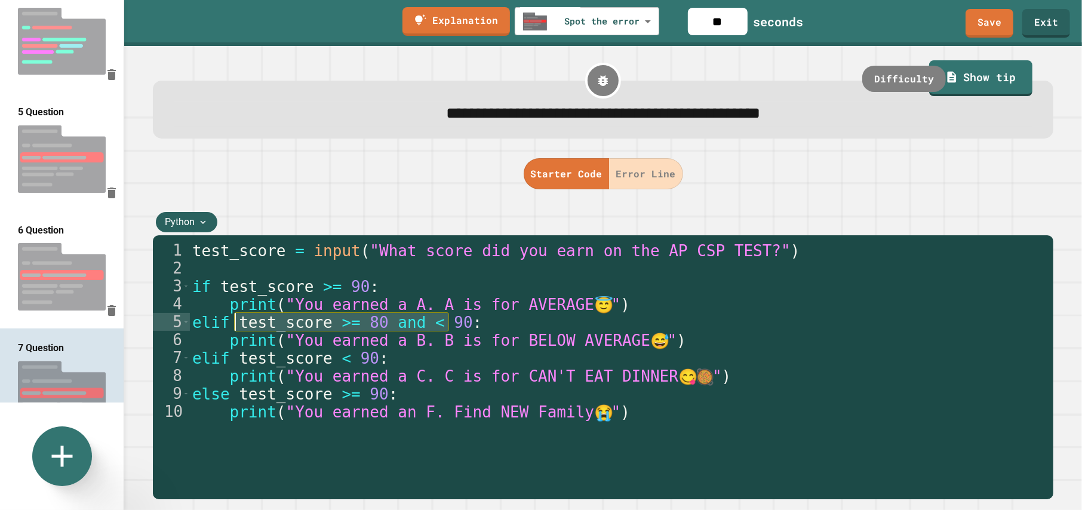
drag, startPoint x: 445, startPoint y: 327, endPoint x: 238, endPoint y: 325, distance: 206.6
click at [237, 326] on div "test_score = input ( "What score did you earn on the AP CSP TEST?" ) if test_sc…" at bounding box center [618, 375] width 857 height 269
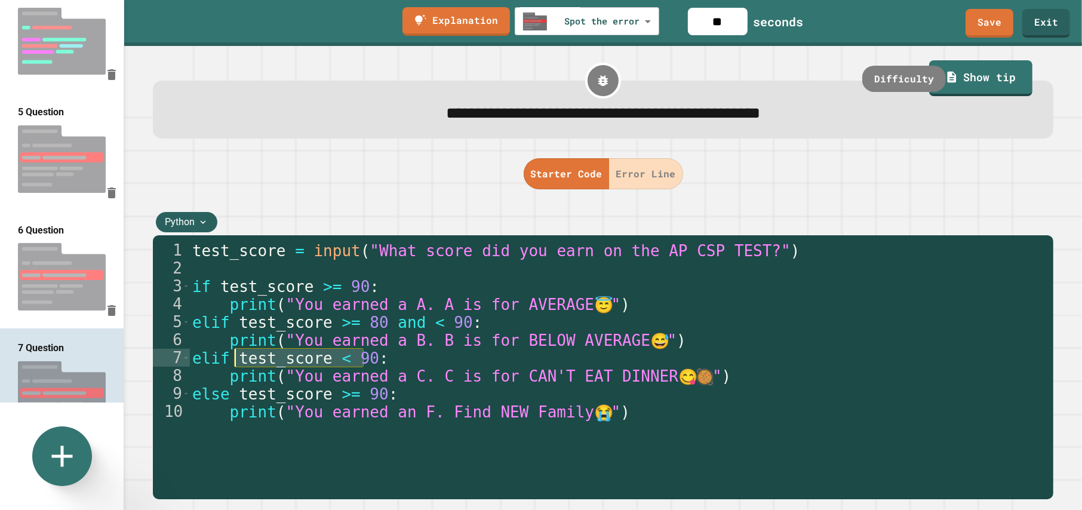
drag, startPoint x: 363, startPoint y: 360, endPoint x: 236, endPoint y: 361, distance: 127.2
click at [236, 361] on div "test_score = input ( "What score did you earn on the AP CSP TEST?" ) if test_sc…" at bounding box center [618, 375] width 857 height 269
paste textarea "**********"
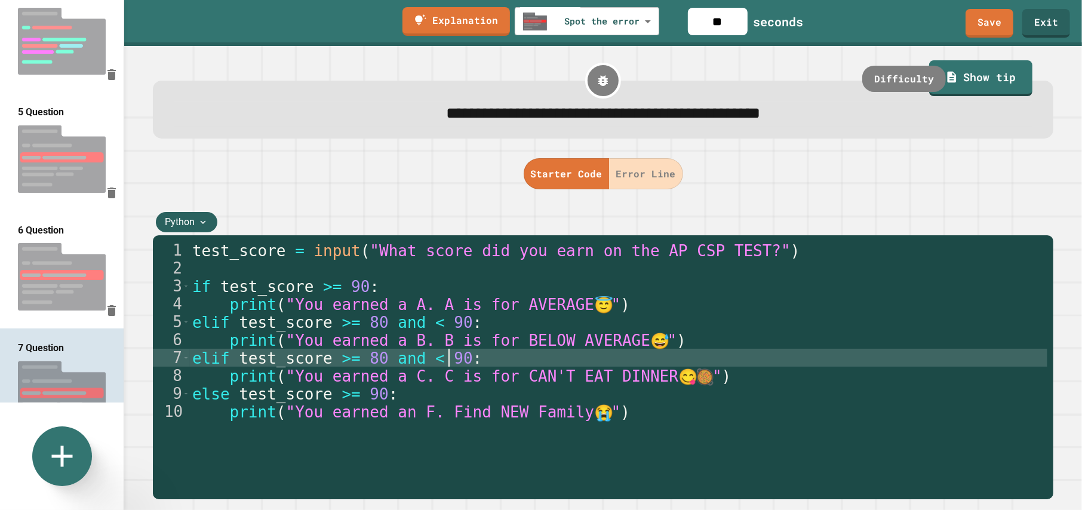
click at [412, 362] on div "test_score = input ( "What score did you earn on the AP CSP TEST?" ) if test_sc…" at bounding box center [618, 375] width 857 height 269
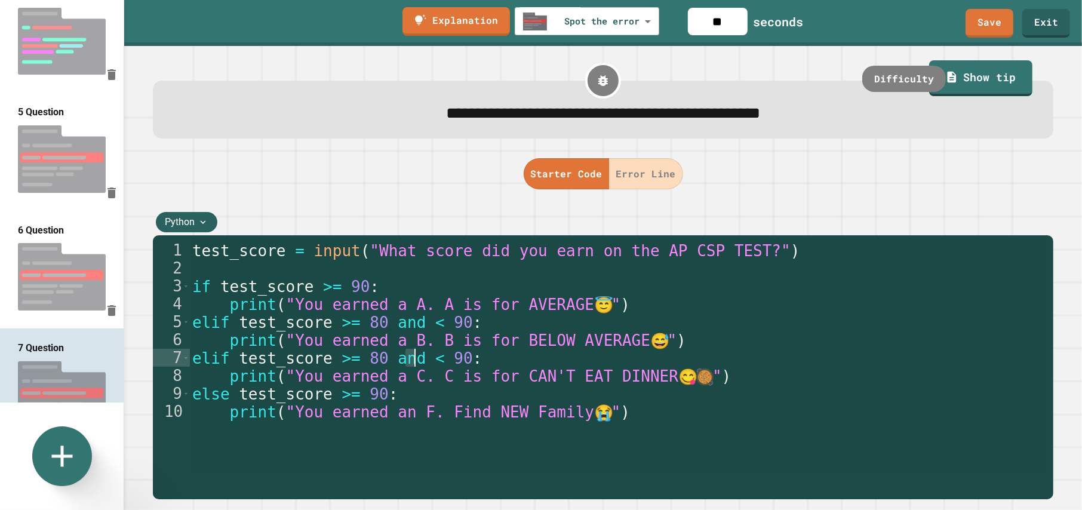
click at [414, 361] on div "test_score = input ( "What score did you earn on the AP CSP TEST?" ) if test_sc…" at bounding box center [618, 357] width 857 height 233
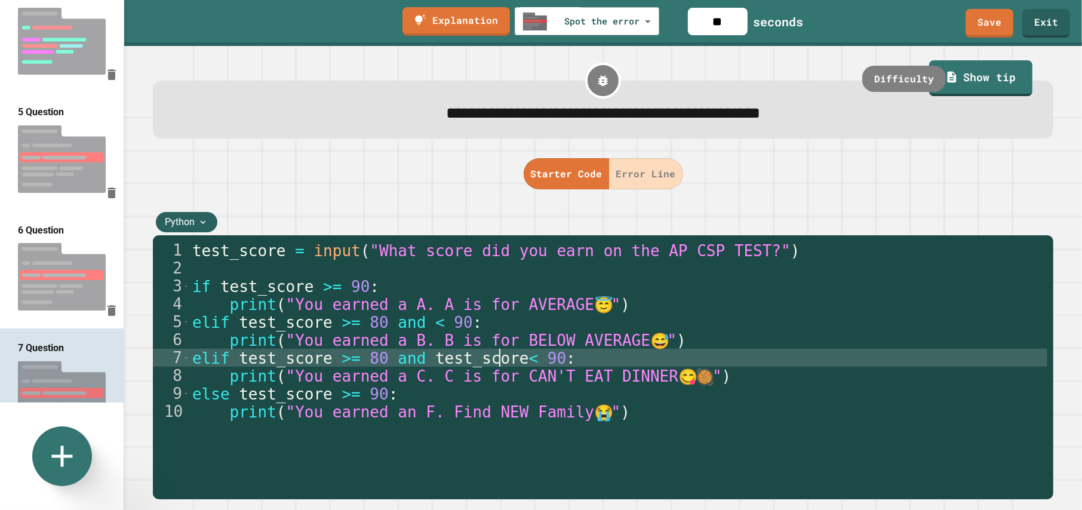
scroll to position [0, 12]
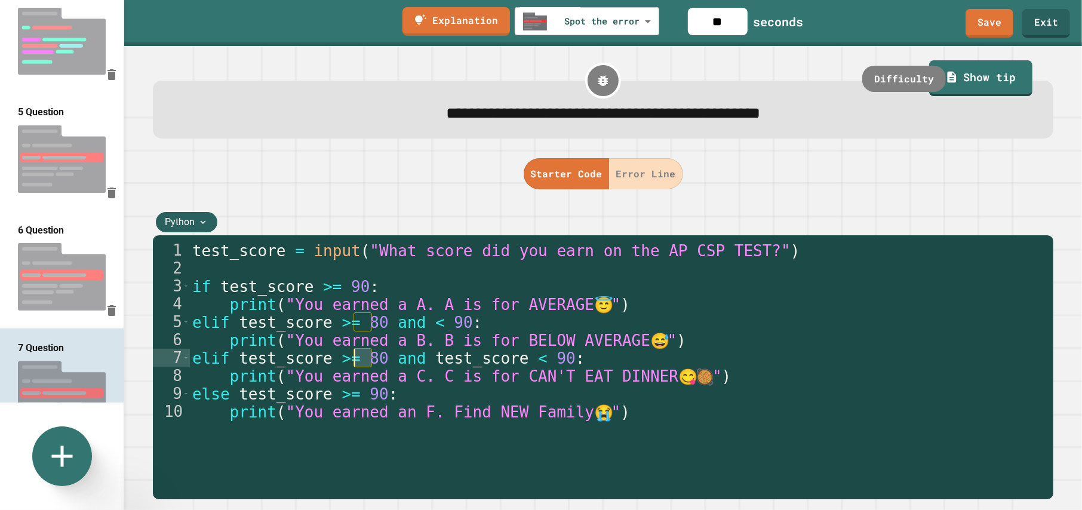
drag, startPoint x: 362, startPoint y: 361, endPoint x: 350, endPoint y: 361, distance: 11.4
click at [350, 361] on div "test_score = input ( "What score did you earn on the AP CSP TEST?" ) if test_sc…" at bounding box center [618, 375] width 857 height 269
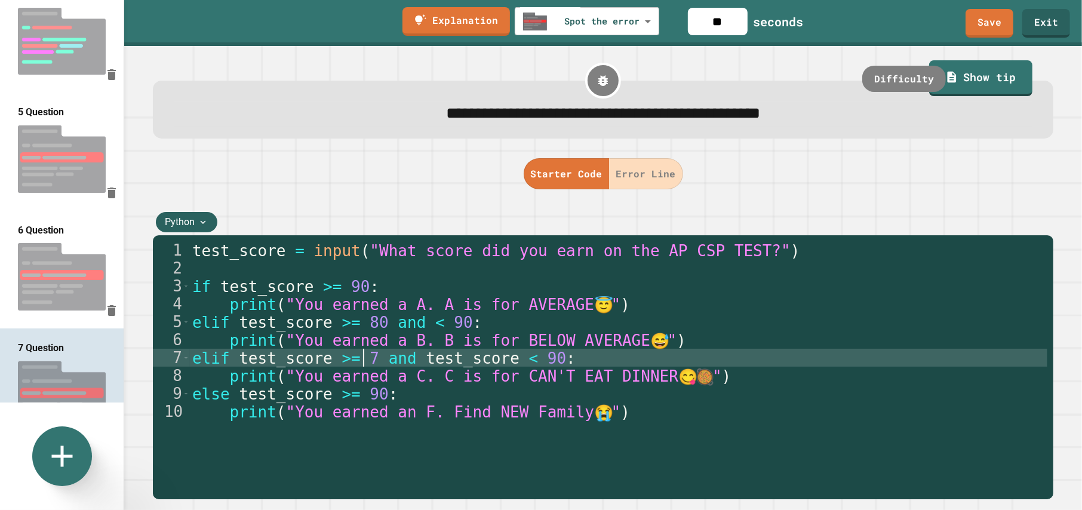
scroll to position [0, 7]
click at [536, 360] on div "test_score = input ( "What score did you earn on the AP CSP TEST?" ) if test_sc…" at bounding box center [618, 375] width 857 height 269
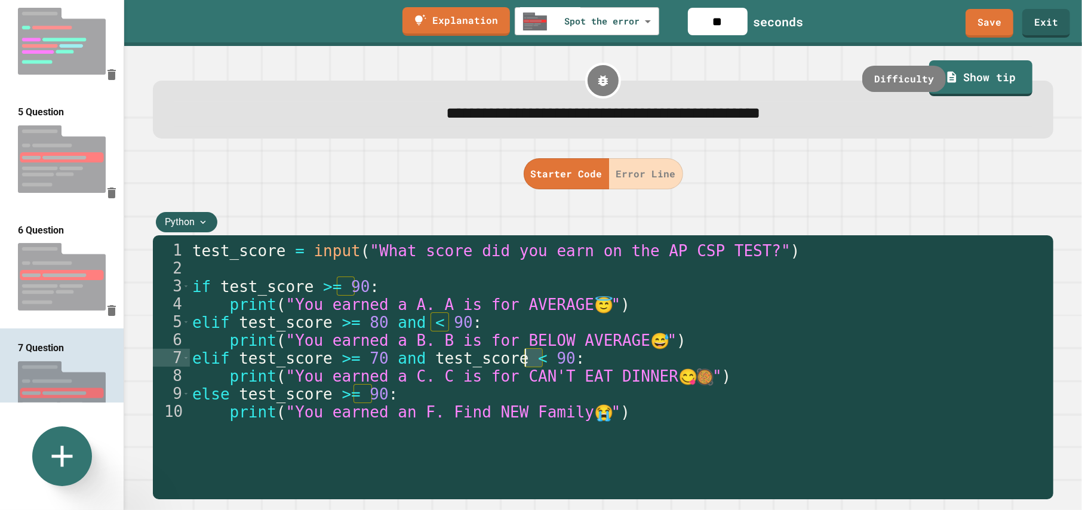
drag, startPoint x: 538, startPoint y: 360, endPoint x: 522, endPoint y: 359, distance: 15.6
click at [522, 359] on div "test_score = input ( "What score did you earn on the AP CSP TEST?" ) if test_sc…" at bounding box center [618, 375] width 857 height 269
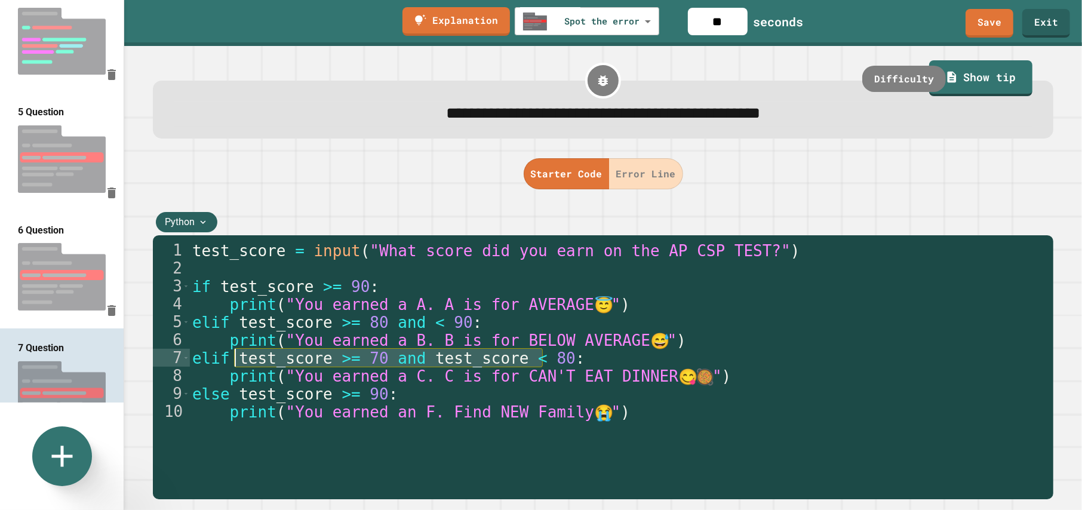
drag, startPoint x: 543, startPoint y: 356, endPoint x: 236, endPoint y: 367, distance: 307.1
click at [236, 367] on div "test_score = input ( "What score did you earn on the AP CSP TEST?" ) if test_sc…" at bounding box center [618, 375] width 857 height 269
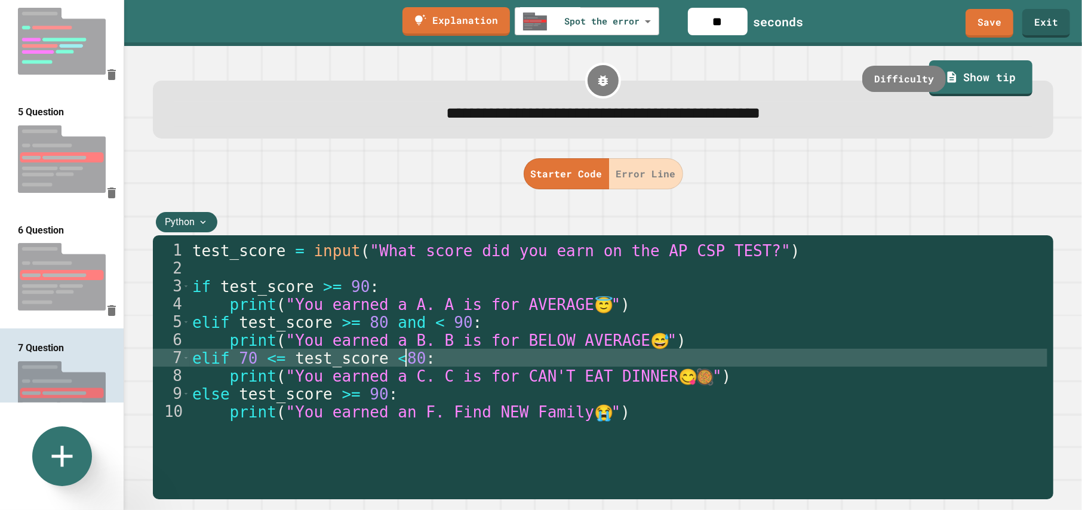
scroll to position [0, 8]
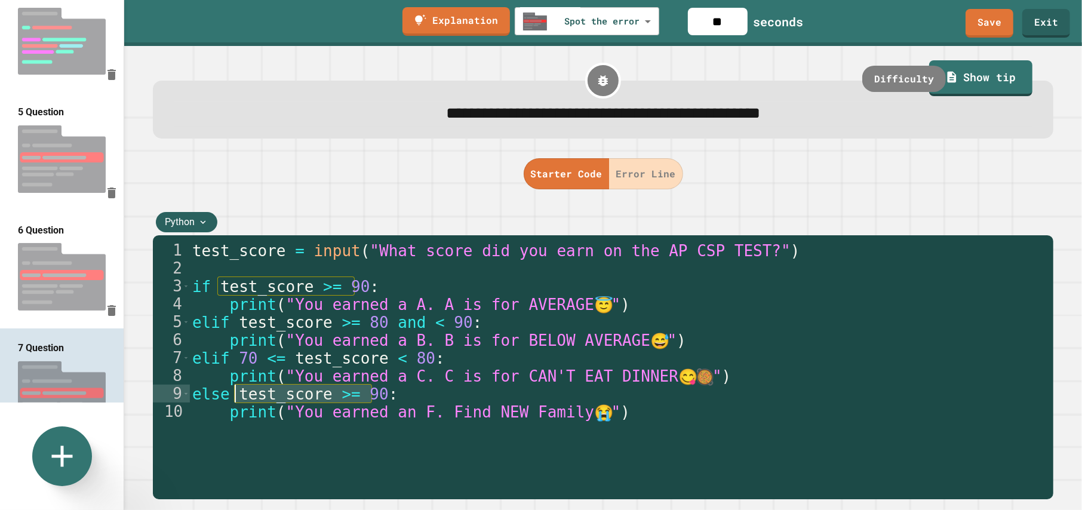
drag, startPoint x: 371, startPoint y: 396, endPoint x: 239, endPoint y: 398, distance: 132.6
click at [239, 398] on div "test_score = input ( "What score did you earn on the AP CSP TEST?" ) if test_sc…" at bounding box center [618, 375] width 857 height 269
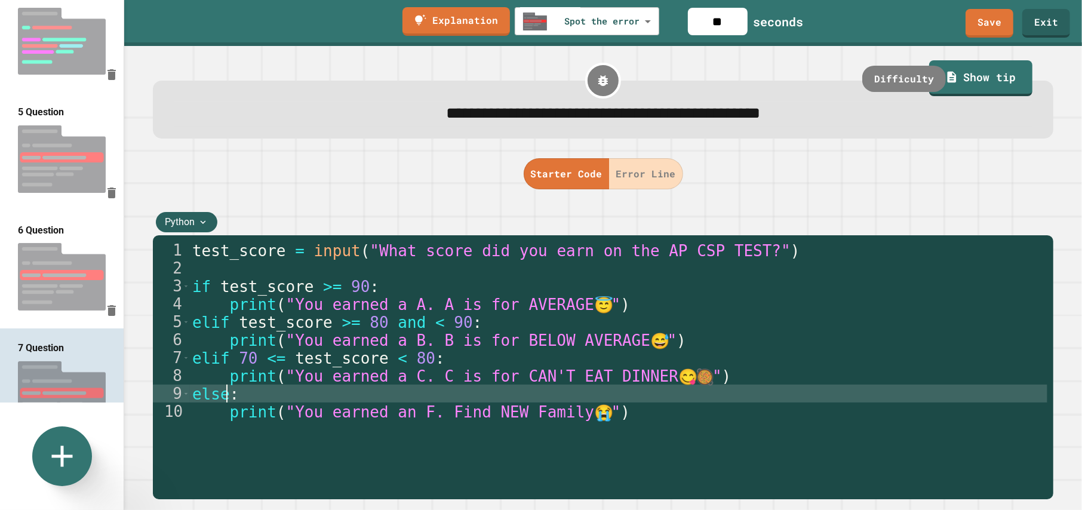
scroll to position [0, 1]
click at [662, 415] on div "test_score = input ( "What score did you earn on the AP CSP TEST?" ) if test_sc…" at bounding box center [618, 375] width 857 height 269
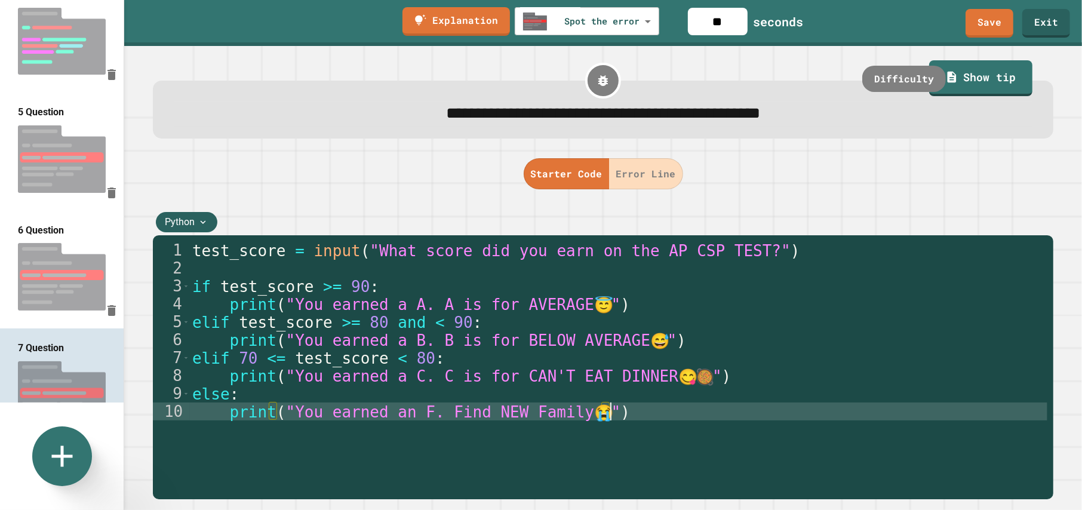
type textarea "**********"
click at [634, 166] on button "Error Line" at bounding box center [646, 173] width 74 height 31
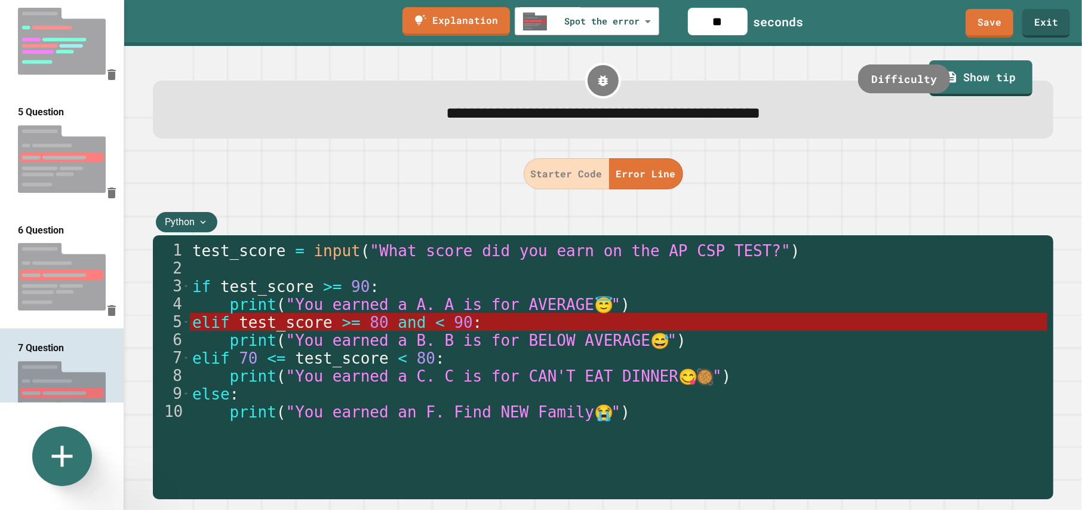
click at [906, 75] on div "Difficulty" at bounding box center [904, 78] width 92 height 29
click at [896, 80] on div "easy" at bounding box center [922, 78] width 53 height 29
click at [907, 80] on div "medium" at bounding box center [916, 78] width 66 height 29
click at [905, 80] on div "hard" at bounding box center [922, 78] width 53 height 29
click at [71, 242] on img at bounding box center [62, 276] width 124 height 79
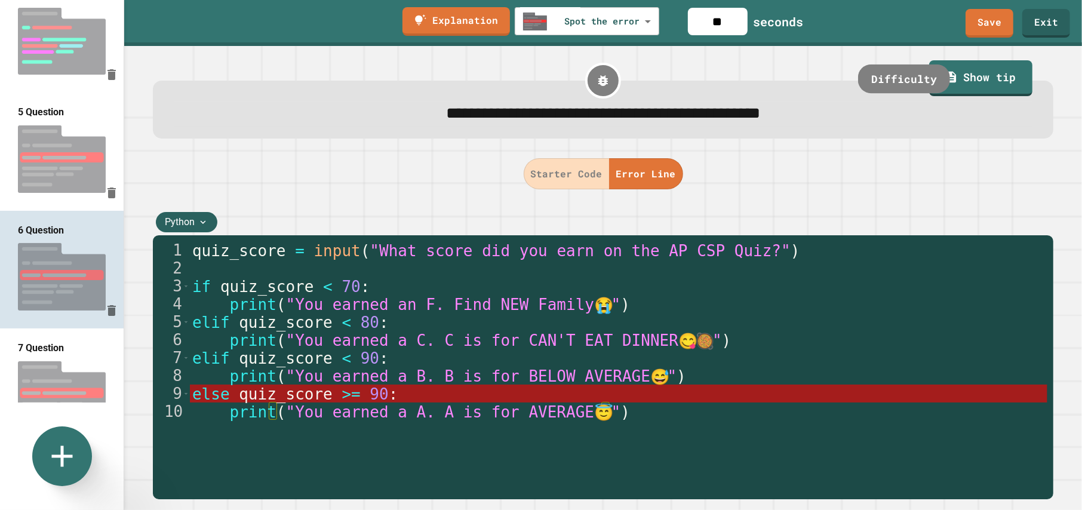
click at [884, 85] on div "Difficulty" at bounding box center [904, 78] width 92 height 29
click at [64, 355] on img at bounding box center [62, 394] width 124 height 79
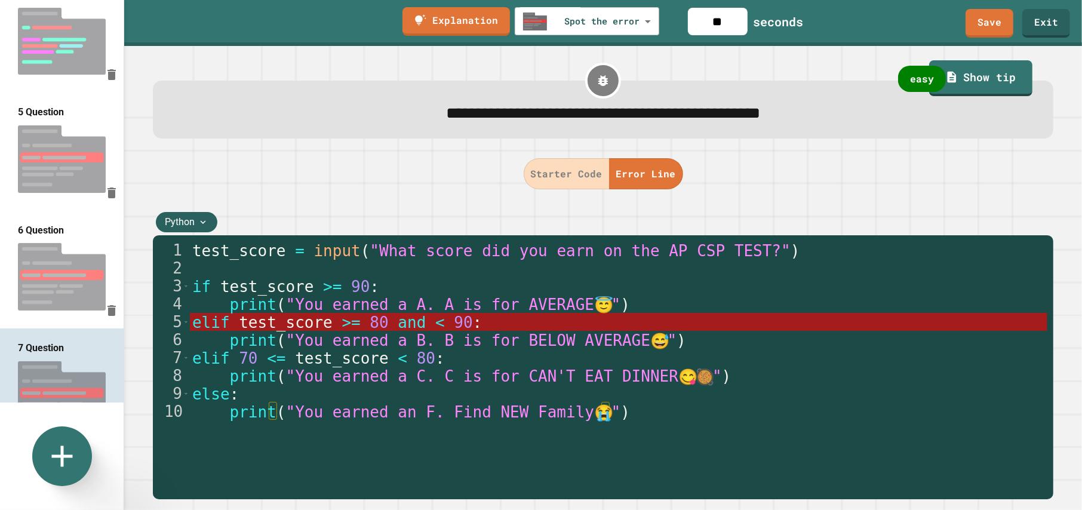
click at [43, 237] on img at bounding box center [62, 276] width 124 height 79
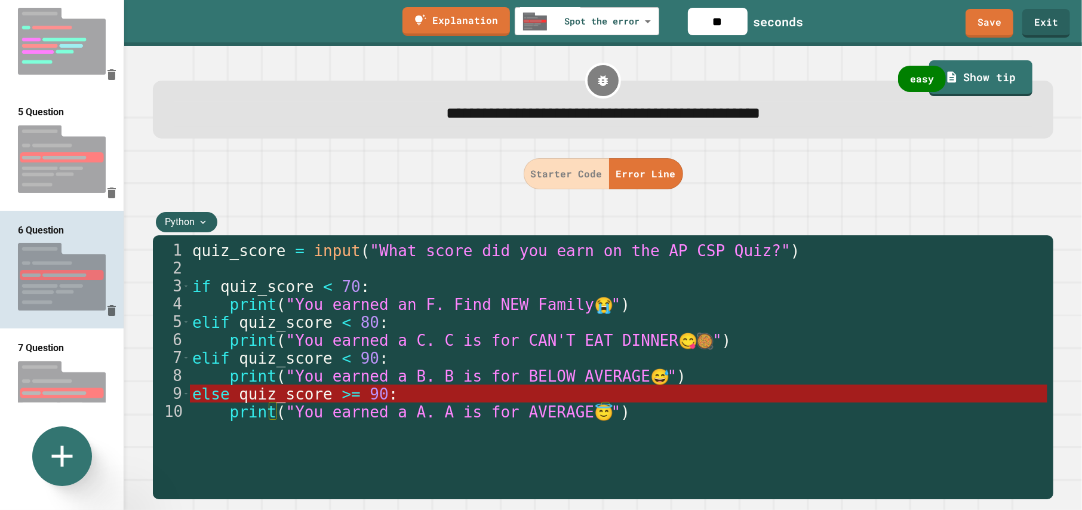
click at [55, 143] on img at bounding box center [62, 158] width 124 height 79
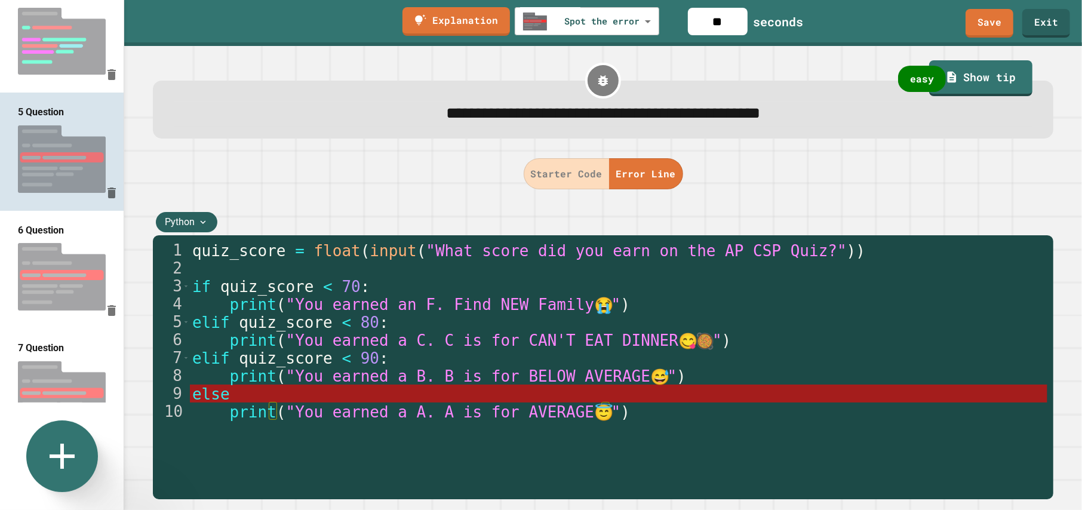
click at [66, 448] on icon at bounding box center [62, 456] width 43 height 43
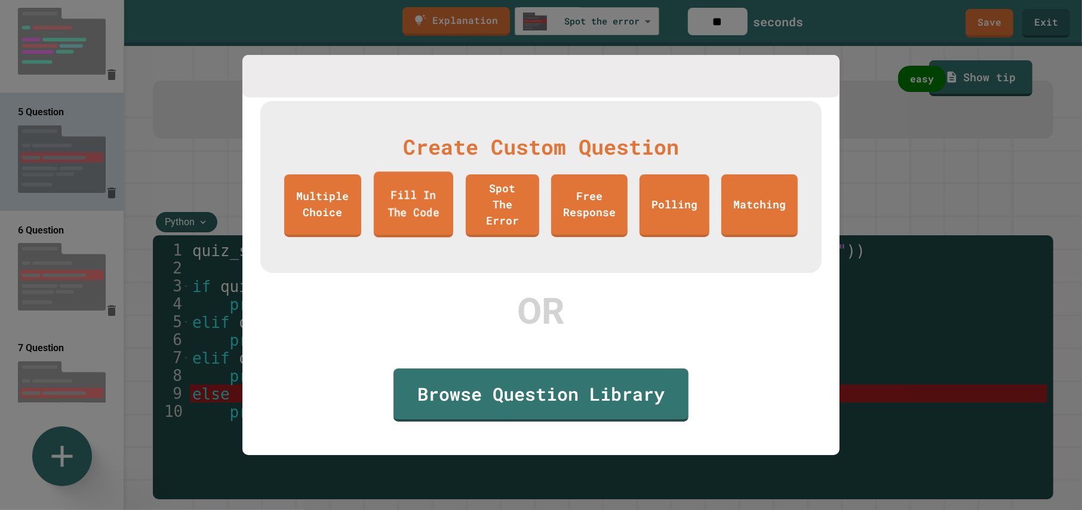
click at [406, 206] on link "Fill In The Code" at bounding box center [413, 204] width 79 height 66
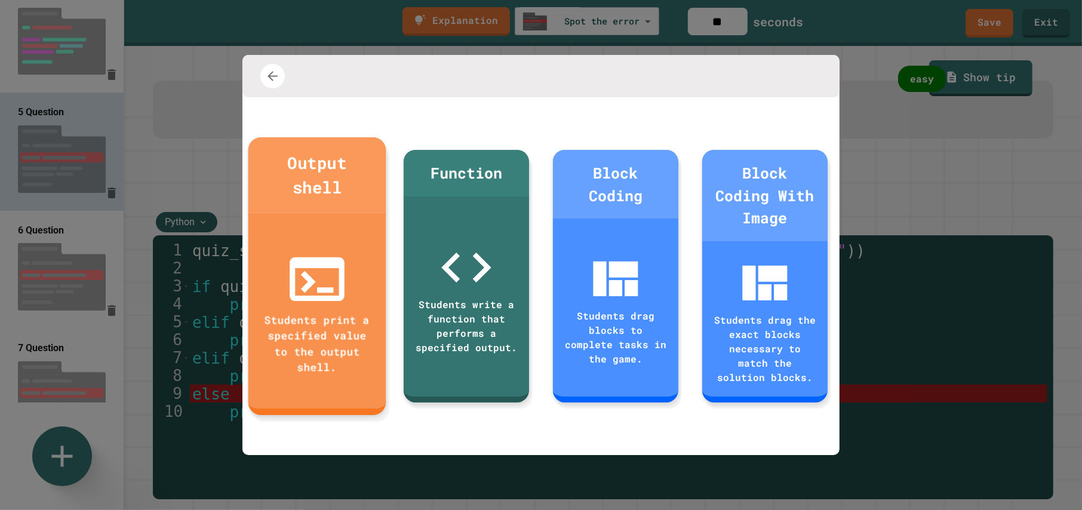
click at [349, 236] on div "Students print a specified value to the output shell." at bounding box center [317, 310] width 138 height 195
type input "**********"
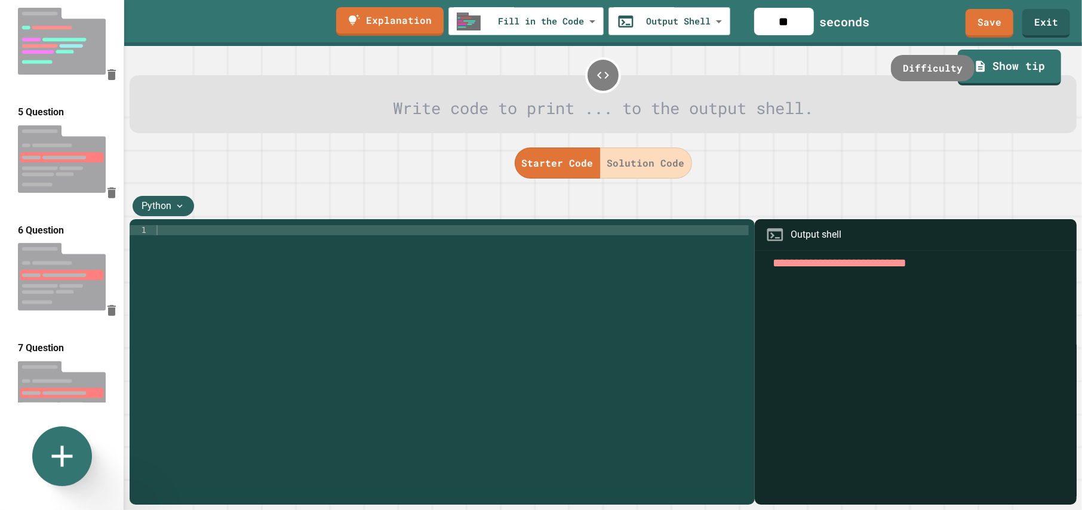
scroll to position [490, 0]
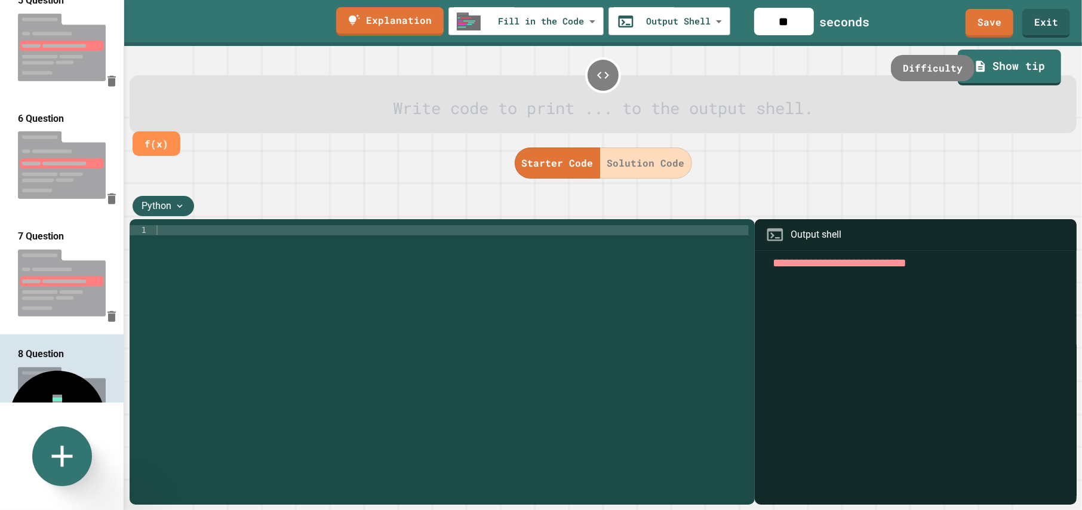
click at [566, 116] on div at bounding box center [603, 108] width 905 height 25
click at [519, 116] on div at bounding box center [603, 108] width 905 height 25
click at [533, 275] on div at bounding box center [451, 367] width 595 height 284
click at [627, 162] on button "Solution Code" at bounding box center [646, 162] width 92 height 31
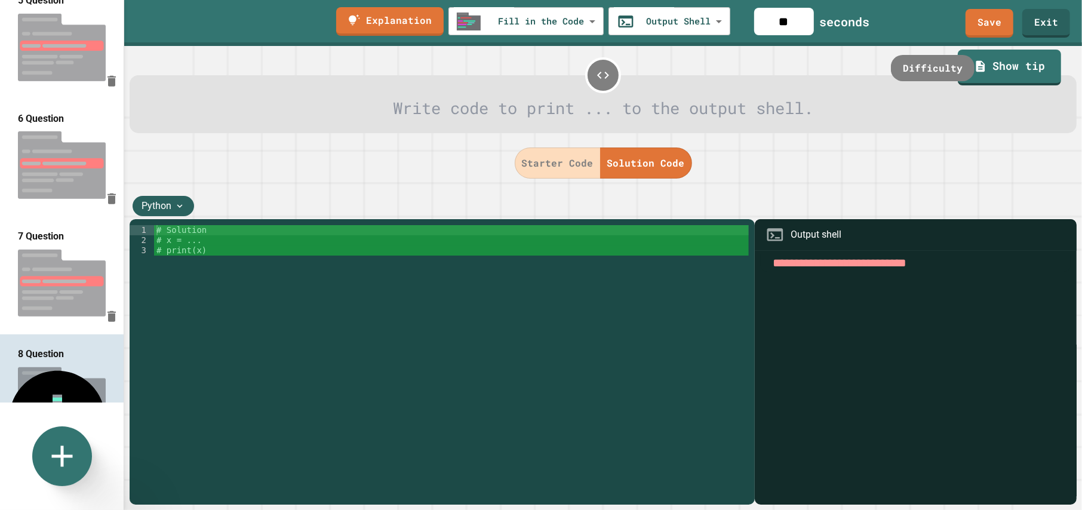
click at [579, 167] on button "Starter Code" at bounding box center [558, 162] width 86 height 31
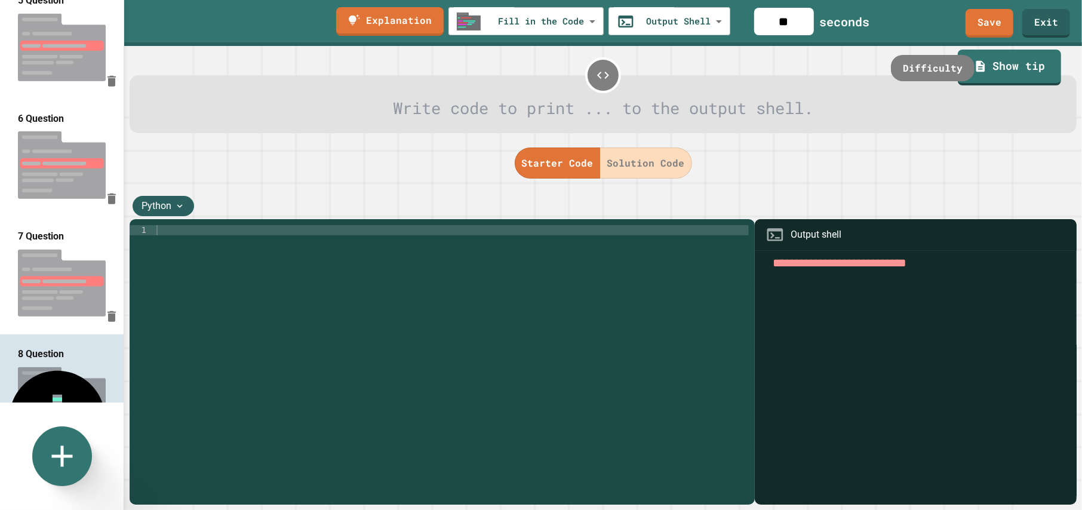
type button "starter-code"
click at [260, 263] on div at bounding box center [451, 367] width 595 height 284
type textarea "*"
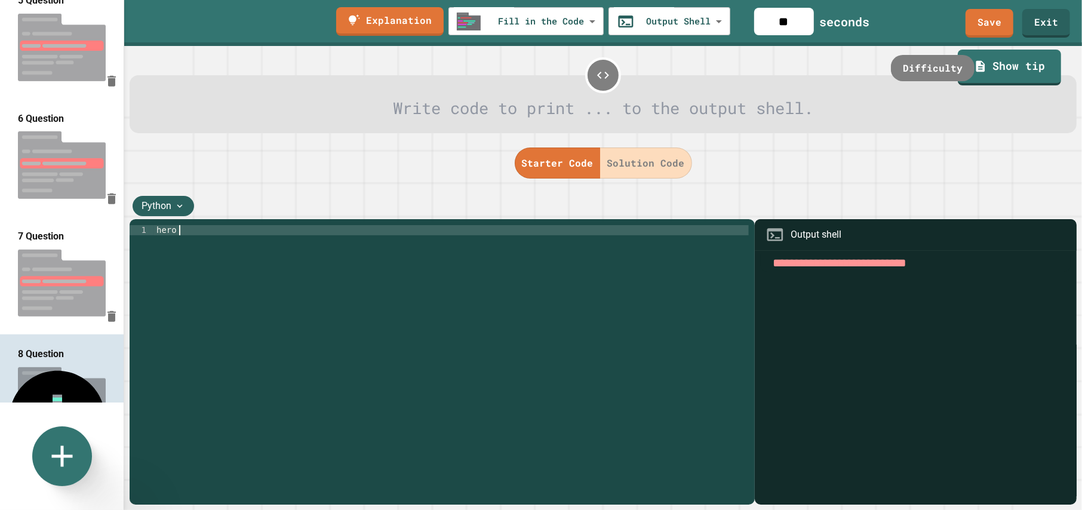
drag, startPoint x: 182, startPoint y: 235, endPoint x: 189, endPoint y: 235, distance: 6.6
click at [189, 235] on div "hero" at bounding box center [451, 367] width 595 height 284
type textarea "*"
click at [159, 232] on div "teachers = [ "Mr. Nguyen" , "Mrs. Calhoun" , ]" at bounding box center [451, 367] width 595 height 284
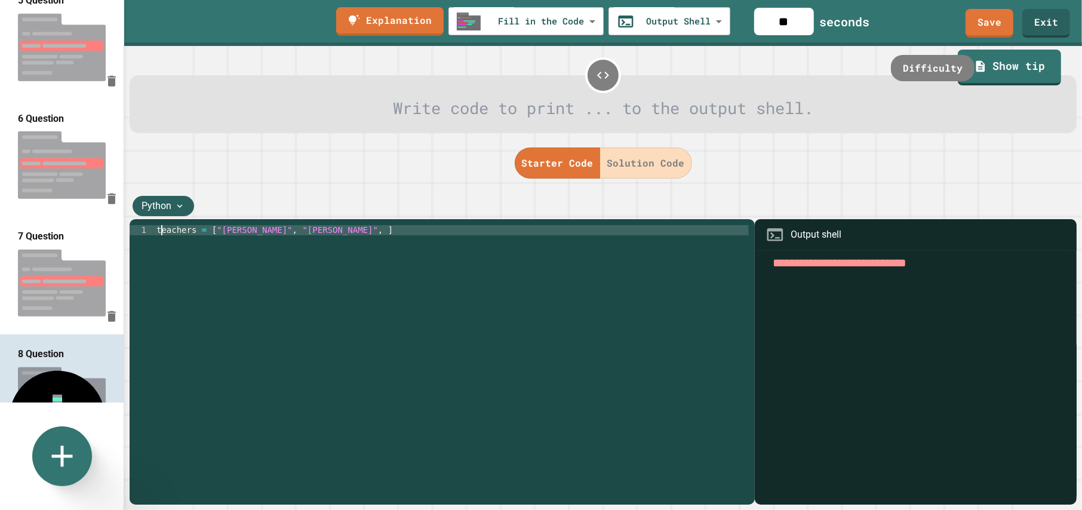
click at [157, 232] on div "teachers = [ "Mr. Nguyen" , "Mrs. Calhoun" , ]" at bounding box center [451, 367] width 595 height 284
click at [402, 233] on div "apcsp_teachers = [ "Mr. Nguyen" , "Mrs. Calhoun" , ]" at bounding box center [451, 367] width 595 height 284
click at [374, 230] on div "apcsp_teachers = [ "Mr. Nguyen" , "Mrs. Calhoun" , ]" at bounding box center [451, 367] width 595 height 284
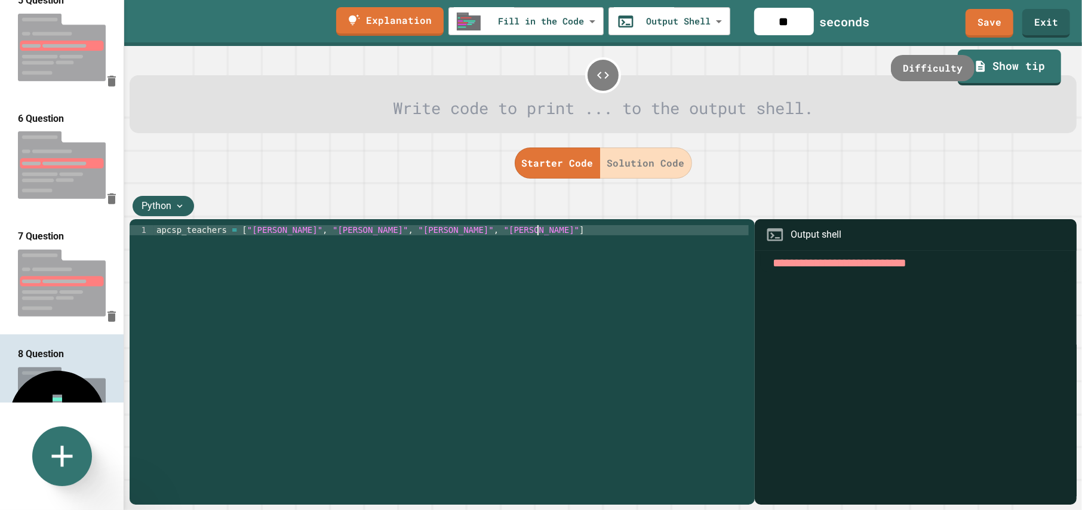
click at [540, 235] on div "apcsp_teachers = [ "Mr. Nguyen" , "Mrs. Calhoun" , "Mr. Roberts" , "Mr. Holmes-…" at bounding box center [451, 367] width 595 height 284
click at [539, 232] on div "apcsp_teachers = [ "Mr. Nguyen" , "Mrs. Calhoun" , "Mr. Roberts" , "Mr. Holmes-…" at bounding box center [451, 367] width 595 height 284
click at [540, 232] on div "apcsp_teachers = [ "Mr. Nguyen" , "Mrs. Calhoun" , "Mr. Roberts" , "Mr. Holmes-…" at bounding box center [451, 367] width 595 height 284
click at [542, 232] on div "apcsp_teachers = [ "Mr. Nguyen" , "Mrs. Calhoun" , "Mr. Roberts" , "Mr. Holmes-…" at bounding box center [451, 367] width 595 height 284
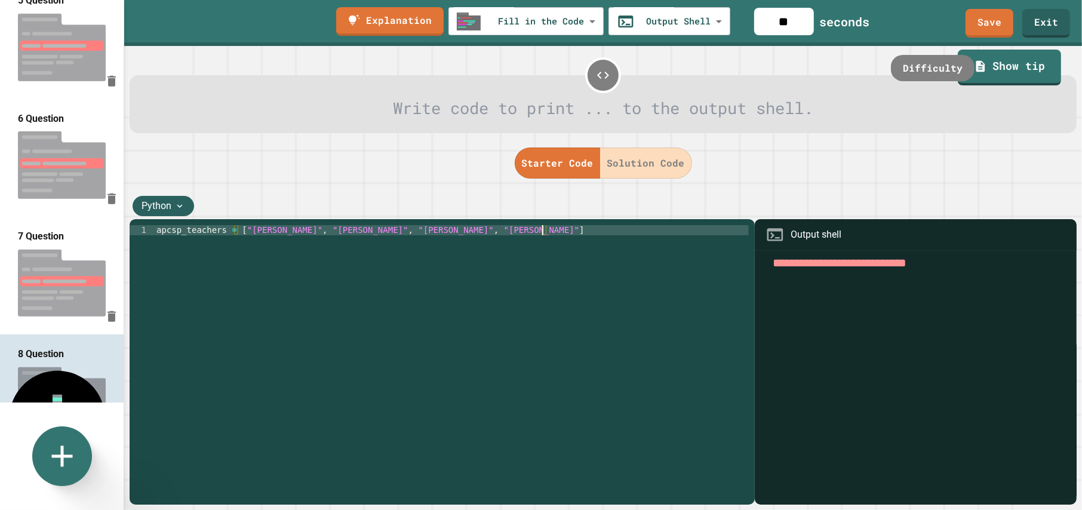
type textarea "**********"
click at [553, 230] on div "apcsp_teachers = [ "Mr. Nguyen" , "Mrs. Calhoun" , "Mr. Roberts" , "Mr. Holmes-…" at bounding box center [451, 367] width 595 height 284
click at [543, 230] on div "apcsp_teachers = [ "Mr. Nguyen" , "Mrs. Calhoun" , "Mr. Roberts" , "Mr. Holmes-…" at bounding box center [451, 367] width 595 height 284
click at [587, 257] on div "apcsp_teachers = [ "Mr. Nguyen" , "Mrs. Calhoun" , "Mr. Roberts" , "Mr. Holmes-…" at bounding box center [451, 367] width 595 height 284
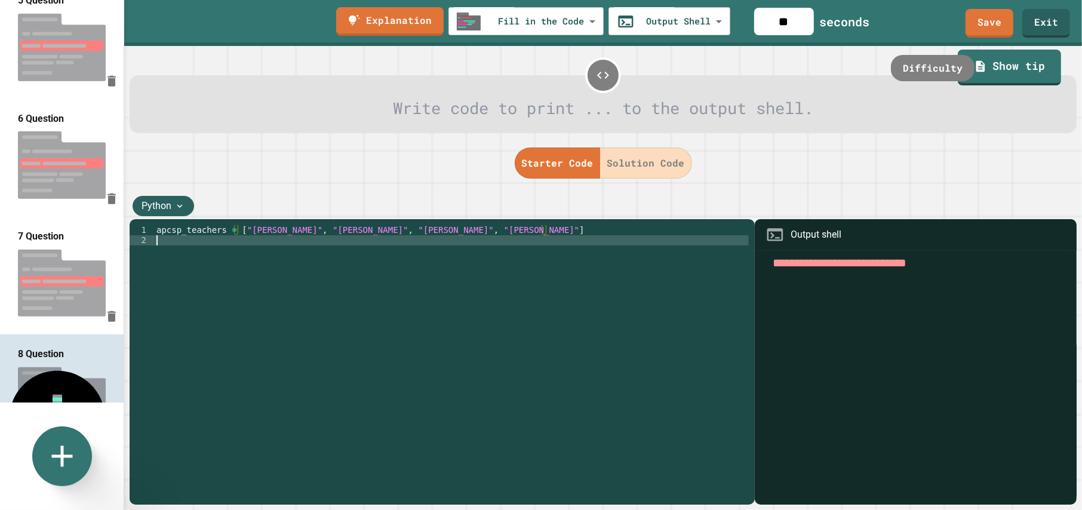
scroll to position [0, 0]
type textarea "*"
type textarea "**********"
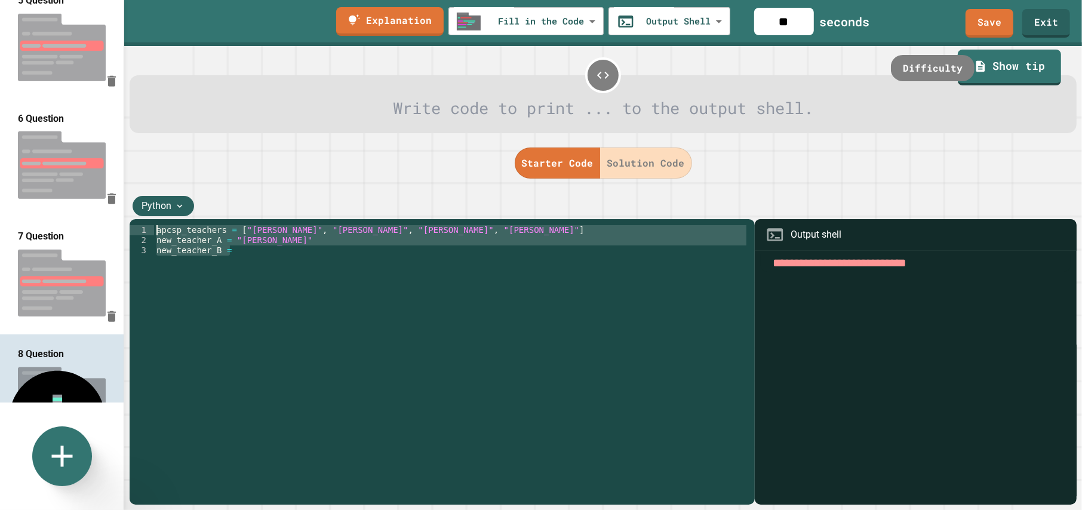
drag, startPoint x: 241, startPoint y: 254, endPoint x: 142, endPoint y: 233, distance: 100.6
click at [142, 233] on div "**********" at bounding box center [439, 357] width 619 height 264
type textarea "**********"
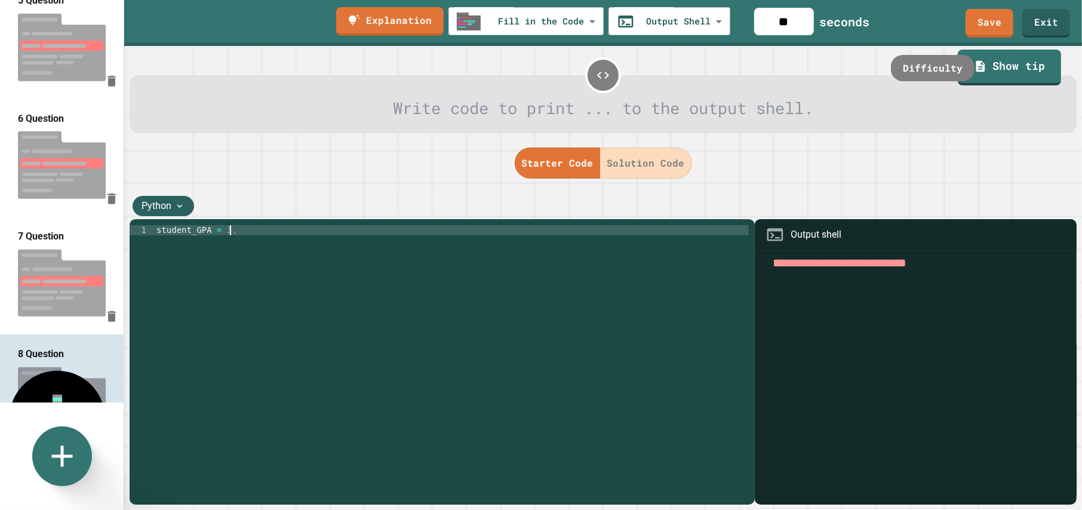
scroll to position [0, 5]
type textarea "**********"
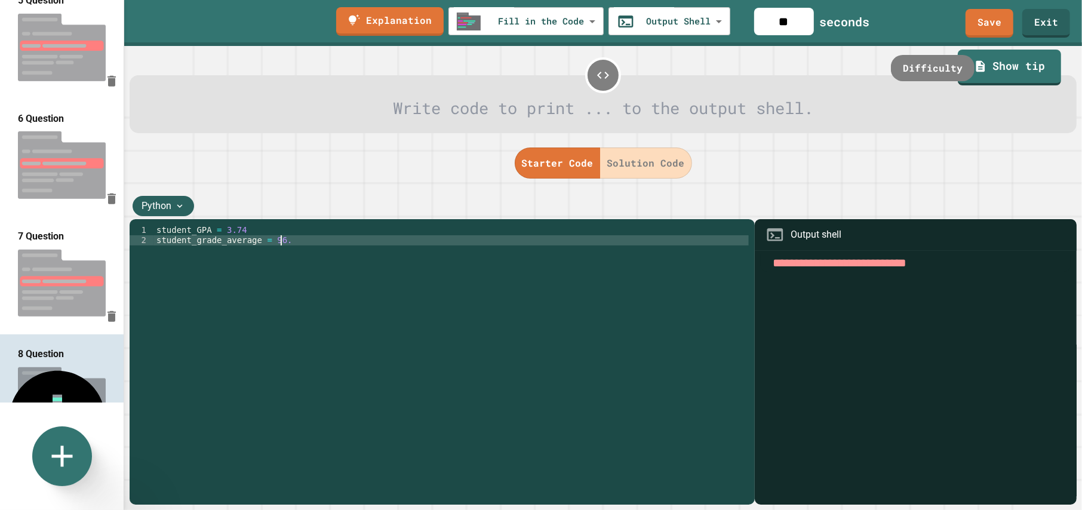
scroll to position [0, 8]
type textarea "**********"
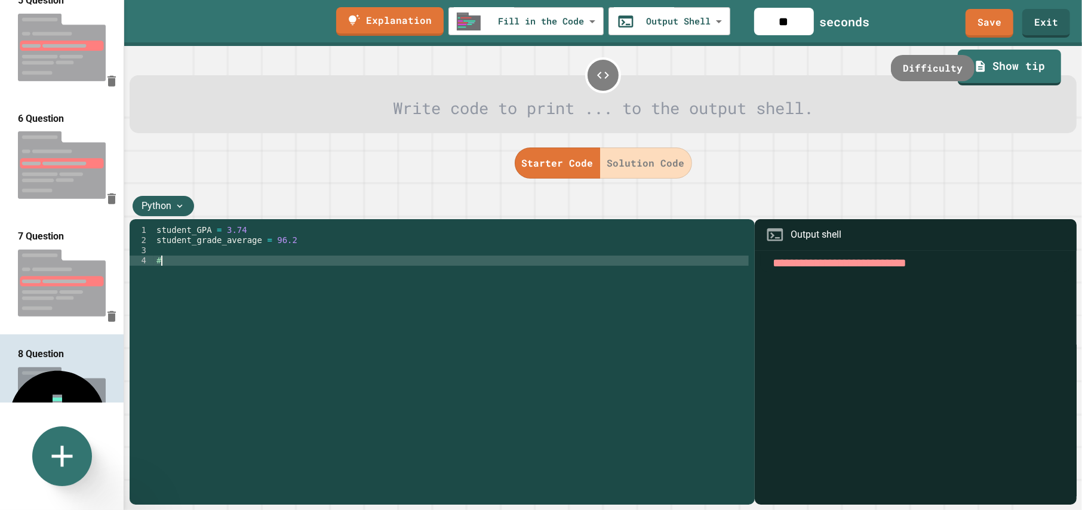
click at [199, 257] on div "student_GPA = 3.74 student_grade_average = 96.2 #" at bounding box center [451, 367] width 595 height 284
paste textarea "**"
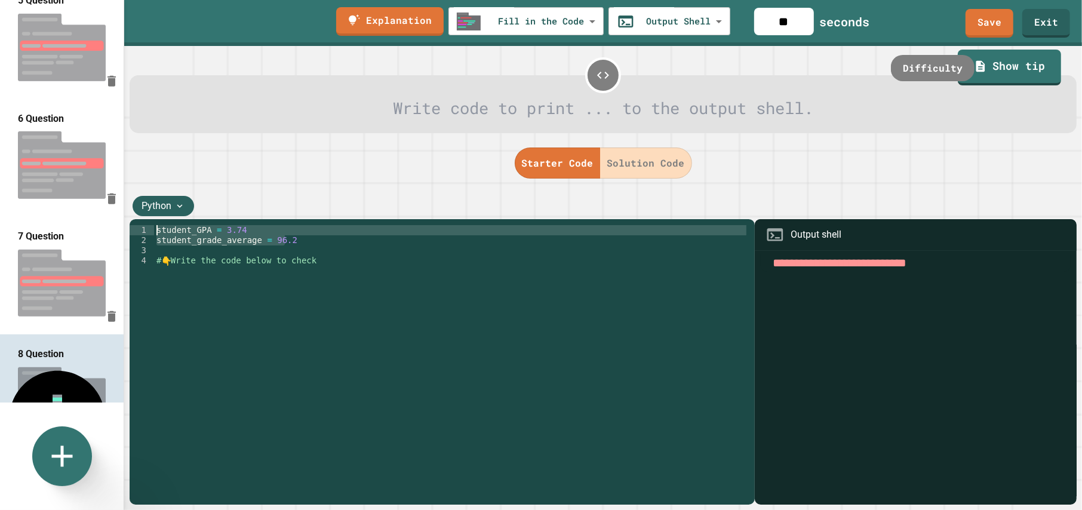
drag, startPoint x: 213, startPoint y: 234, endPoint x: 149, endPoint y: 232, distance: 63.9
click at [149, 232] on div "**********" at bounding box center [439, 357] width 619 height 264
click at [328, 264] on div "age = 16 # 👇 Write the code below to check" at bounding box center [451, 367] width 595 height 284
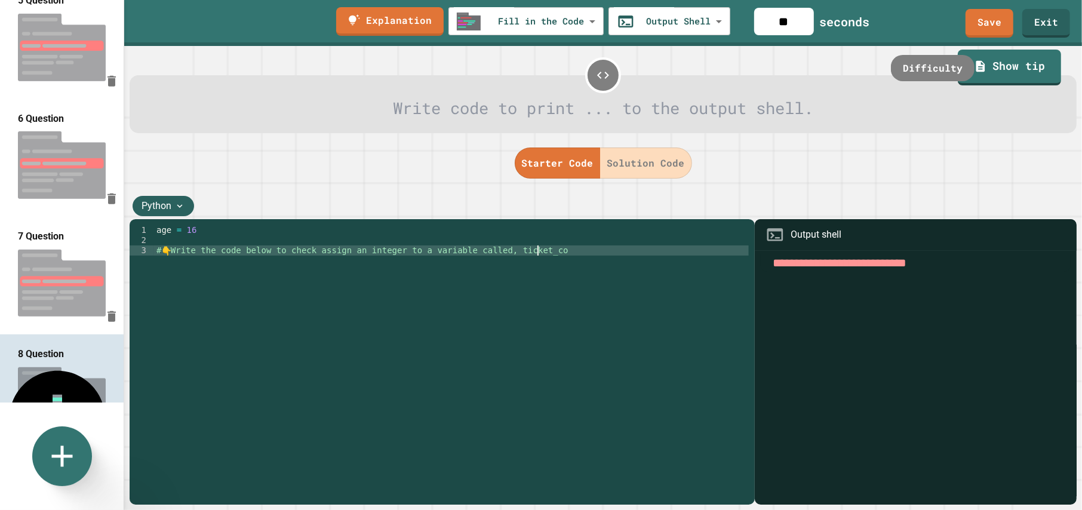
scroll to position [0, 27]
type textarea "**********"
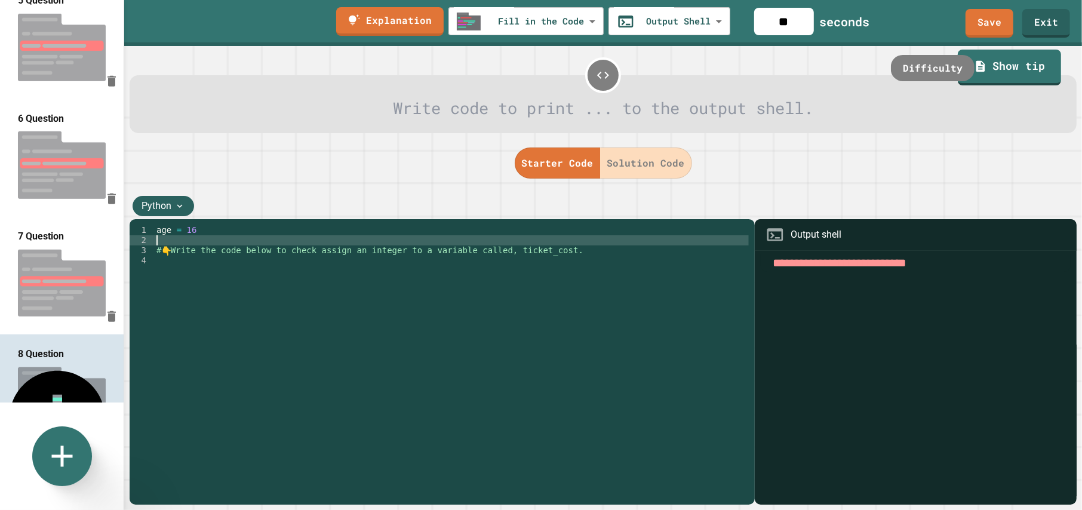
click at [308, 237] on div "age = 16 # 👇 Write the code below to check assign an integer to a variable call…" at bounding box center [451, 367] width 595 height 284
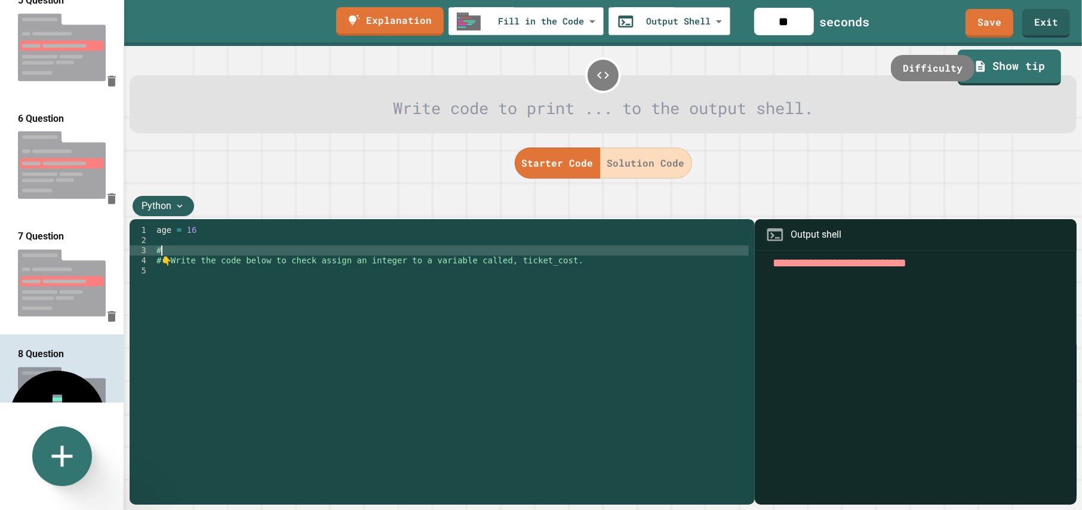
click at [241, 250] on div "age = 16 # # 👇 Write the code below to check assign an integer to a variable ca…" at bounding box center [451, 367] width 595 height 284
type textarea "**********"
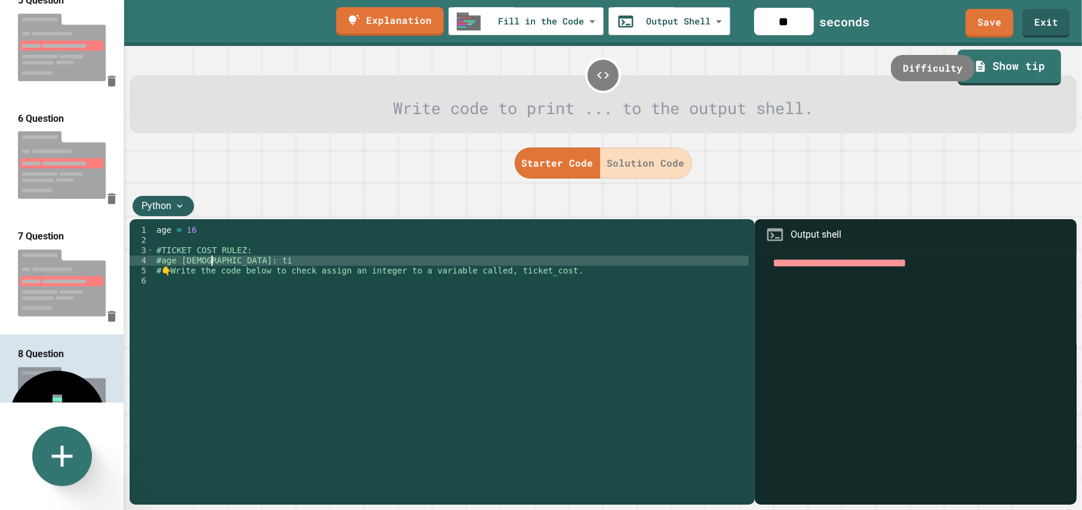
scroll to position [0, 2]
type textarea "**********"
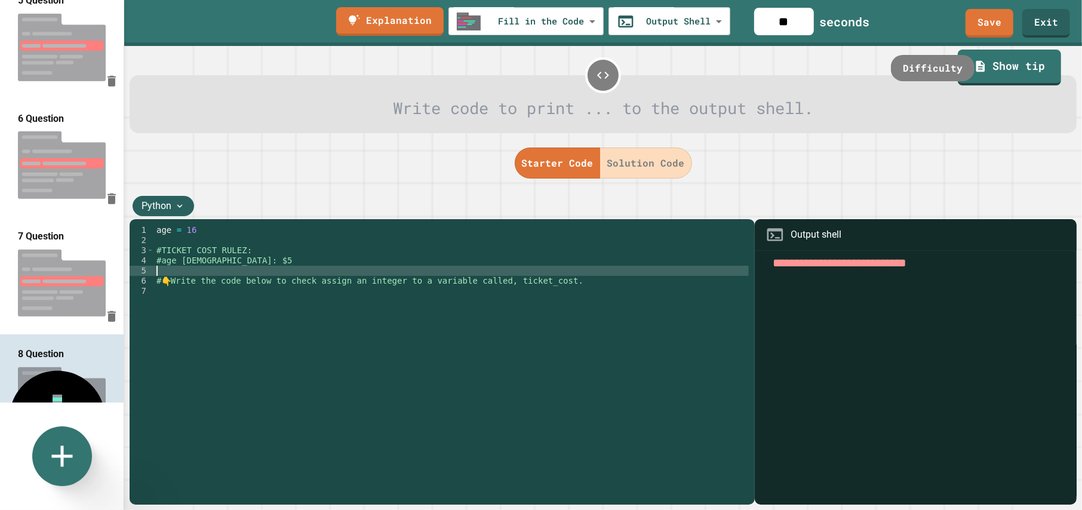
scroll to position [0, 0]
click at [199, 264] on div "age = 16 #TICKET COST RULEZ: #age 0-5: $5 # 👇 Write the code below to check ass…" at bounding box center [451, 367] width 595 height 284
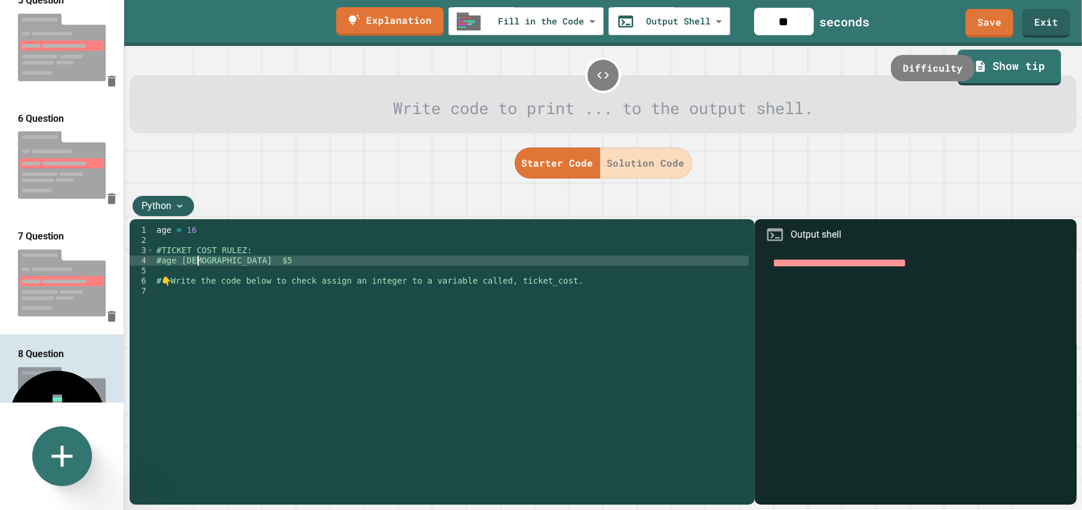
scroll to position [0, 2]
click at [198, 264] on div "age = 16 #TICKET COST RULEZ: #age 0-5 $5 # 👇 Write the code below to check assi…" at bounding box center [451, 367] width 595 height 284
paste textarea "**"
type textarea "**********"
drag, startPoint x: 224, startPoint y: 262, endPoint x: 231, endPoint y: 263, distance: 6.7
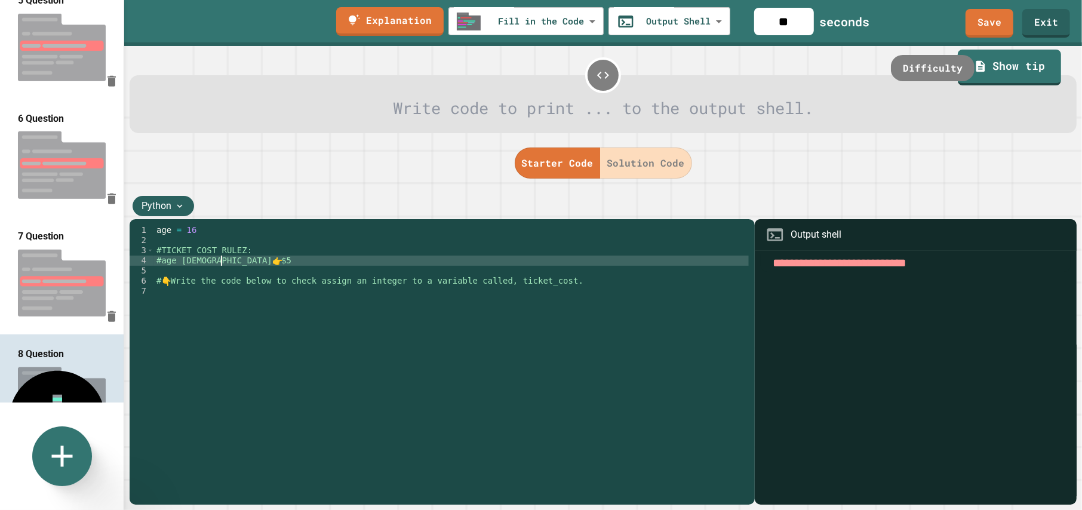
click at [228, 262] on div "age = 16 #TICKET COST RULEZ: #age 0-5 👉 $5 # 👇 Write the code below to check as…" at bounding box center [451, 367] width 595 height 284
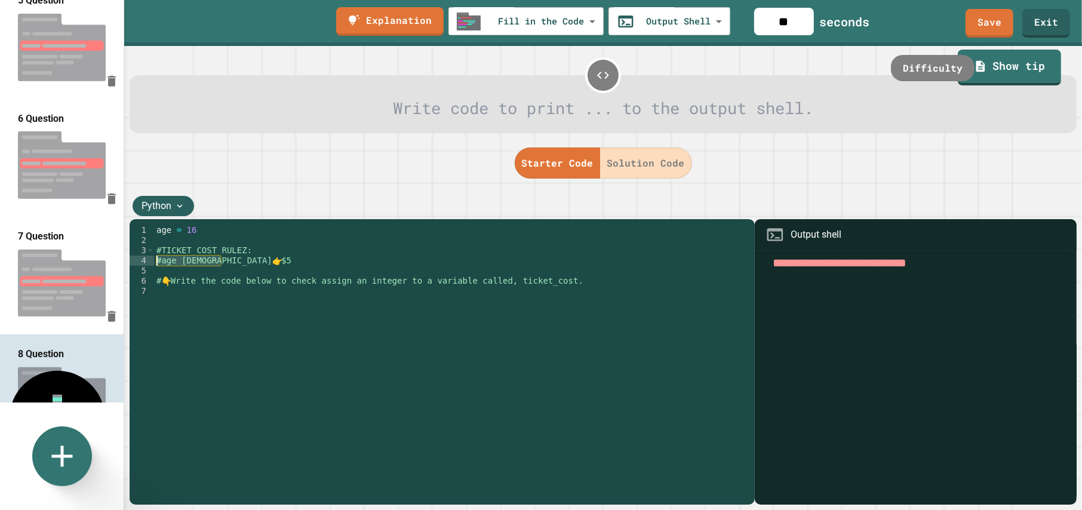
drag, startPoint x: 232, startPoint y: 264, endPoint x: 150, endPoint y: 265, distance: 82.4
click at [150, 265] on div "**********" at bounding box center [439, 357] width 619 height 264
click at [227, 261] on div "age = 16 #TICKET COST RULEZ: #age 0-5 👉 $5 # 👇 Write the code below to check as…" at bounding box center [451, 357] width 595 height 264
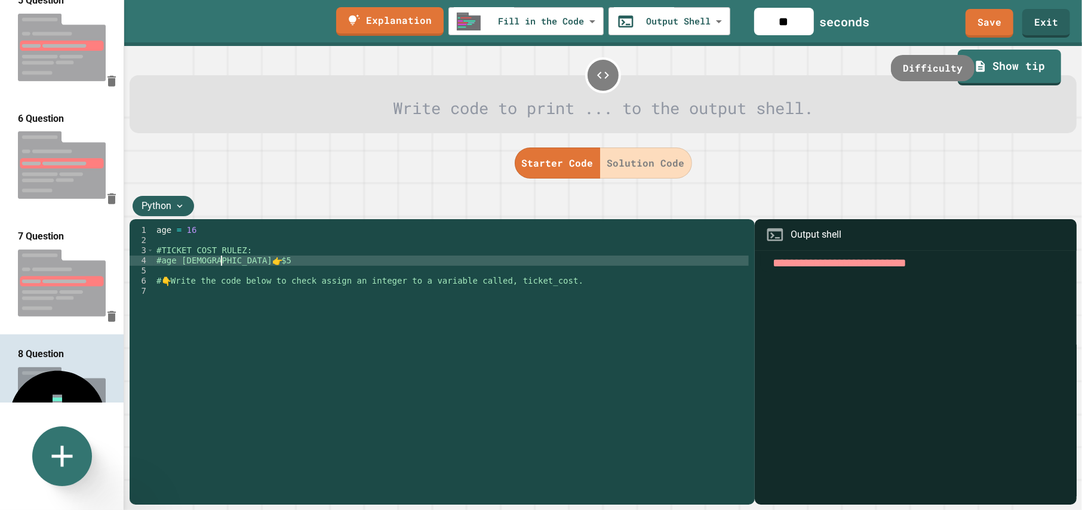
scroll to position [0, 0]
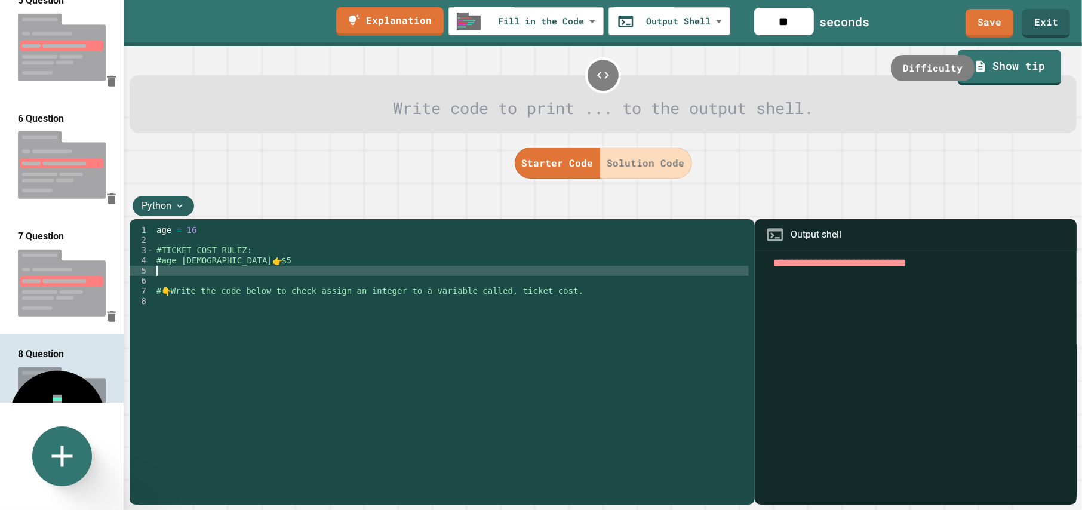
paste textarea "**********"
drag, startPoint x: 184, startPoint y: 272, endPoint x: 259, endPoint y: 294, distance: 78.0
click at [186, 273] on div "age = 16 #TICKET COST RULEZ: #age 0-5 👉 $5 #age 0-5 👉 $5 # 👇 Write the code bel…" at bounding box center [451, 367] width 595 height 284
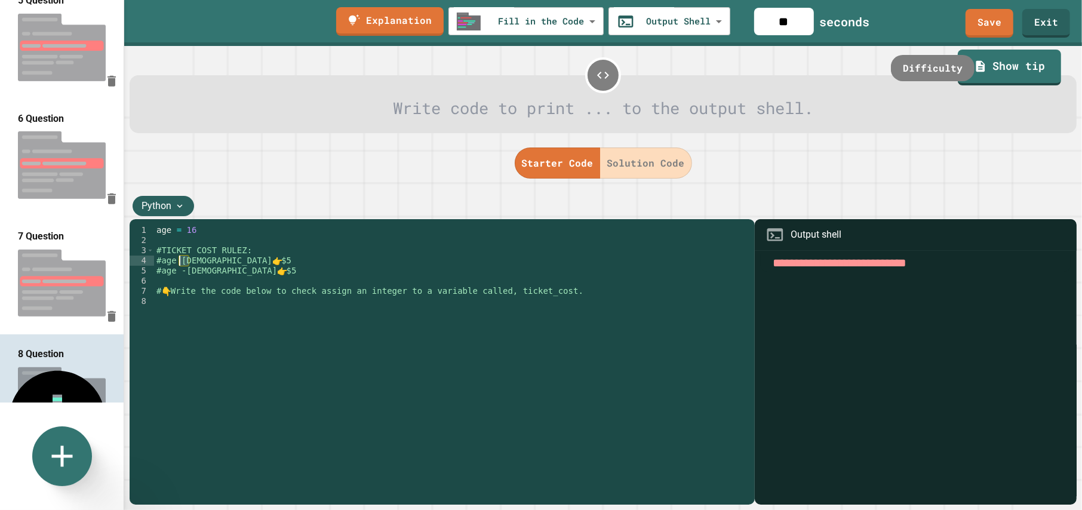
drag, startPoint x: 187, startPoint y: 261, endPoint x: 180, endPoint y: 261, distance: 7.2
click at [180, 261] on div "age = 16 #TICKET COST RULEZ: #age 0-5 👉 $5 #age -5 👉 $5 # 👇 Write the code belo…" at bounding box center [451, 367] width 595 height 284
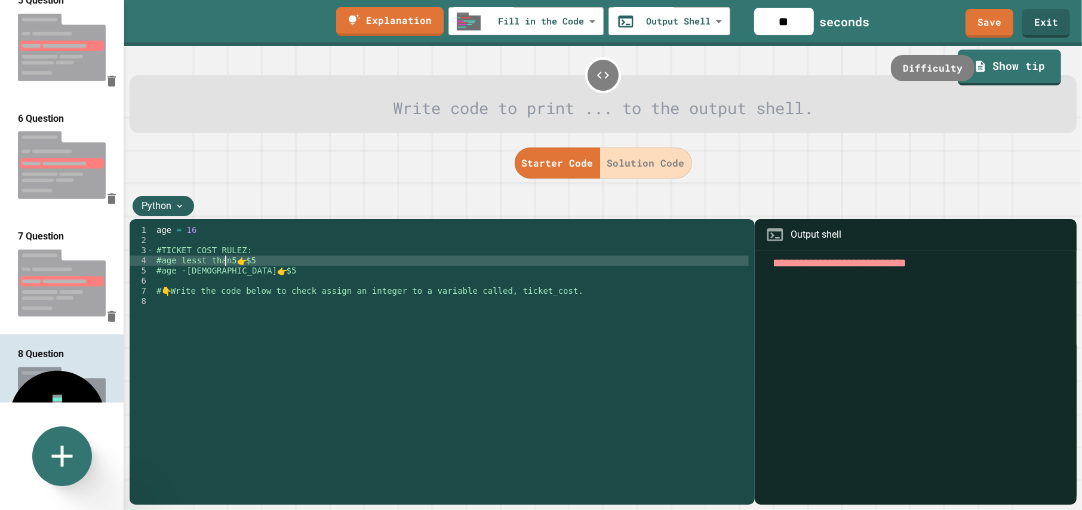
scroll to position [0, 5]
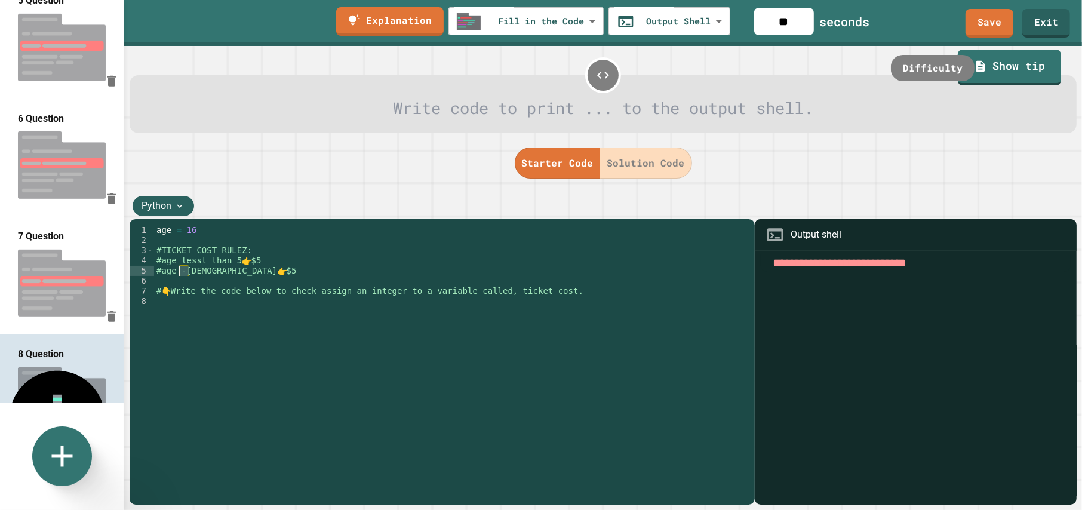
drag, startPoint x: 189, startPoint y: 273, endPoint x: 181, endPoint y: 273, distance: 7.8
click at [181, 273] on div "age = 16 #TICKET COST RULEZ: #age lesst than 5 👉 $5 #age -5 👉 $5 # 👇 Write the …" at bounding box center [451, 367] width 595 height 284
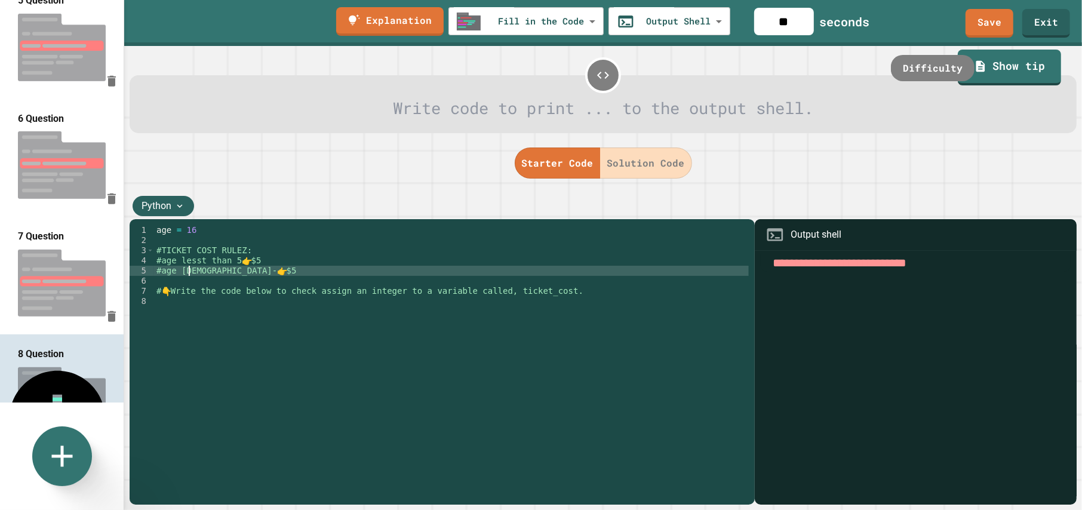
scroll to position [0, 2]
click at [237, 273] on div "age = 16 #TICKET COST RULEZ: #age lesst than 5 👉 $5 #age 5-13 👉 $5 # 👇 Write th…" at bounding box center [451, 367] width 595 height 284
type textarea "**********"
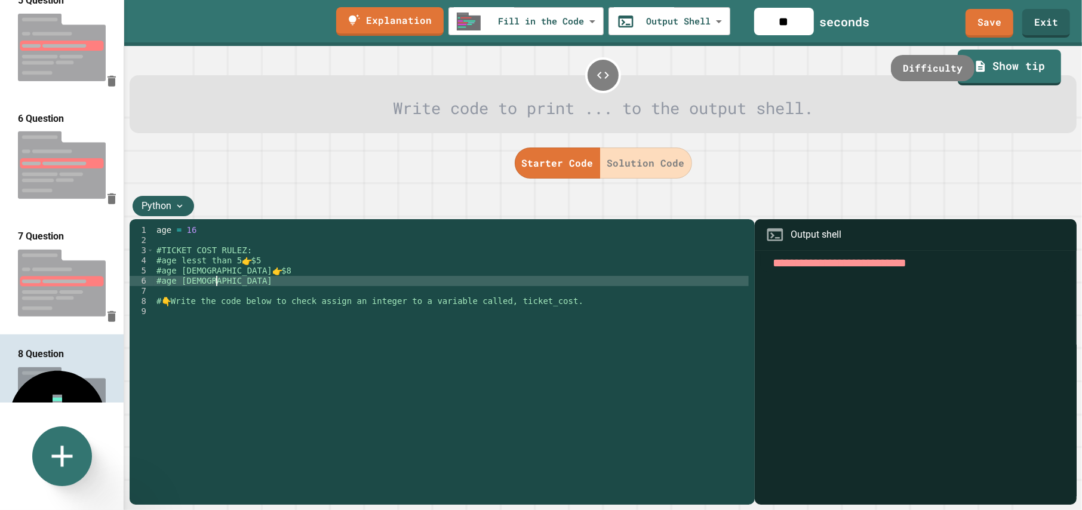
scroll to position [0, 4]
paste textarea "**********"
click at [189, 274] on div "age = 16 #TICKET COST RULEZ: #age lesst than 5 👉 $5 #age 5-13 👉 $8 #age 14 - 18…" at bounding box center [451, 367] width 595 height 284
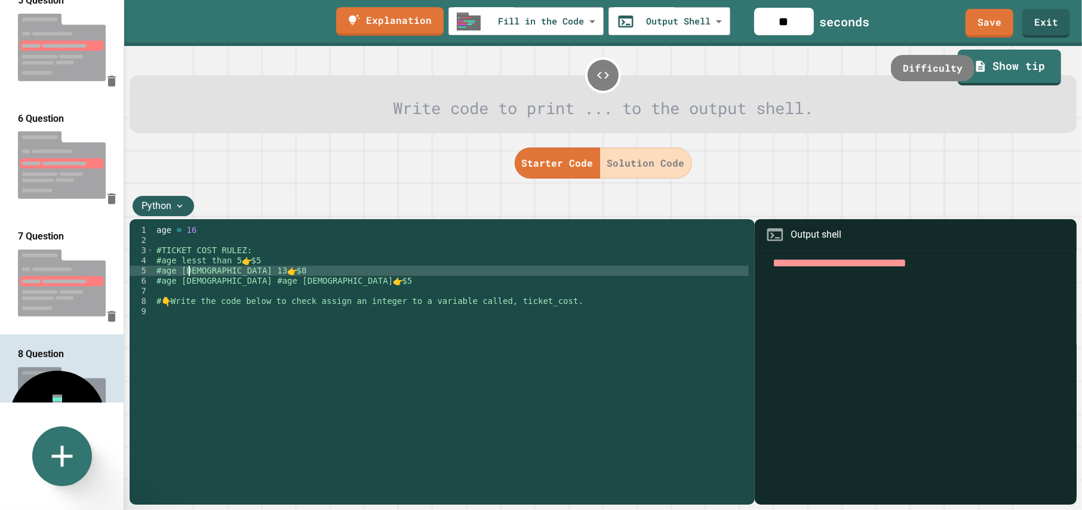
scroll to position [0, 2]
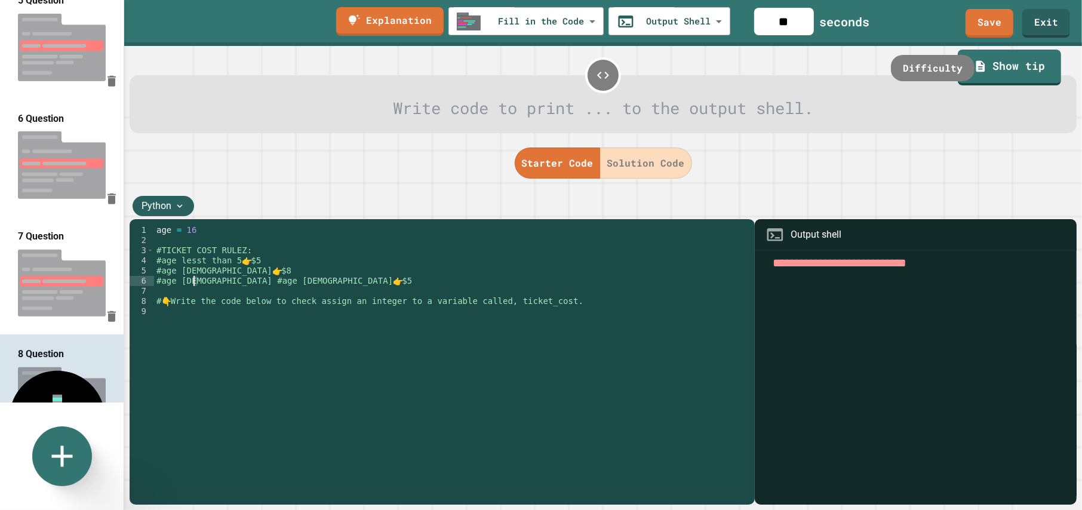
click at [194, 282] on div "age = 16 #TICKET COST RULEZ: #age lesst than 5 👉 $5 #age 5 to 13 👉 $8 #age 14 -…" at bounding box center [451, 367] width 595 height 284
drag, startPoint x: 263, startPoint y: 282, endPoint x: 223, endPoint y: 282, distance: 40.6
click at [223, 282] on div "age = 16 #TICKET COST RULEZ: #age lesst than 5 👉 $5 #age 5 to 13 👉 $8 #age 14 t…" at bounding box center [451, 367] width 595 height 284
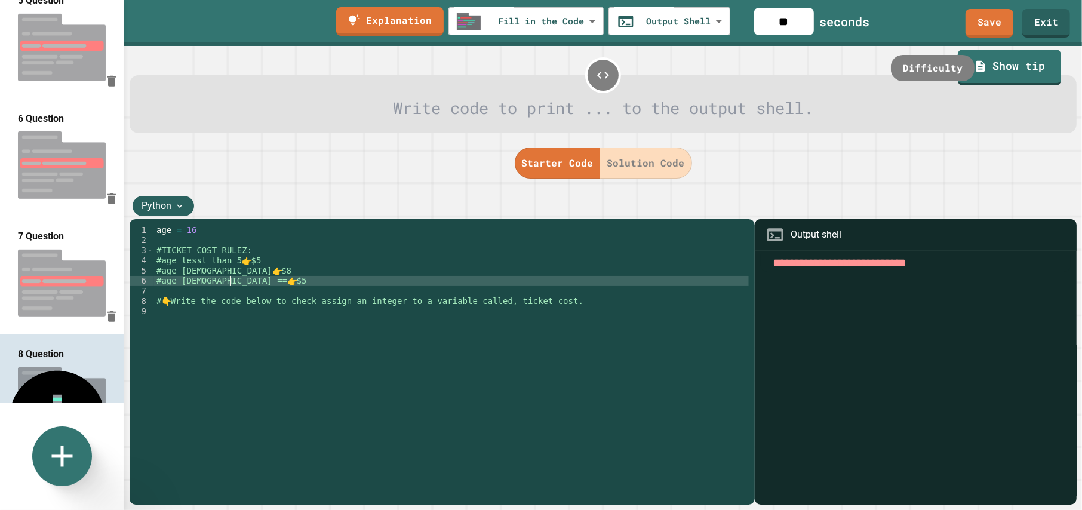
scroll to position [0, 5]
click at [242, 281] on div "age = 16 #TICKET COST RULEZ: #age lesst than 5 👉 $5 #age 5 to 13 👉 $8 #age 14 t…" at bounding box center [451, 367] width 595 height 284
type textarea "**********"
click at [272, 285] on div "age = 16 #TICKET COST RULEZ: #age lesst than 5 👉 $5 #age 5 to 13 👉 $8 #age 14 t…" at bounding box center [451, 367] width 595 height 284
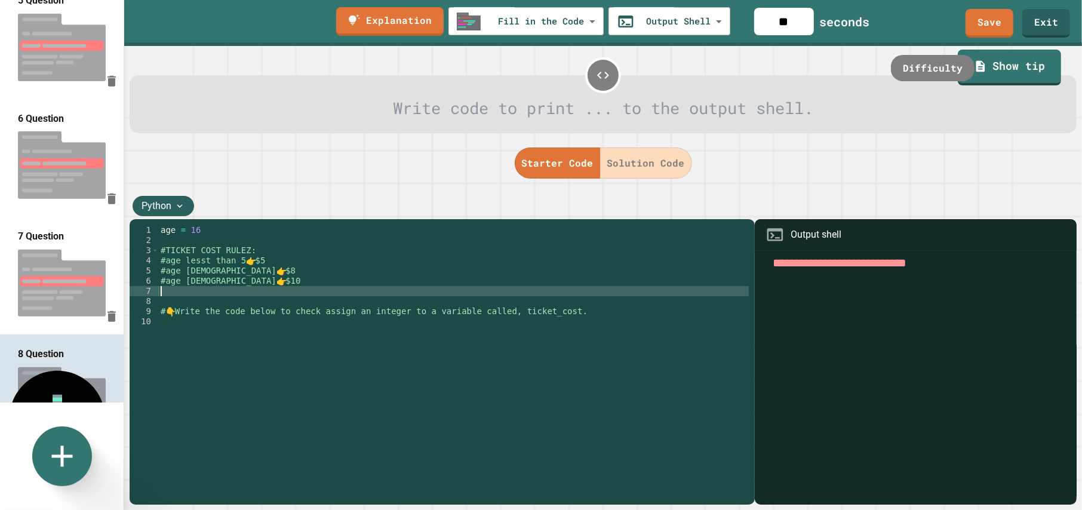
scroll to position [0, 0]
paste textarea "**********"
drag, startPoint x: 194, startPoint y: 293, endPoint x: 183, endPoint y: 292, distance: 10.8
click at [183, 292] on div "age = 16 #TICKET COST RULEZ: #age lesst than 5 👉 $5 #age 5 to 13 👉 $8 #age 14 t…" at bounding box center [453, 367] width 590 height 284
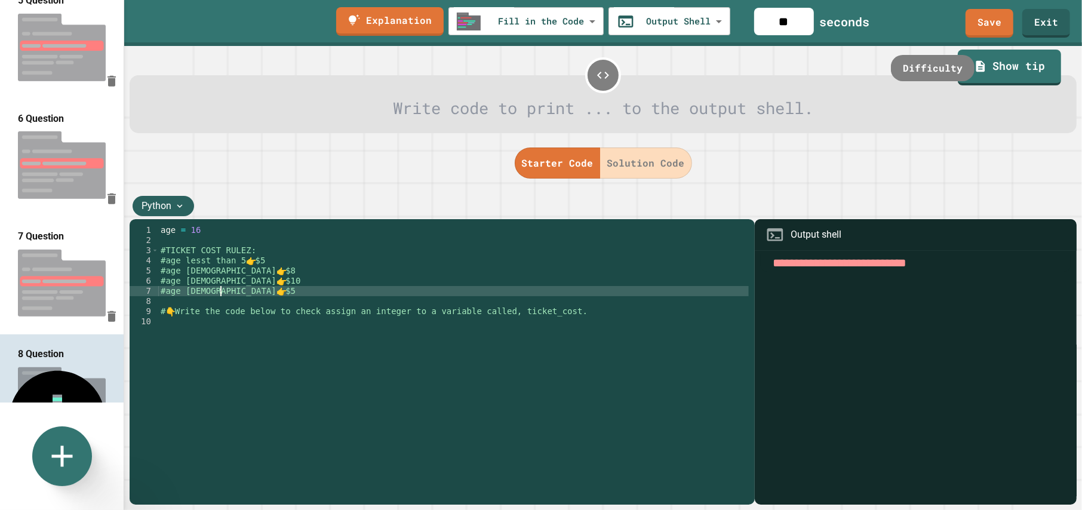
click at [253, 296] on div "age = 16 #TICKET COST RULEZ: #age lesst than 5 👉 $5 #age 5 to 13 👉 $8 #age 14 t…" at bounding box center [453, 367] width 590 height 284
type textarea "**********"
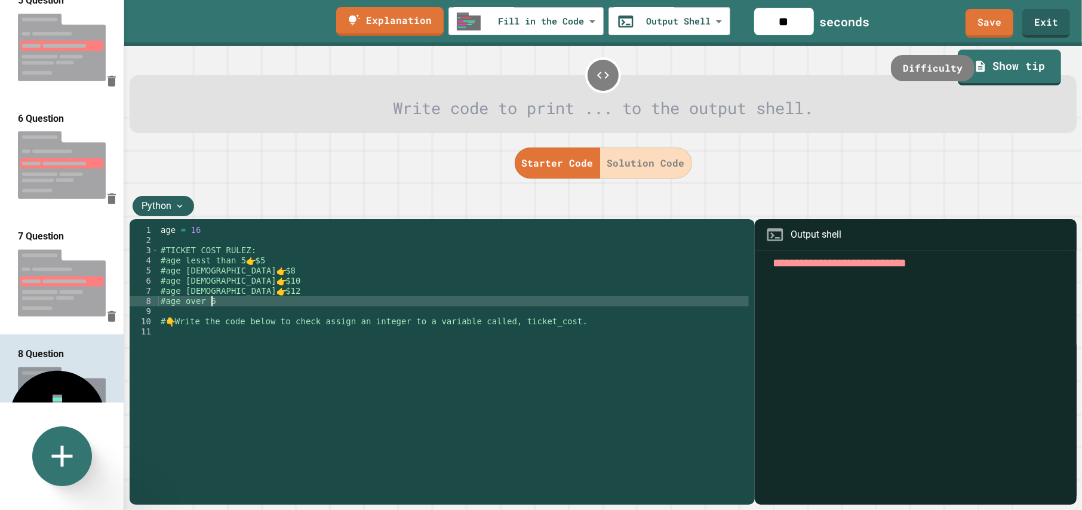
scroll to position [0, 3]
drag, startPoint x: 254, startPoint y: 296, endPoint x: 229, endPoint y: 296, distance: 25.1
click at [229, 296] on div "age = 16 #TICKET COST RULEZ: #age lesst than 5 👉 $5 #age 5 to 13 👉 $8 #age 14 t…" at bounding box center [453, 367] width 590 height 284
click at [232, 302] on div "age = 16 #TICKET COST RULEZ: #age lesst than 5 👉 $5 #age 5 to 13 👉 $8 #age 14 t…" at bounding box center [453, 367] width 590 height 284
drag, startPoint x: 224, startPoint y: 292, endPoint x: 255, endPoint y: 291, distance: 31.1
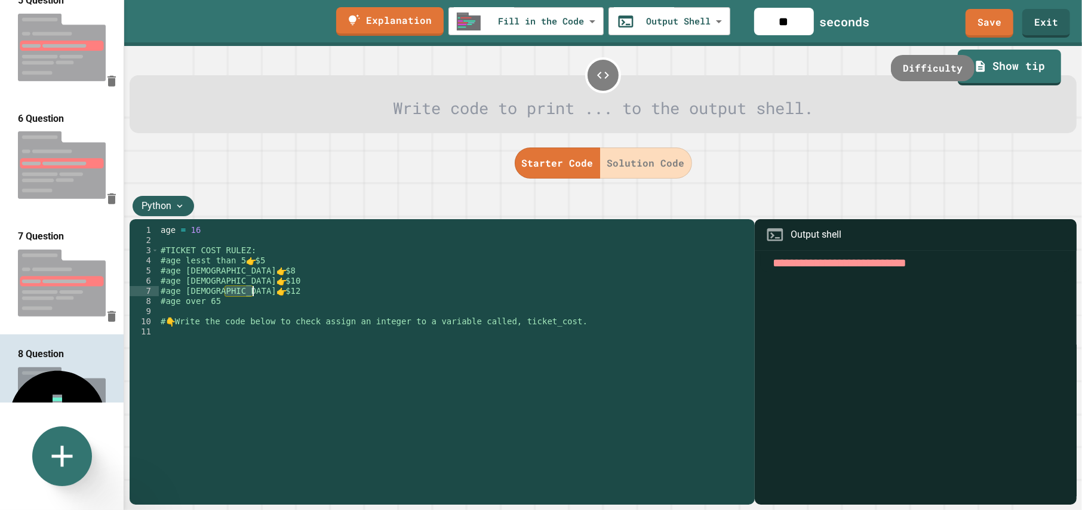
click at [255, 291] on div "age = 16 #TICKET COST RULEZ: #age lesst than 5 👉 $5 #age 5 to 13 👉 $8 #age 14 t…" at bounding box center [453, 367] width 590 height 284
drag, startPoint x: 236, startPoint y: 303, endPoint x: 248, endPoint y: 302, distance: 12.1
click at [238, 303] on div "age = 16 #TICKET COST RULEZ: #age lesst than 5 👉 $5 #age 5 to 13 👉 $8 #age 14 t…" at bounding box center [453, 367] width 590 height 284
paste textarea "*******"
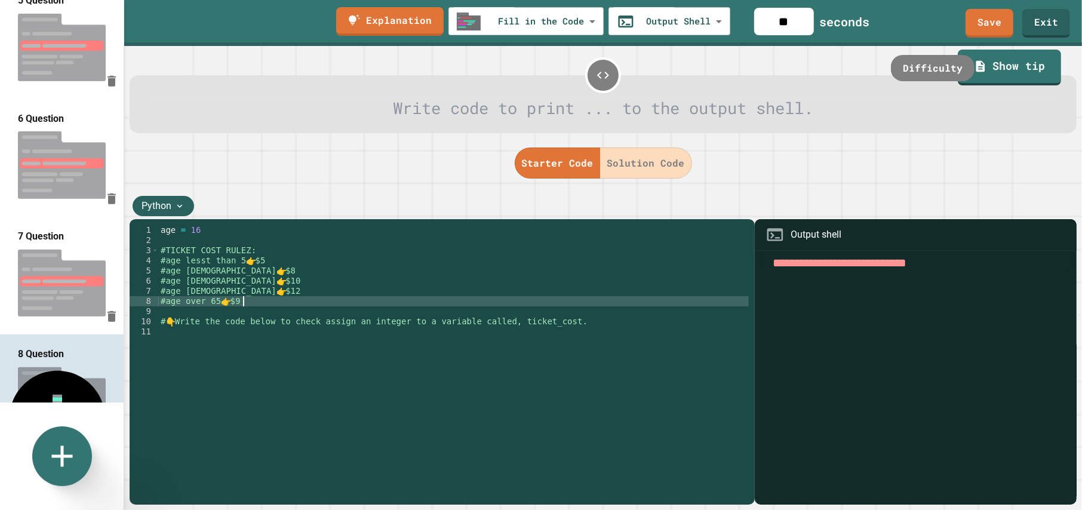
drag, startPoint x: 332, startPoint y: 333, endPoint x: 339, endPoint y: 333, distance: 6.6
click at [333, 333] on div "age = 16 #TICKET COST RULEZ: #age lesst than 5 👉 $5 #age 5 to 13 👉 $8 #age 14 t…" at bounding box center [453, 367] width 590 height 284
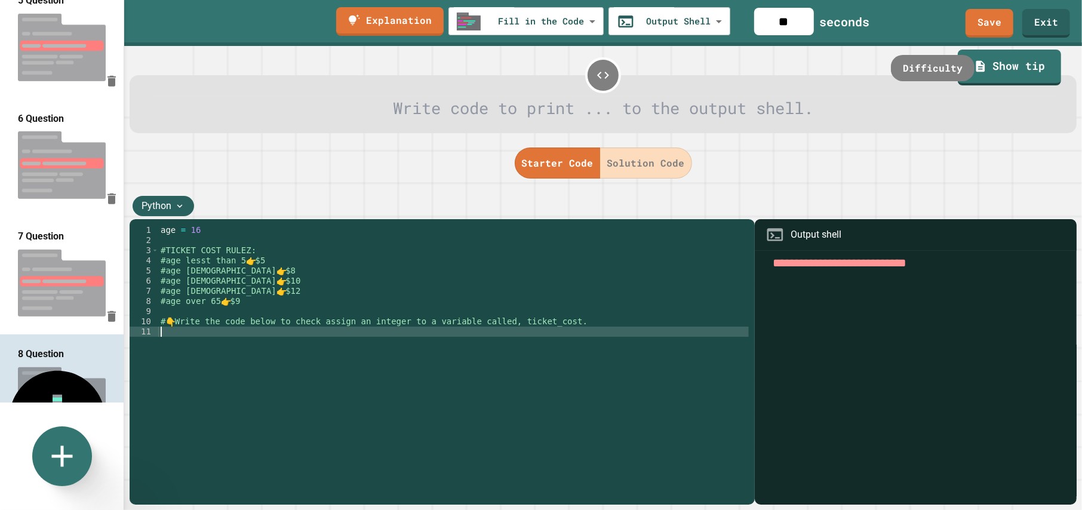
click at [558, 322] on div "age = 16 #TICKET COST RULEZ: #age lesst than 5 👉 $5 #age 5 to 13 👉 $8 #age 14 t…" at bounding box center [453, 367] width 590 height 284
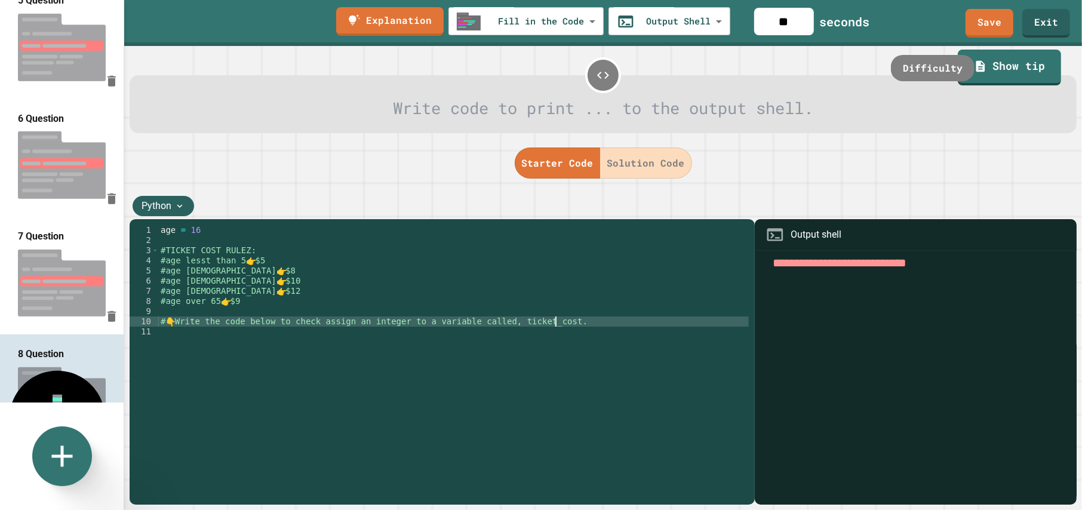
click at [557, 330] on div "age = 16 #TICKET COST RULEZ: #age lesst than 5 👉 $5 #age 5 to 13 👉 $8 #age 14 t…" at bounding box center [453, 367] width 590 height 284
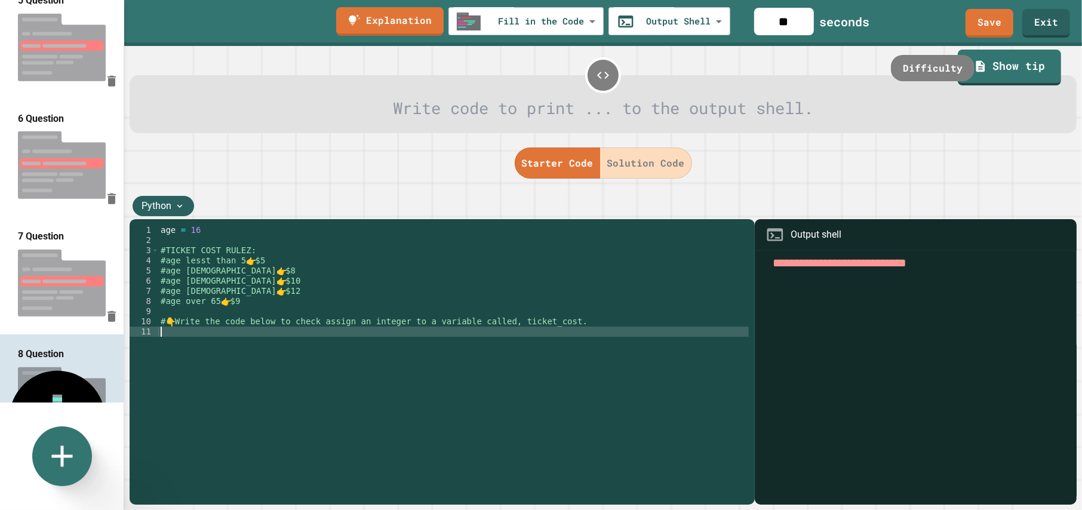
click at [558, 321] on div "age = 16 #TICKET COST RULEZ: #age lesst than 5 👉 $5 #age 5 to 13 👉 $8 #age 14 t…" at bounding box center [453, 367] width 590 height 284
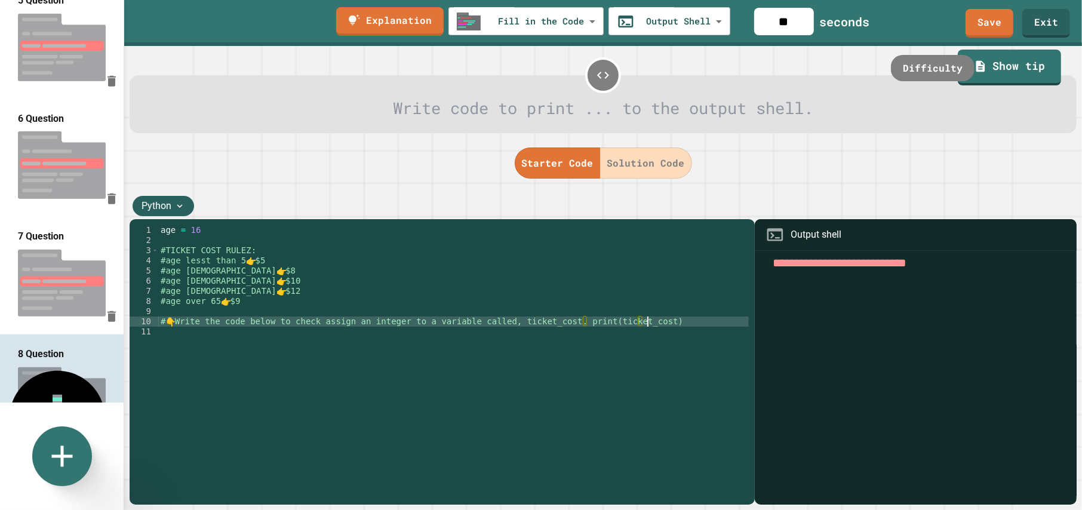
scroll to position [0, 33]
click at [559, 321] on div "age = 16 #TICKET COST RULEZ: #age lesst than 5 👉 $5 #age 5 to 13 👉 $8 #age 14 t…" at bounding box center [453, 367] width 590 height 284
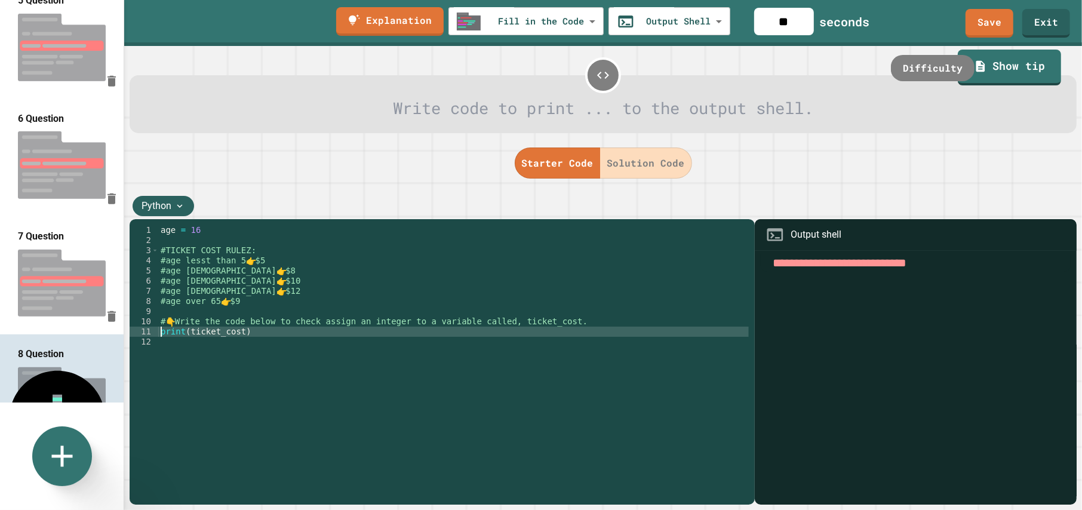
scroll to position [0, 0]
type textarea "**********"
drag, startPoint x: 251, startPoint y: 336, endPoint x: 159, endPoint y: 329, distance: 92.8
click at [159, 329] on div "age = 16 #TICKET COST RULEZ: #age lesst than 5 👉 $5 #age 5 to 13 👉 $8 #age 14 t…" at bounding box center [453, 367] width 590 height 284
click at [226, 343] on div "age = 16 #TICKET COST RULEZ: #age lesst than 5 👉 $5 #age 5 to 13 👉 $8 #age 14 t…" at bounding box center [453, 367] width 590 height 284
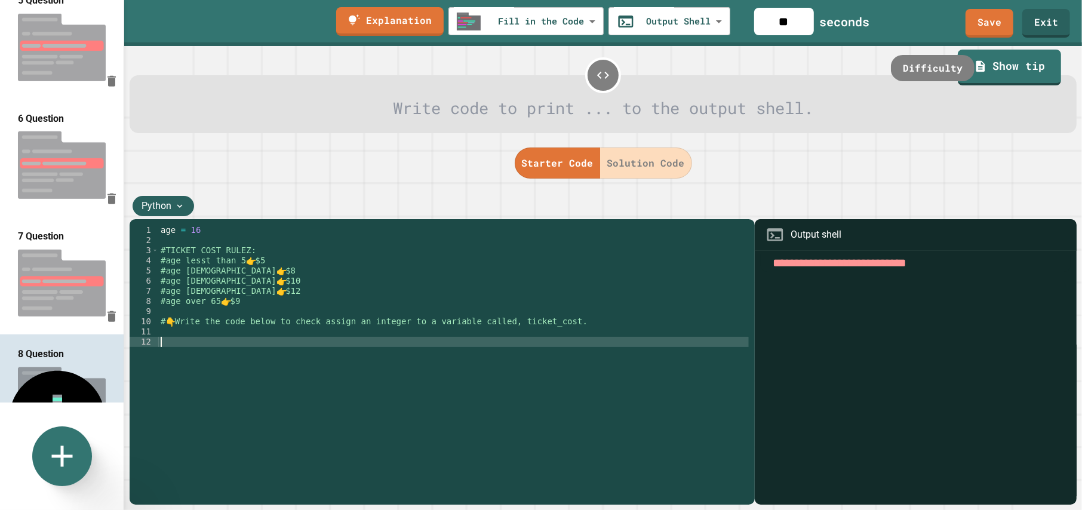
paste textarea "**********"
type textarea "**********"
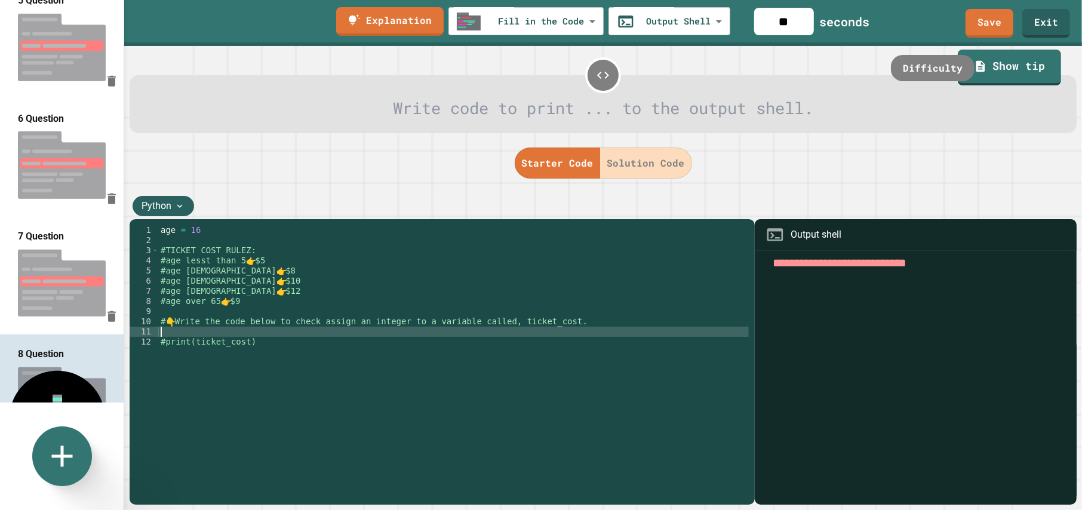
click at [232, 331] on div "age = 16 #TICKET COST RULEZ: #age lesst than 5 👉 $5 #age 5 to 13 👉 $8 #age 14 t…" at bounding box center [453, 367] width 590 height 284
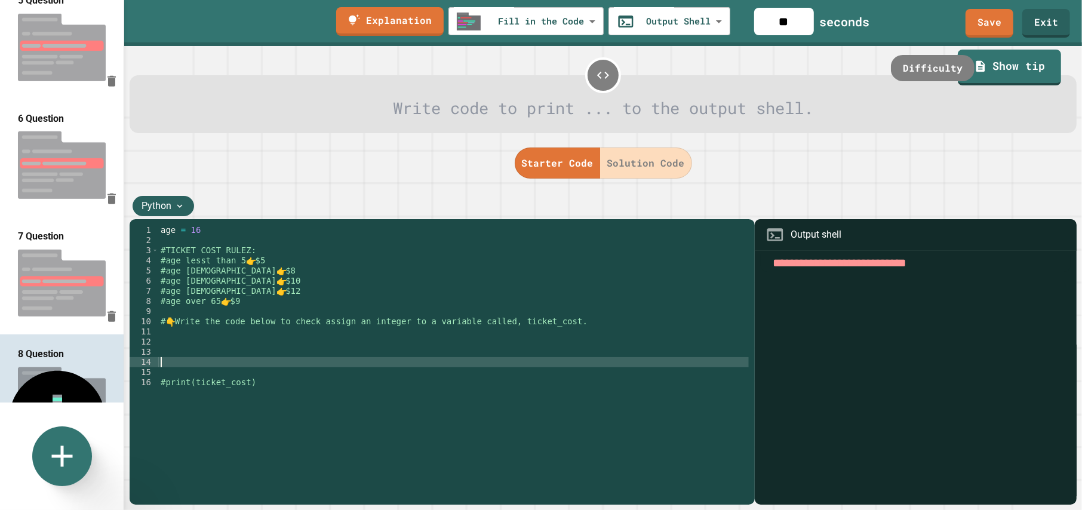
click at [312, 365] on div "age = 16 #TICKET COST RULEZ: #age lesst than 5 👉 $5 #age 5 to 13 👉 $8 #age 14 t…" at bounding box center [453, 367] width 590 height 284
drag, startPoint x: 291, startPoint y: 395, endPoint x: 292, endPoint y: 389, distance: 6.7
click at [291, 395] on div "age = 16 #TICKET COST RULEZ: #age lesst than 5 👉 $5 #age 5 to 13 👉 $8 #age 14 t…" at bounding box center [453, 367] width 590 height 284
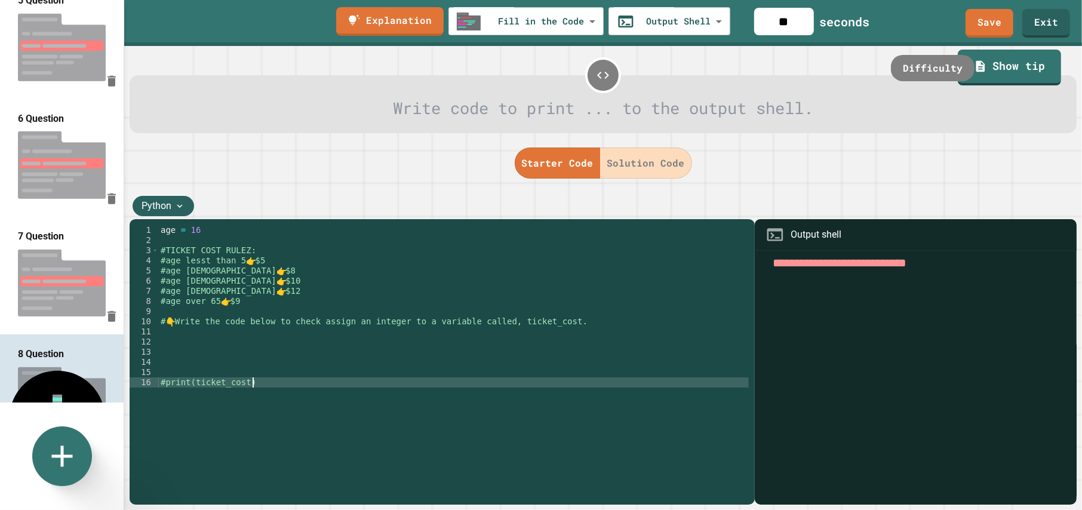
type textarea "**********"
click at [167, 321] on div "age = 16 #TICKET COST RULEZ: #age lesst than 5 👉 $5 #age 5 to 13 👉 $8 #age 14 t…" at bounding box center [453, 367] width 590 height 284
click at [165, 383] on div "age = 16 #TICKET COST RULEZ: #age lesst than 5 👉 $5 #age 5 to 13 👉 $8 #age 14 t…" at bounding box center [453, 367] width 590 height 284
paste textarea "**"
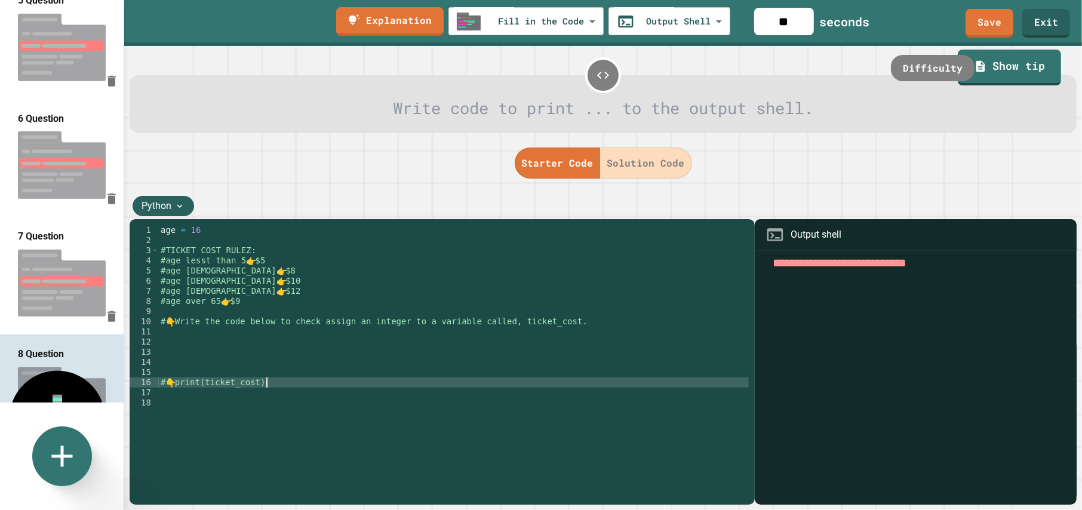
click at [278, 385] on div "age = 16 #TICKET COST RULEZ: #age lesst than 5 👉 $5 #age 5 to 13 👉 $8 #age 14 t…" at bounding box center [453, 367] width 590 height 284
type textarea "**********"
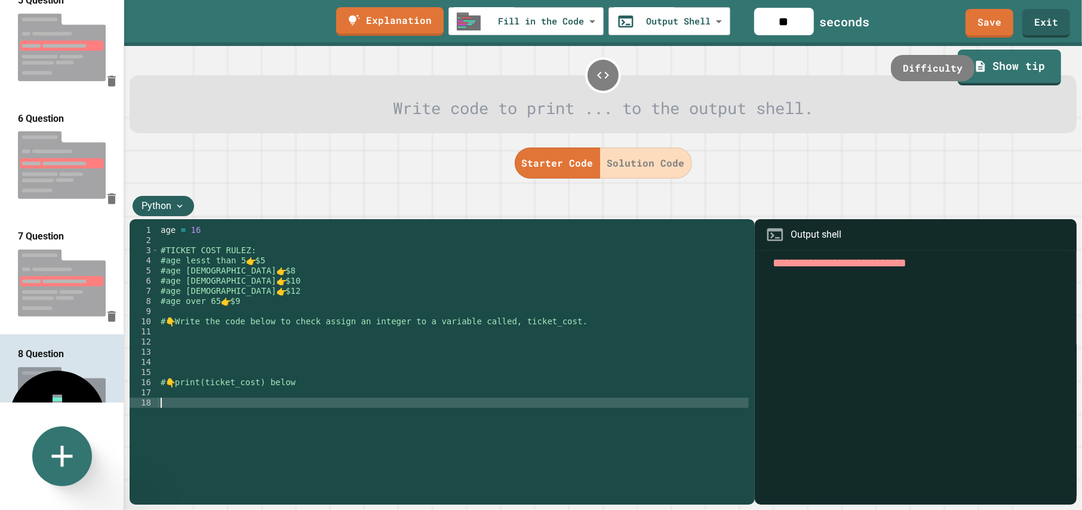
drag, startPoint x: 319, startPoint y: 401, endPoint x: 322, endPoint y: 414, distance: 12.8
click at [319, 402] on div "age = 16 #TICKET COST RULEZ: #age lesst than 5 👉 $5 #age 5 to 13 👉 $8 #age 14 t…" at bounding box center [453, 367] width 590 height 284
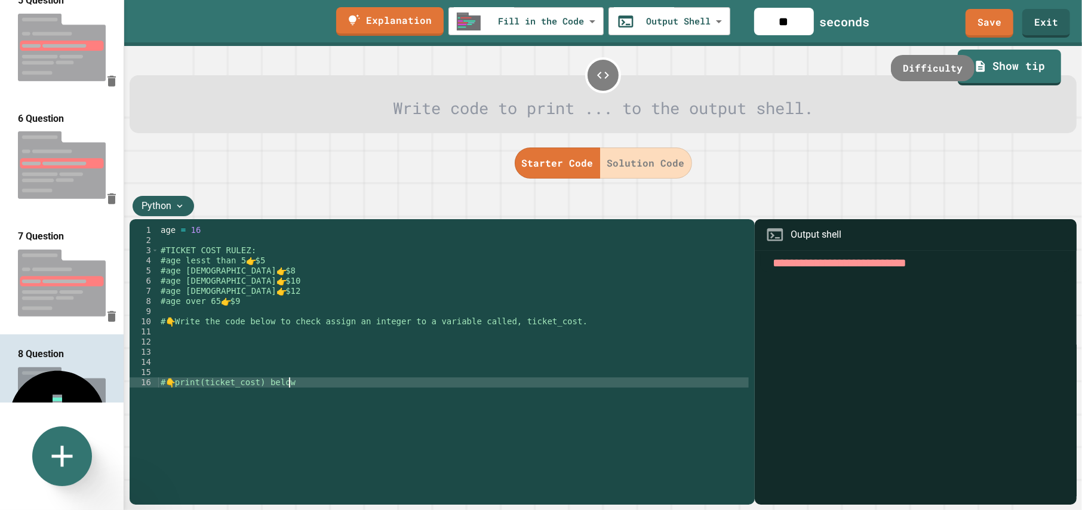
click at [645, 167] on button "Solution Code" at bounding box center [646, 162] width 92 height 31
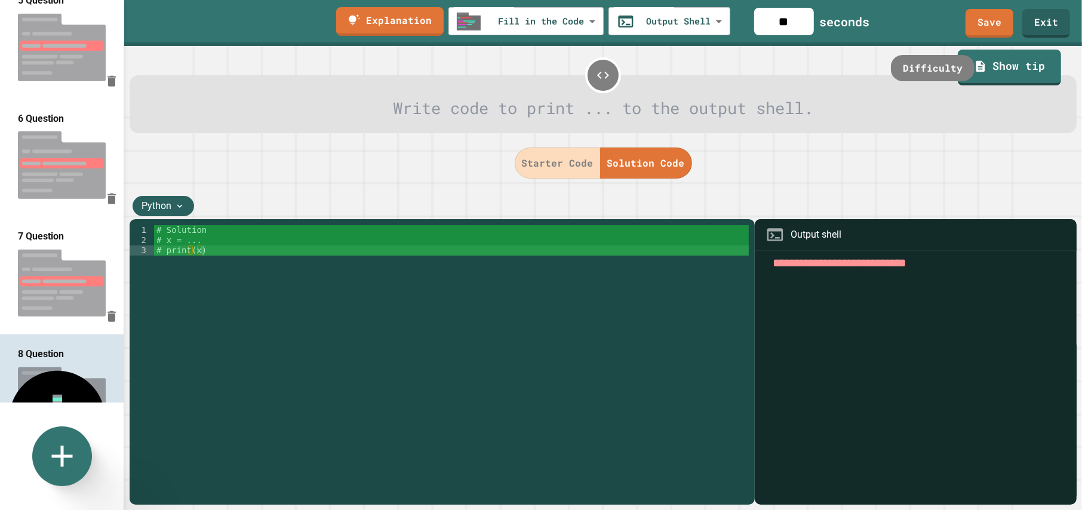
drag, startPoint x: 561, startPoint y: 164, endPoint x: 457, endPoint y: 269, distance: 148.2
click at [561, 164] on button "Starter Code" at bounding box center [558, 162] width 86 height 31
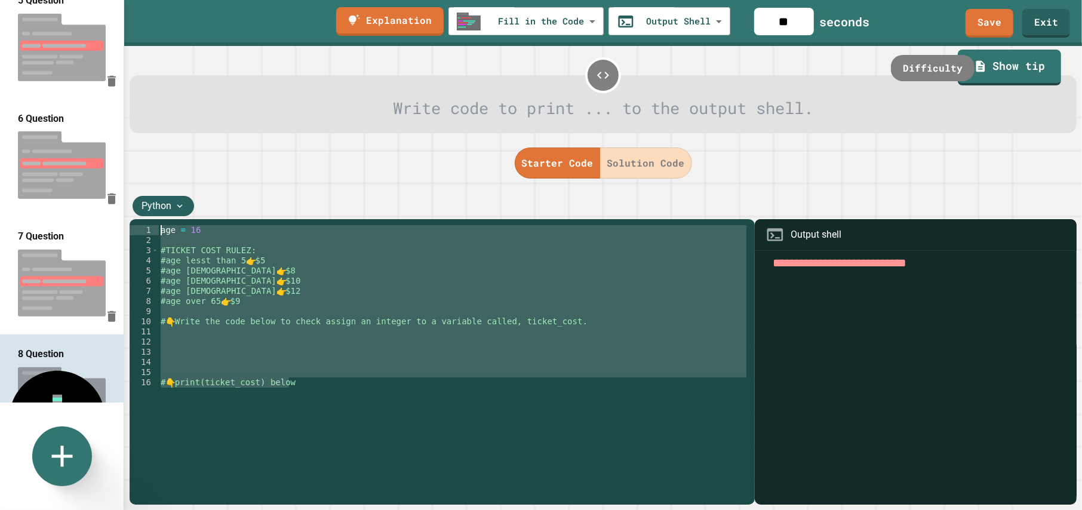
drag, startPoint x: 302, startPoint y: 381, endPoint x: 149, endPoint y: 228, distance: 216.2
click at [149, 228] on div "**********" at bounding box center [439, 357] width 619 height 264
click at [642, 167] on button "Solution Code" at bounding box center [646, 162] width 92 height 31
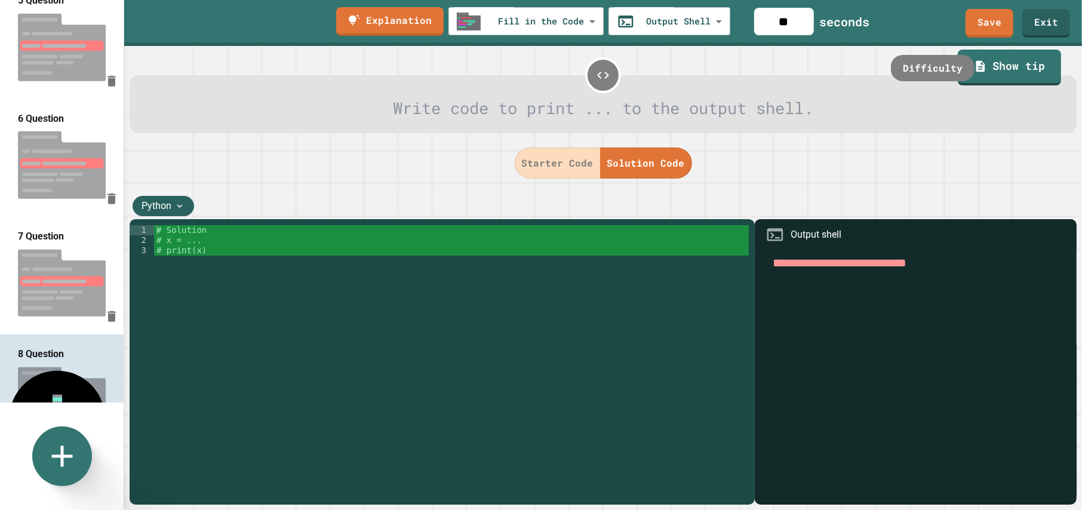
click at [196, 256] on div "# Solution # x = ... # print(x)" at bounding box center [451, 357] width 595 height 264
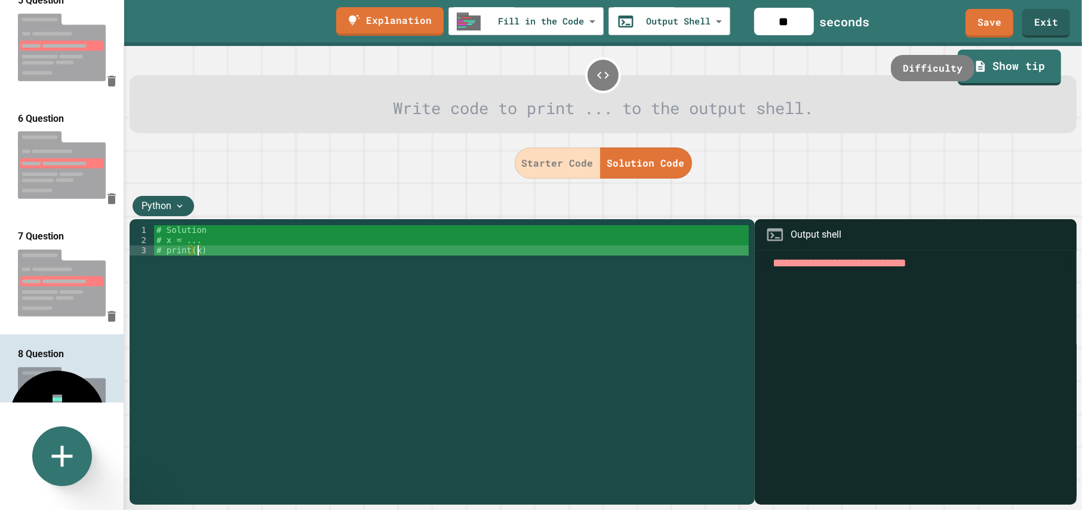
click at [216, 248] on div "# Solution # x = ... # print(x)" at bounding box center [451, 367] width 595 height 284
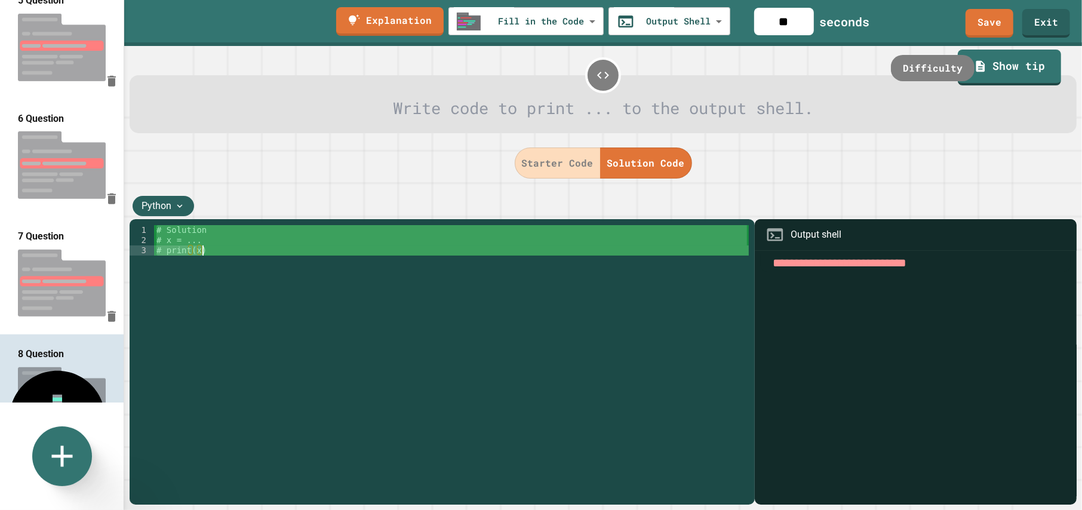
paste textarea "*********"
type textarea "**********"
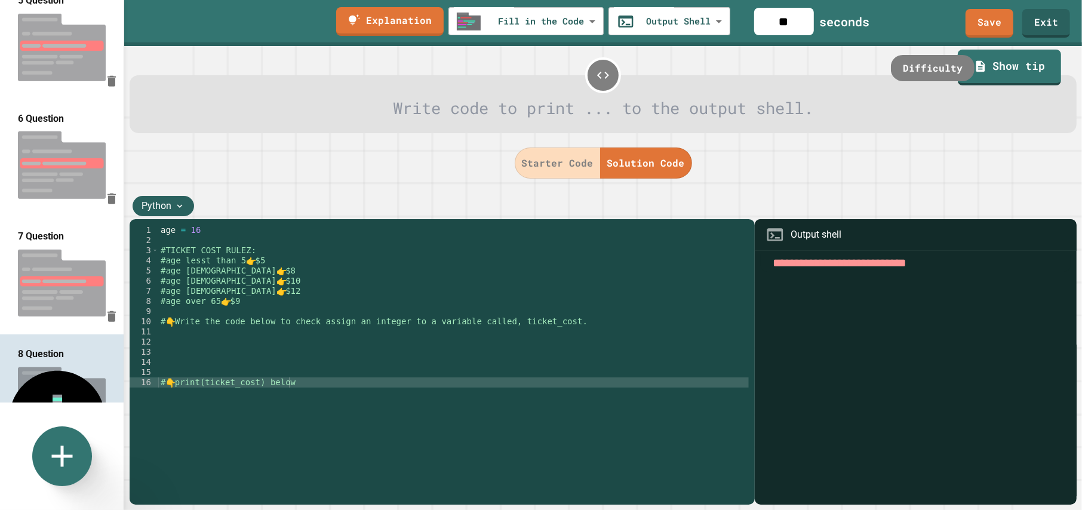
click at [229, 330] on div "age = 16 #TICKET COST RULEZ: #age lesst than 5 👉 $5 #age 5 to 13 👉 $8 #age 14 t…" at bounding box center [453, 367] width 590 height 284
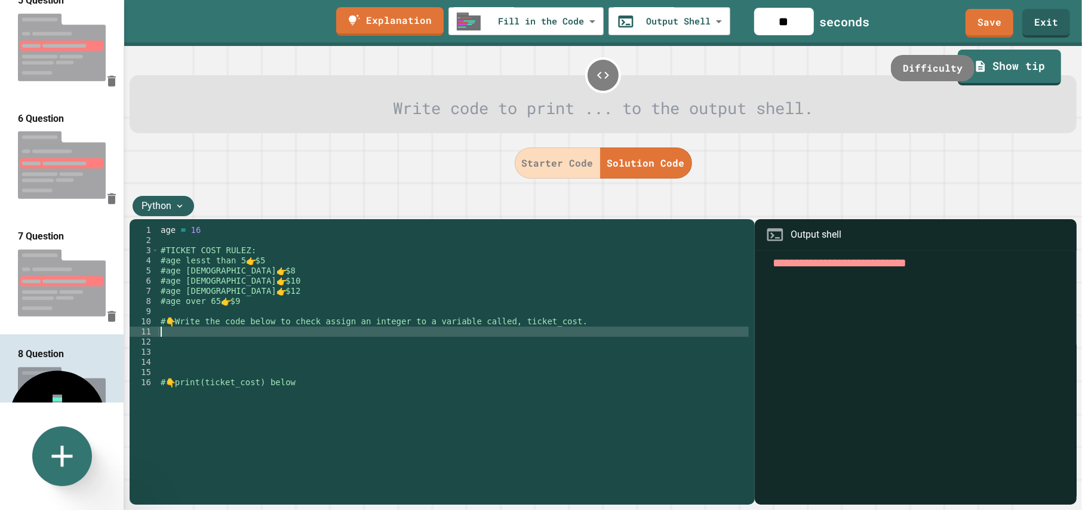
paste textarea "**********"
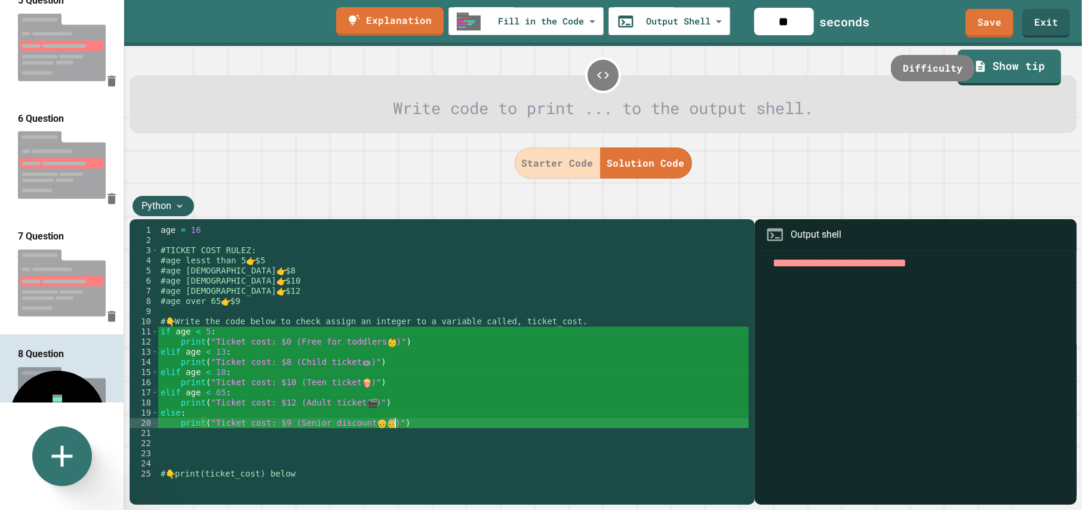
click at [291, 354] on div "age = 16 #TICKET COST RULEZ: #age lesst than 5 👉 $5 #age 5 to 13 👉 $8 #age 14 t…" at bounding box center [453, 367] width 590 height 284
drag, startPoint x: 373, startPoint y: 352, endPoint x: 388, endPoint y: 347, distance: 16.2
click at [373, 351] on div "age = 16 #TICKET COST RULEZ: #age lesst than 5 👉 $5 #age 5 to 13 👉 $8 #age 14 t…" at bounding box center [453, 367] width 590 height 284
click at [398, 346] on div "age = 16 #TICKET COST RULEZ: #age lesst than 5 👉 $5 #age 5 to 13 👉 $8 #age 14 t…" at bounding box center [453, 367] width 590 height 284
type textarea "**********"
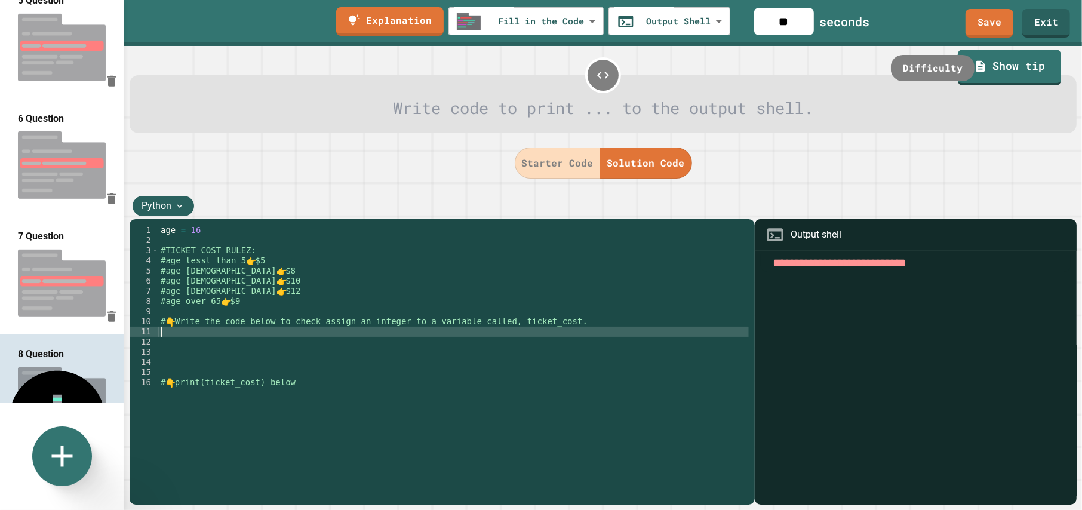
paste textarea "**********"
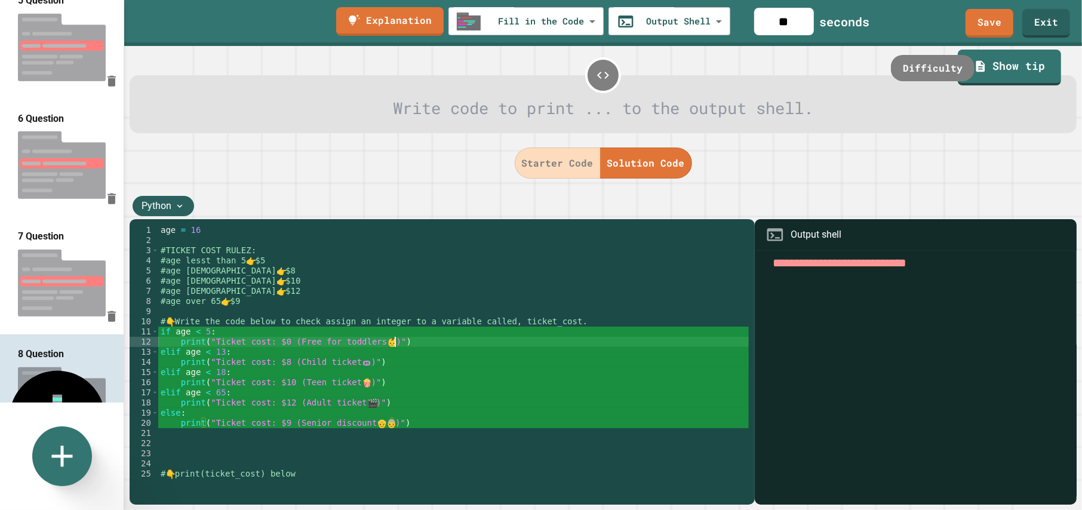
click at [404, 347] on div "age = 16 #TICKET COST RULEZ: #age lesst than 5 👉 $5 #age 5 to 13 👉 $8 #age 14 t…" at bounding box center [453, 367] width 590 height 284
drag, startPoint x: 409, startPoint y: 345, endPoint x: 182, endPoint y: 343, distance: 226.9
click at [182, 343] on div "age = 16 #TICKET COST RULEZ: #age lesst than 5 👉 $5 #age 5 to 13 👉 $8 #age 14 t…" at bounding box center [453, 367] width 590 height 284
type textarea "*"
click at [241, 331] on div "age = 16 #TICKET COST RULEZ: #age lesst than 5 👉 $5 #age 5 to 13 👉 $8 #age 14 t…" at bounding box center [453, 367] width 590 height 284
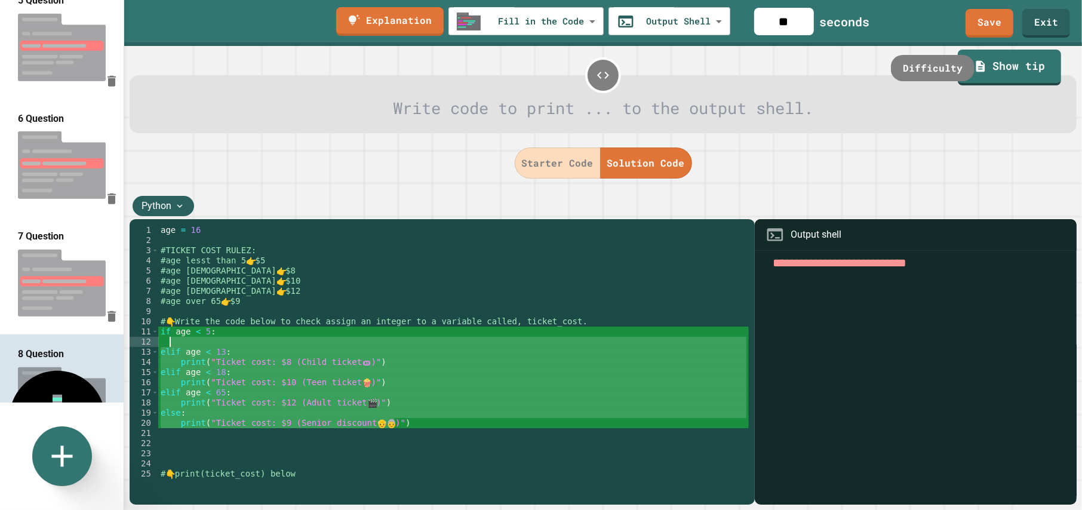
drag, startPoint x: 420, startPoint y: 423, endPoint x: 164, endPoint y: 339, distance: 270.2
click at [159, 337] on div "age = 16 #TICKET COST RULEZ: #age lesst than 5 👉 $5 #age 5 to 13 👉 $8 #age 14 t…" at bounding box center [453, 367] width 590 height 284
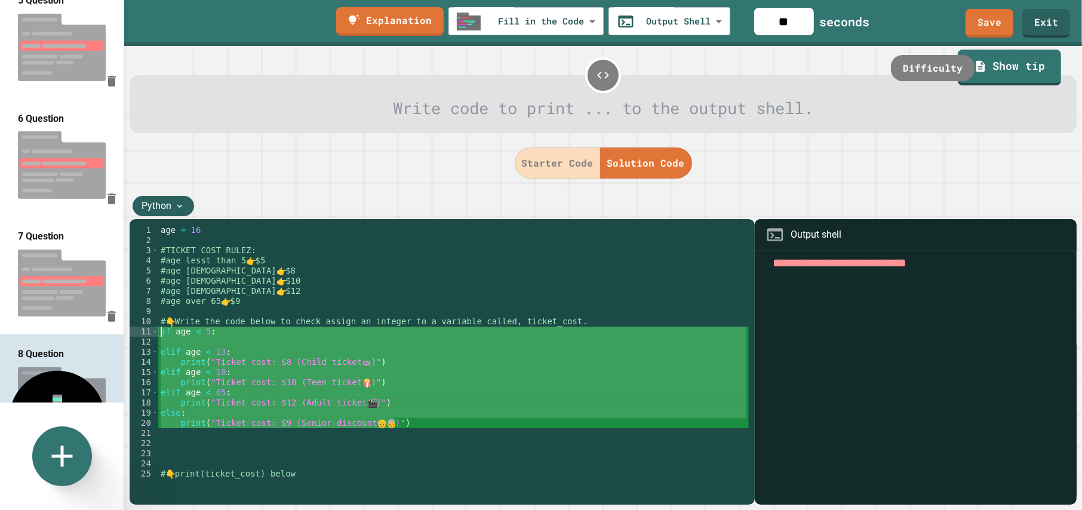
click at [209, 345] on div "age = 16 #TICKET COST RULEZ: #age lesst than 5 👉 $5 #age 5 to 13 👉 $8 #age 14 t…" at bounding box center [453, 357] width 590 height 264
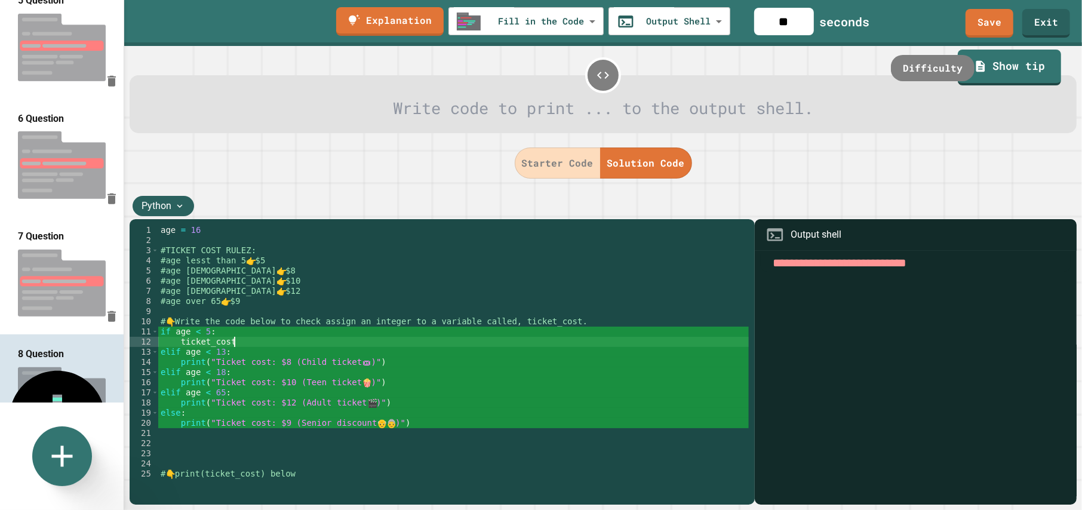
scroll to position [0, 5]
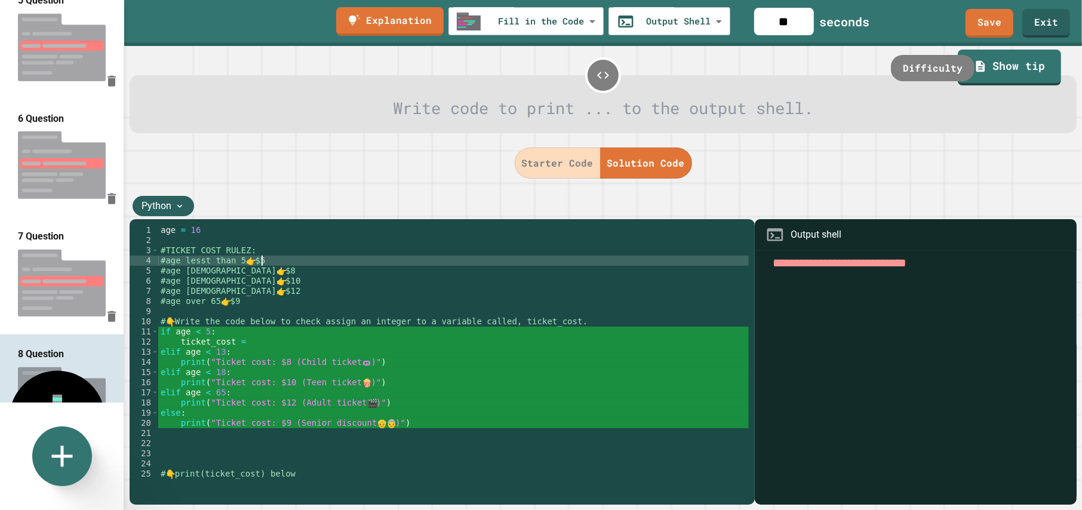
click at [262, 261] on div "age = 16 #TICKET COST RULEZ: #age lesst than 5 👉 $5 #age 5 to 13 👉 $8 #age 14 t…" at bounding box center [453, 367] width 590 height 284
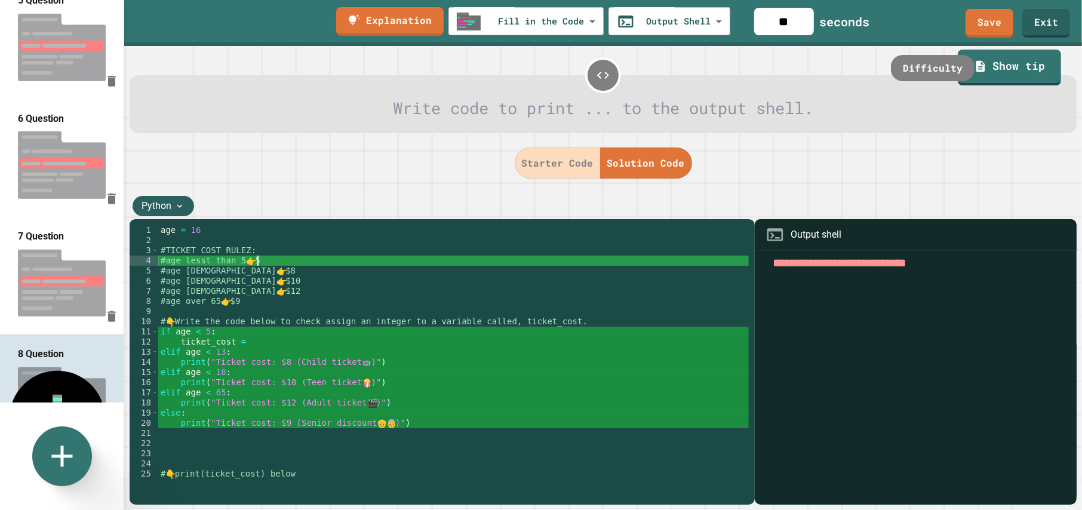
click at [238, 272] on div "age = 16 #TICKET COST RULEZ: #age lesst than 5 👉 5 #age 5 to 13 👉 $8 #age 14 to…" at bounding box center [453, 367] width 590 height 284
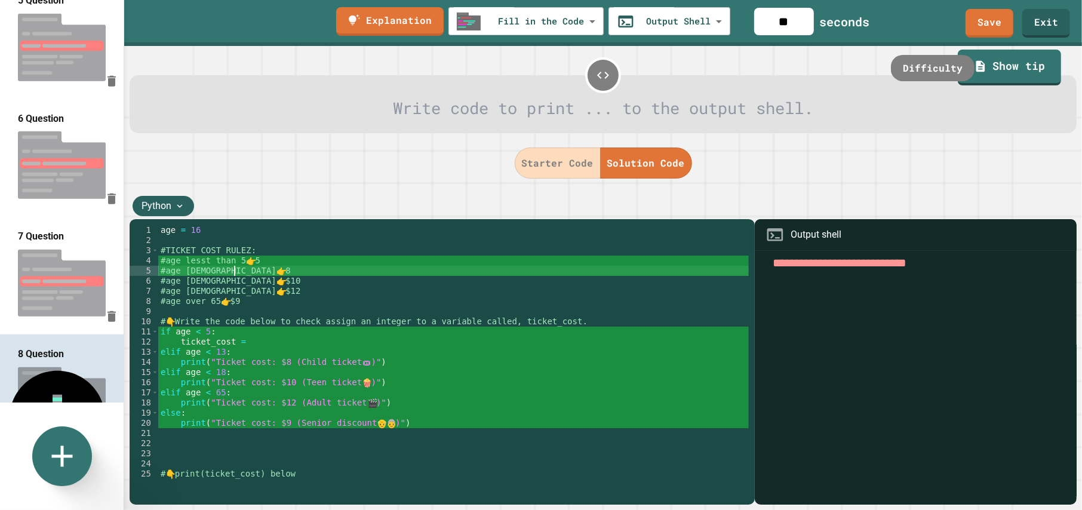
click at [244, 279] on div "age = 16 #TICKET COST RULEZ: #age lesst than 5 👉 5 #age 5 to 13 👉 8 #age 14 to …" at bounding box center [453, 367] width 590 height 284
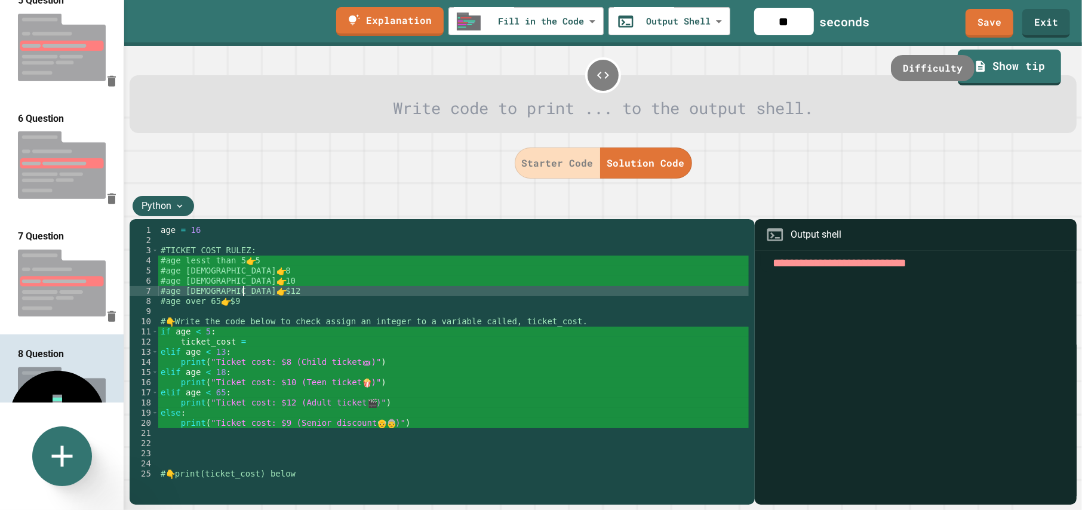
drag, startPoint x: 244, startPoint y: 292, endPoint x: 251, endPoint y: 302, distance: 12.3
click at [244, 293] on div "age = 16 #TICKET COST RULEZ: #age lesst than 5 👉 5 #age 5 to 13 👉 8 #age 14 to …" at bounding box center [453, 367] width 590 height 284
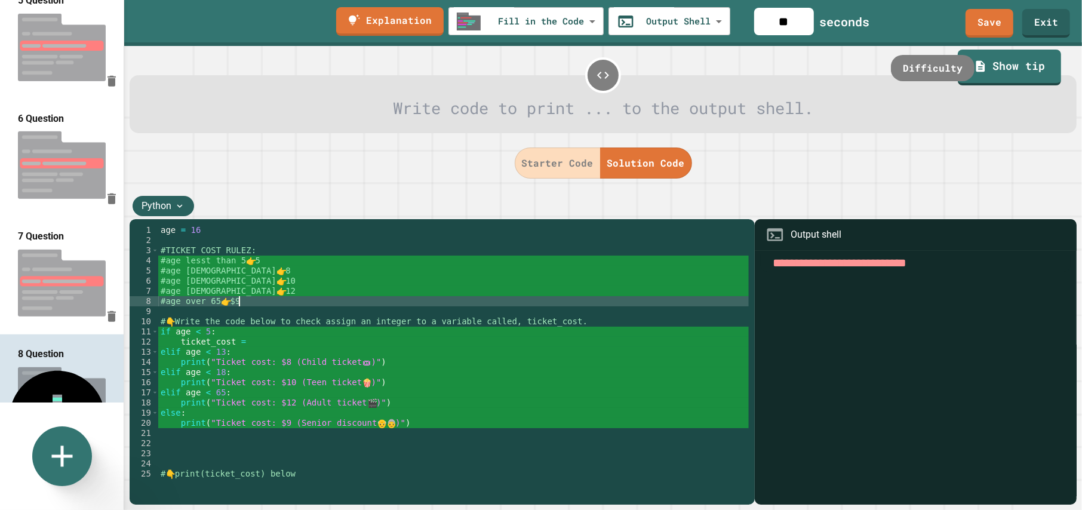
click at [238, 304] on div "age = 16 #TICKET COST RULEZ: #age lesst than 5 👉 5 #age 5 to 13 👉 8 #age 14 to …" at bounding box center [453, 367] width 590 height 284
click at [250, 342] on div "age = 16 #TICKET COST RULEZ: #age lesst than 5 👉 5 #age 5 to 13 👉 8 #age 14 to …" at bounding box center [453, 367] width 590 height 284
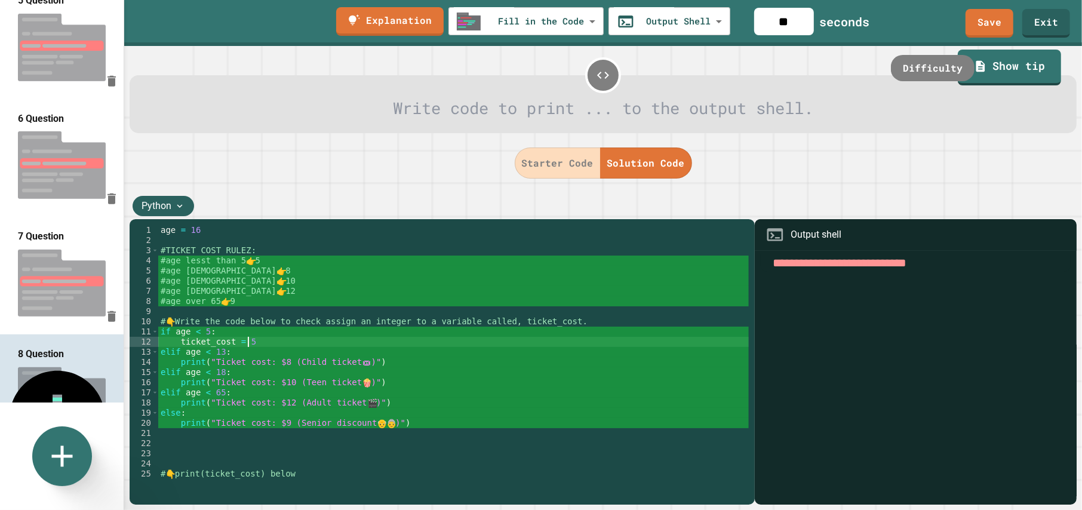
click at [266, 265] on div "age = 16 #TICKET COST RULEZ: #age lesst than 5 👉 5 #age 5 to 13 👉 8 #age 14 to …" at bounding box center [453, 367] width 590 height 284
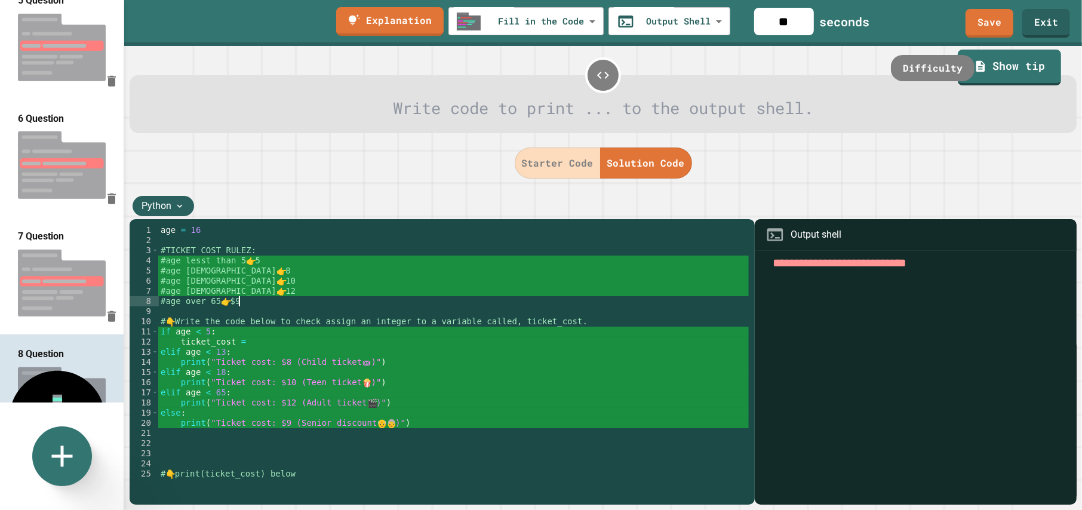
click at [258, 264] on div "age = 16 #TICKET COST RULEZ: #age lesst than 5 👉 5 #age 5 to 13 👉 8 #age 14 to …" at bounding box center [453, 367] width 590 height 284
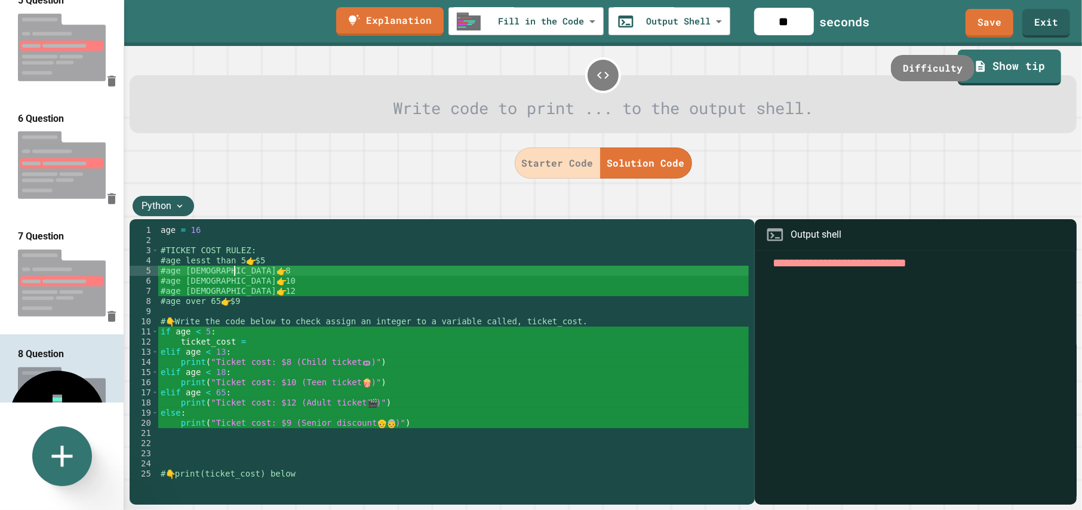
click at [232, 275] on div "age = 16 #TICKET COST RULEZ: #age lesst than 5 👉 $5 #age 5 to 13 👉 8 #age 14 to…" at bounding box center [453, 367] width 590 height 284
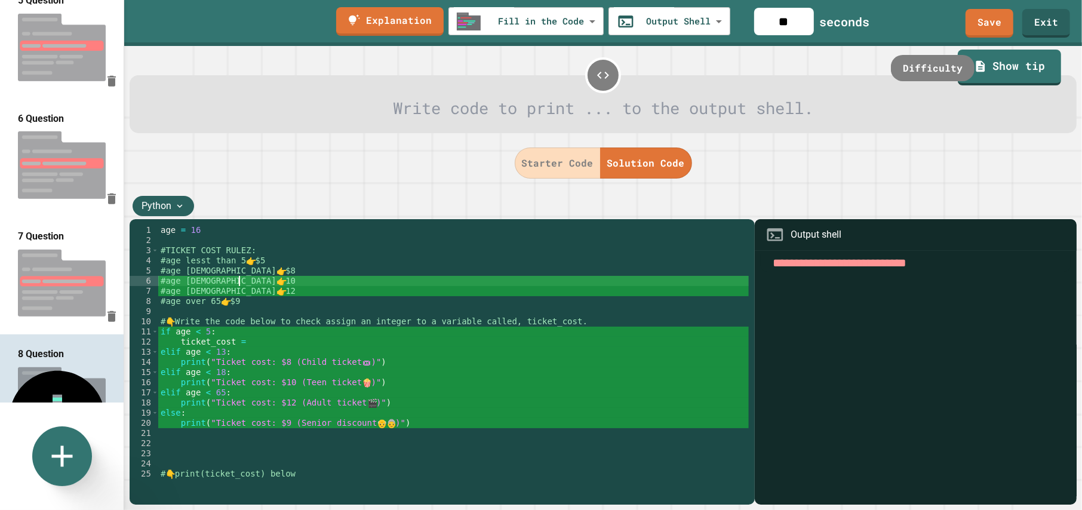
click at [239, 283] on div "age = 16 #TICKET COST RULEZ: #age lesst than 5 👉 $5 #age 5 to 13 👉 $8 #age 14 t…" at bounding box center [453, 367] width 590 height 284
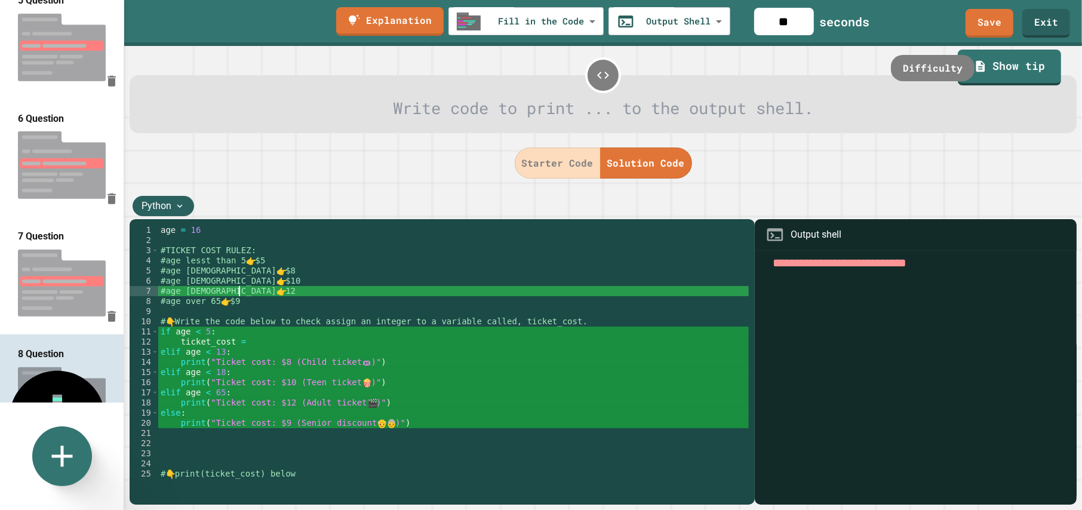
click at [238, 295] on div "age = 16 #TICKET COST RULEZ: #age lesst than 5 👉 $5 #age 5 to 13 👉 $8 #age 14 t…" at bounding box center [453, 367] width 590 height 284
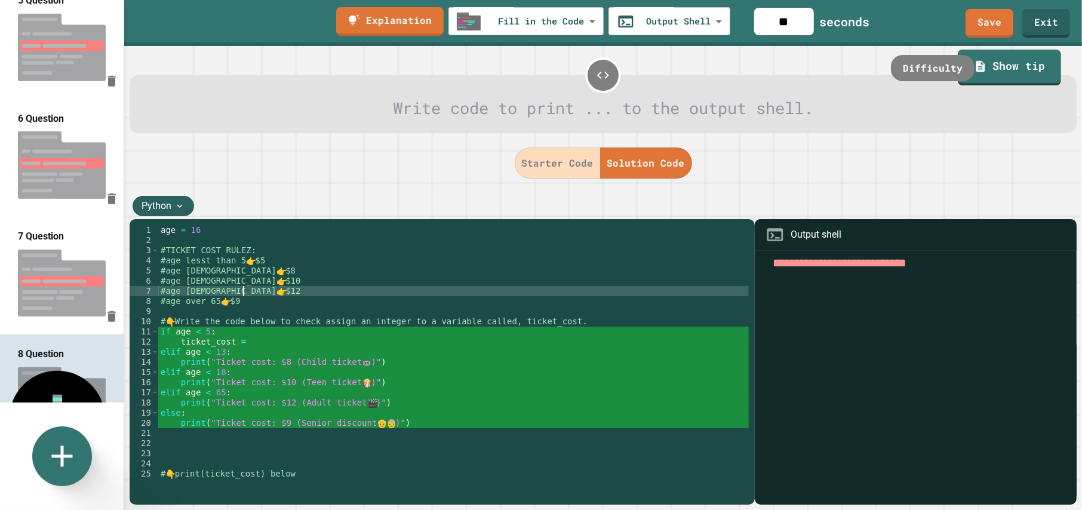
drag, startPoint x: 250, startPoint y: 336, endPoint x: 261, endPoint y: 342, distance: 12.3
click at [253, 337] on div "age = 16 #TICKET COST RULEZ: #age lesst than 5 👉 $5 #age 5 to 13 👉 $8 #age 14 t…" at bounding box center [453, 367] width 590 height 284
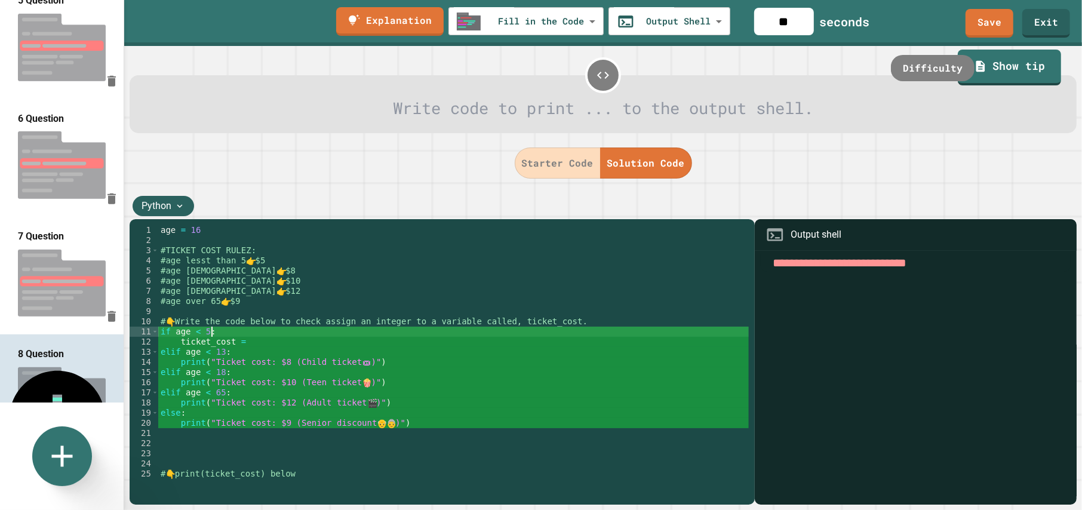
click at [261, 343] on div "age = 16 #TICKET COST RULEZ: #age lesst than 5 👉 $5 #age 5 to 13 👉 $8 #age 14 t…" at bounding box center [453, 367] width 590 height 284
click at [204, 262] on div "age = 16 #TICKET COST RULEZ: #age lesst than 5 👉 $5 #age 5 to 13 👉 $8 #age 14 t…" at bounding box center [453, 367] width 590 height 284
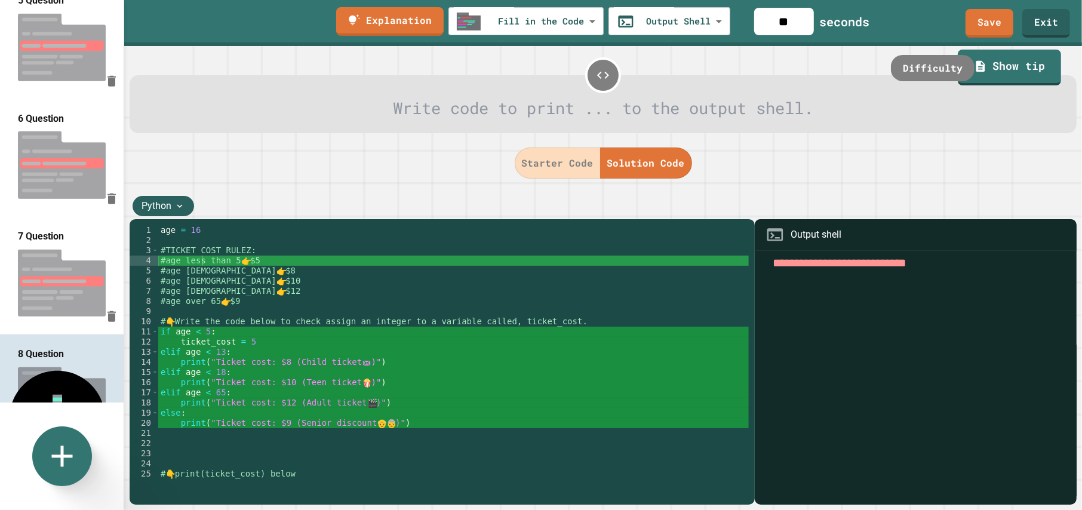
click at [562, 161] on button "Starter Code" at bounding box center [558, 162] width 86 height 31
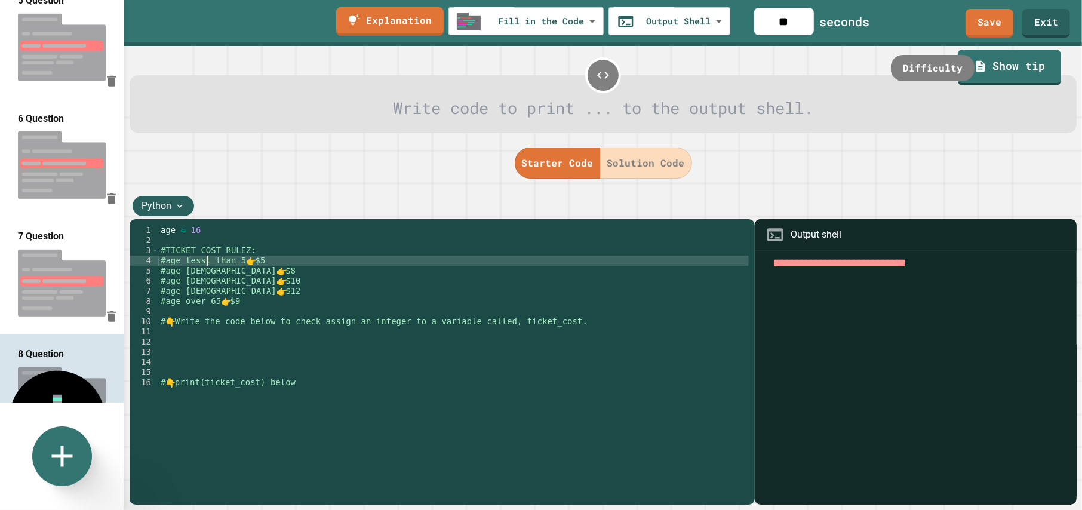
click at [208, 264] on div "age = 16 #TICKET COST RULEZ: #age lesst than 5 👉 $5 #age 5 to 13 👉 $8 #age 14 t…" at bounding box center [453, 367] width 590 height 284
click at [627, 156] on button "Solution Code" at bounding box center [646, 162] width 92 height 31
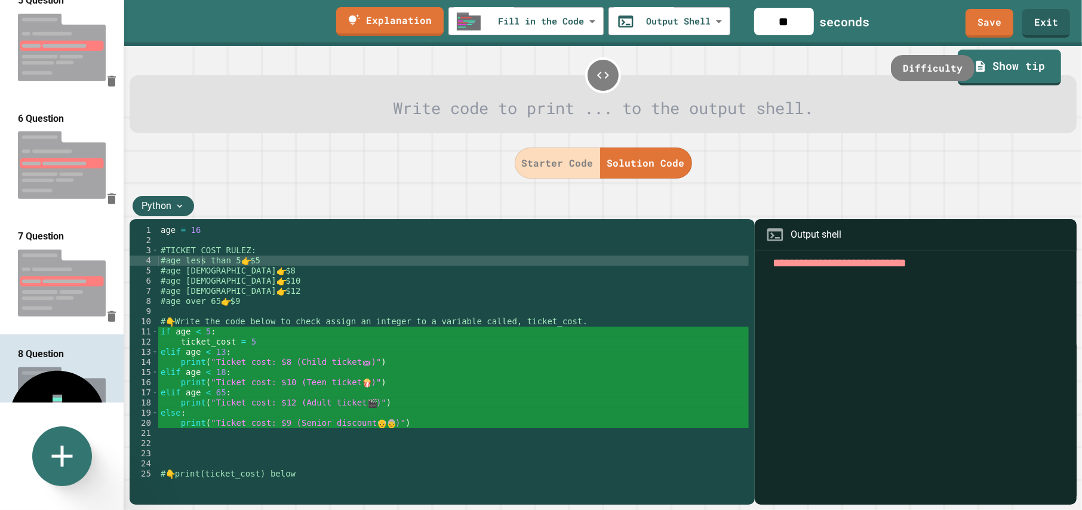
scroll to position [0, 4]
drag, startPoint x: 218, startPoint y: 352, endPoint x: 252, endPoint y: 359, distance: 34.7
click at [219, 353] on div "age = 16 #TICKET COST RULEZ: #age less than 5 👉 $5 #age 5 to 13 👉 $8 #age 14 to…" at bounding box center [453, 367] width 590 height 284
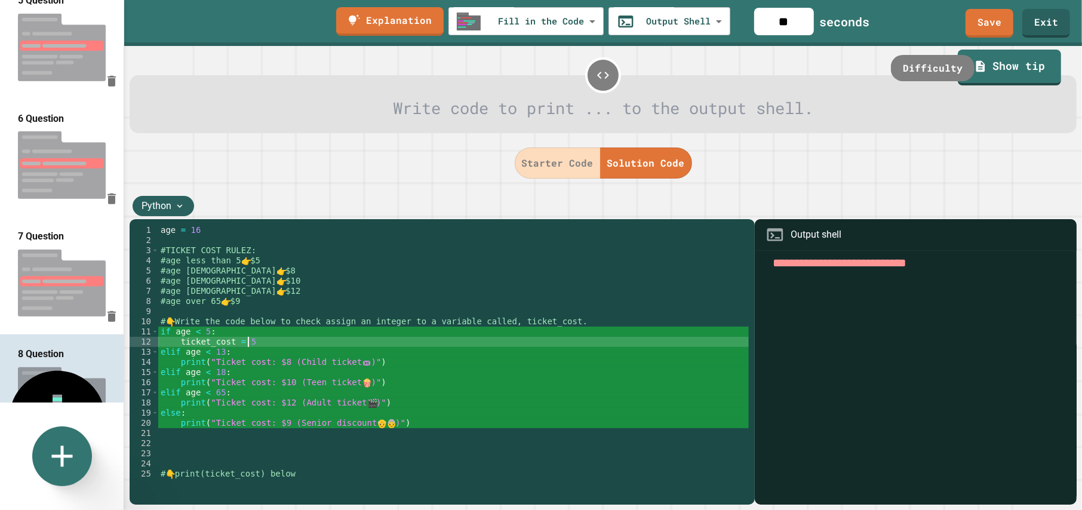
click at [248, 346] on div "age = 16 #TICKET COST RULEZ: #age less than 5 👉 $5 #age 5 to 13 👉 $8 #age 14 to…" at bounding box center [453, 367] width 590 height 284
click at [229, 361] on div "age = 16 #TICKET COST RULEZ: #age less than 5 👉 $5 #age 5 to 13 👉 $8 #age 14 to…" at bounding box center [453, 367] width 590 height 284
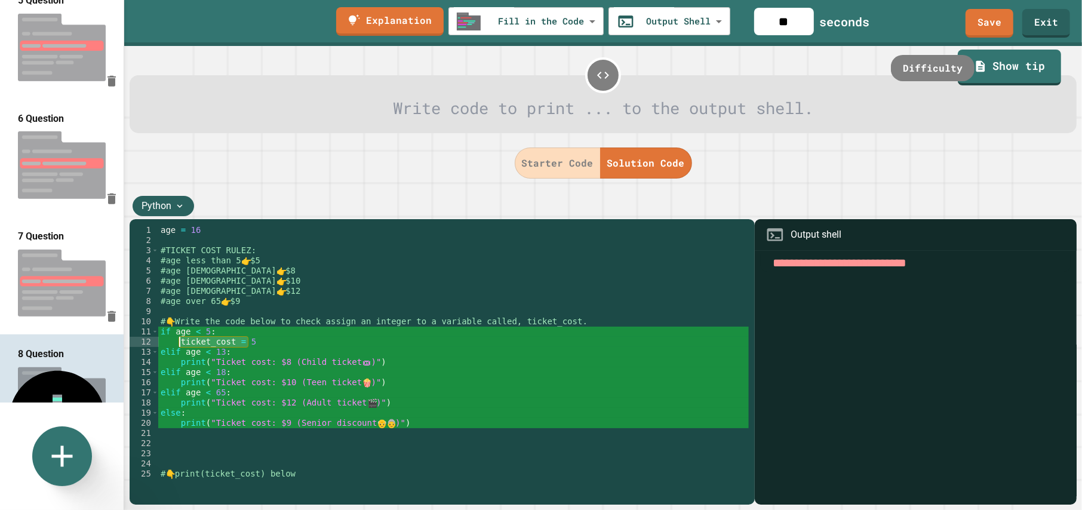
drag, startPoint x: 253, startPoint y: 344, endPoint x: 179, endPoint y: 341, distance: 74.7
click at [179, 341] on div "age = 16 #TICKET COST RULEZ: #age less than 5 👉 $5 #age 5 to 13 👉 $8 #age 14 to…" at bounding box center [453, 367] width 590 height 284
drag, startPoint x: 383, startPoint y: 362, endPoint x: 183, endPoint y: 364, distance: 200.0
click at [180, 364] on div "age = 16 #TICKET COST RULEZ: #age less than 5 👉 $5 #age 5 to 13 👉 $8 #age 14 to…" at bounding box center [453, 367] width 590 height 284
paste textarea "Cursor at row 14"
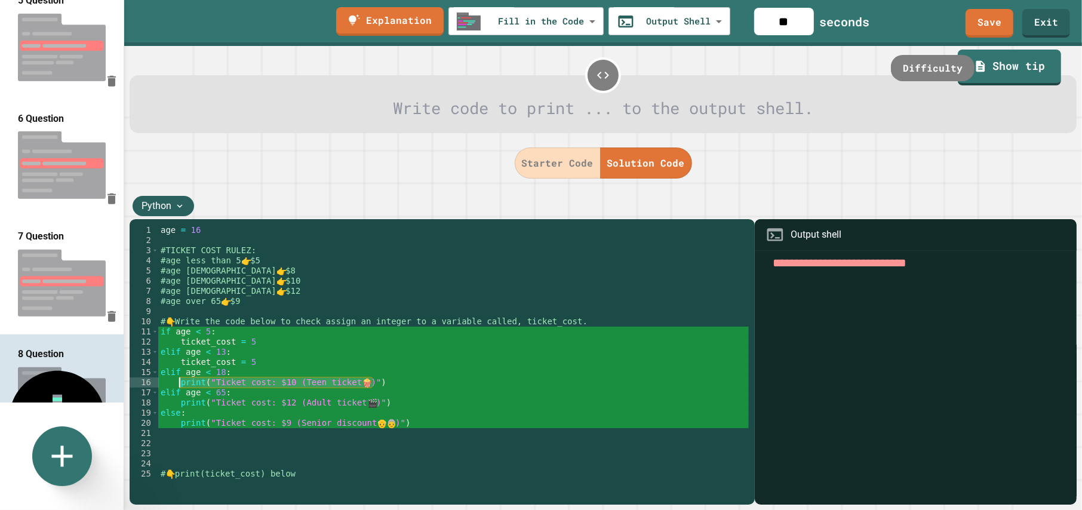
drag, startPoint x: 379, startPoint y: 383, endPoint x: 179, endPoint y: 386, distance: 199.4
click at [179, 386] on div "age = 16 #TICKET COST RULEZ: #age less than 5 👉 $5 #age 5 to 13 👉 $8 #age 14 to…" at bounding box center [453, 367] width 590 height 284
paste textarea "Cursor at row 16"
drag, startPoint x: 373, startPoint y: 403, endPoint x: 180, endPoint y: 404, distance: 192.3
click at [180, 404] on div "age = 16 #TICKET COST RULEZ: #age less than 5 👉 $5 #age 5 to 13 👉 $8 #age 14 to…" at bounding box center [453, 367] width 590 height 284
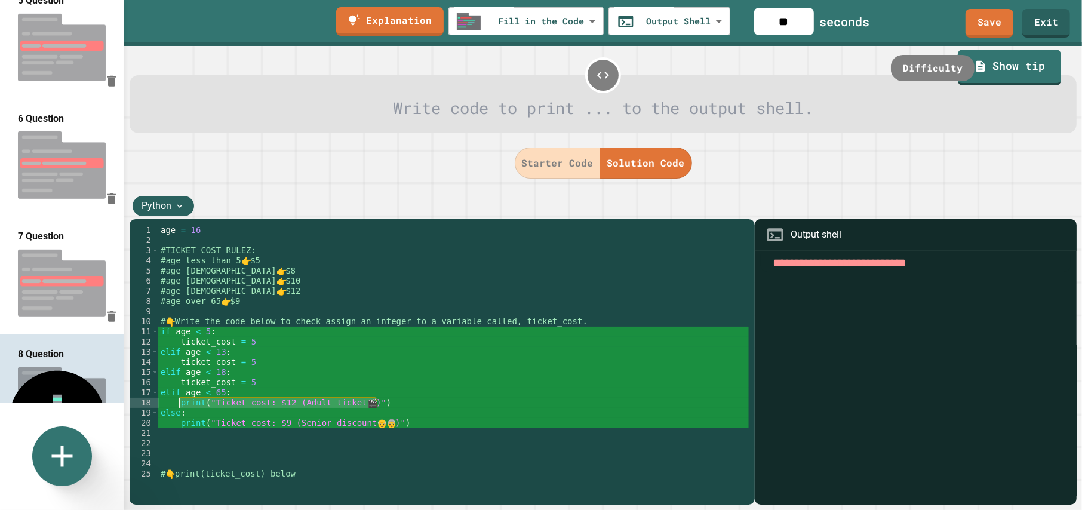
paste textarea "Cursor at row 18"
drag, startPoint x: 407, startPoint y: 424, endPoint x: 180, endPoint y: 425, distance: 226.9
click at [180, 425] on div "age = 16 #TICKET COST RULEZ: #age less than 5 👉 $5 #age 5 to 13 👉 $8 #age 14 to…" at bounding box center [453, 367] width 590 height 284
paste textarea "Cursor at row 20"
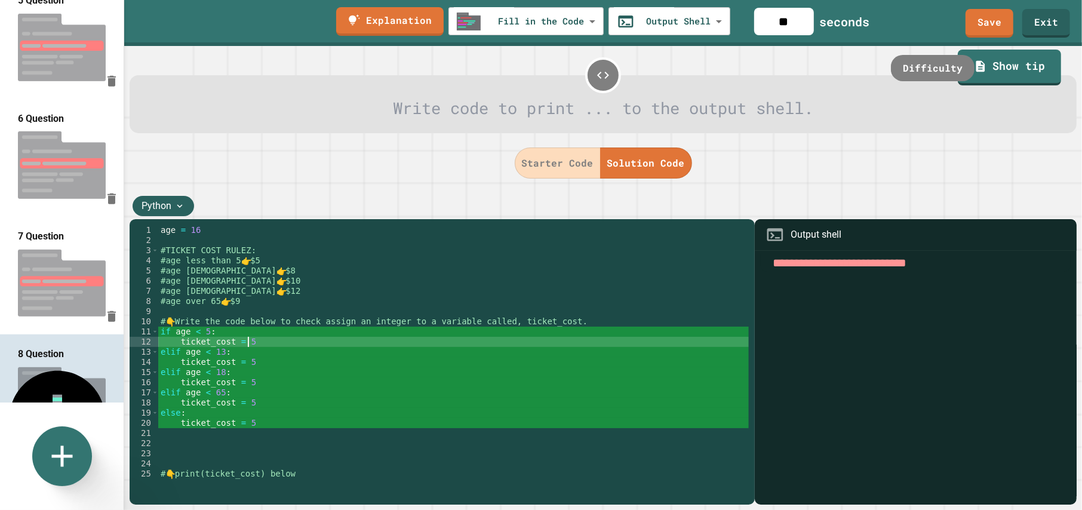
click at [247, 342] on div "age = 16 #TICKET COST RULEZ: #age less than 5 👉 $5 #age 5 to 13 👉 $8 #age 14 to…" at bounding box center [453, 367] width 590 height 284
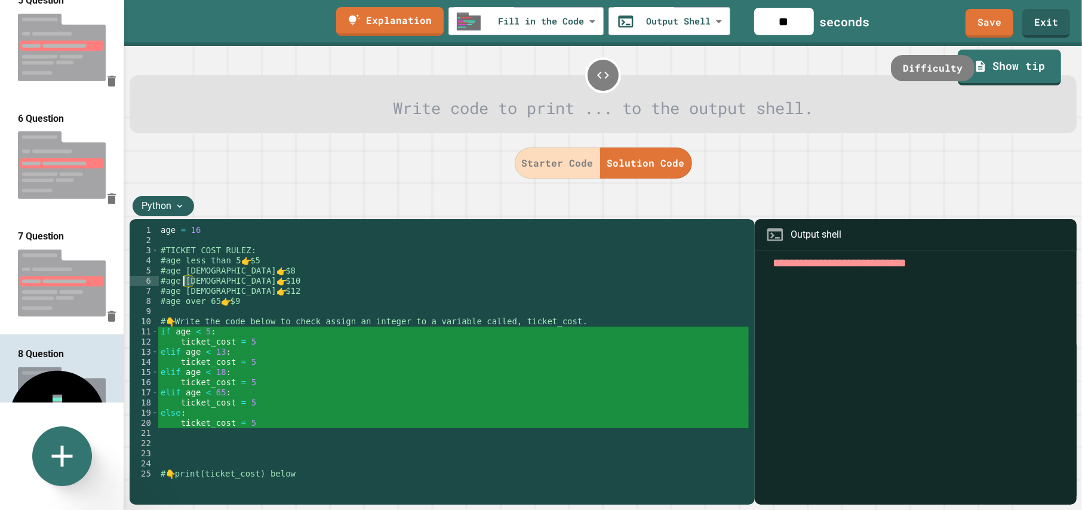
click at [185, 281] on div "age = 16 #TICKET COST RULEZ: #age less than 5 👉 $5 #age 5 to 13 👉 $8 #age 14 to…" at bounding box center [453, 367] width 590 height 284
click at [240, 363] on div "age = 16 #TICKET COST RULEZ: #age less than 5 👉 $5 #age 5 to 13 👉 $8 #age 14 to…" at bounding box center [453, 367] width 590 height 284
click at [260, 383] on div "age = 16 #TICKET COST RULEZ: #age less than 5 👉 $5 #age 5 to 13 👉 $8 #age 14 to…" at bounding box center [453, 367] width 590 height 284
click at [219, 374] on div "age = 16 #TICKET COST RULEZ: #age less than 5 👉 $5 #age 5 to 13 👉 $8 #age 14 to…" at bounding box center [453, 367] width 590 height 284
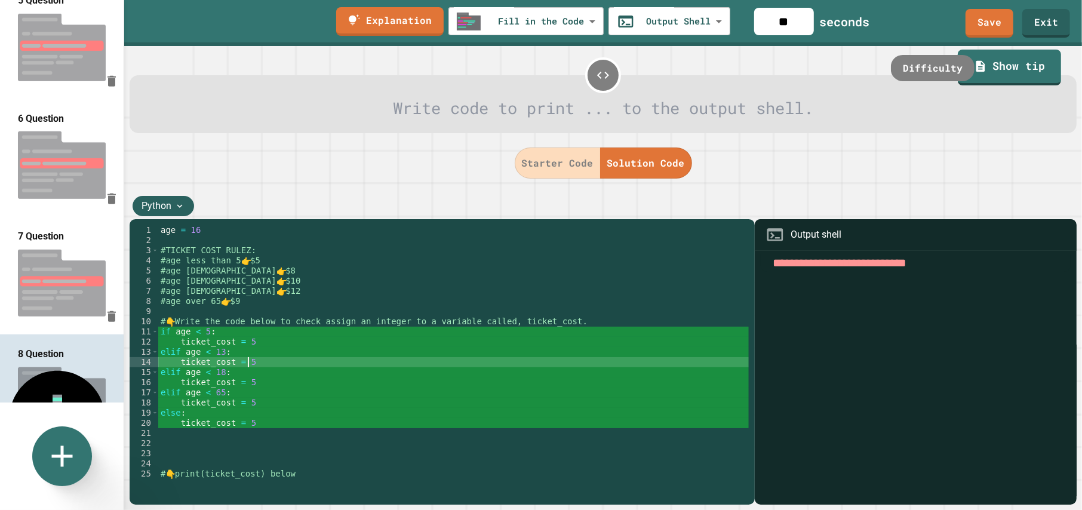
click at [250, 362] on div "age = 16 #TICKET COST RULEZ: #age less than 5 👉 $5 #age 5 to 13 👉 $8 #age 14 to…" at bounding box center [453, 367] width 590 height 284
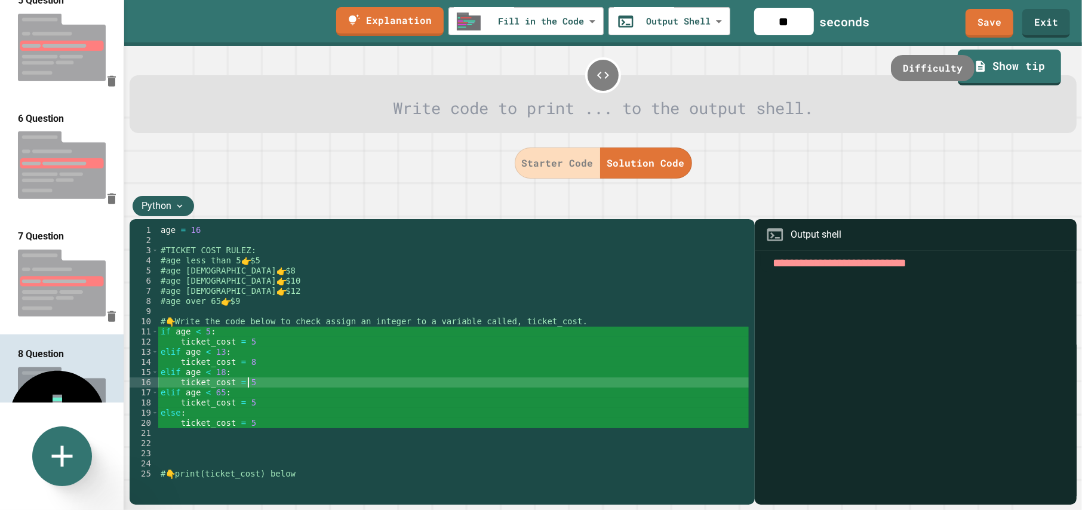
click at [248, 386] on div "age = 16 #TICKET COST RULEZ: #age less than 5 👉 $5 #age 5 to 13 👉 $8 #age 14 to…" at bounding box center [453, 367] width 590 height 284
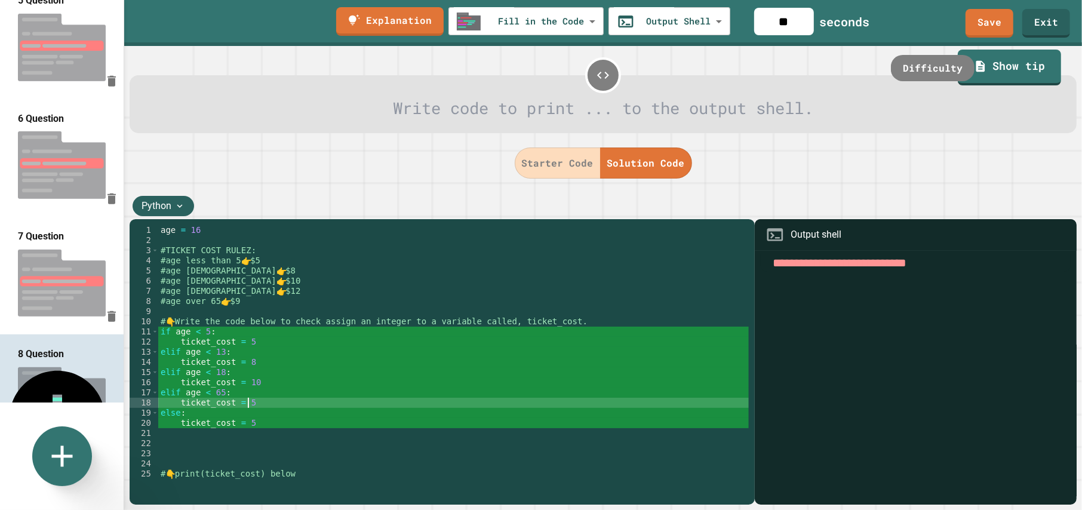
click at [251, 401] on div "age = 16 #TICKET COST RULEZ: #age less than 5 👉 $5 #age 5 to 13 👉 $8 #age 14 to…" at bounding box center [453, 367] width 590 height 284
click at [260, 427] on div "age = 16 #TICKET COST RULEZ: #age less than 5 👉 $5 #age 5 to 13 👉 $8 #age 14 to…" at bounding box center [453, 367] width 590 height 284
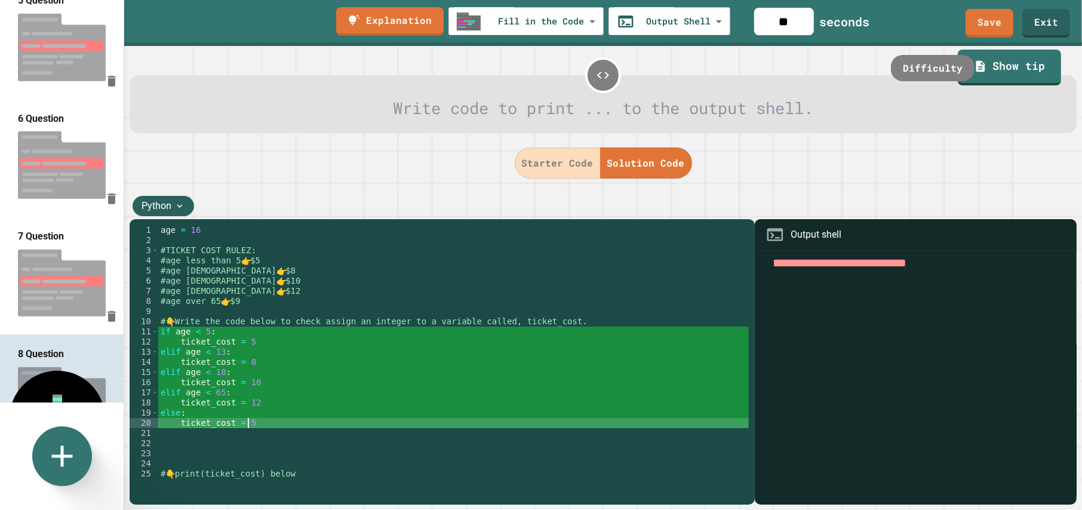
type textarea "**********"
click at [240, 469] on div "age = 16 #TICKET COST RULEZ: #age less than 5 👉 $5 #age 5 to 13 👉 $8 #age 14 to…" at bounding box center [453, 367] width 590 height 284
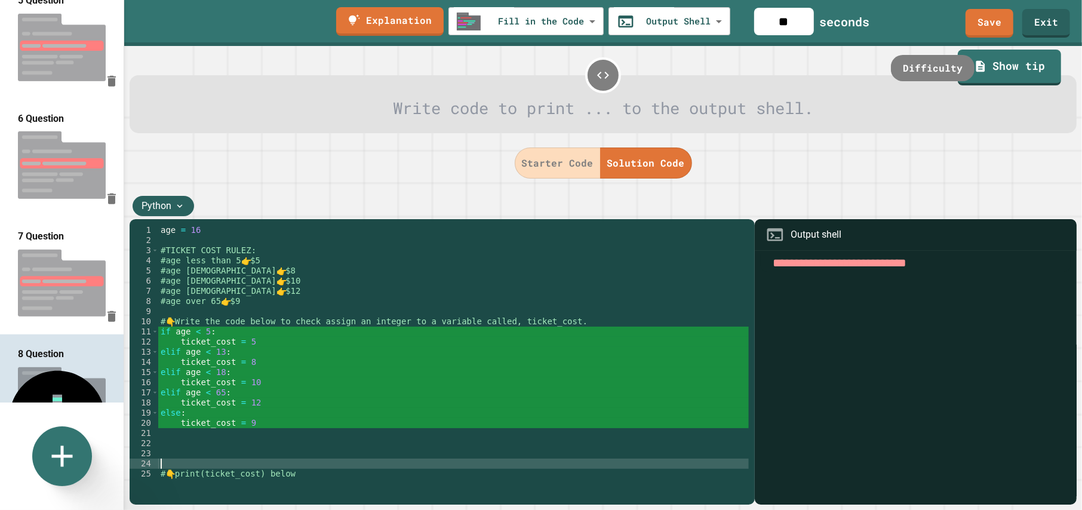
scroll to position [0, 0]
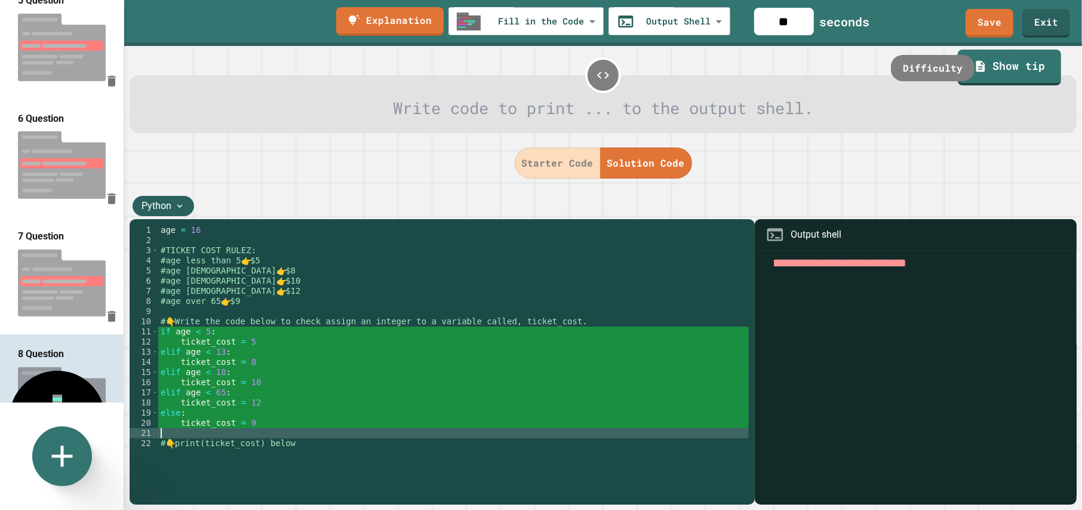
click at [313, 443] on div "age = 16 #TICKET COST RULEZ: #age less than 5 👉 $5 #age 5 to 13 👉 $8 #age 14 to…" at bounding box center [453, 367] width 590 height 284
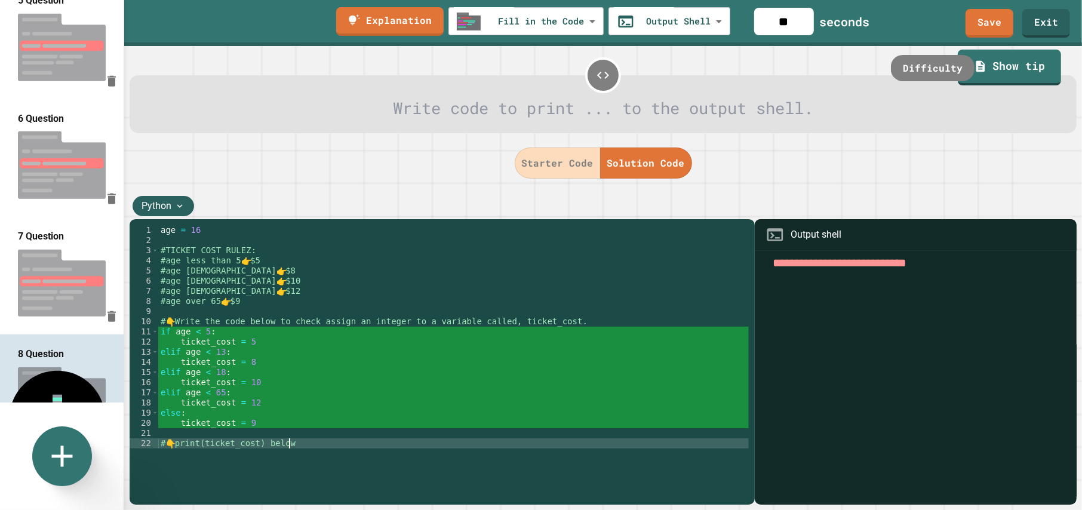
type textarea "**********"
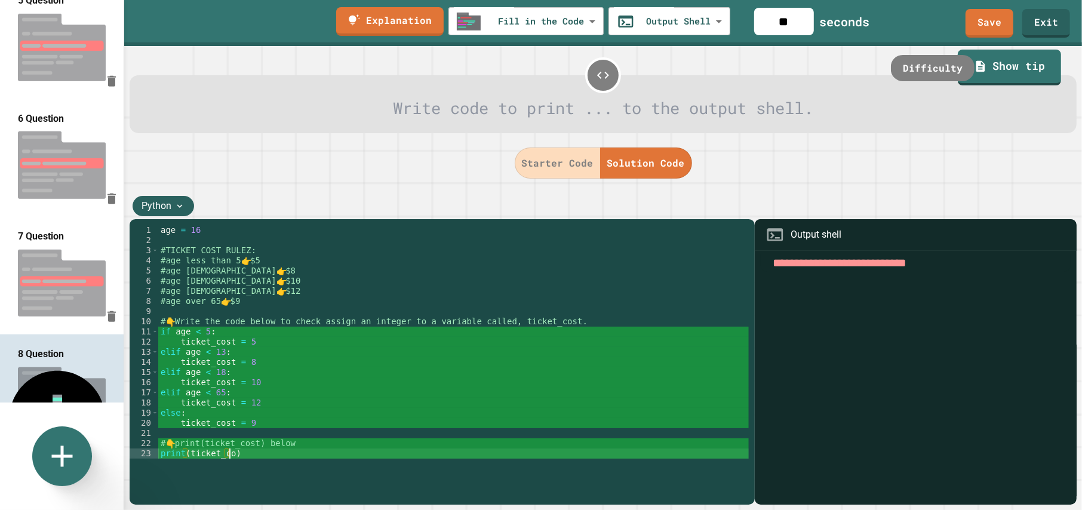
scroll to position [0, 4]
click at [316, 442] on div "age = 16 #TICKET COST RULEZ: #age less than 5 👉 $5 #age 5 to 13 👉 $8 #age 14 to…" at bounding box center [453, 367] width 590 height 284
drag, startPoint x: 300, startPoint y: 444, endPoint x: 161, endPoint y: 441, distance: 139.1
click at [161, 441] on div "age = 16 #TICKET COST RULEZ: #age less than 5 👉 $5 #age 5 to 13 👉 $8 #age 14 to…" at bounding box center [453, 367] width 590 height 284
click at [179, 441] on div "age = 16 #TICKET COST RULEZ: #age less than 5 👉 $5 #age 5 to 13 👉 $8 #age 14 to…" at bounding box center [453, 357] width 590 height 264
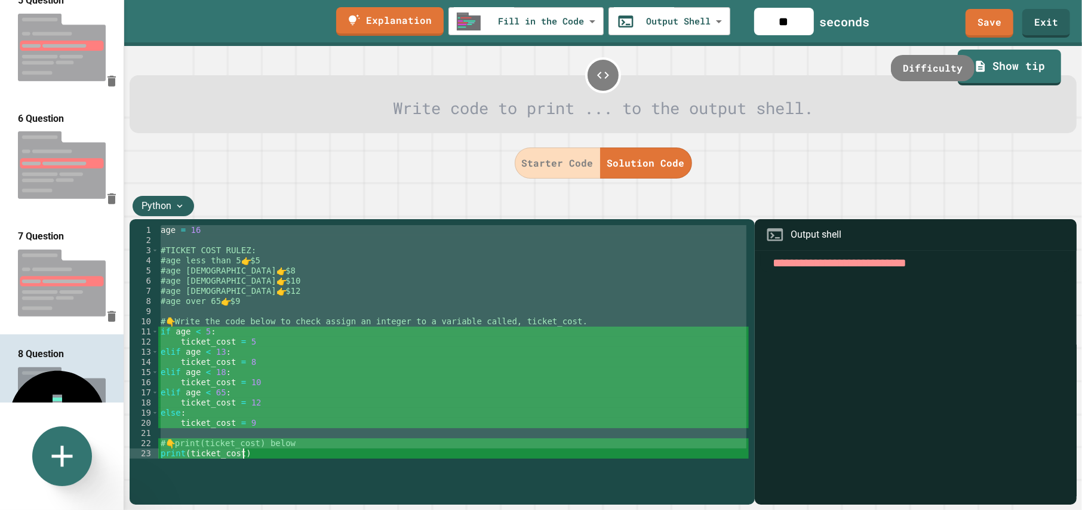
type textarea "**********"
click at [570, 163] on button "Starter Code" at bounding box center [558, 162] width 86 height 31
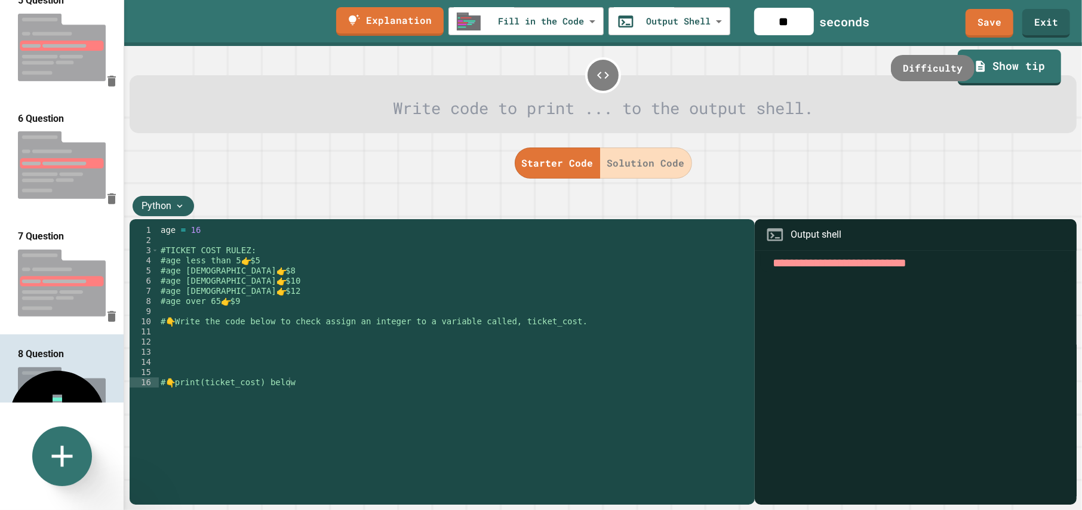
click at [651, 148] on button "Solution Code" at bounding box center [646, 162] width 92 height 31
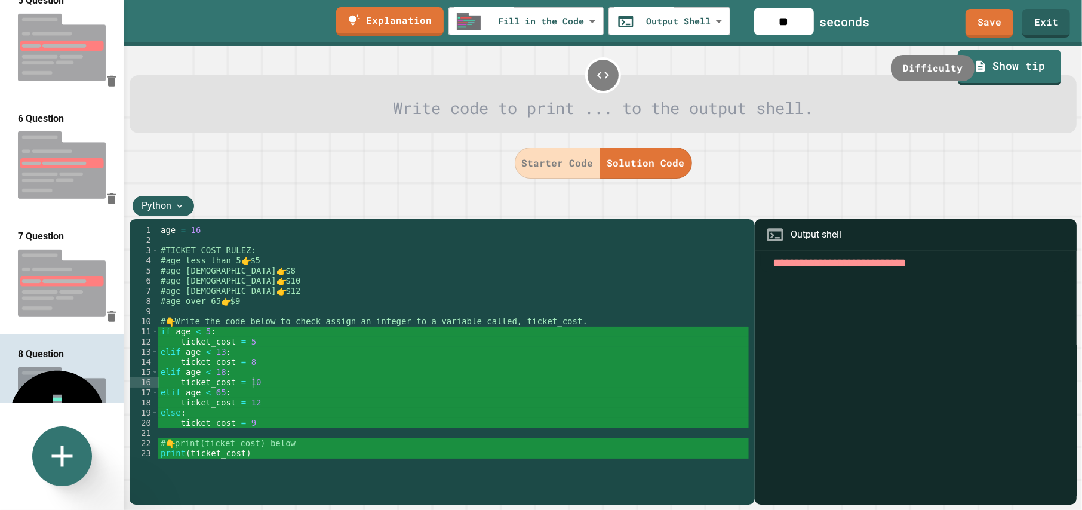
click at [580, 153] on button "Starter Code" at bounding box center [558, 162] width 86 height 31
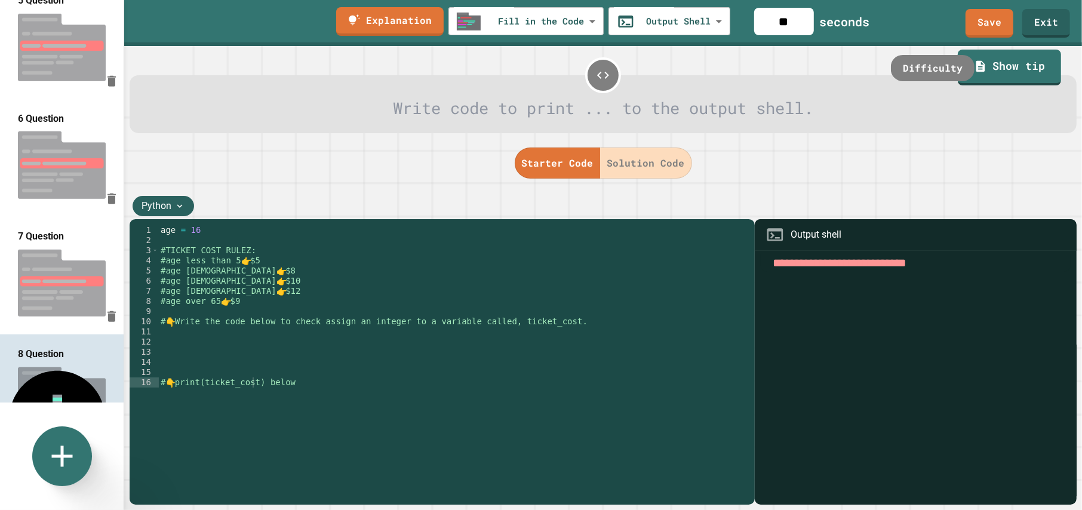
click at [627, 153] on button "Solution Code" at bounding box center [646, 162] width 92 height 31
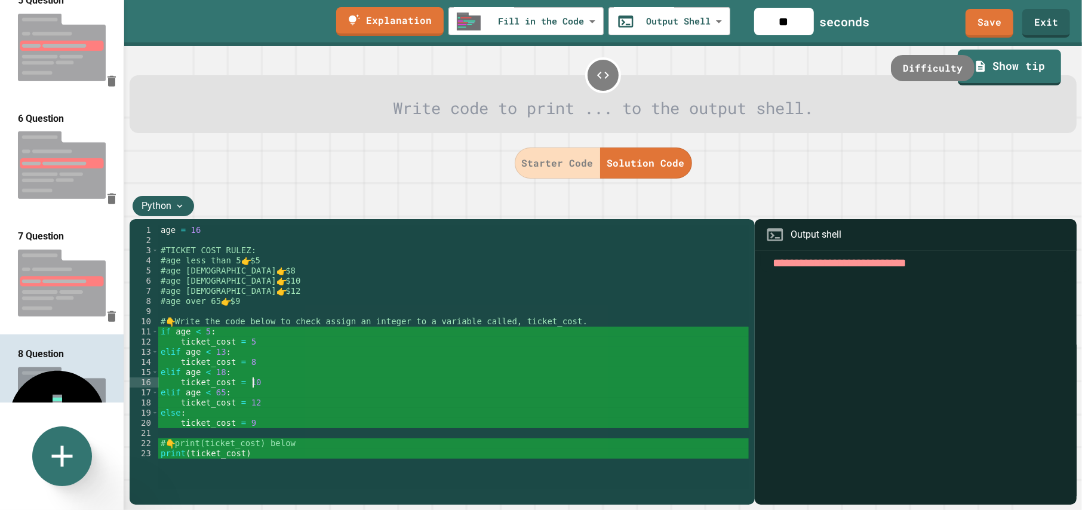
click at [260, 376] on div "age = 16 #TICKET COST RULEZ: #age less than 5 👉 $5 #age 5 to 13 👉 $8 #age 14 to…" at bounding box center [453, 357] width 590 height 264
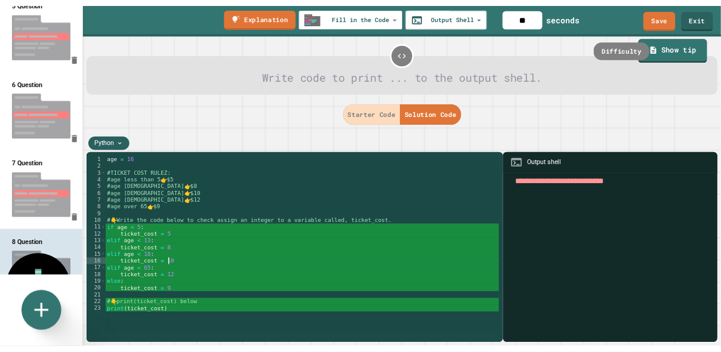
scroll to position [0, 4]
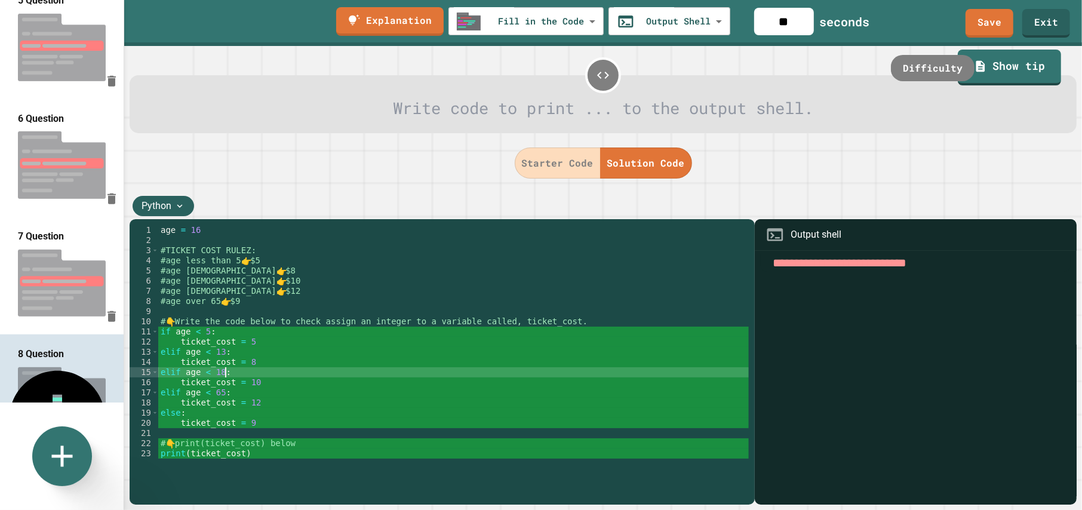
click at [585, 291] on div "age = 16 #TICKET COST RULEZ: #age less than 5 👉 $5 #age 5 to 13 👉 $8 #age 14 to…" at bounding box center [453, 367] width 590 height 284
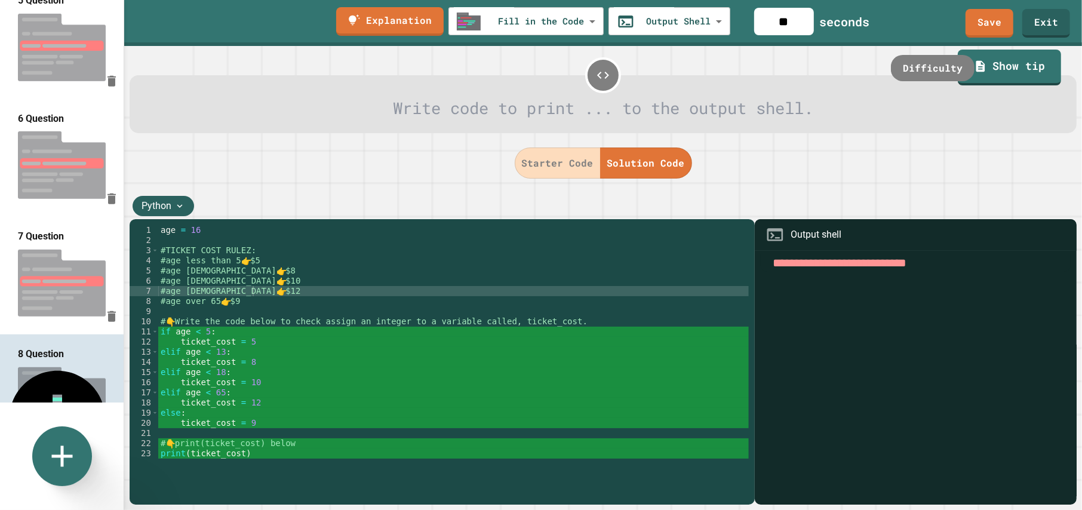
click at [880, 256] on textarea at bounding box center [916, 263] width 310 height 18
type textarea "**"
click at [580, 163] on button "Starter Code" at bounding box center [558, 162] width 86 height 31
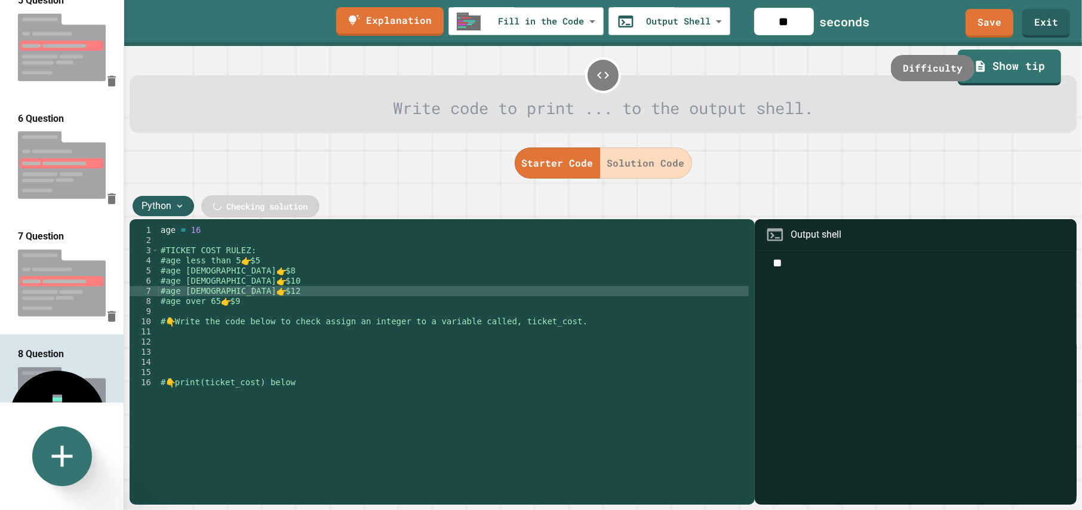
click at [636, 159] on button "Solution Code" at bounding box center [646, 162] width 92 height 31
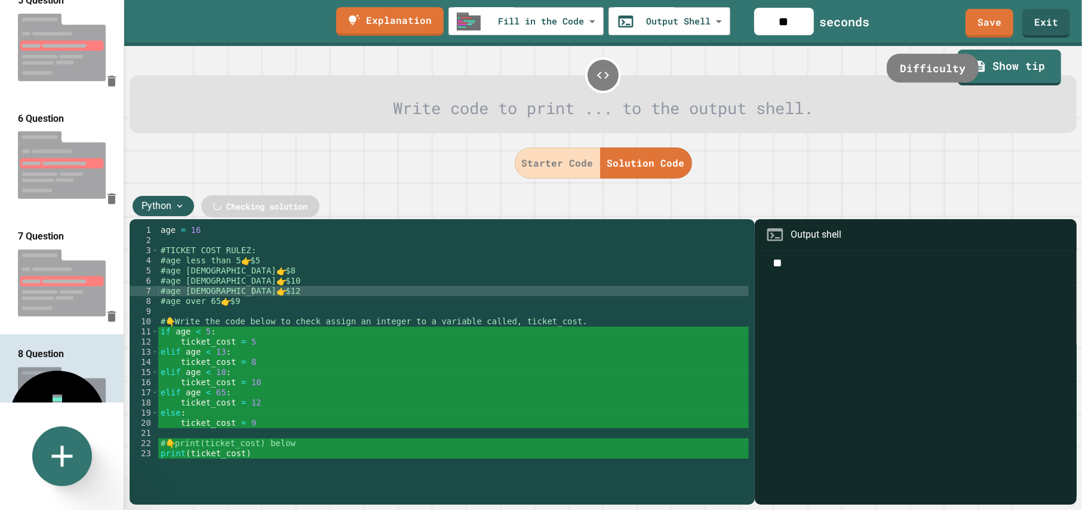
click at [927, 66] on div "Difficulty" at bounding box center [933, 68] width 92 height 29
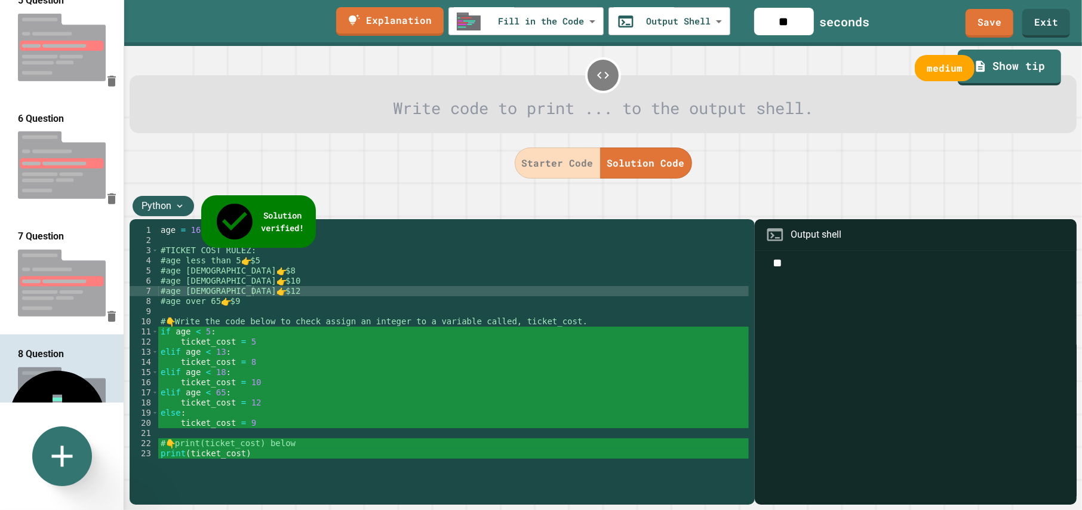
click at [50, 244] on img at bounding box center [62, 283] width 124 height 79
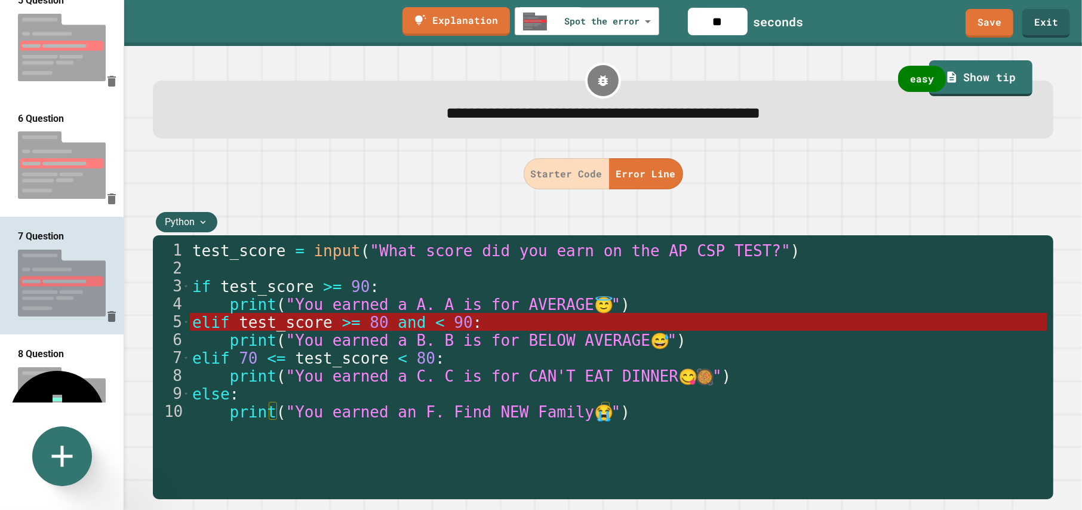
click at [74, 361] on img at bounding box center [62, 400] width 124 height 79
type input "**********"
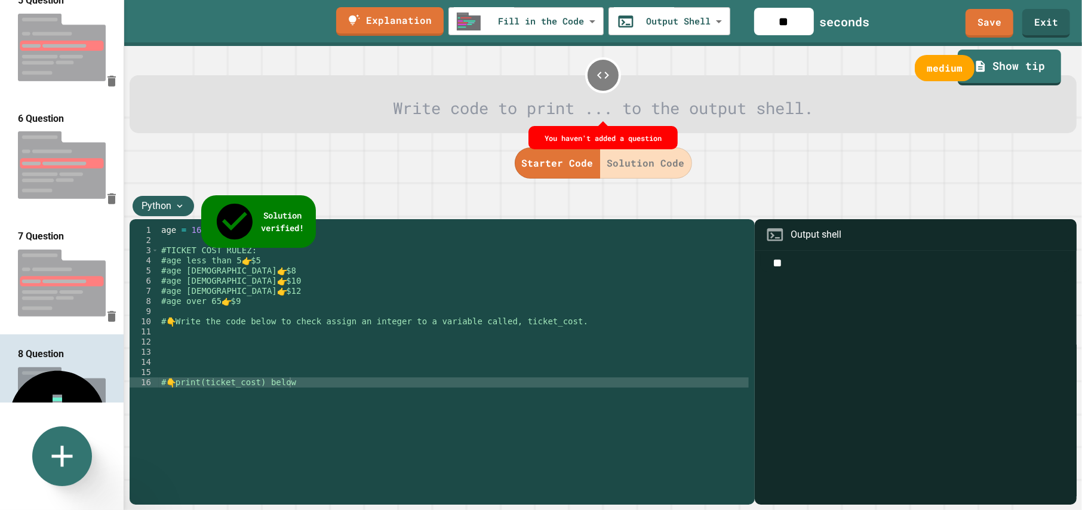
click at [640, 155] on button "Solution Code" at bounding box center [646, 162] width 92 height 31
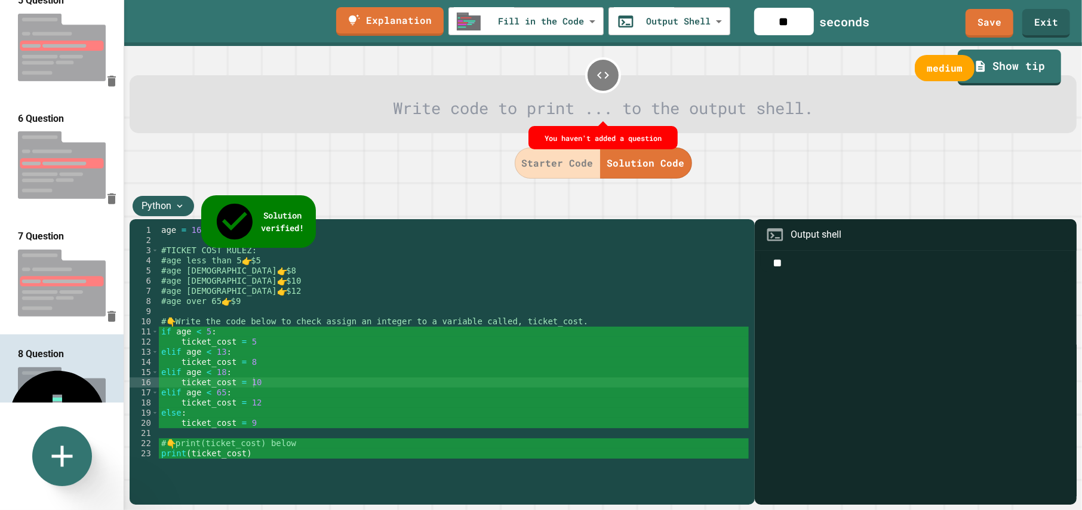
click at [565, 109] on div at bounding box center [603, 108] width 905 height 25
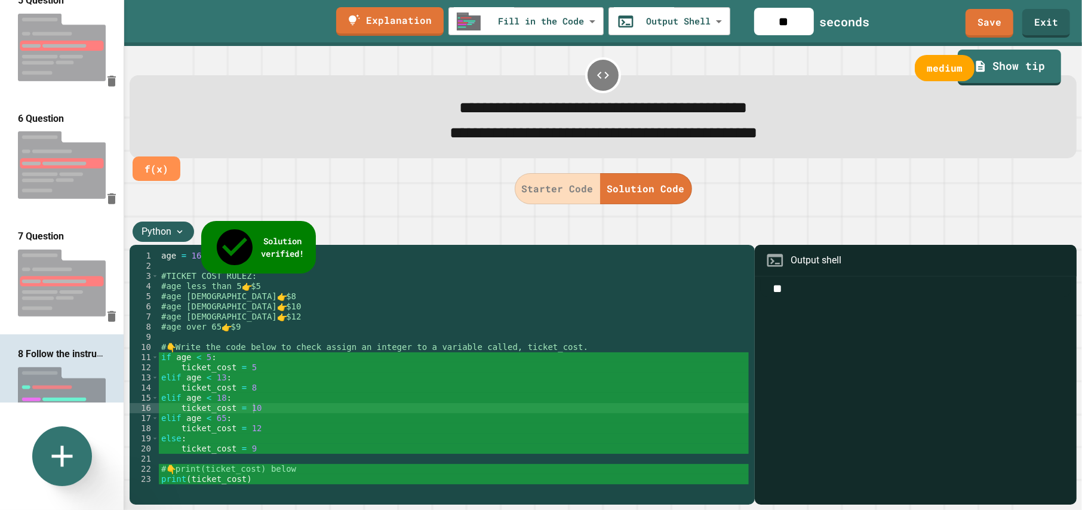
click at [618, 198] on button "Solution Code" at bounding box center [646, 188] width 92 height 31
click at [563, 187] on button "Starter Code" at bounding box center [558, 188] width 86 height 31
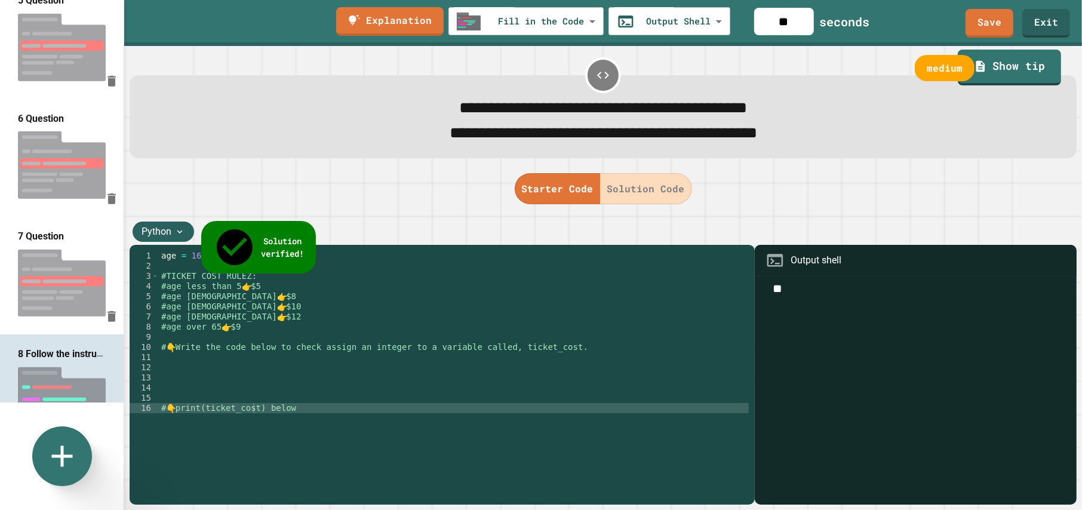
click at [626, 184] on button "Solution Code" at bounding box center [646, 188] width 92 height 31
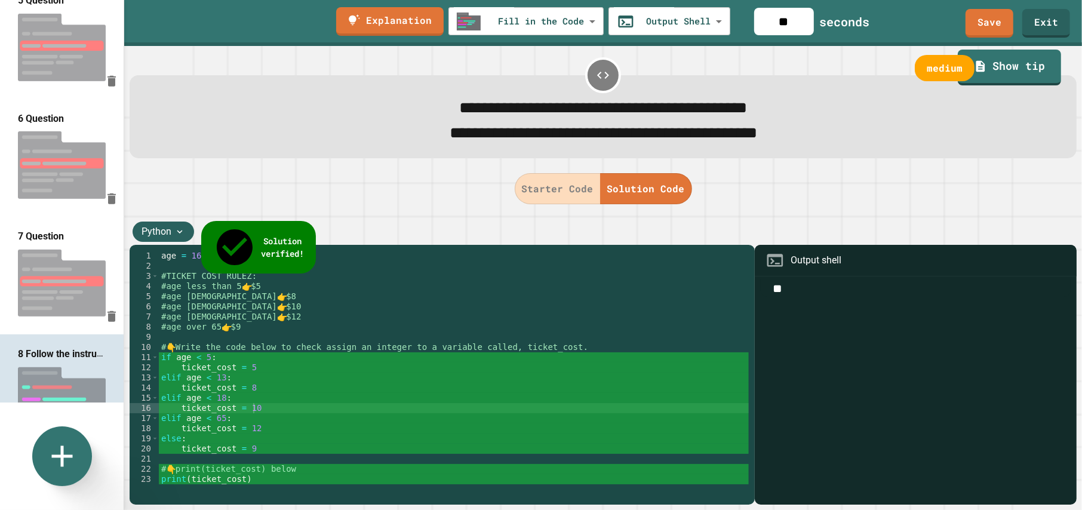
click at [557, 187] on button "Starter Code" at bounding box center [558, 188] width 86 height 31
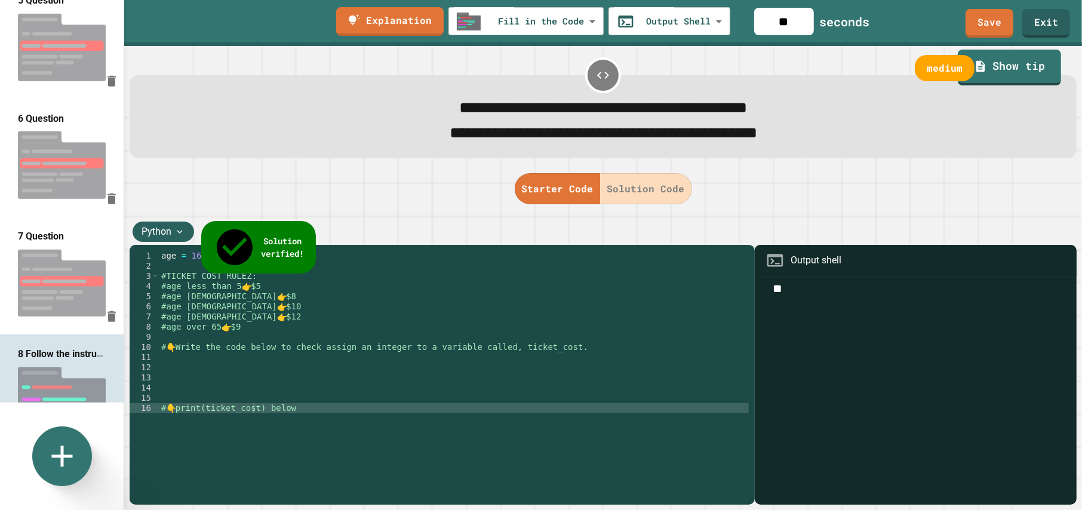
click at [636, 191] on button "Solution Code" at bounding box center [646, 188] width 92 height 31
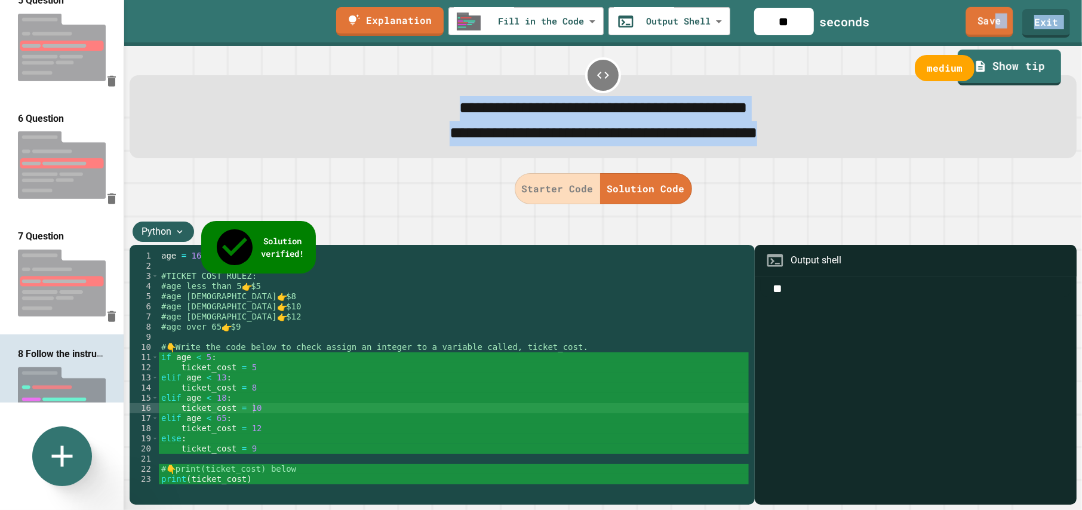
drag, startPoint x: 998, startPoint y: 24, endPoint x: 810, endPoint y: 76, distance: 195.0
click at [819, 83] on div "**********" at bounding box center [603, 255] width 958 height 510
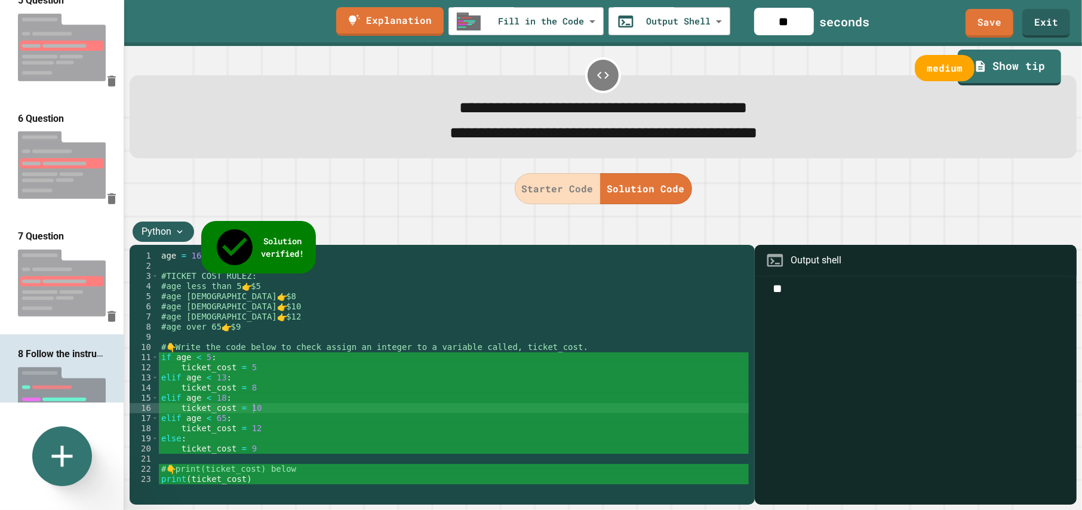
click at [811, 21] on input "**" at bounding box center [784, 21] width 60 height 27
drag, startPoint x: 798, startPoint y: 23, endPoint x: 745, endPoint y: 27, distance: 53.3
click at [745, 27] on div "**********" at bounding box center [603, 23] width 958 height 46
type input "*"
type input "***"
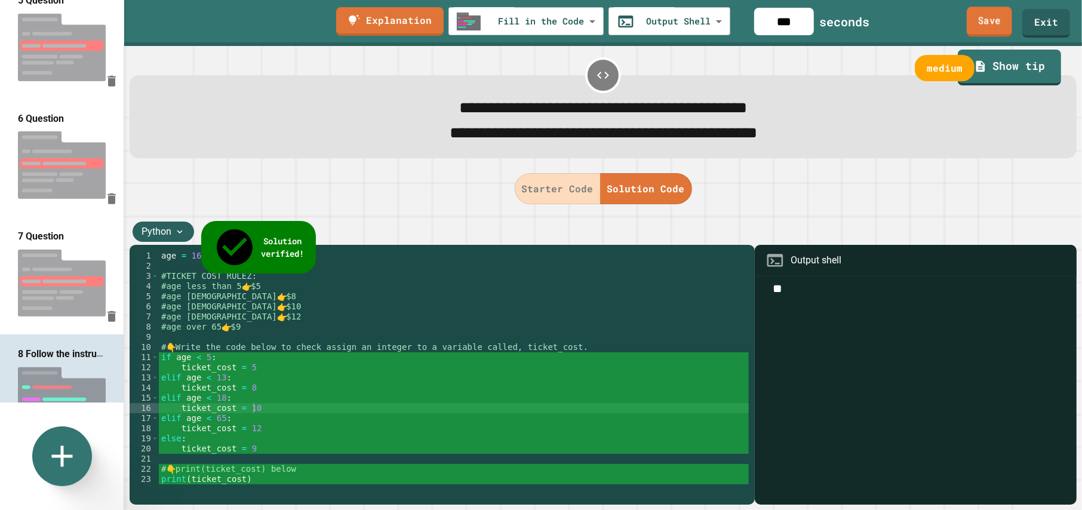
click at [988, 15] on link "Save" at bounding box center [989, 22] width 45 height 30
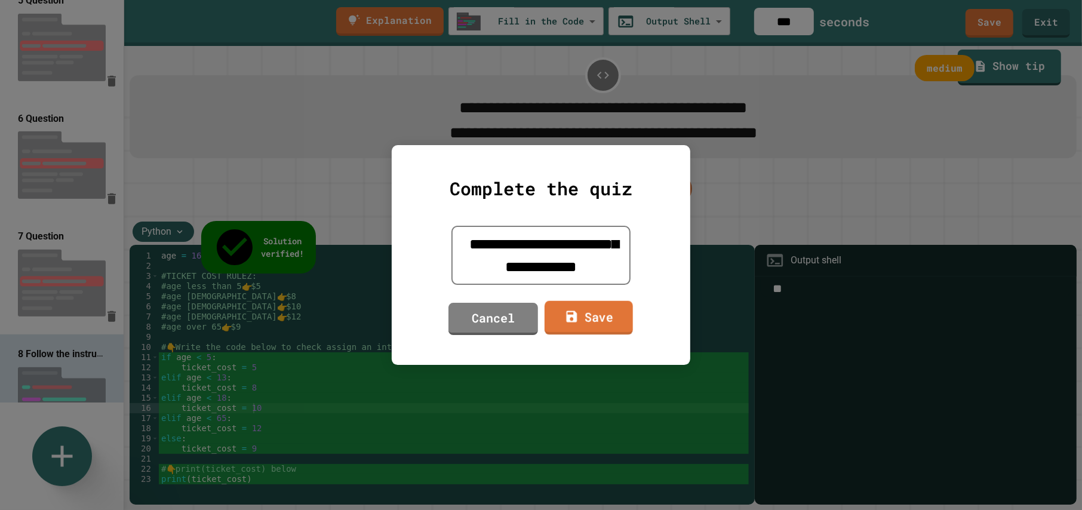
click at [571, 324] on link "Save" at bounding box center [589, 317] width 88 height 34
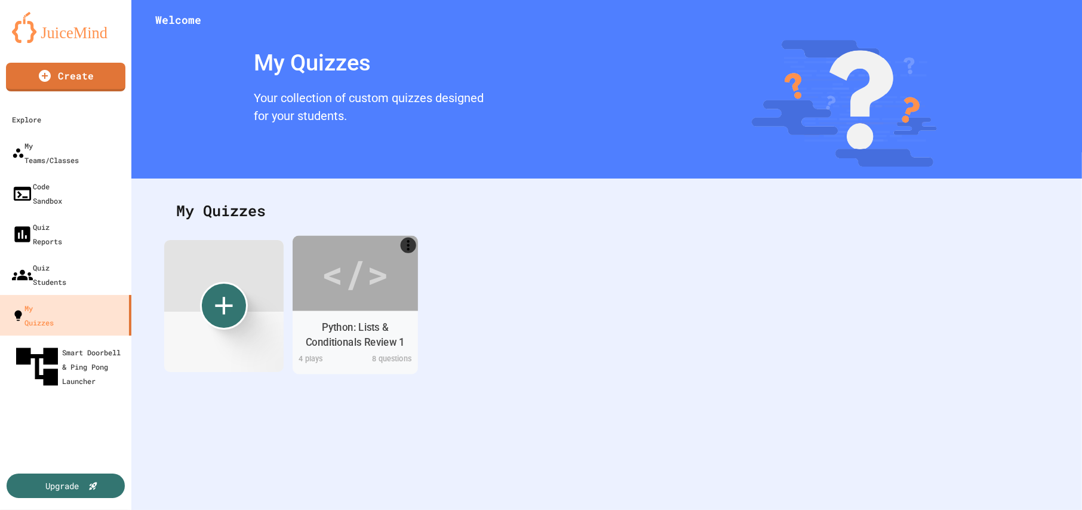
click at [376, 259] on div "</>" at bounding box center [354, 273] width 67 height 57
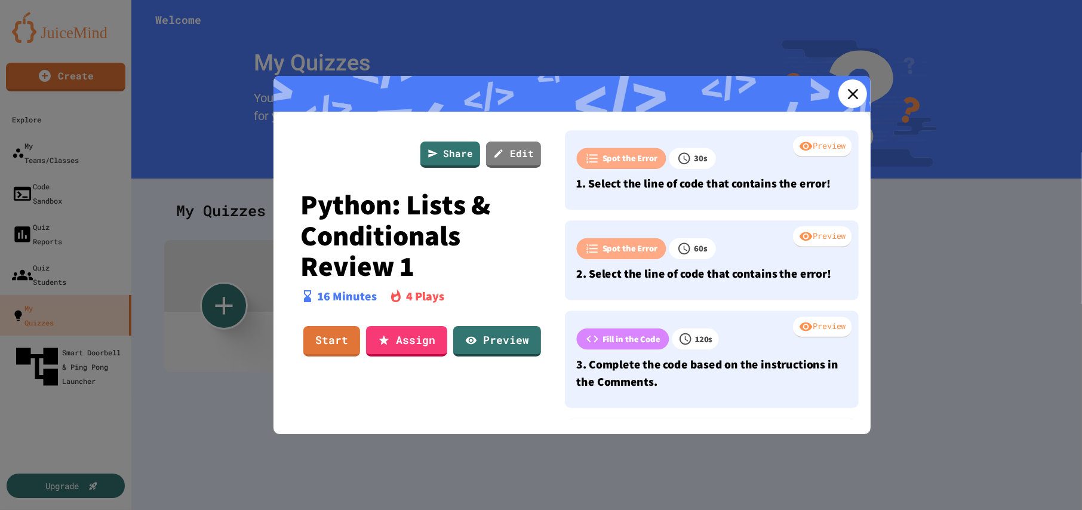
click at [847, 96] on icon at bounding box center [852, 93] width 11 height 11
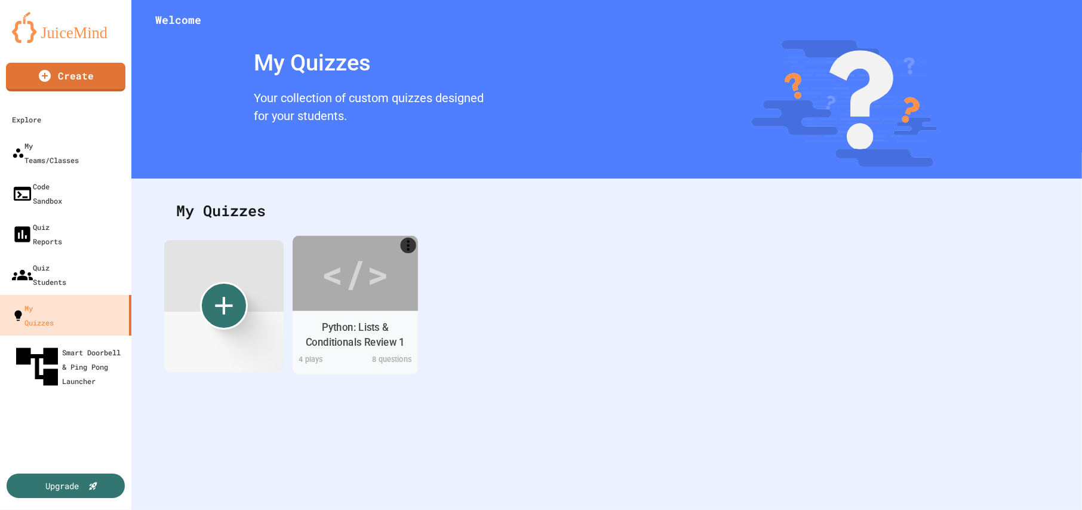
click at [379, 286] on div "</>" at bounding box center [354, 273] width 67 height 57
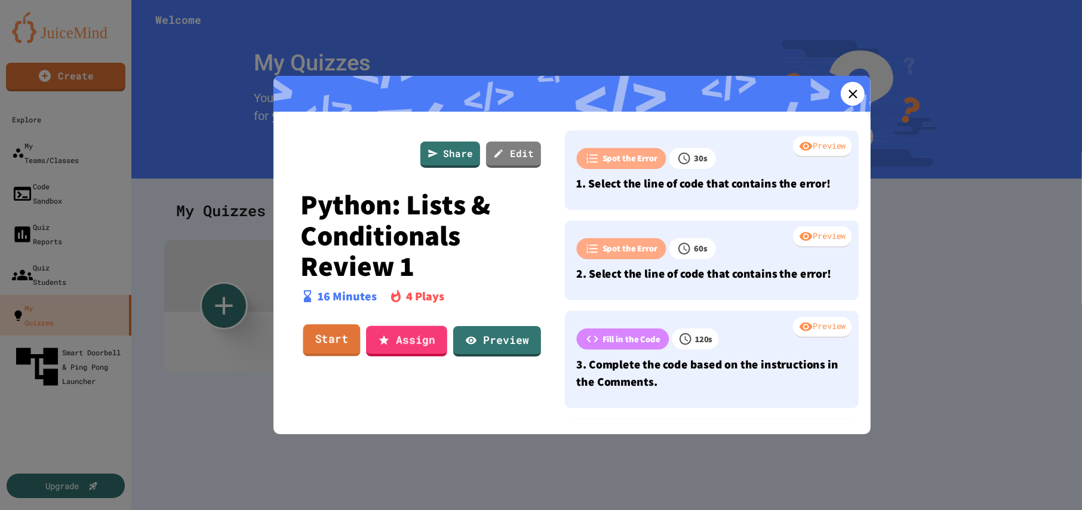
click at [339, 340] on link "Start" at bounding box center [331, 340] width 57 height 32
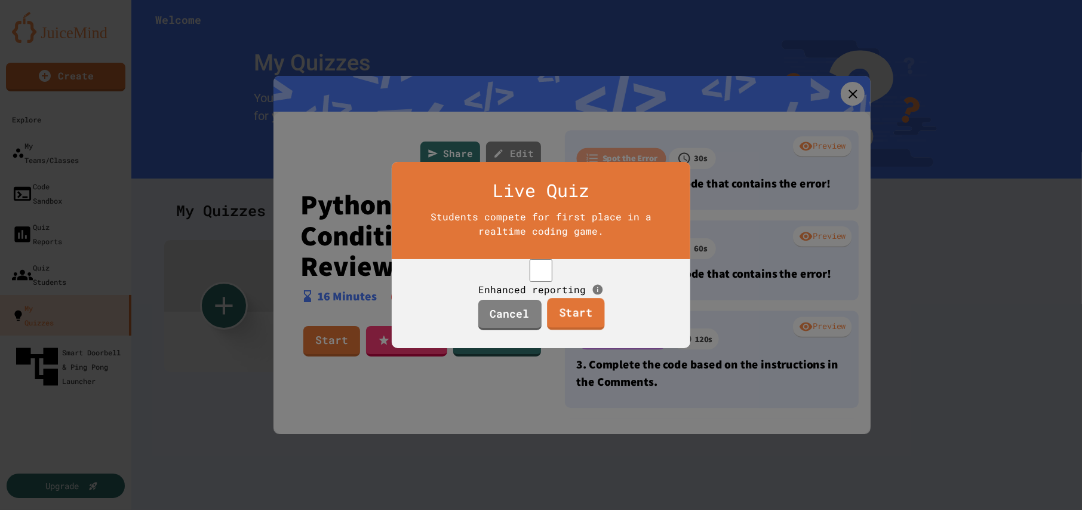
click at [567, 318] on link "Start" at bounding box center [575, 314] width 57 height 32
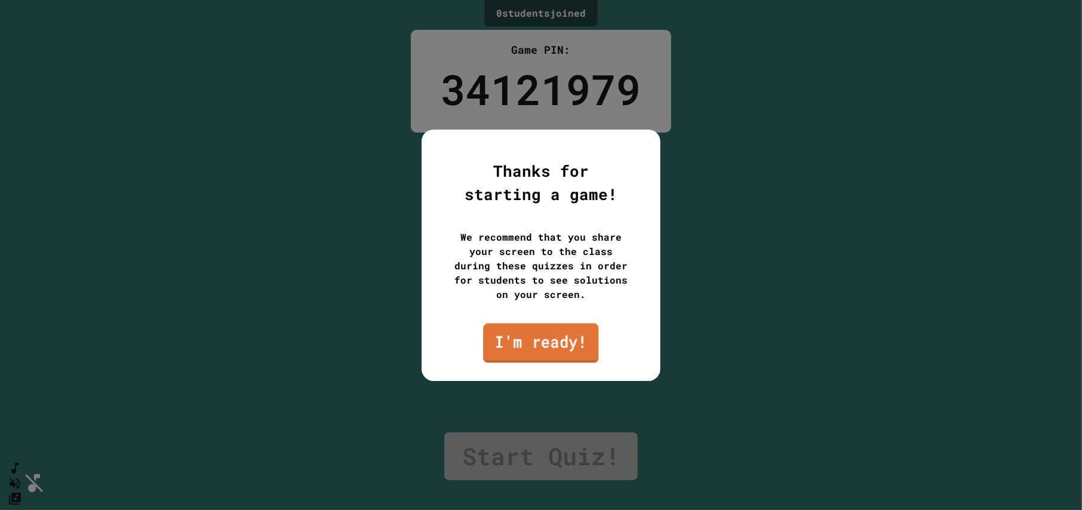
click at [548, 330] on link "I'm ready!" at bounding box center [540, 342] width 115 height 39
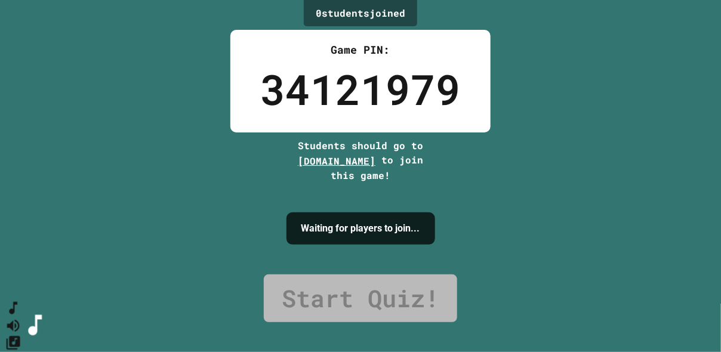
click at [19, 316] on icon "SpeedDial basic example" at bounding box center [13, 308] width 16 height 16
click at [21, 317] on icon "Mute music" at bounding box center [12, 325] width 17 height 17
click at [21, 317] on icon "Unmute music" at bounding box center [12, 325] width 17 height 17
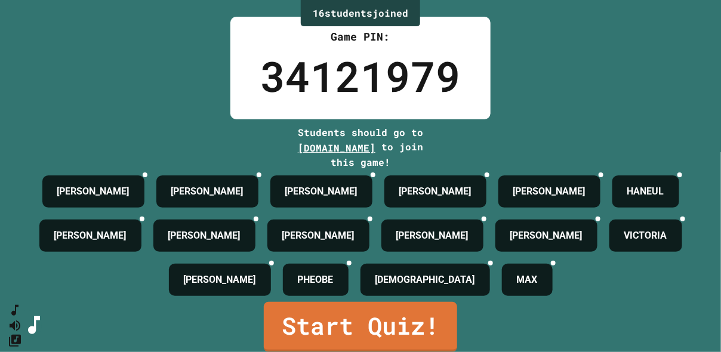
scroll to position [54, 0]
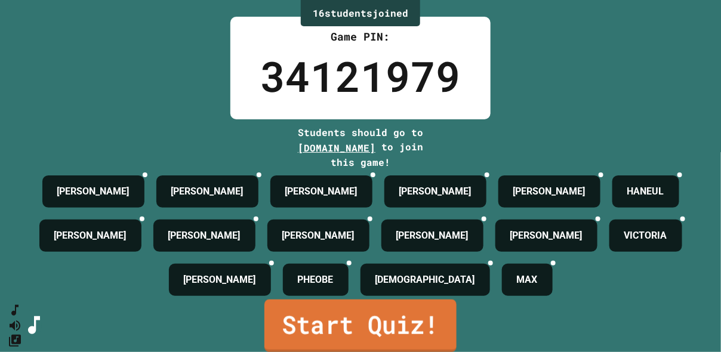
click at [382, 310] on link "Start Quiz!" at bounding box center [360, 326] width 192 height 53
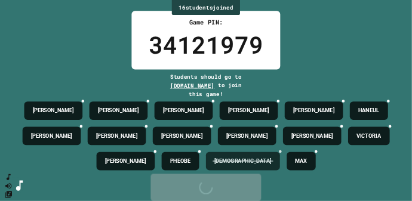
scroll to position [0, 0]
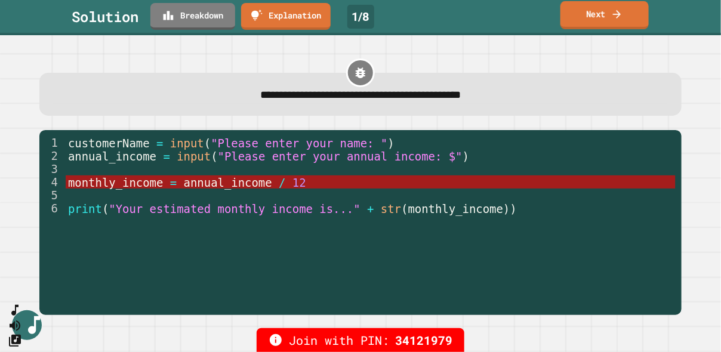
click at [583, 8] on link "Next" at bounding box center [605, 15] width 88 height 28
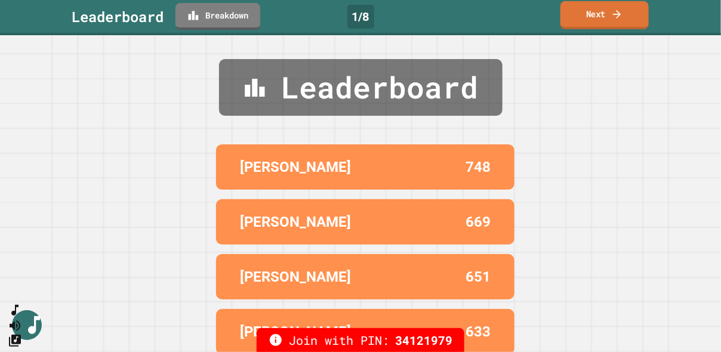
click at [617, 10] on icon at bounding box center [617, 14] width 12 height 13
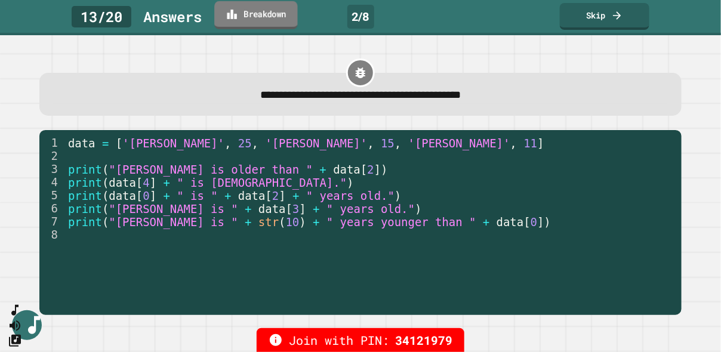
click at [245, 16] on link "Breakdown" at bounding box center [255, 15] width 83 height 28
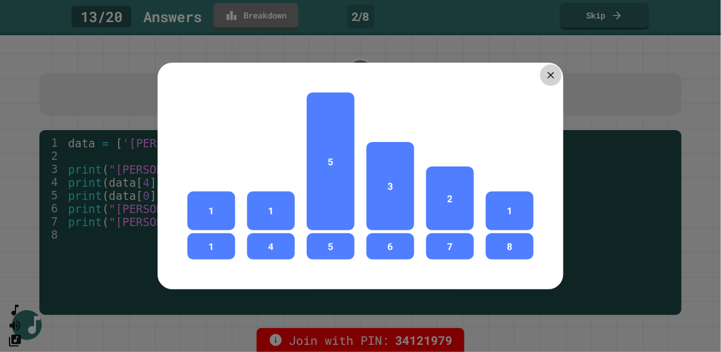
click at [545, 69] on icon at bounding box center [550, 74] width 11 height 11
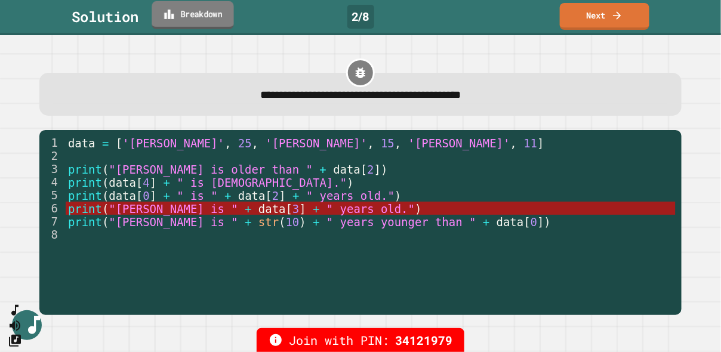
click at [192, 13] on link "Breakdown" at bounding box center [193, 15] width 82 height 28
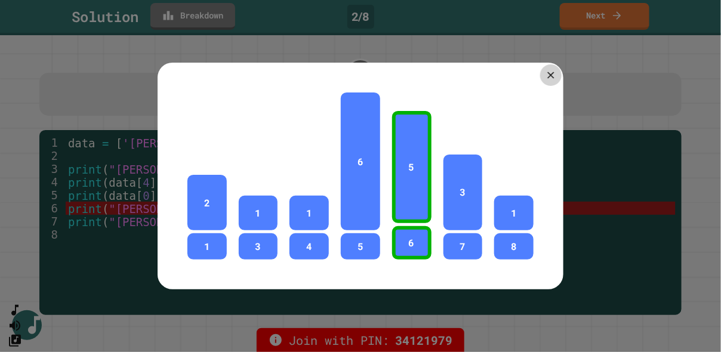
click at [545, 71] on icon at bounding box center [550, 74] width 11 height 11
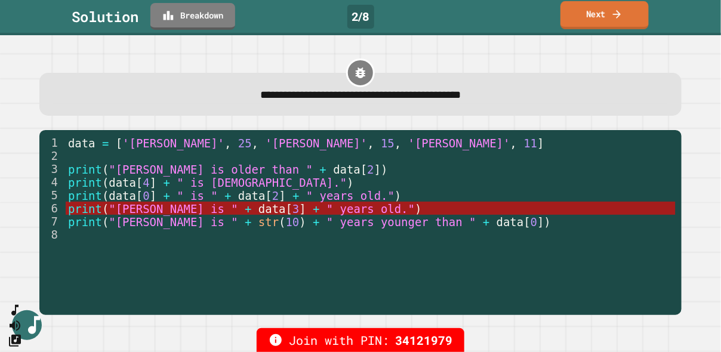
click at [592, 11] on link "Next" at bounding box center [605, 15] width 88 height 28
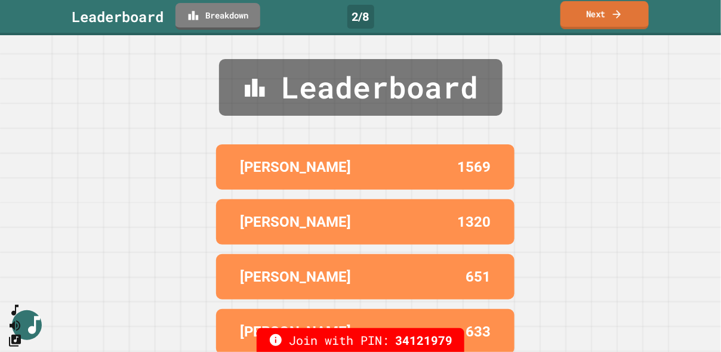
click at [591, 16] on link "Next" at bounding box center [605, 15] width 88 height 28
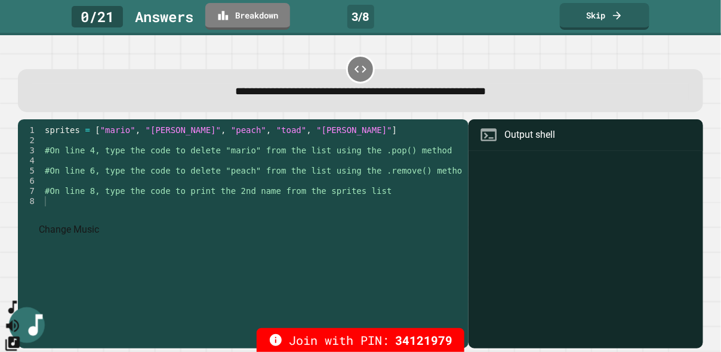
click at [20, 337] on icon "Change Music" at bounding box center [12, 344] width 14 height 14
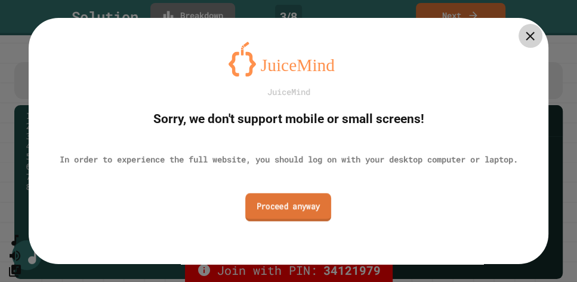
click at [272, 202] on link "Proceed anyway" at bounding box center [289, 207] width 86 height 28
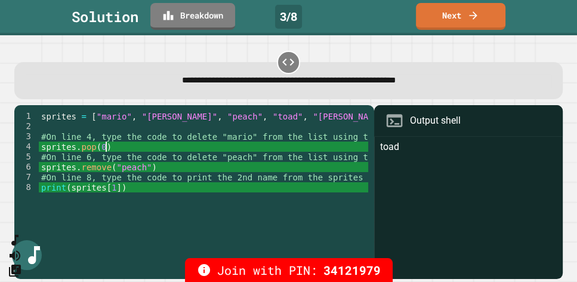
click at [122, 148] on div "sprites = [ "mario" , "luigi" , "peach" , "toad" , "bowser" ] #On line 4, type …" at bounding box center [234, 187] width 390 height 152
type textarea "**********"
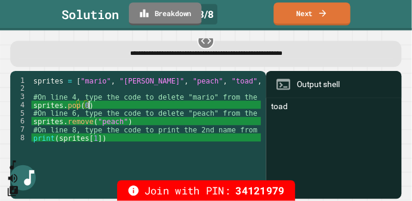
scroll to position [22, 0]
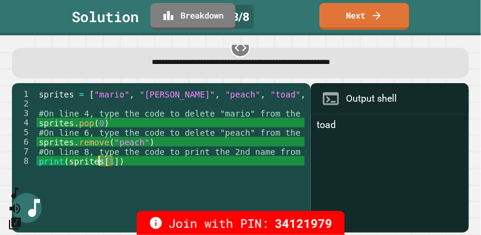
drag, startPoint x: 112, startPoint y: 149, endPoint x: 100, endPoint y: 149, distance: 12.5
click at [100, 149] on div "sprites = [ "mario" , "luigi" , "peach" , "toad" , "bowser" ] #On line 4, type …" at bounding box center [231, 160] width 390 height 143
click at [202, 142] on div "sprites = [ "mario" , "luigi" , "peach" , "toad" , "bowser" ] #On line 4, type …" at bounding box center [231, 160] width 390 height 143
click at [230, 152] on div "sprites = [ "mario" , "luigi" , "peach" , "toad" , "bowser" ] #On line 4, type …" at bounding box center [231, 160] width 390 height 143
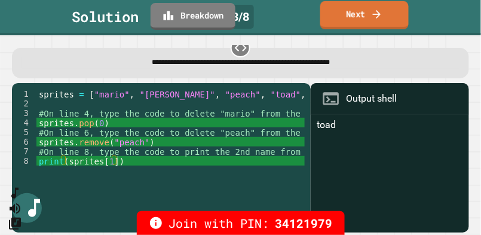
click at [364, 23] on link "Next" at bounding box center [364, 15] width 88 height 28
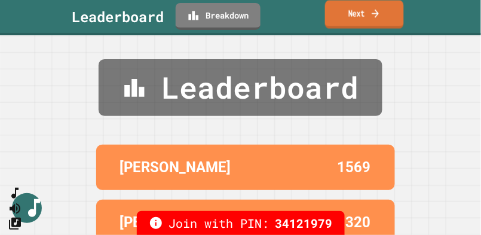
click at [360, 19] on link "Next" at bounding box center [364, 15] width 79 height 28
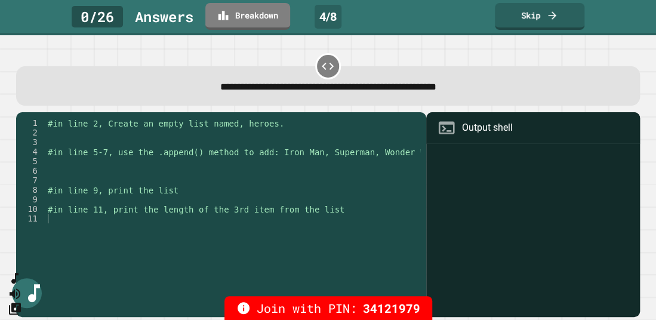
click at [0, 36] on span at bounding box center [0, 36] width 0 height 0
click at [21, 284] on icon "SpeedDial basic example" at bounding box center [12, 275] width 17 height 17
click at [20, 284] on icon "SpeedDial basic example" at bounding box center [12, 275] width 17 height 17
click at [20, 305] on icon "Change Music" at bounding box center [12, 312] width 14 height 14
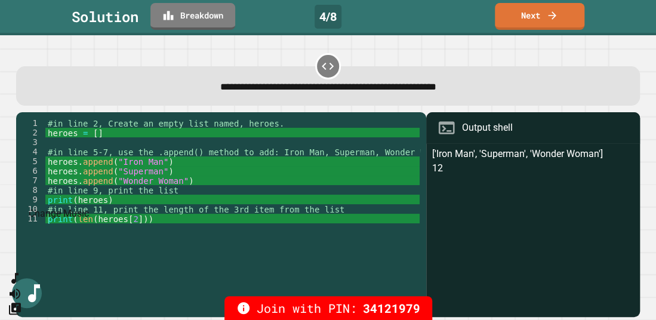
click at [359, 171] on div "#in line 2, Create an empty list named, heroes. heroes = [ ] #in line 5-7, use …" at bounding box center [232, 209] width 374 height 182
type textarea "**********"
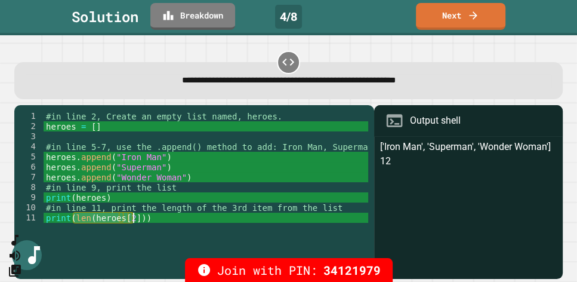
drag, startPoint x: 72, startPoint y: 217, endPoint x: 136, endPoint y: 214, distance: 63.4
click at [136, 214] on div "#in line 2, Create an empty list named, heroes. heroes = [ ] #in line 5-7, use …" at bounding box center [228, 187] width 368 height 152
click at [119, 162] on div "#in line 2, Create an empty list named, heroes. heroes = [ ] #in line 5-7, use …" at bounding box center [228, 187] width 368 height 152
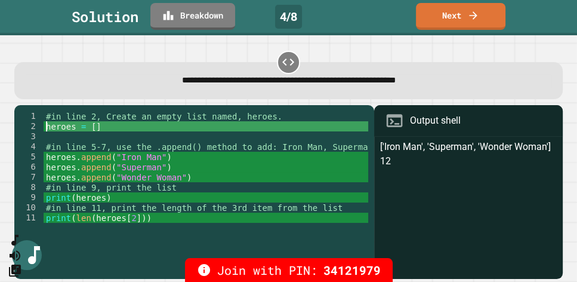
drag, startPoint x: 113, startPoint y: 133, endPoint x: 44, endPoint y: 127, distance: 69.5
click at [44, 127] on div "#in line 2, Create an empty list named, heroes. heroes = [ ] #in line 5-7, use …" at bounding box center [228, 187] width 368 height 152
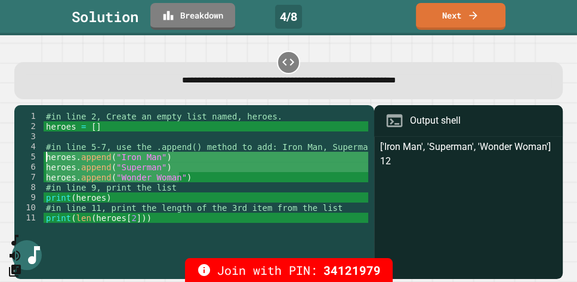
drag, startPoint x: 191, startPoint y: 176, endPoint x: 39, endPoint y: 157, distance: 152.8
click at [39, 157] on div "**********" at bounding box center [190, 181] width 353 height 140
click at [173, 168] on div "#in line 2, Create an empty list named, heroes. heroes = [ ] #in line 5-7, use …" at bounding box center [206, 181] width 324 height 140
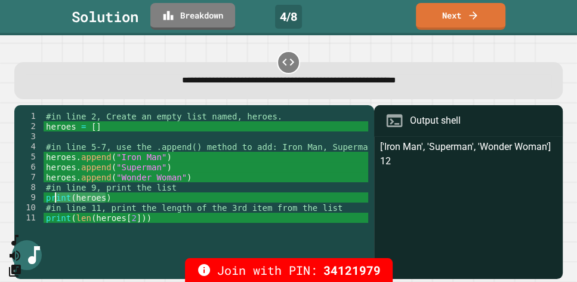
drag, startPoint x: 113, startPoint y: 198, endPoint x: 53, endPoint y: 199, distance: 59.7
click at [53, 199] on div "#in line 2, Create an empty list named, heroes. heroes = [ ] #in line 5-7, use …" at bounding box center [228, 187] width 368 height 152
click at [152, 216] on div "#in line 2, Create an empty list named, heroes. heroes = [ ] #in line 5-7, use …" at bounding box center [228, 187] width 368 height 152
drag, startPoint x: 138, startPoint y: 217, endPoint x: 81, endPoint y: 218, distance: 57.3
click at [81, 218] on div "#in line 2, Create an empty list named, heroes. heroes = [ ] #in line 5-7, use …" at bounding box center [228, 187] width 368 height 152
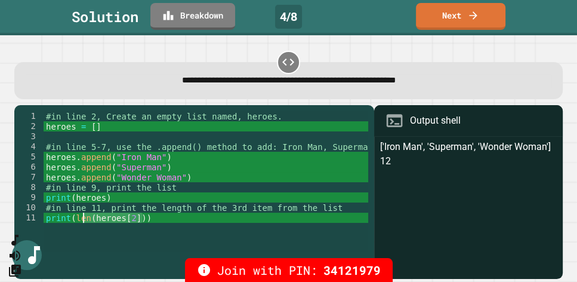
click at [91, 220] on div "#in line 2, Create an empty list named, heroes. heroes = [ ] #in line 5-7, use …" at bounding box center [206, 181] width 324 height 140
drag, startPoint x: 131, startPoint y: 219, endPoint x: 91, endPoint y: 217, distance: 40.6
click at [91, 217] on div "#in line 2, Create an empty list named, heroes. heroes = [ ] #in line 5-7, use …" at bounding box center [228, 187] width 368 height 152
click at [127, 224] on div "#in line 2, Create an empty list named, heroes. heroes = [ ] #in line 5-7, use …" at bounding box center [228, 187] width 368 height 152
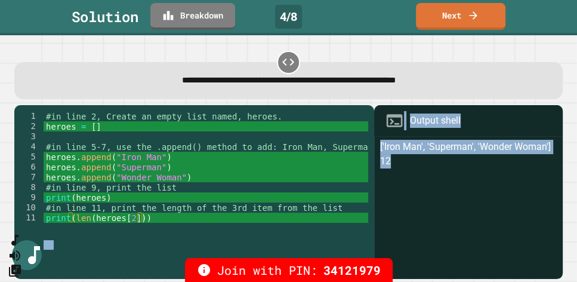
drag, startPoint x: 389, startPoint y: 163, endPoint x: 360, endPoint y: 158, distance: 29.2
click at [360, 158] on div "**********" at bounding box center [288, 192] width 549 height 174
click at [380, 170] on div "['Iron Man', 'Superman', 'Wonder Woman'] 12" at bounding box center [468, 209] width 177 height 139
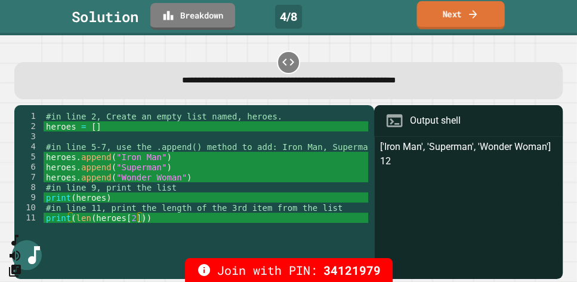
click at [455, 20] on link "Next" at bounding box center [461, 15] width 88 height 28
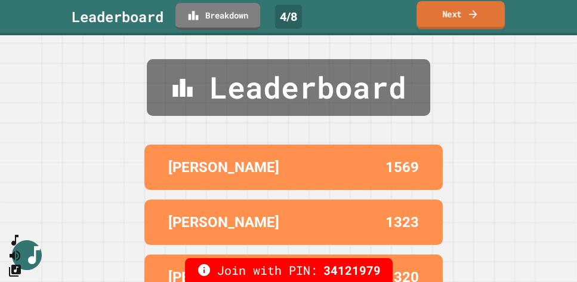
click at [451, 16] on link "Next" at bounding box center [461, 15] width 88 height 28
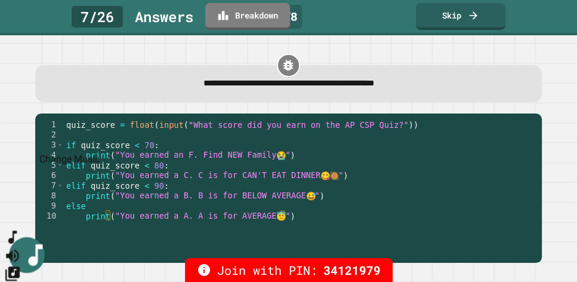
click at [15, 264] on button "Change Music" at bounding box center [12, 273] width 17 height 18
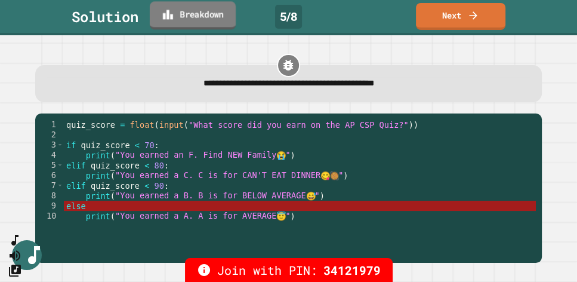
click at [215, 19] on link "Breakdown" at bounding box center [193, 15] width 86 height 28
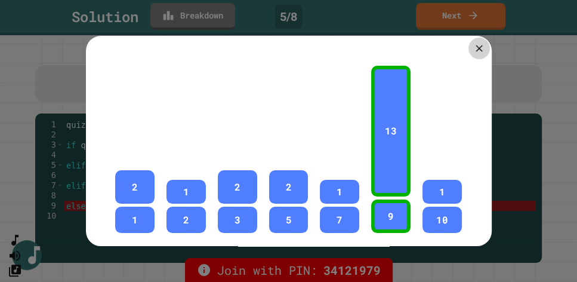
click at [475, 51] on icon at bounding box center [478, 47] width 11 height 11
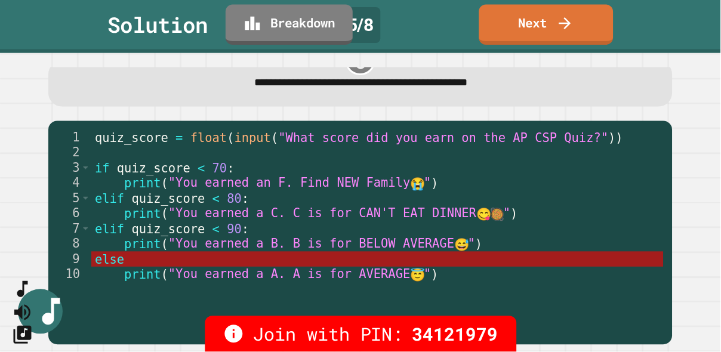
scroll to position [1, 0]
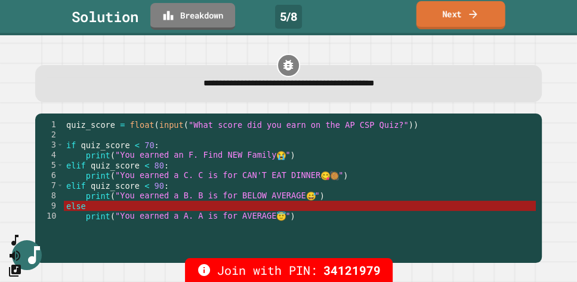
click at [432, 17] on link "Next" at bounding box center [461, 15] width 89 height 28
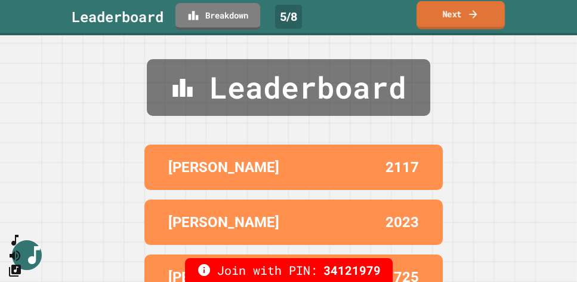
click at [456, 16] on link "Next" at bounding box center [461, 15] width 88 height 28
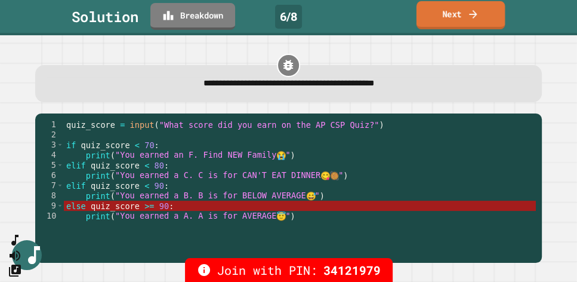
click at [449, 16] on link "Next" at bounding box center [461, 15] width 88 height 28
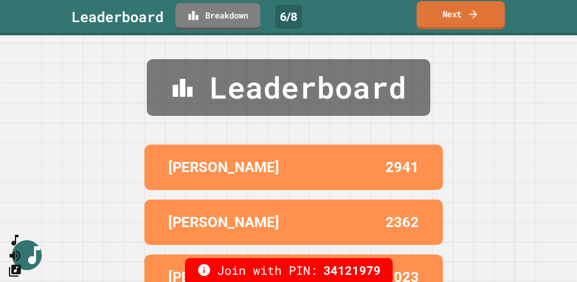
click at [448, 8] on link "Next" at bounding box center [461, 15] width 88 height 28
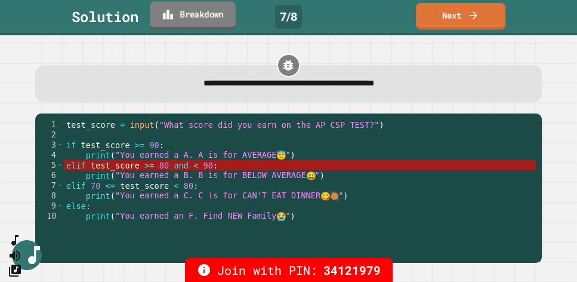
click at [189, 9] on link "Breakdown" at bounding box center [193, 15] width 86 height 28
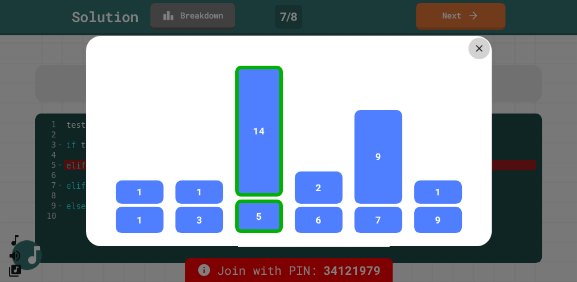
click at [473, 48] on icon at bounding box center [478, 47] width 11 height 11
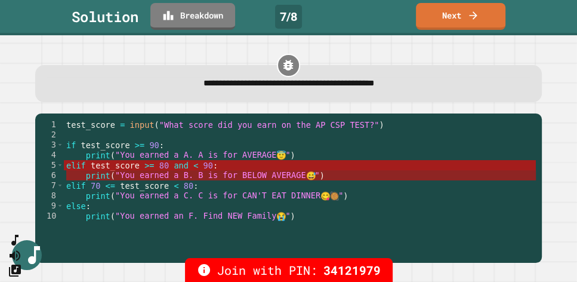
type textarea "**********"
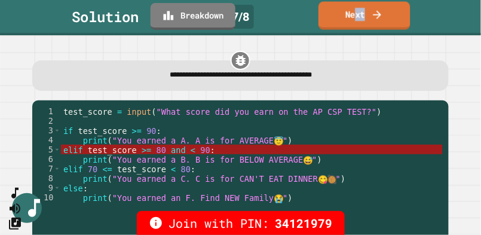
drag, startPoint x: 353, startPoint y: 15, endPoint x: 376, endPoint y: 17, distance: 22.2
click at [376, 17] on link "Next" at bounding box center [364, 16] width 92 height 28
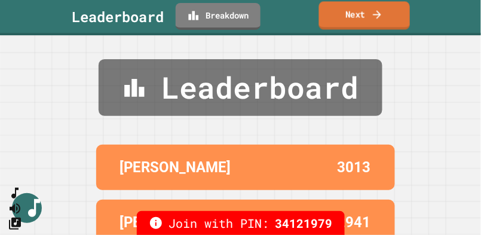
click at [361, 16] on link "Next" at bounding box center [364, 15] width 91 height 28
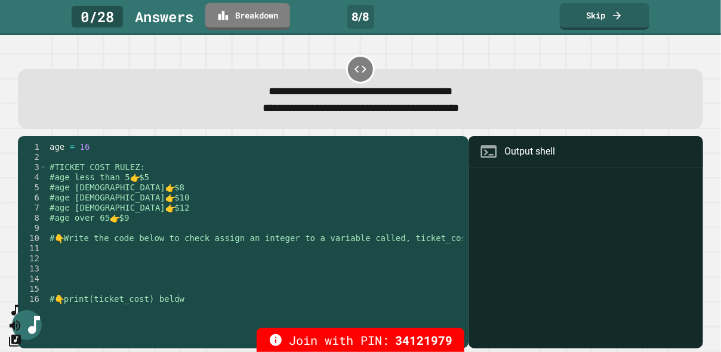
click at [166, 260] on div "age = 16 #TICKET COST RULEZ: #age less than 5 👉 $5 #age 5 to 13 👉 $8 #age 14 to…" at bounding box center [255, 238] width 416 height 193
click at [190, 307] on div "age = 16 #TICKET COST RULEZ: #age less than 5 👉 $5 #age 5 to 13 👉 $8 #age 14 to…" at bounding box center [255, 238] width 416 height 193
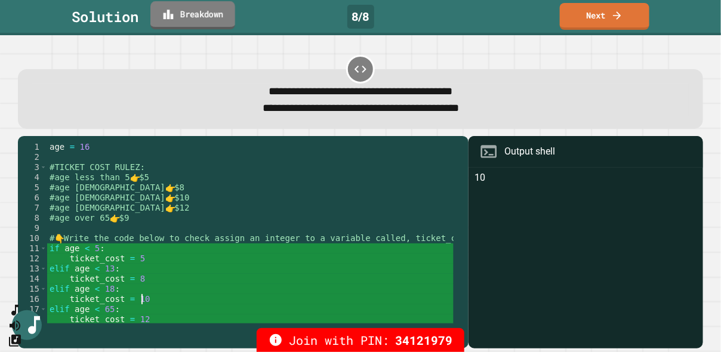
click at [193, 13] on link "Breakdown" at bounding box center [192, 15] width 85 height 28
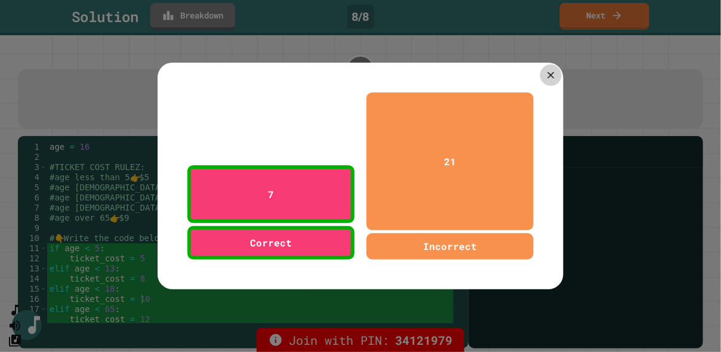
click at [545, 72] on icon at bounding box center [550, 74] width 11 height 11
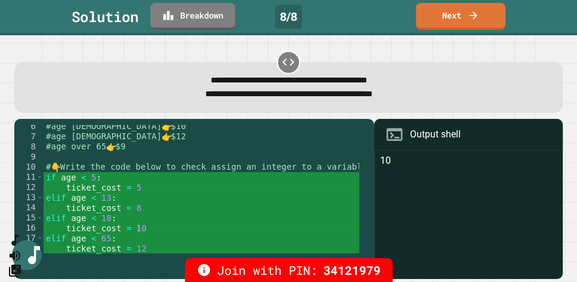
scroll to position [0, 0]
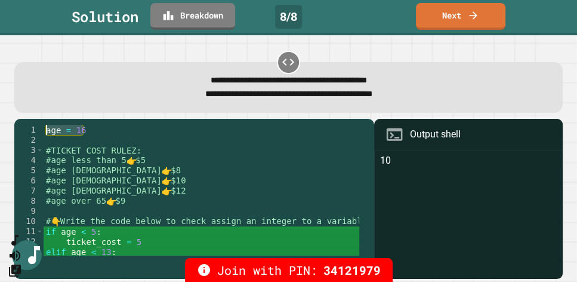
drag, startPoint x: 90, startPoint y: 127, endPoint x: 41, endPoint y: 125, distance: 49.0
click at [41, 125] on div "1 2 3 4 5 6 7 8 9 10 11 12 13 14 age = 16 #TICKET COST RULEZ: #age less than 5 …" at bounding box center [190, 190] width 353 height 131
click at [102, 128] on div "age = 16 #TICKET COST RULEZ: #age less than 5 👉 $5 #age 5 to 13 👉 $8 #age 14 to…" at bounding box center [201, 190] width 315 height 131
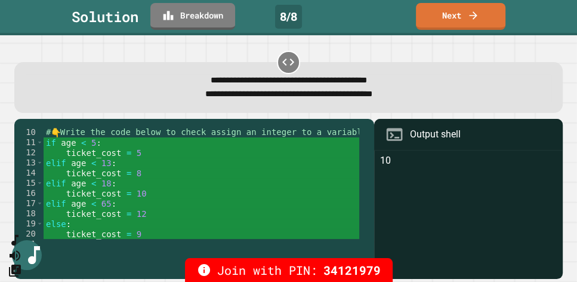
scroll to position [90, 0]
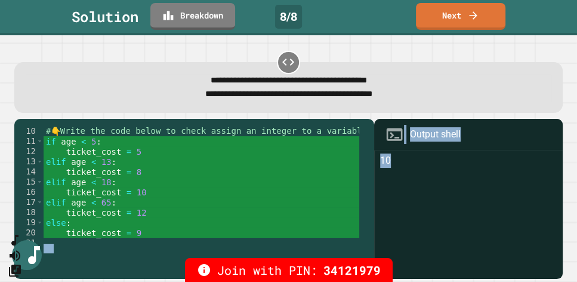
drag, startPoint x: 388, startPoint y: 167, endPoint x: 361, endPoint y: 167, distance: 26.9
click at [361, 167] on div "9 10 11 12 13 14 15 16 17 18 19 20 21 22 23 # 👇 Write the code below to check a…" at bounding box center [288, 199] width 549 height 160
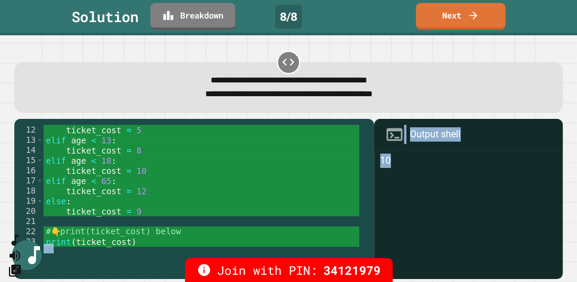
scroll to position [82, 0]
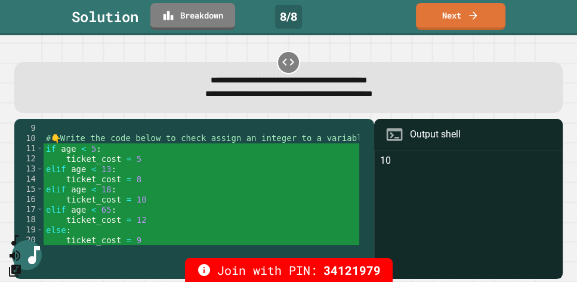
click at [153, 147] on div "# 👇 Write the code below to check assign an integer to a variable called, ticke…" at bounding box center [246, 194] width 404 height 142
click at [130, 165] on div "# 👇 Write the code below to check assign an integer to a variable called, ticke…" at bounding box center [246, 194] width 404 height 142
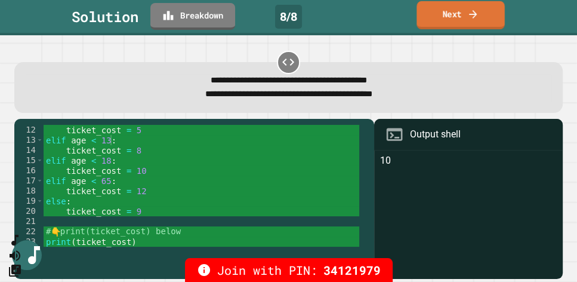
click at [435, 18] on link "Next" at bounding box center [461, 15] width 88 height 28
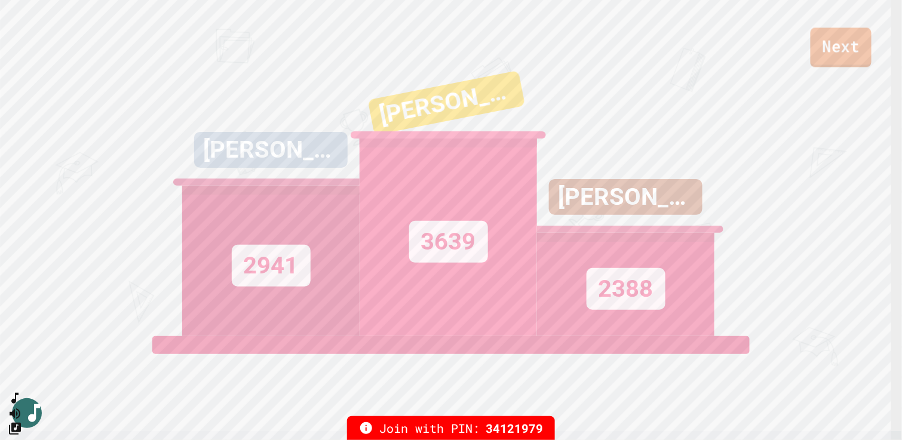
click at [825, 50] on link "Next" at bounding box center [840, 46] width 61 height 39
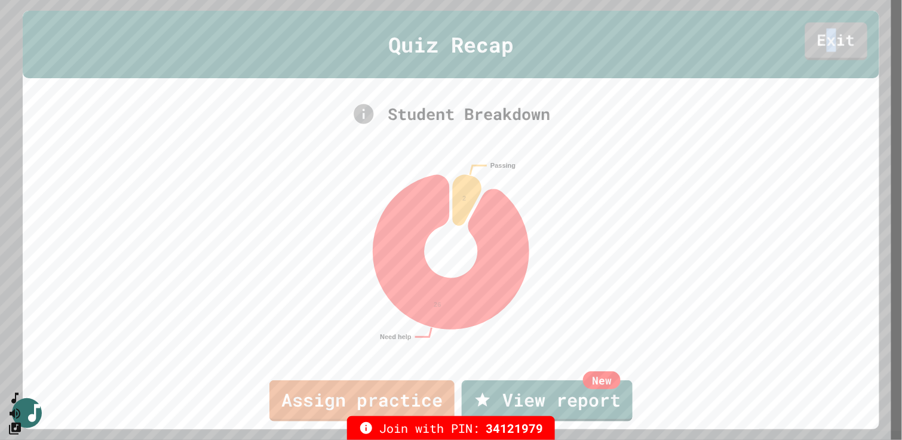
drag, startPoint x: 826, startPoint y: 42, endPoint x: 813, endPoint y: 34, distance: 14.7
click at [813, 34] on link "Exit" at bounding box center [836, 42] width 62 height 38
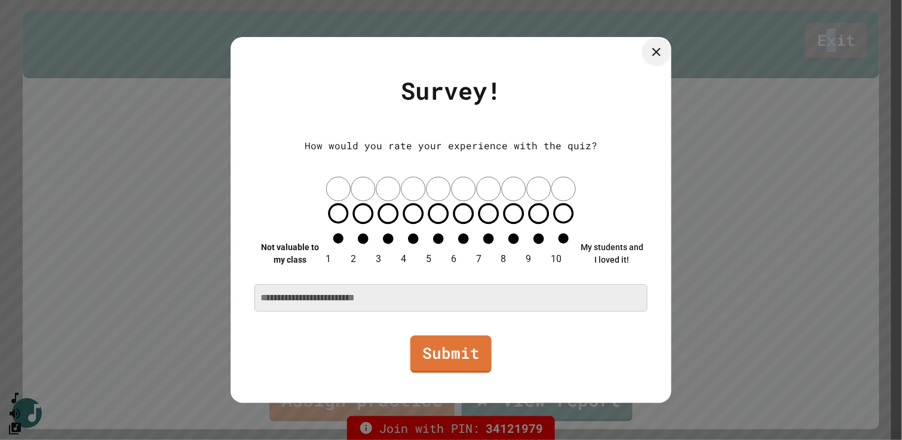
click at [653, 56] on icon at bounding box center [656, 52] width 8 height 8
